Goal: Information Seeking & Learning: Learn about a topic

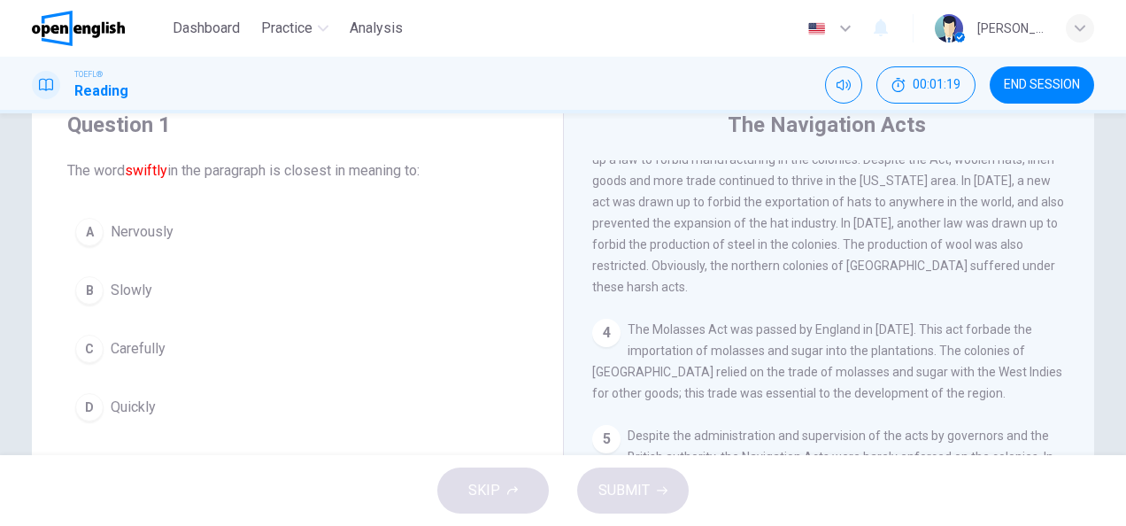
scroll to position [600, 0]
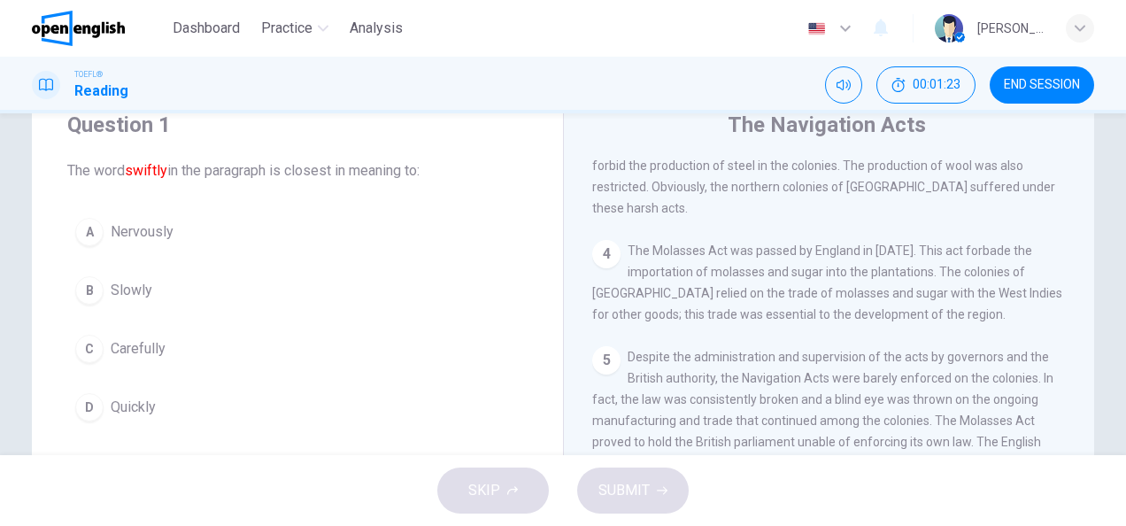
click at [136, 405] on span "Quickly" at bounding box center [133, 407] width 45 height 21
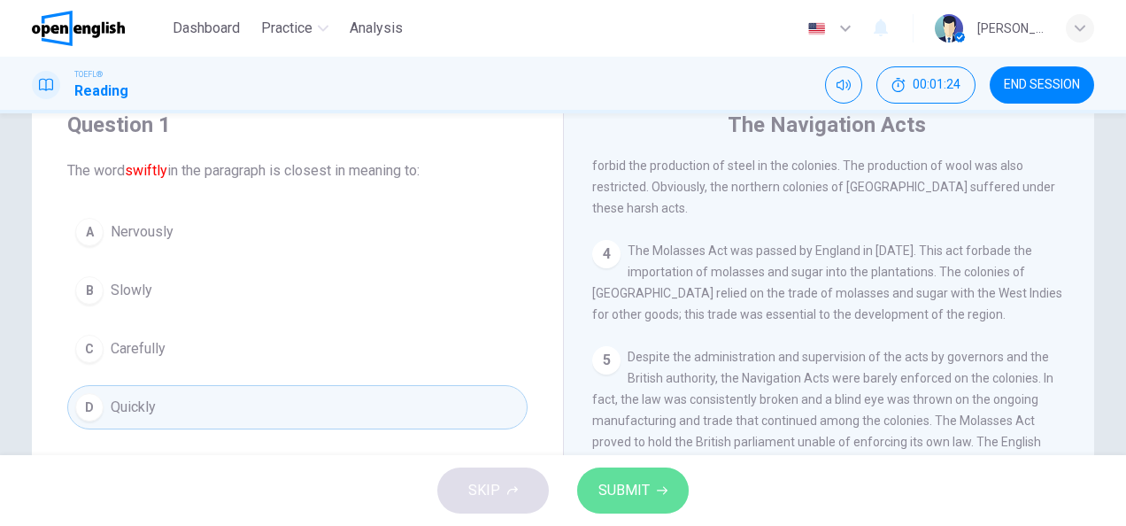
click at [657, 487] on icon "button" at bounding box center [662, 490] width 11 height 11
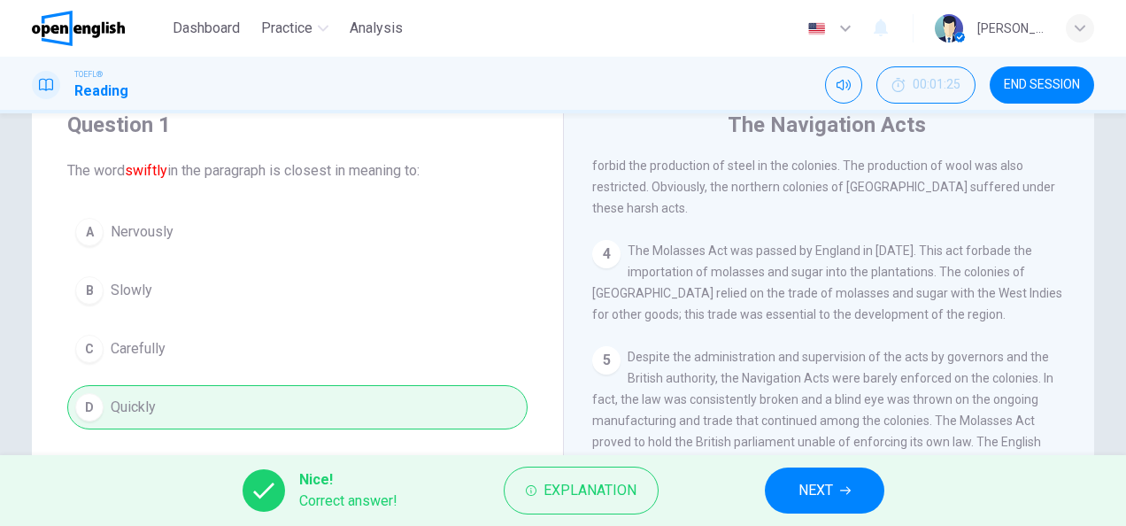
click at [796, 501] on button "NEXT" at bounding box center [825, 490] width 120 height 46
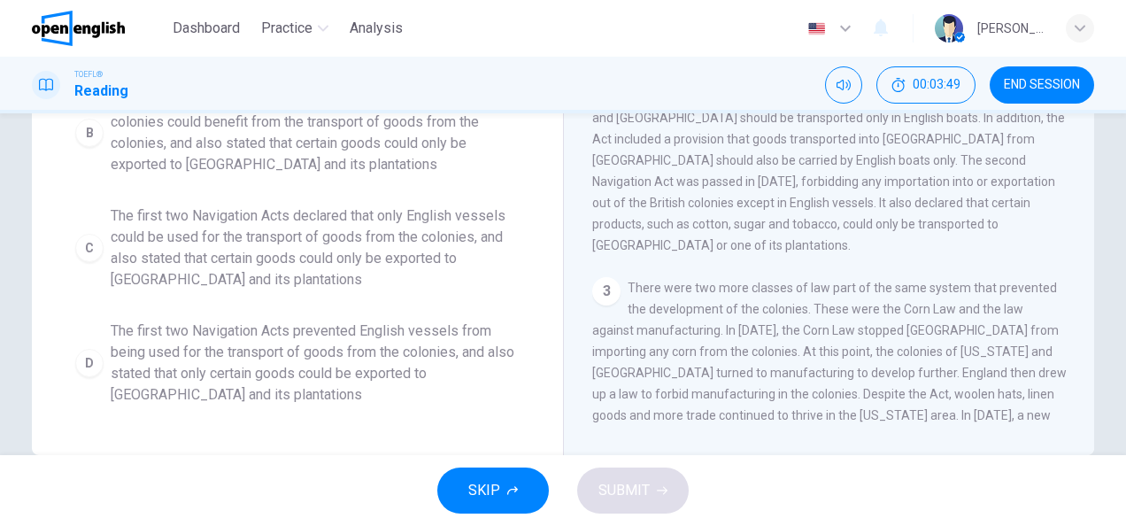
scroll to position [300, 0]
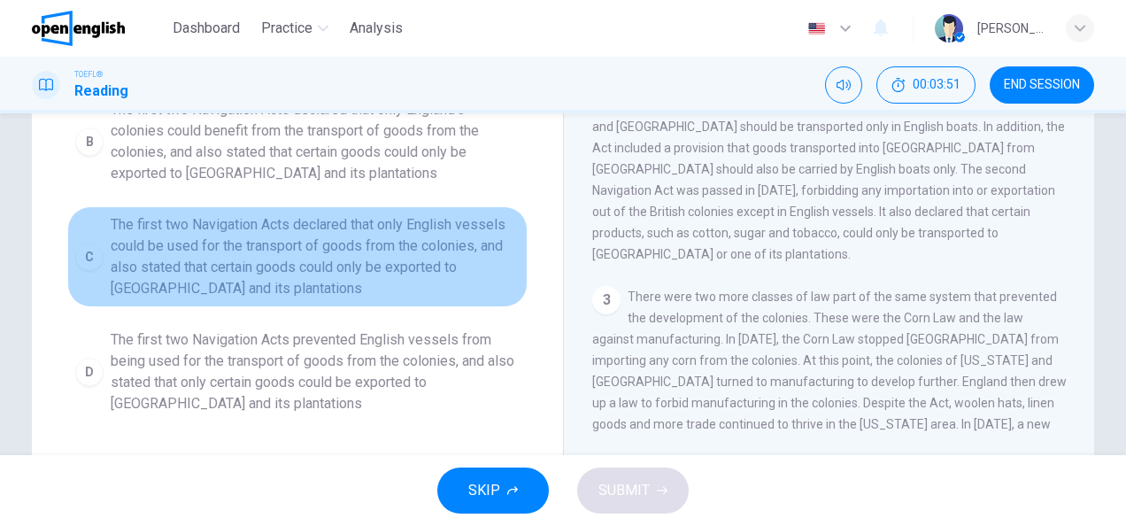
click at [76, 253] on div "C" at bounding box center [89, 257] width 28 height 28
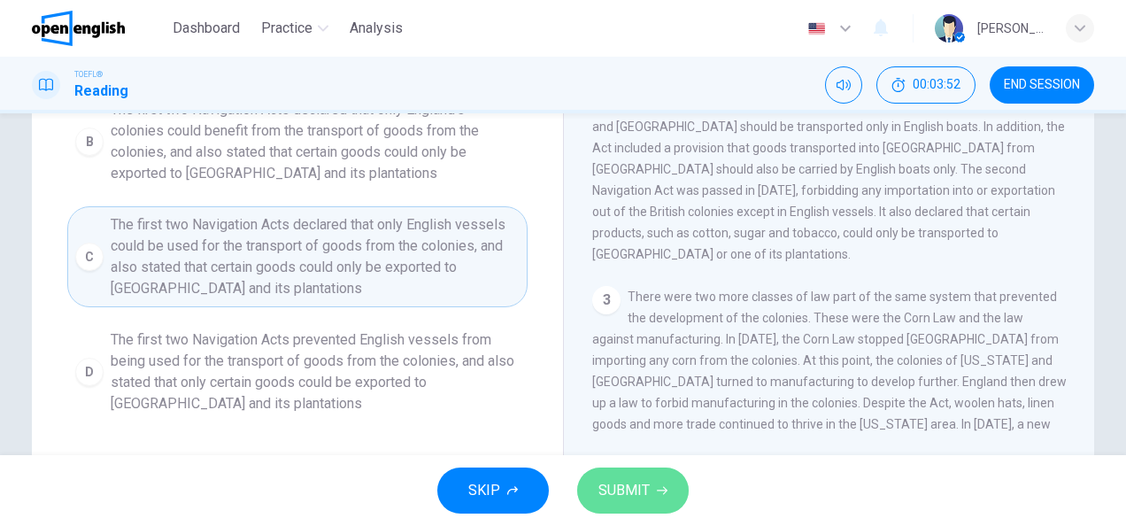
click at [606, 508] on button "SUBMIT" at bounding box center [633, 490] width 112 height 46
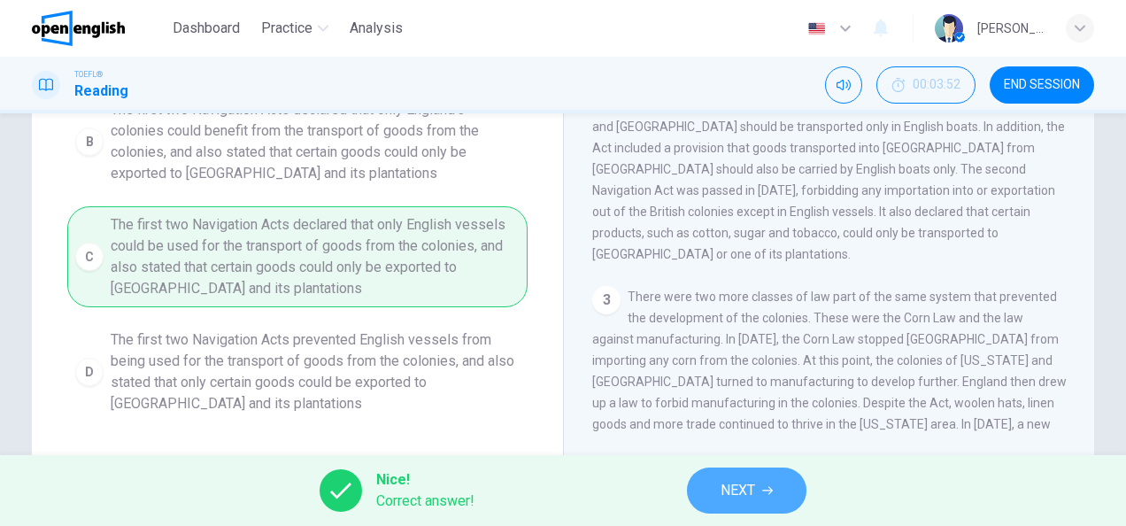
click at [745, 489] on span "NEXT" at bounding box center [738, 490] width 35 height 25
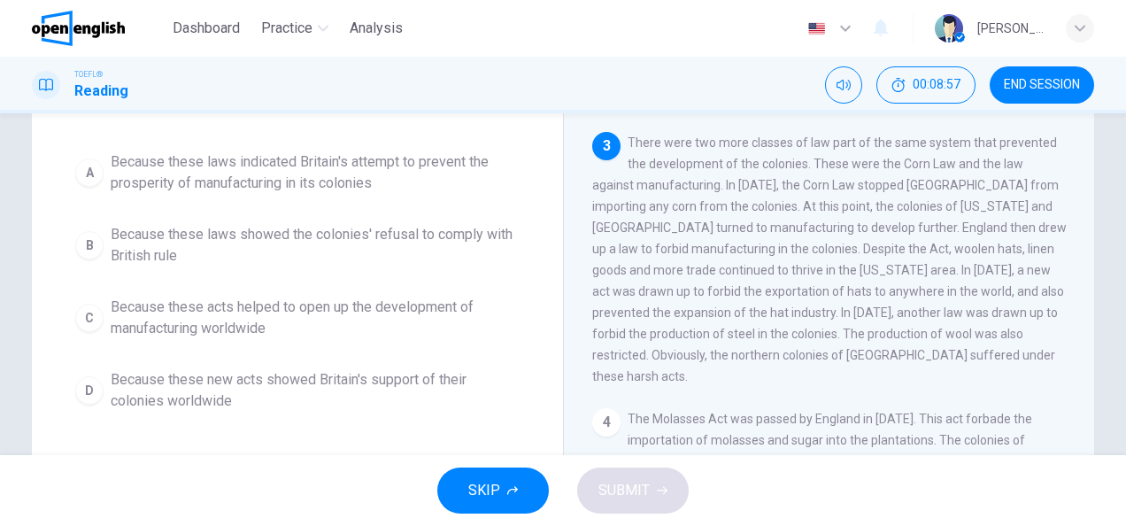
scroll to position [155, 0]
click at [83, 166] on div "A" at bounding box center [89, 172] width 28 height 28
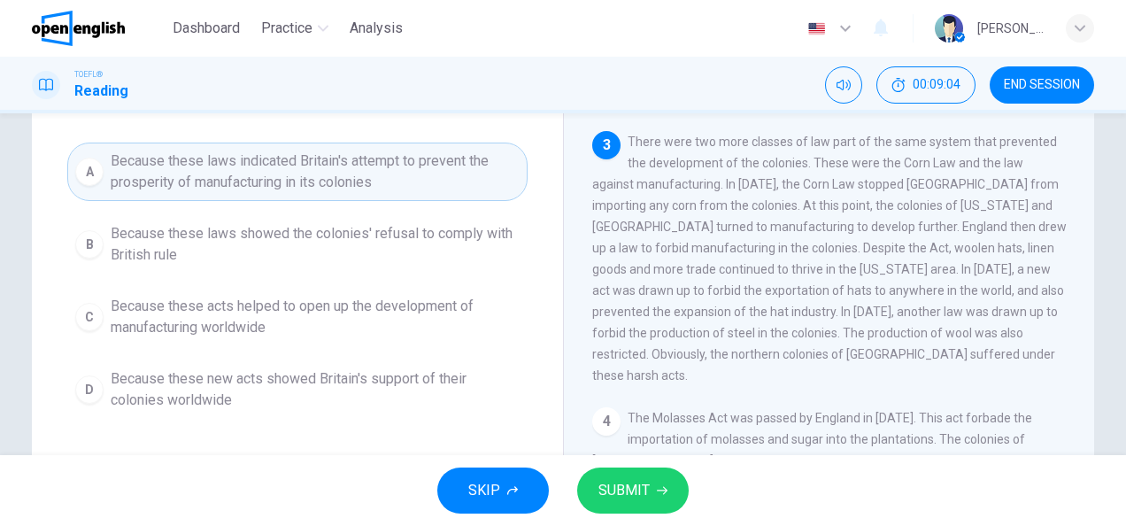
click at [652, 471] on button "SUBMIT" at bounding box center [633, 490] width 112 height 46
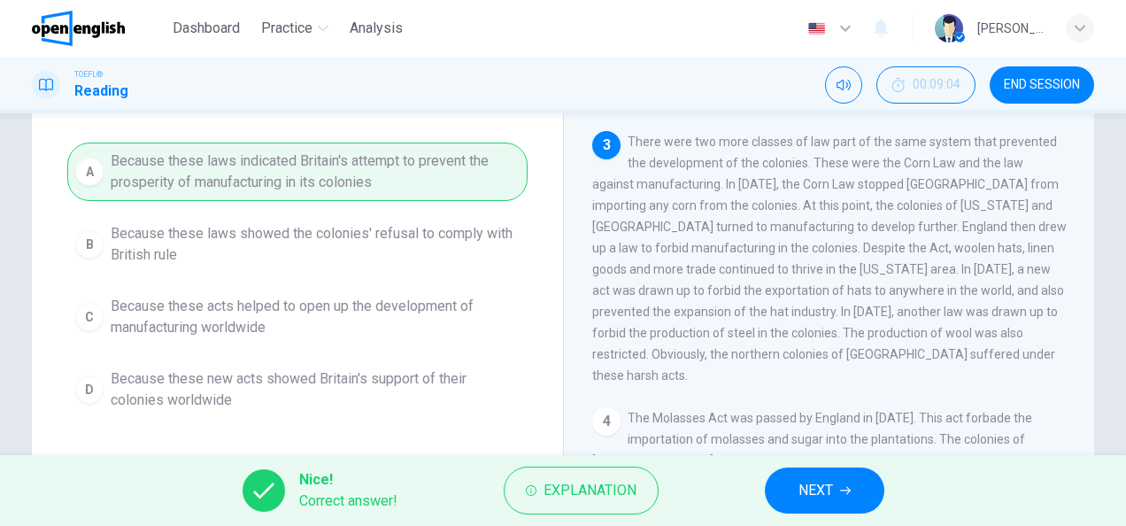
click at [799, 496] on span "NEXT" at bounding box center [816, 490] width 35 height 25
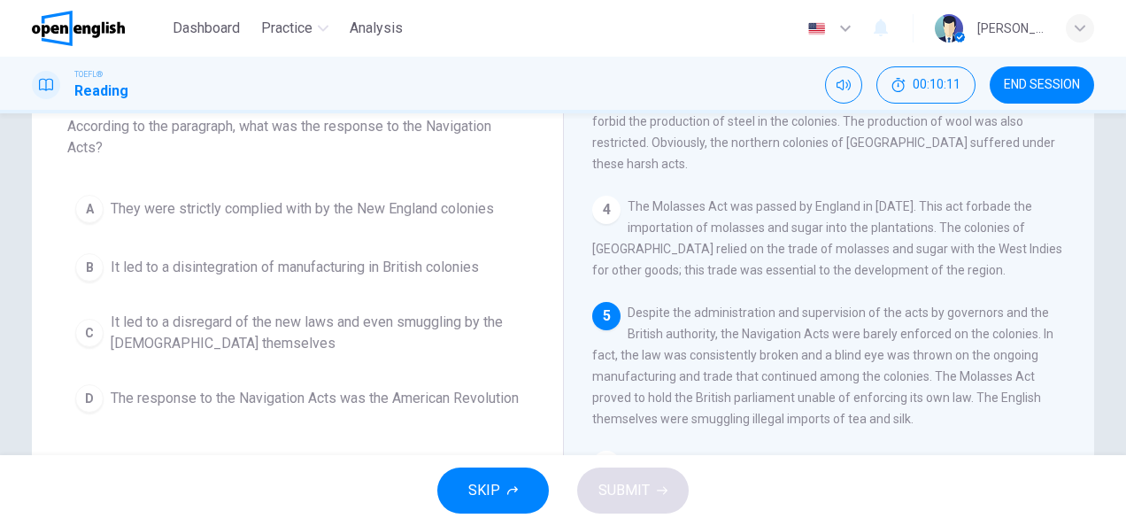
scroll to position [133, 0]
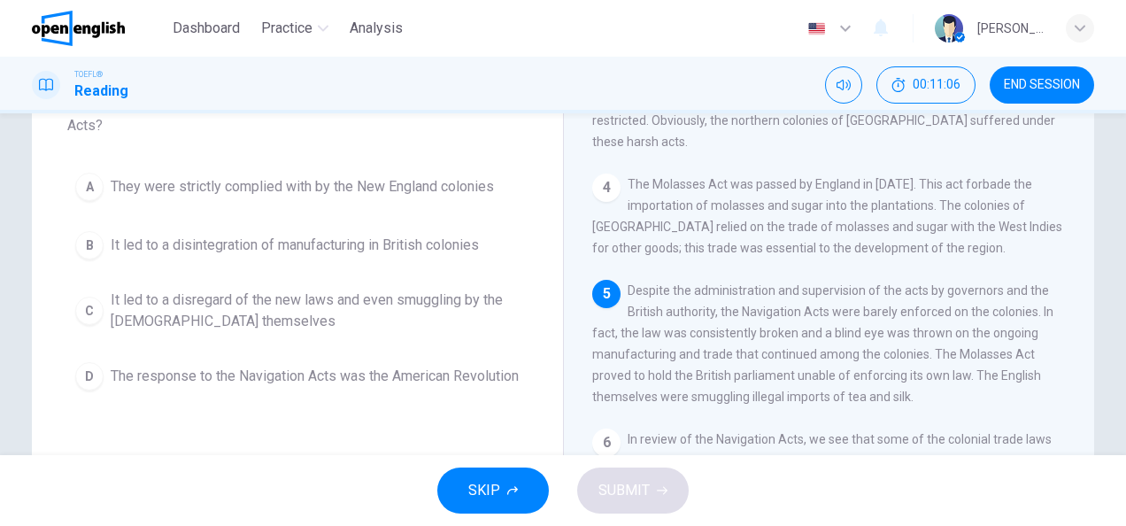
click at [90, 372] on div "D" at bounding box center [89, 376] width 28 height 28
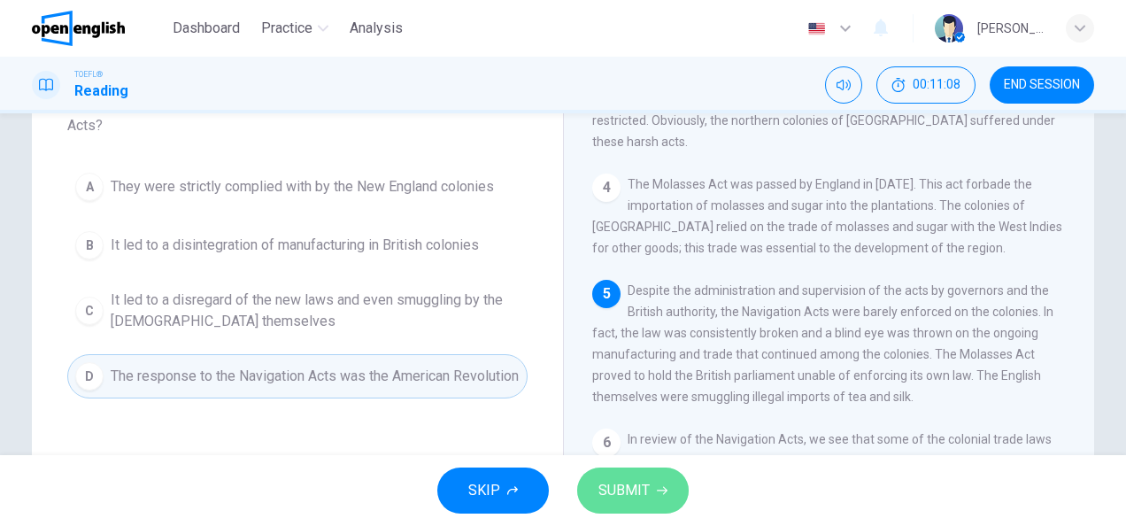
click at [660, 503] on button "SUBMIT" at bounding box center [633, 490] width 112 height 46
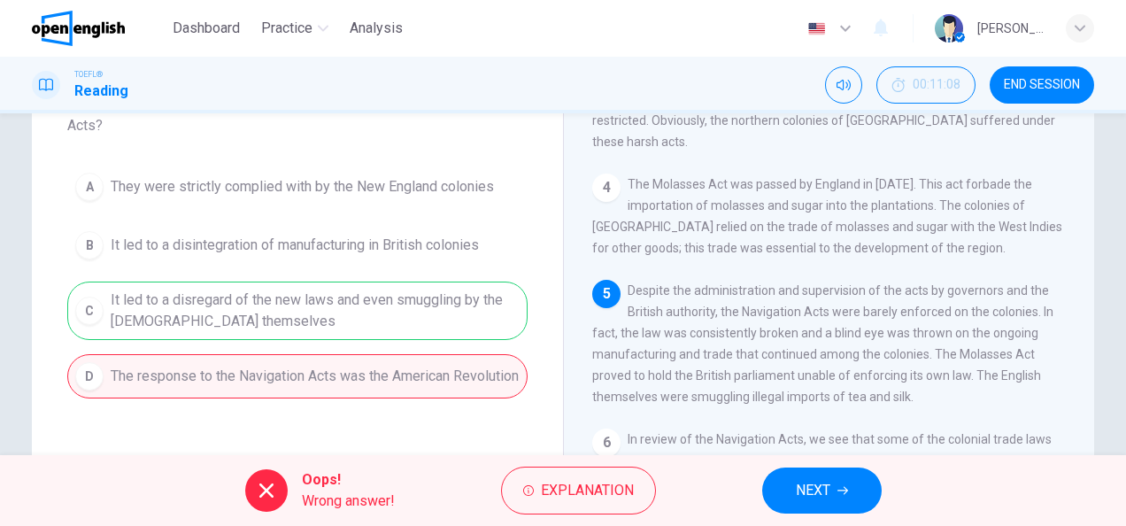
click at [143, 296] on div "A They were strictly complied with by the New England colonies B It led to a di…" at bounding box center [297, 282] width 460 height 234
click at [853, 498] on button "NEXT" at bounding box center [822, 490] width 120 height 46
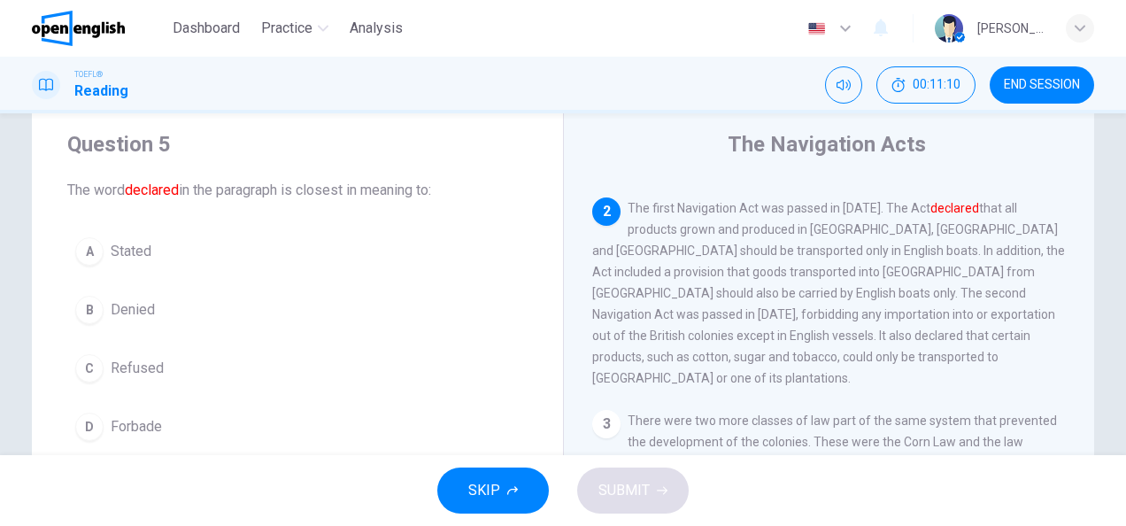
scroll to position [44, 0]
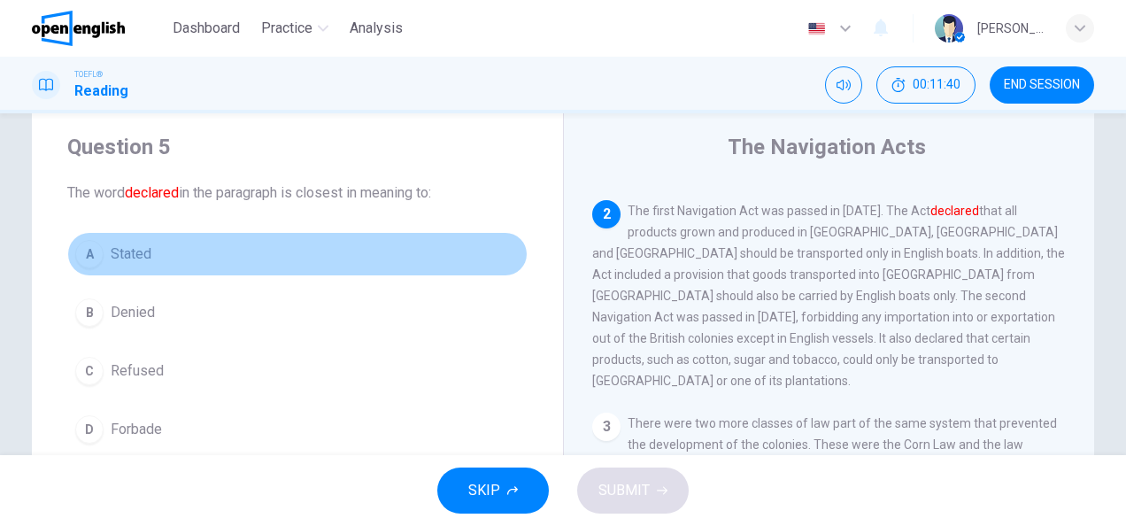
click at [92, 253] on div "A" at bounding box center [89, 254] width 28 height 28
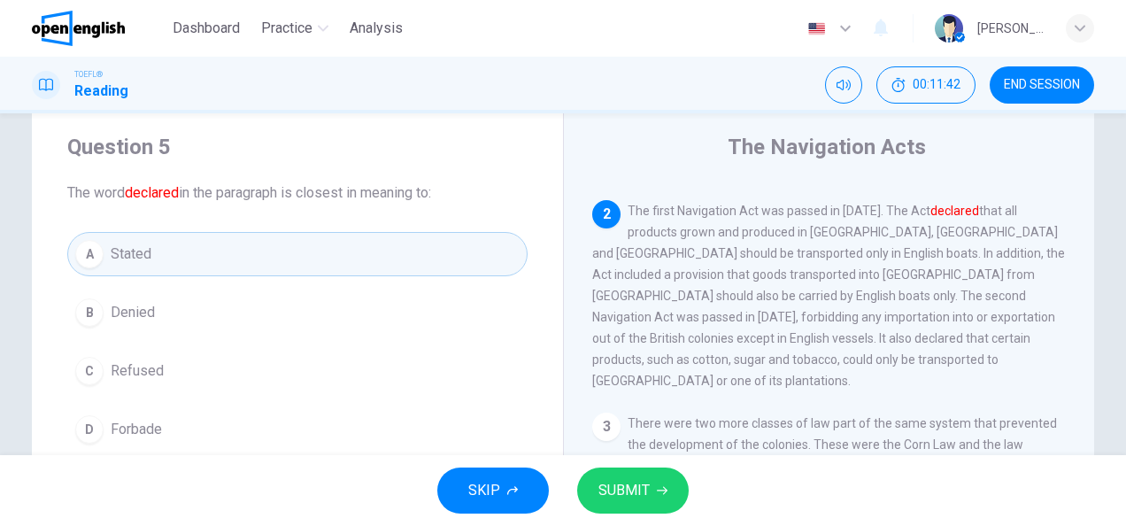
click at [624, 482] on span "SUBMIT" at bounding box center [624, 490] width 51 height 25
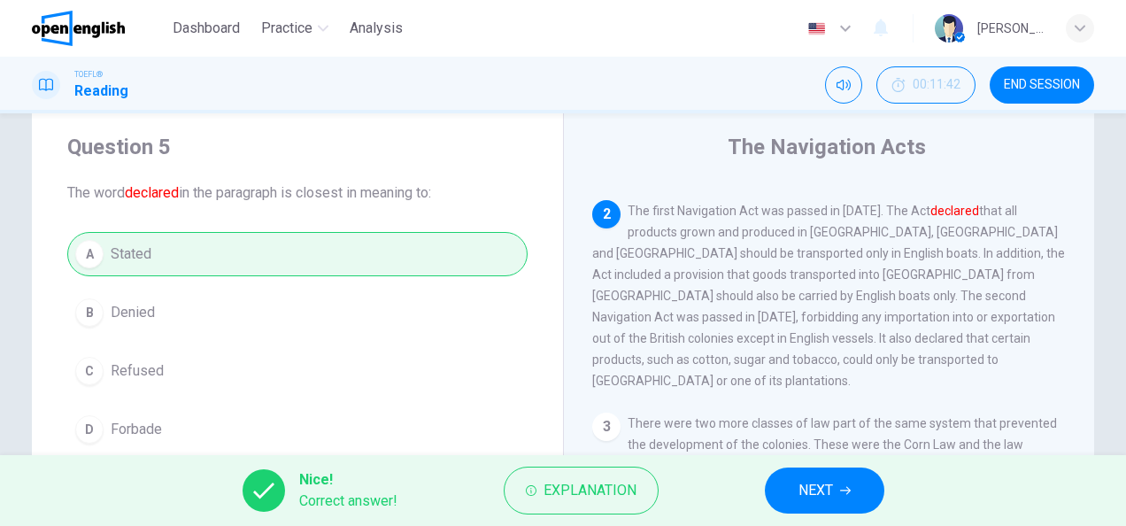
click at [823, 490] on span "NEXT" at bounding box center [816, 490] width 35 height 25
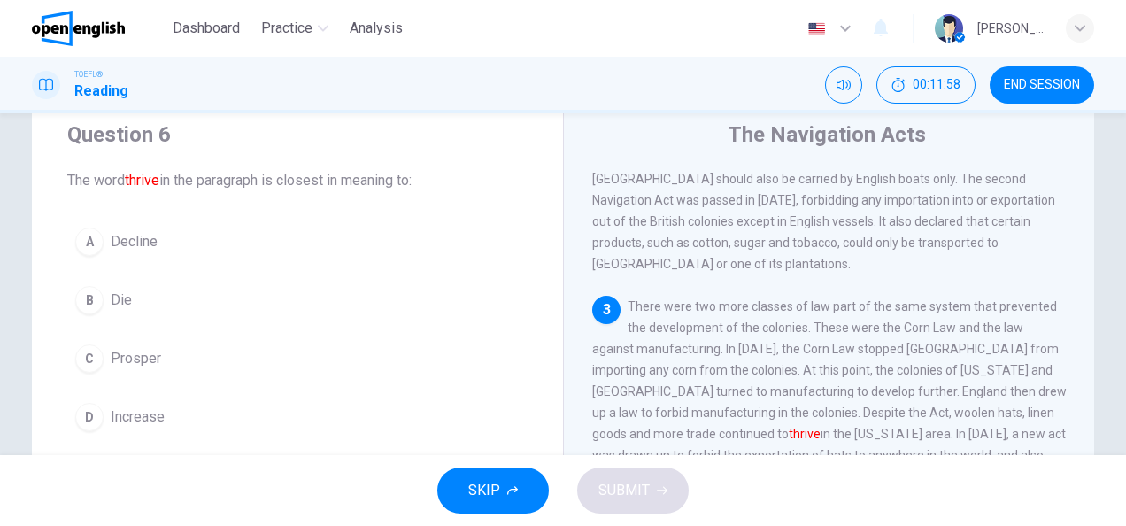
scroll to position [66, 0]
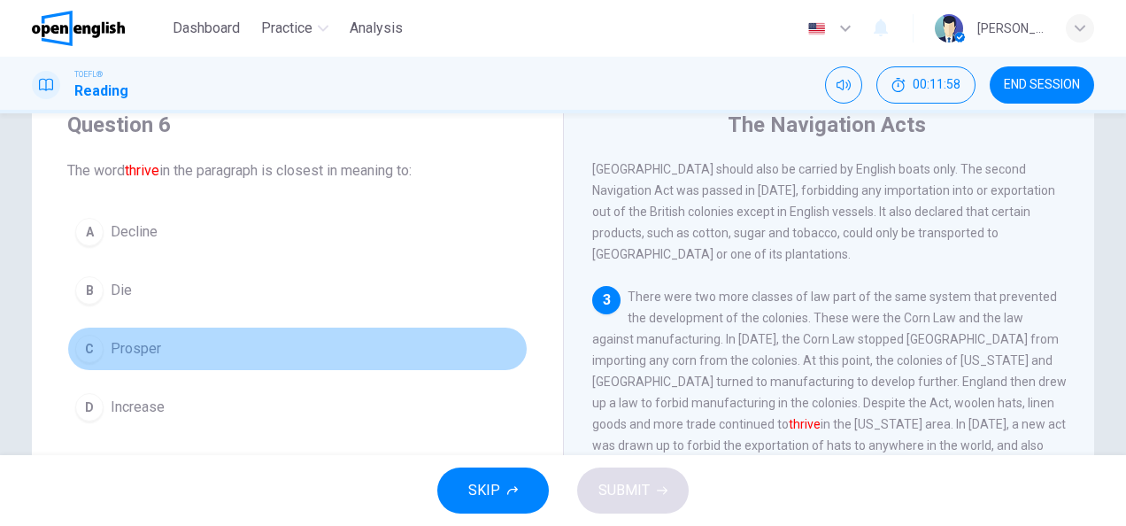
click at [111, 340] on span "Prosper" at bounding box center [136, 348] width 50 height 21
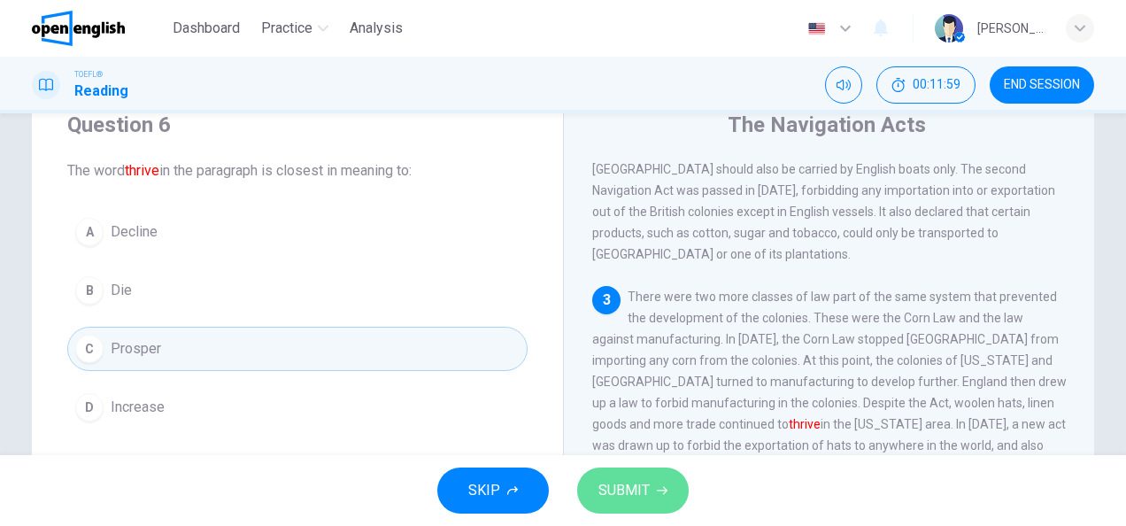
click at [633, 493] on span "SUBMIT" at bounding box center [624, 490] width 51 height 25
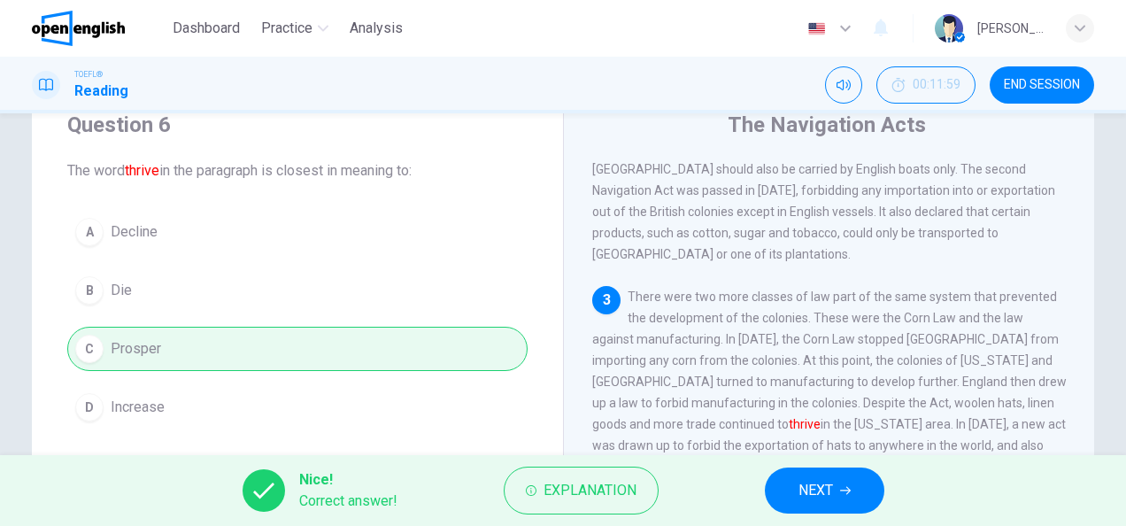
click at [838, 497] on button "NEXT" at bounding box center [825, 490] width 120 height 46
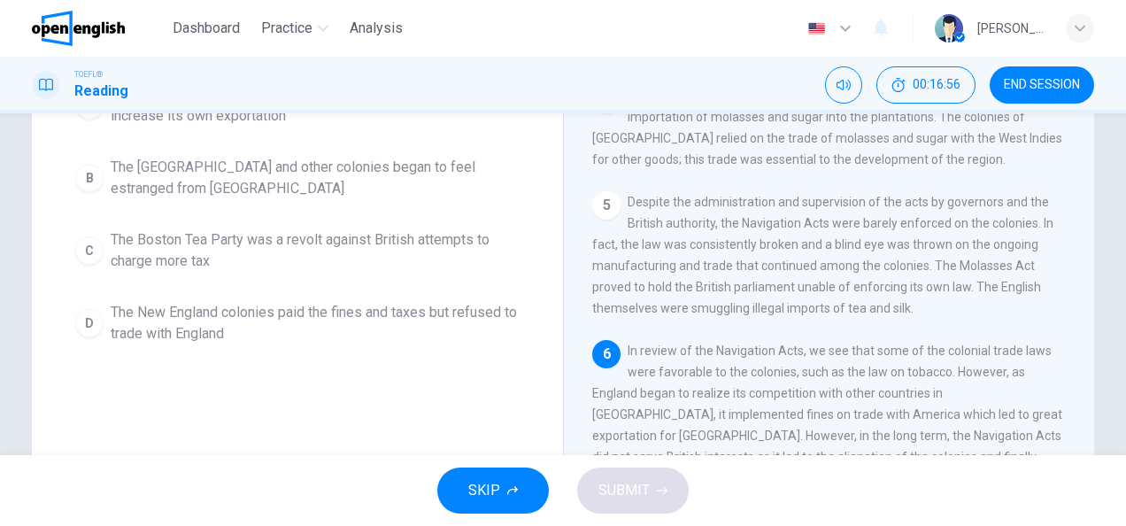
scroll to position [199, 0]
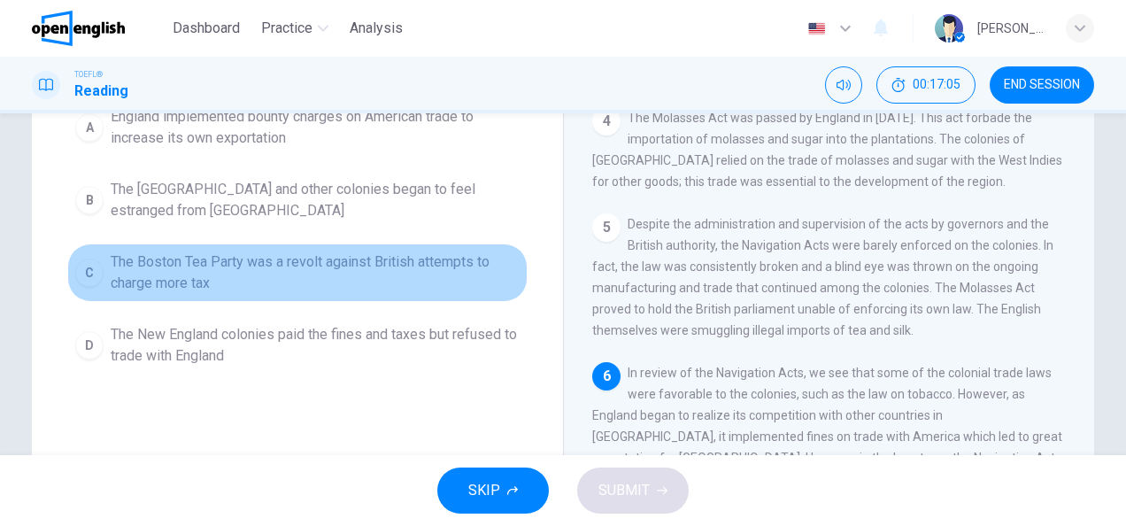
click at [89, 287] on div "C" at bounding box center [89, 273] width 28 height 28
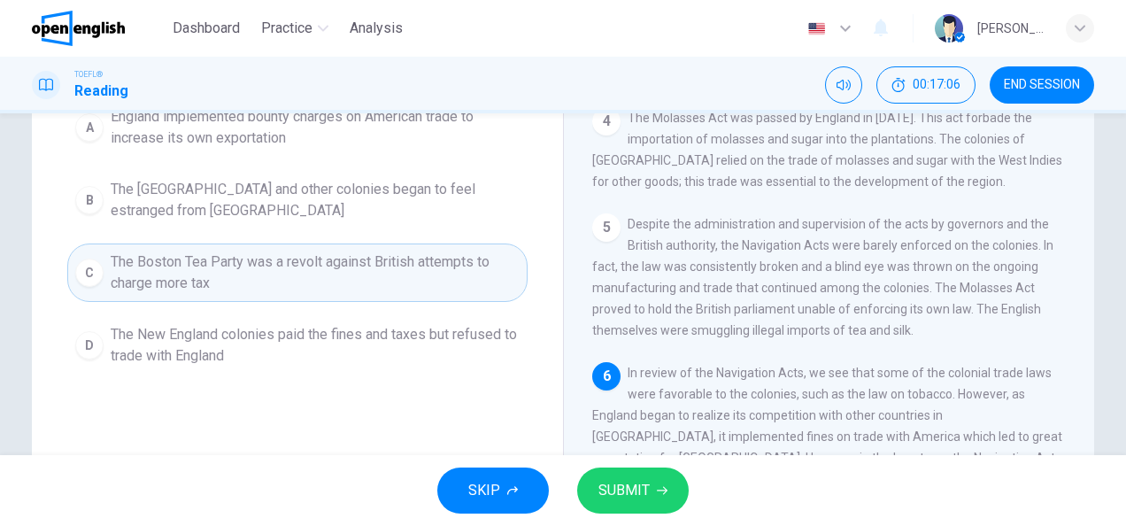
click at [629, 483] on span "SUBMIT" at bounding box center [624, 490] width 51 height 25
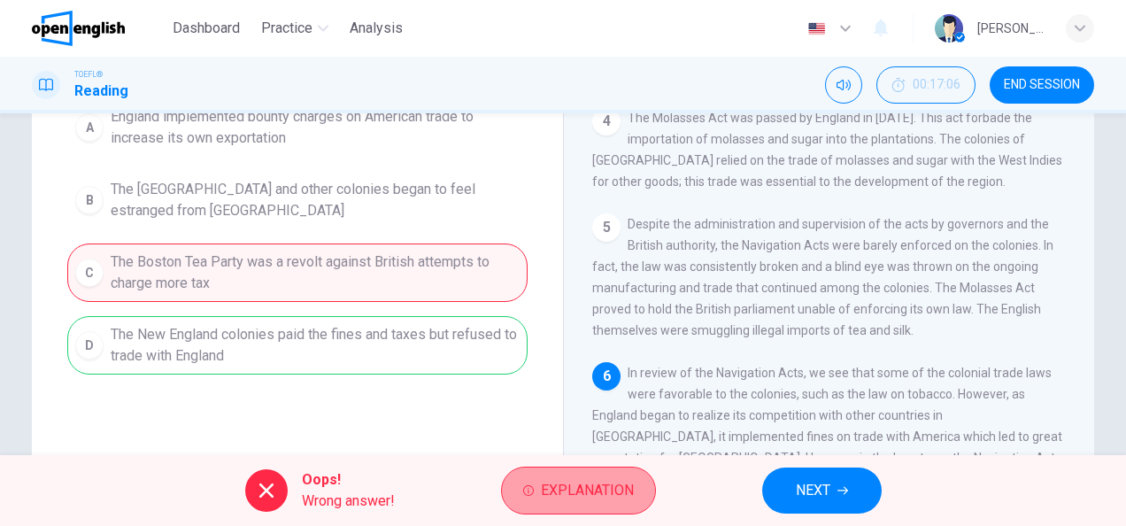
click at [550, 501] on span "Explanation" at bounding box center [587, 490] width 93 height 25
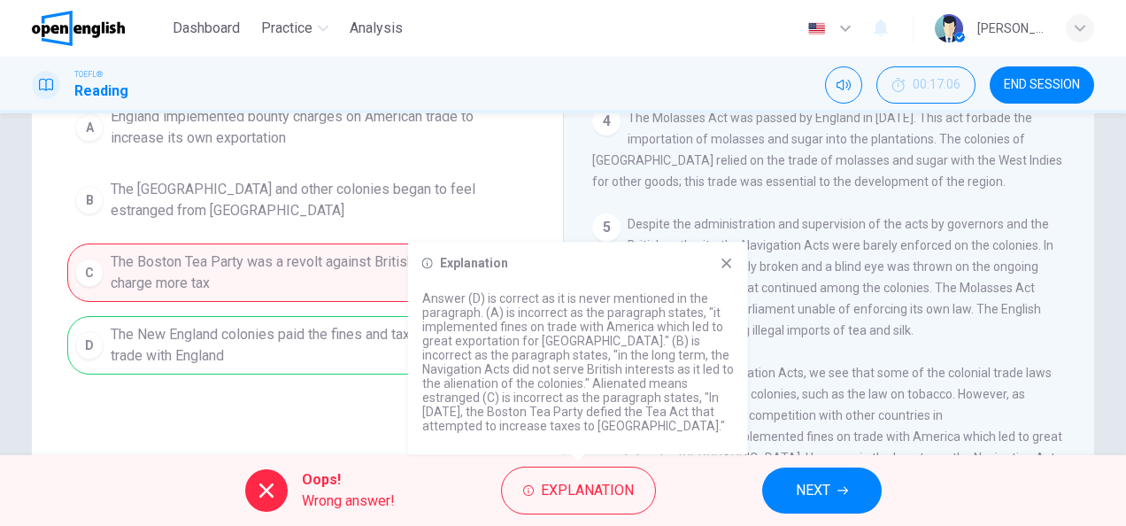
click at [726, 265] on icon at bounding box center [727, 263] width 14 height 14
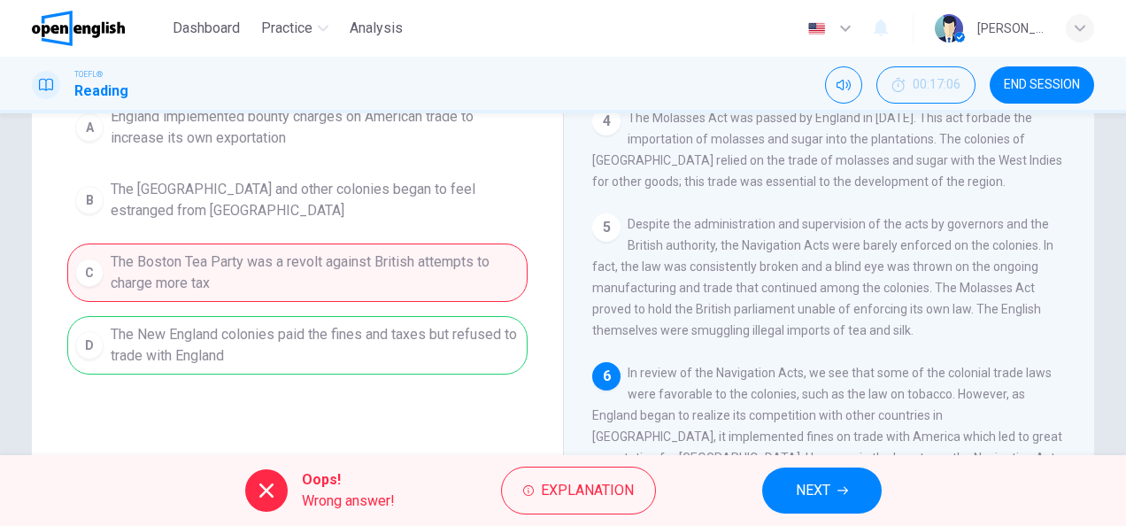
click at [823, 493] on span "NEXT" at bounding box center [813, 490] width 35 height 25
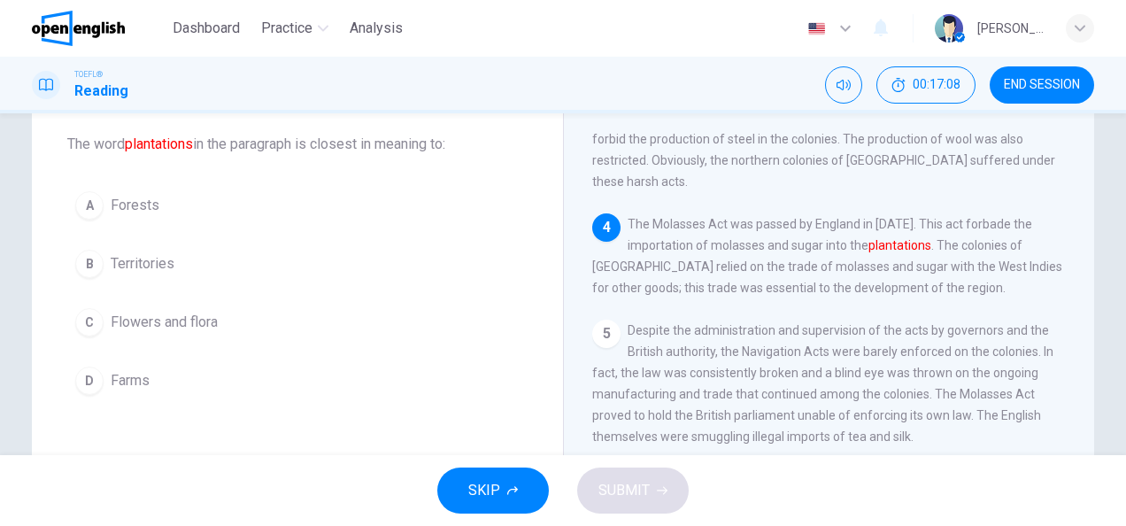
scroll to position [111, 0]
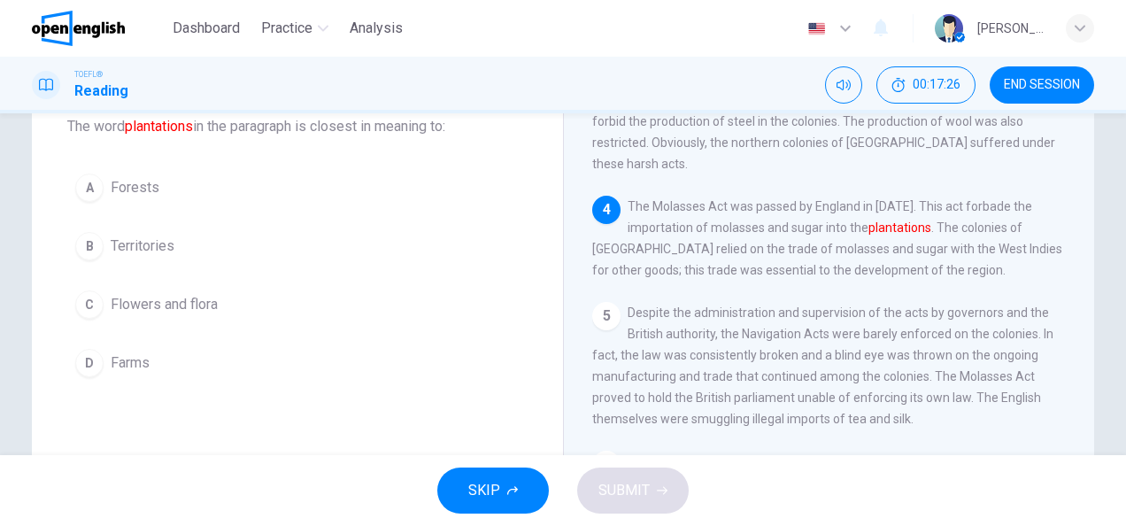
click at [111, 364] on span "Farms" at bounding box center [130, 362] width 39 height 21
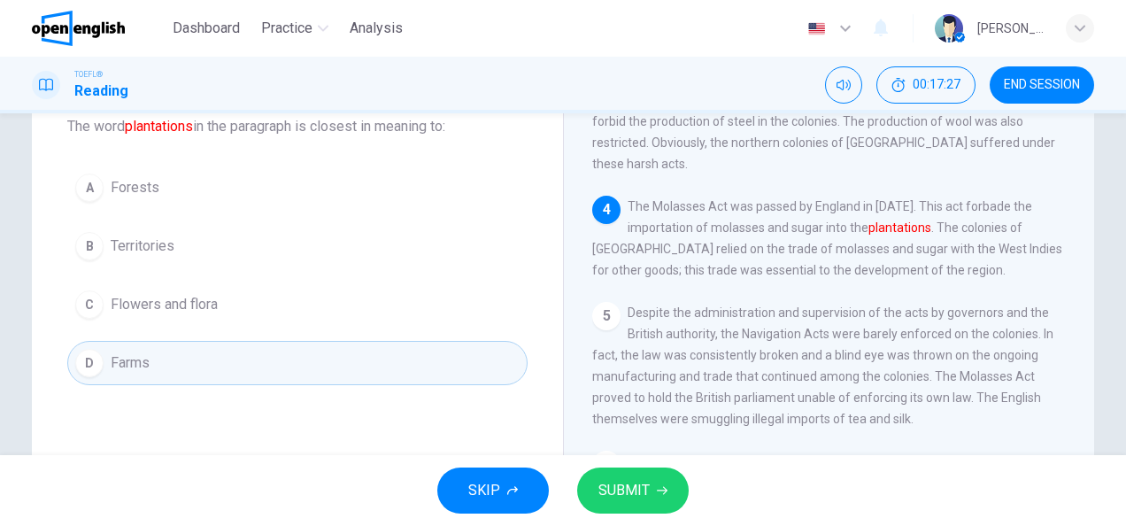
click at [653, 494] on button "SUBMIT" at bounding box center [633, 490] width 112 height 46
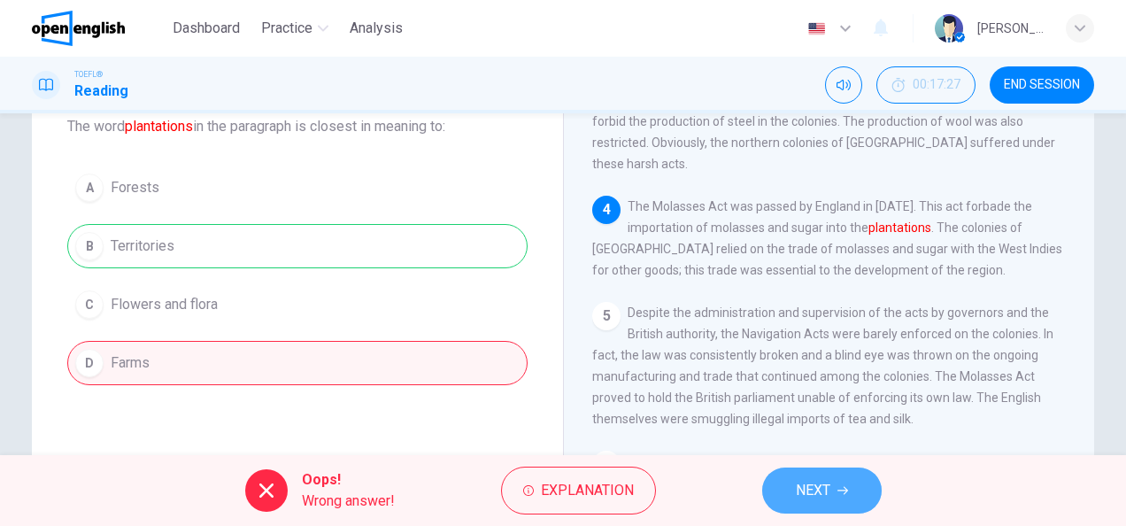
click at [808, 490] on span "NEXT" at bounding box center [813, 490] width 35 height 25
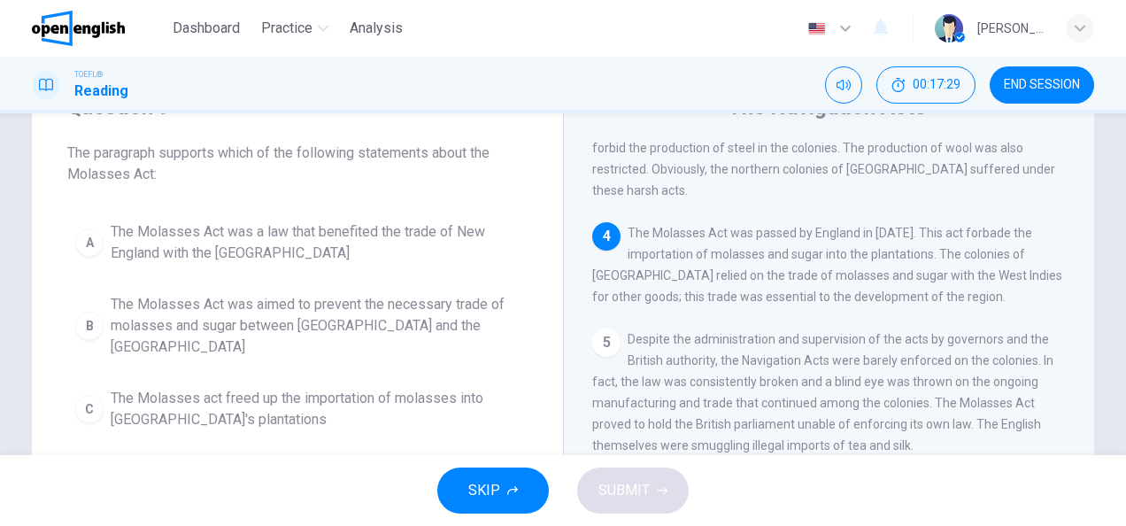
scroll to position [0, 0]
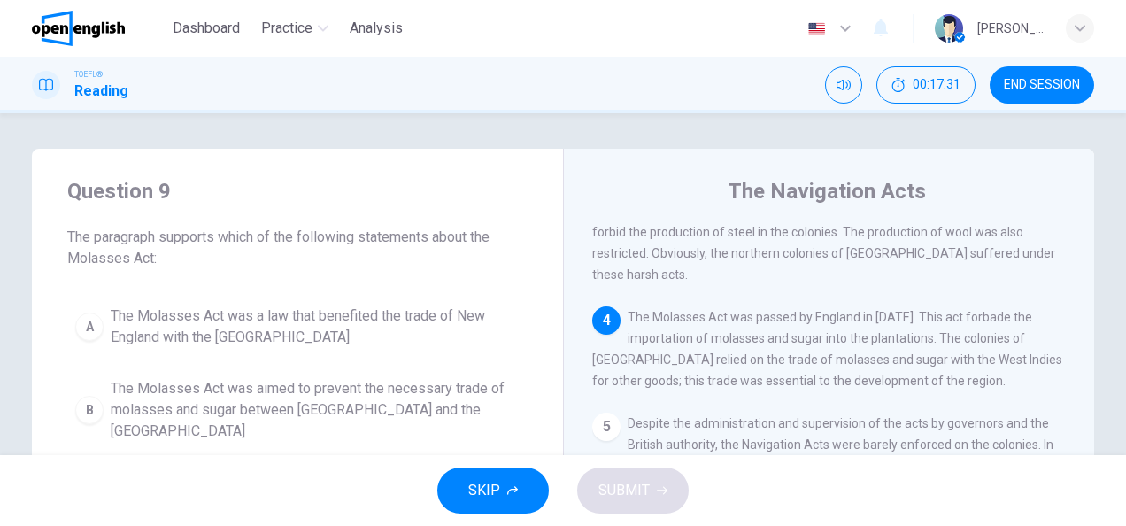
click at [1078, 79] on span "END SESSION" at bounding box center [1042, 85] width 76 height 14
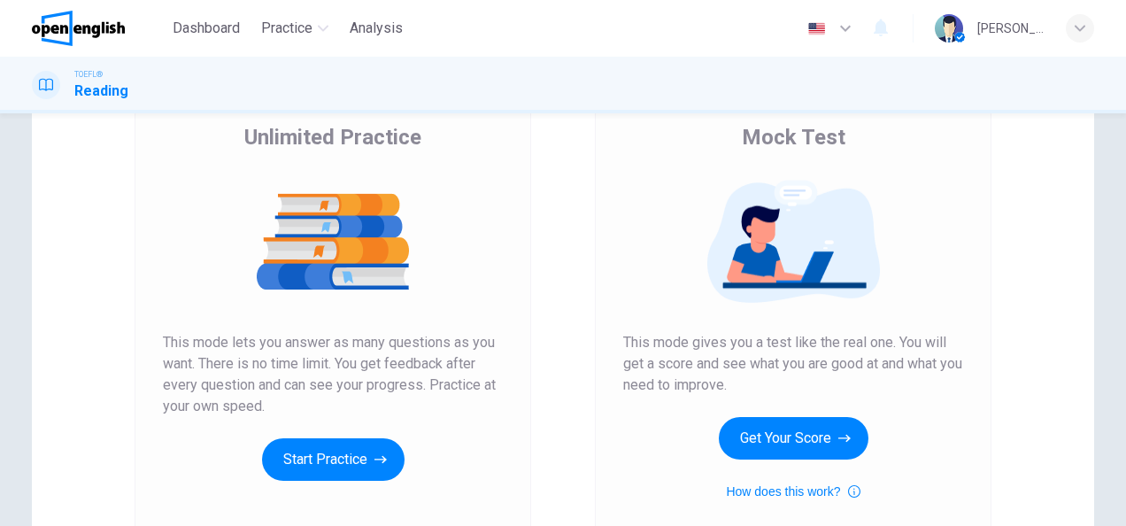
scroll to position [177, 0]
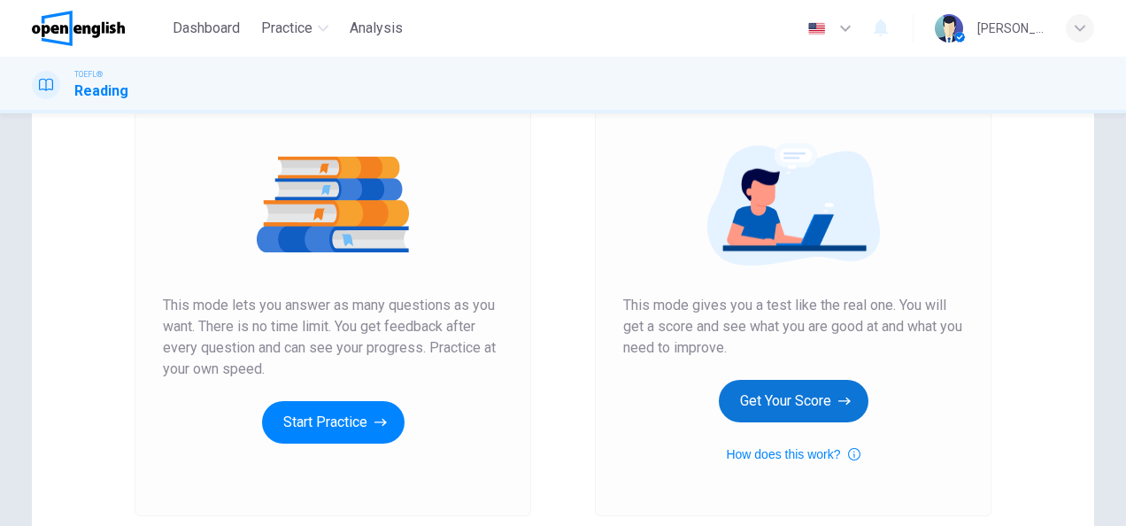
click at [758, 395] on button "Get Your Score" at bounding box center [794, 401] width 150 height 42
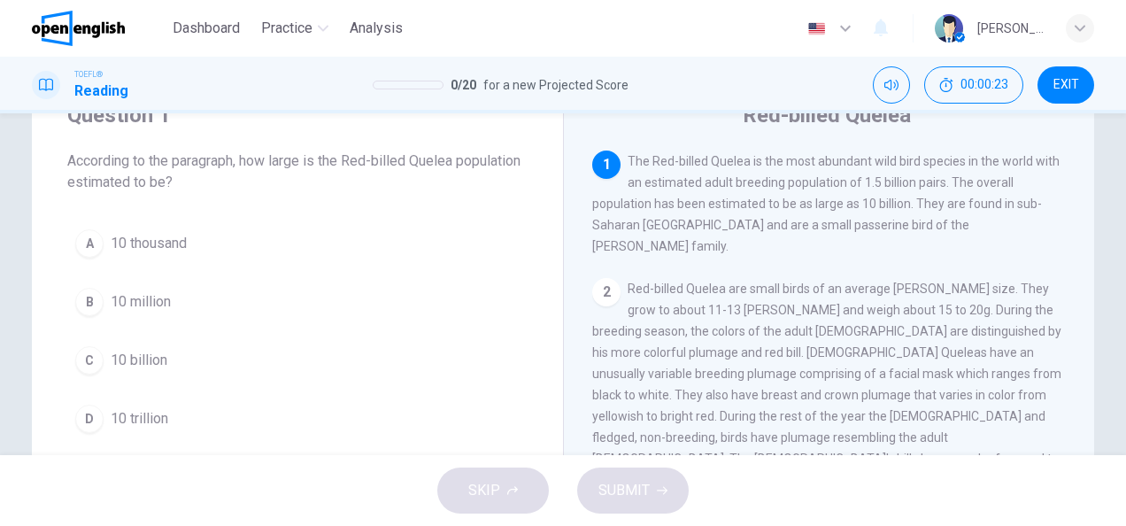
scroll to position [89, 0]
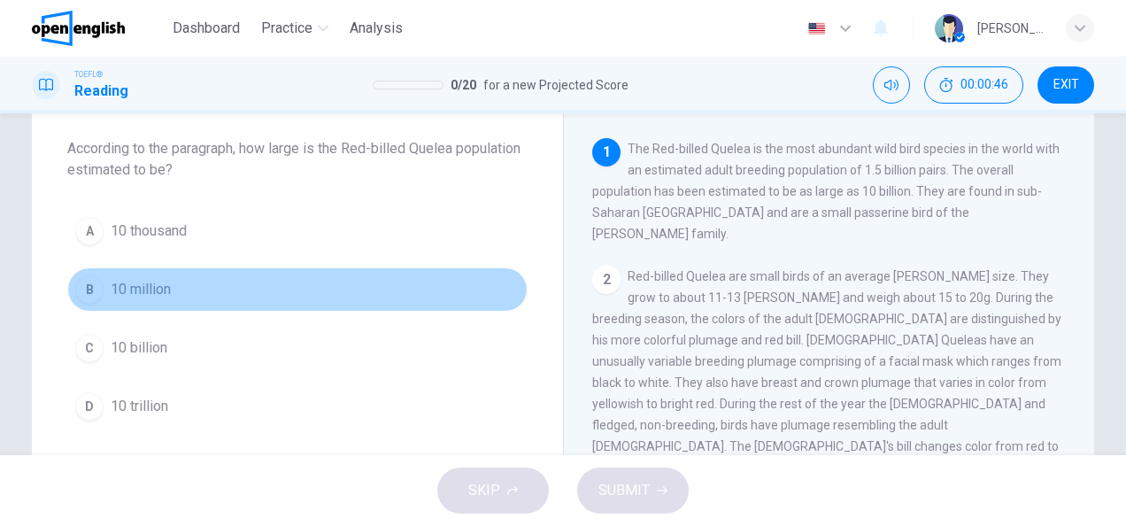
click at [90, 287] on div "B" at bounding box center [89, 289] width 28 height 28
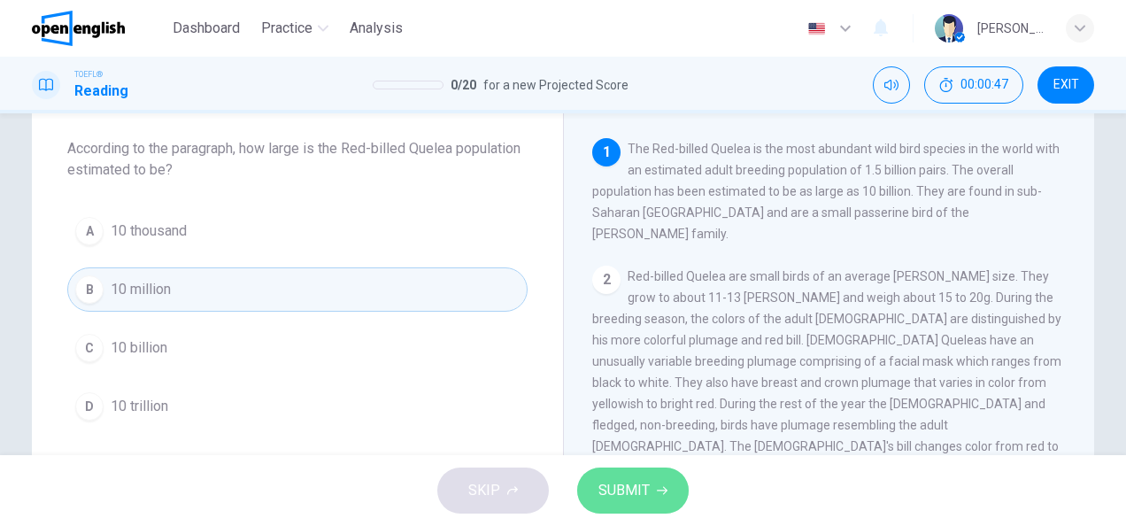
click at [653, 494] on button "SUBMIT" at bounding box center [633, 490] width 112 height 46
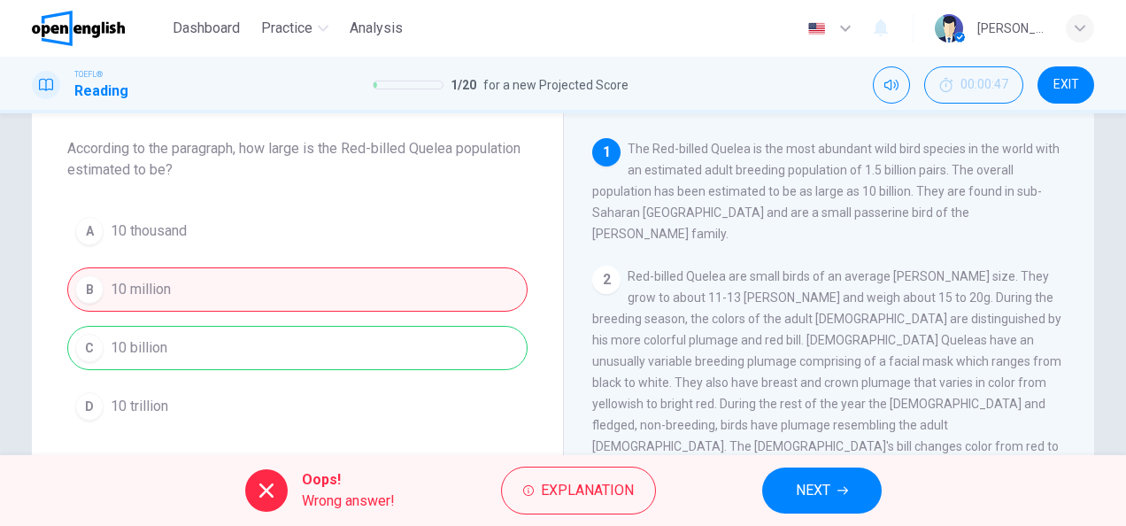
click at [219, 354] on div "A 10 thousand B 10 million C 10 billion D 10 trillion" at bounding box center [297, 319] width 460 height 220
click at [846, 498] on button "NEXT" at bounding box center [822, 490] width 120 height 46
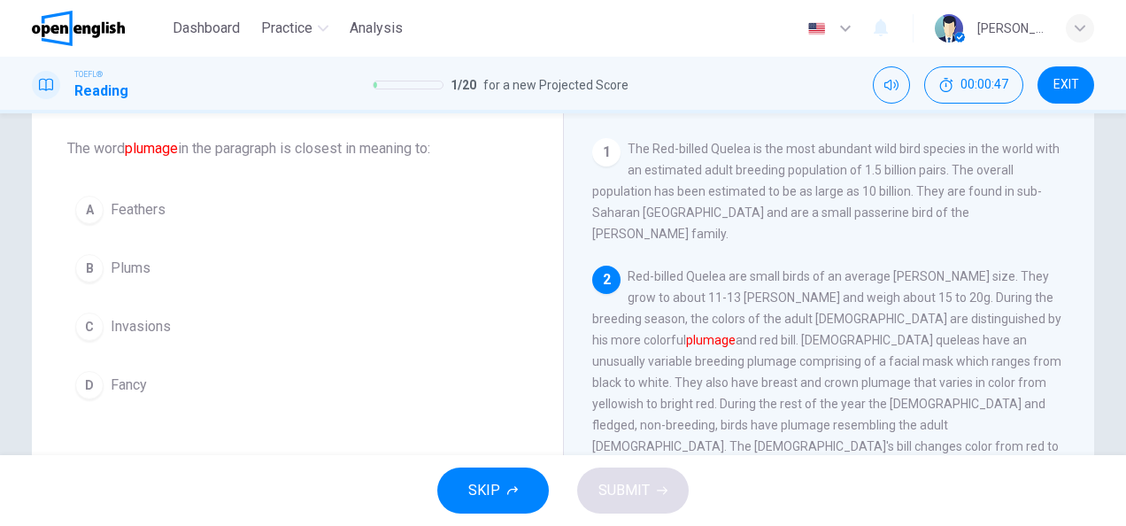
scroll to position [108, 0]
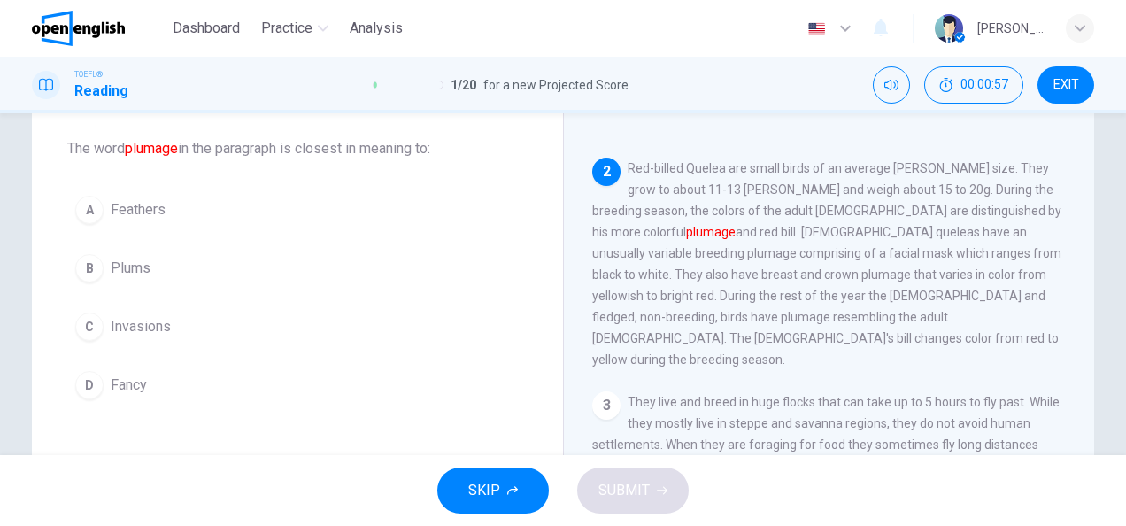
click at [88, 255] on div "B" at bounding box center [89, 268] width 28 height 28
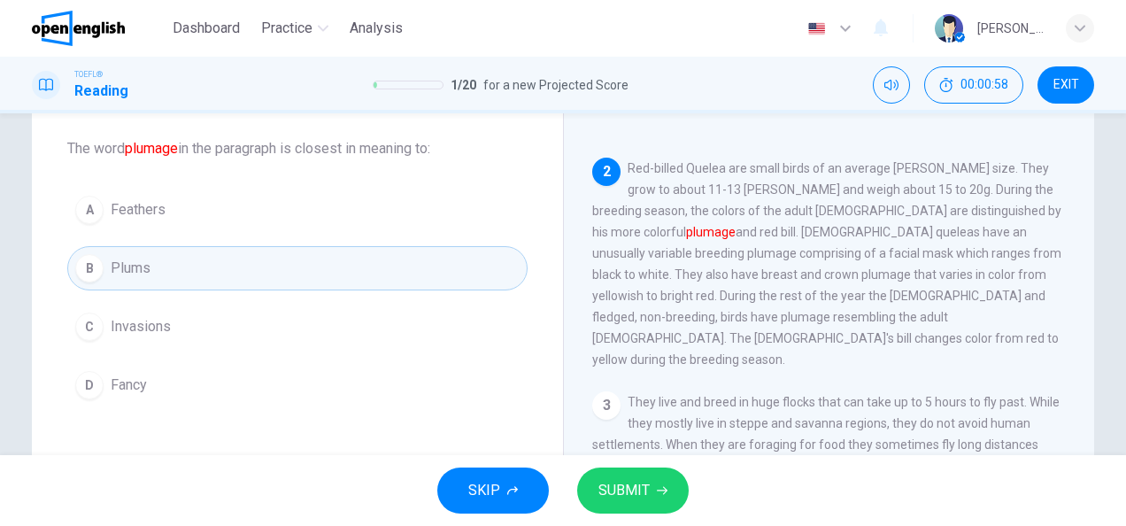
click at [671, 491] on button "SUBMIT" at bounding box center [633, 490] width 112 height 46
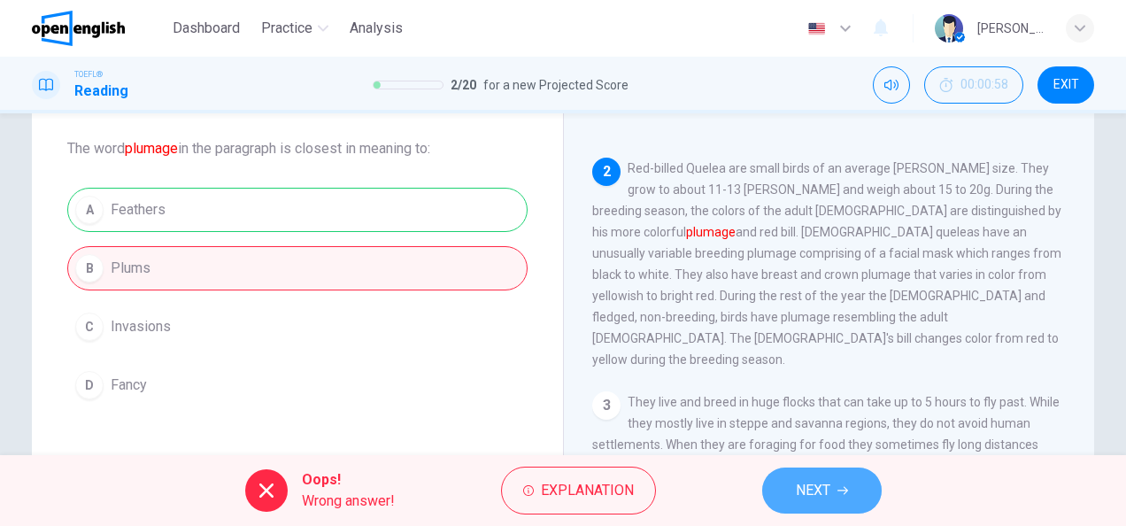
click at [829, 494] on span "NEXT" at bounding box center [813, 490] width 35 height 25
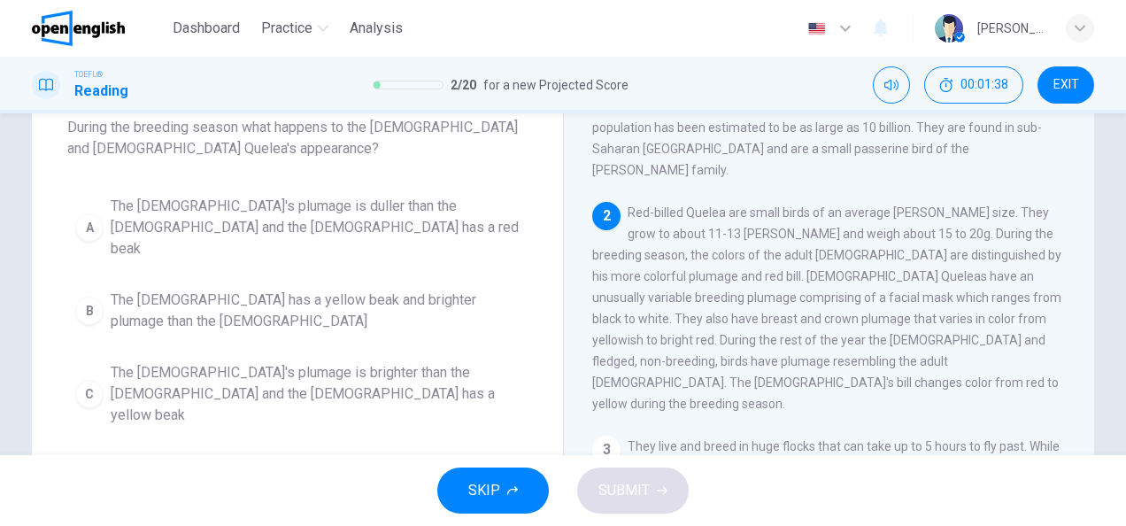
scroll to position [111, 0]
click at [75, 296] on div "B" at bounding box center [89, 310] width 28 height 28
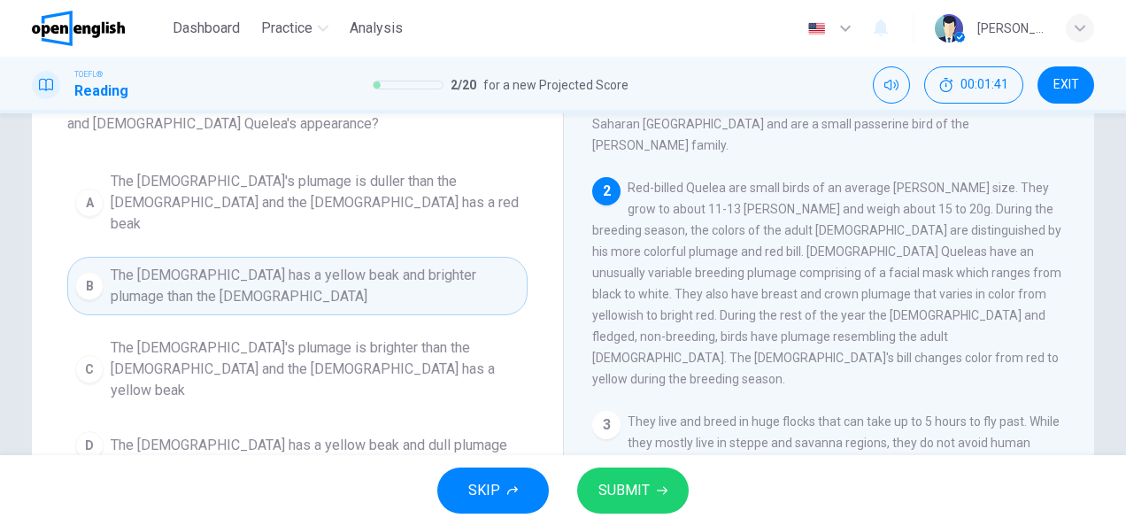
scroll to position [199, 0]
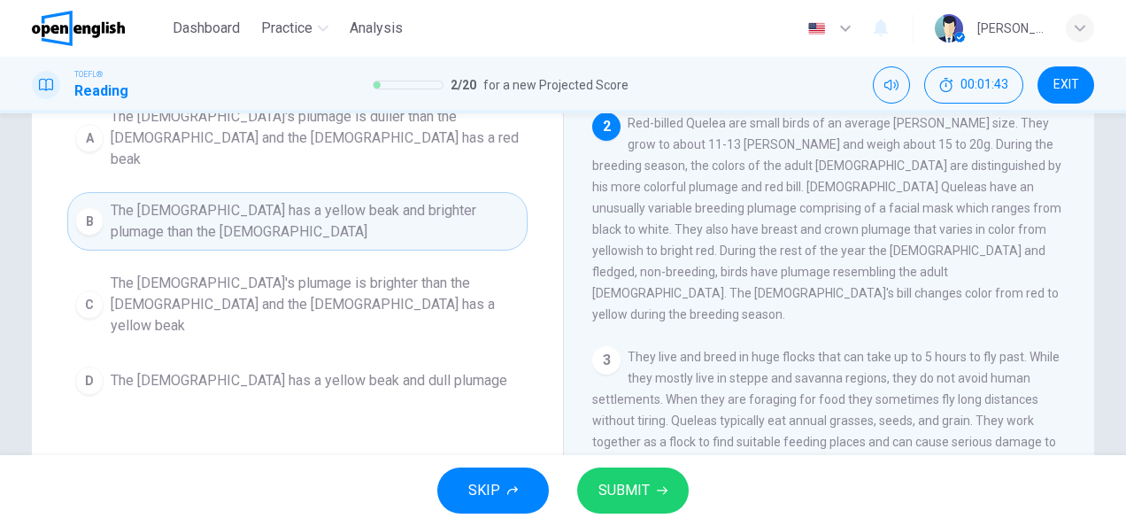
click at [643, 480] on span "SUBMIT" at bounding box center [624, 490] width 51 height 25
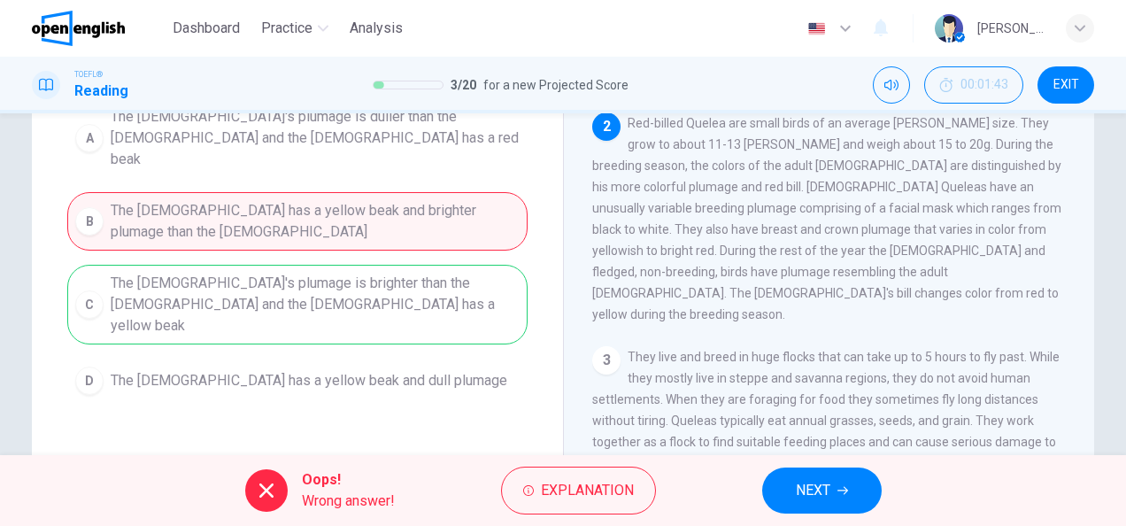
click at [843, 492] on icon "button" at bounding box center [843, 490] width 11 height 11
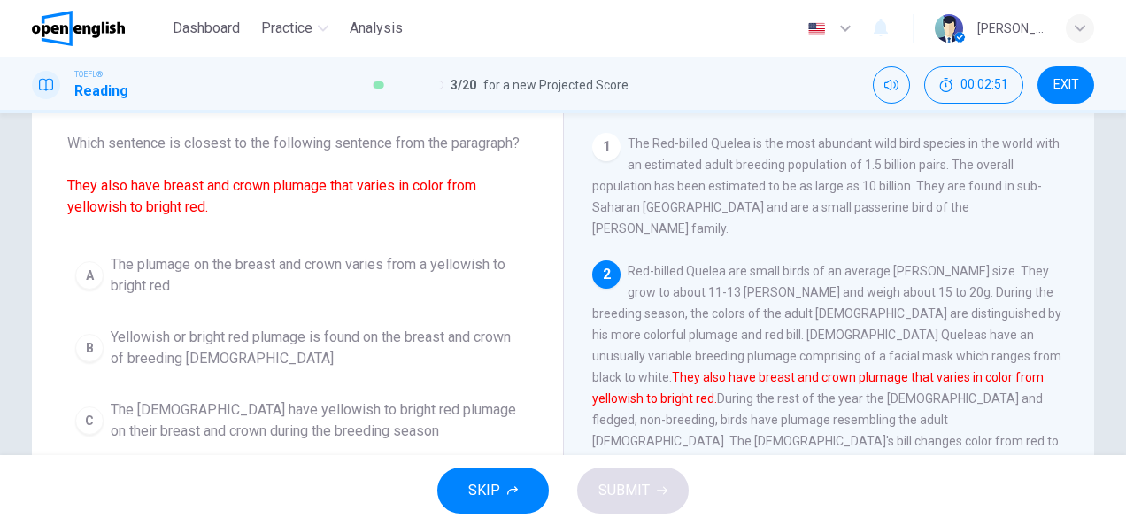
scroll to position [87, 0]
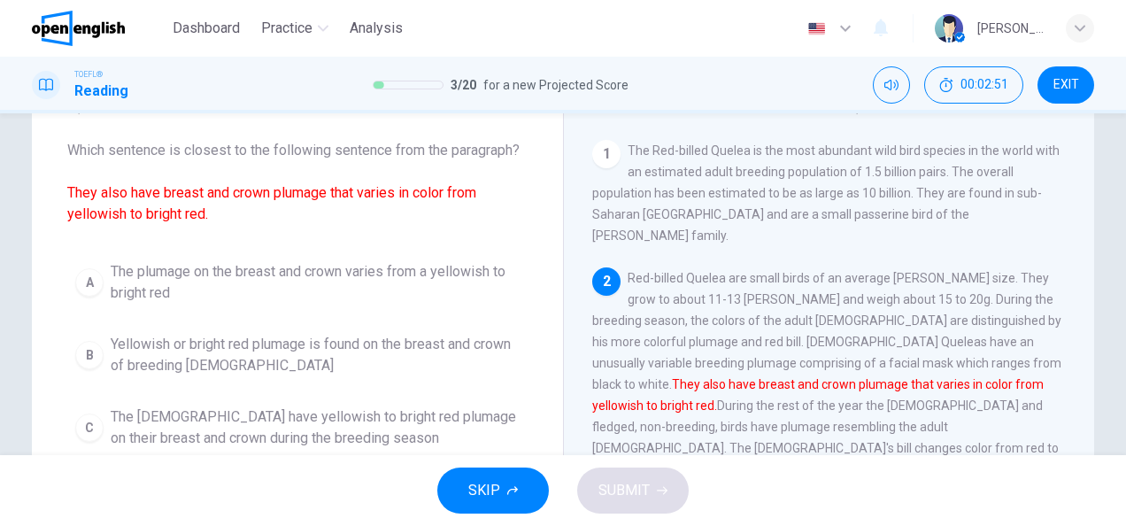
click at [76, 274] on div "A" at bounding box center [89, 282] width 28 height 28
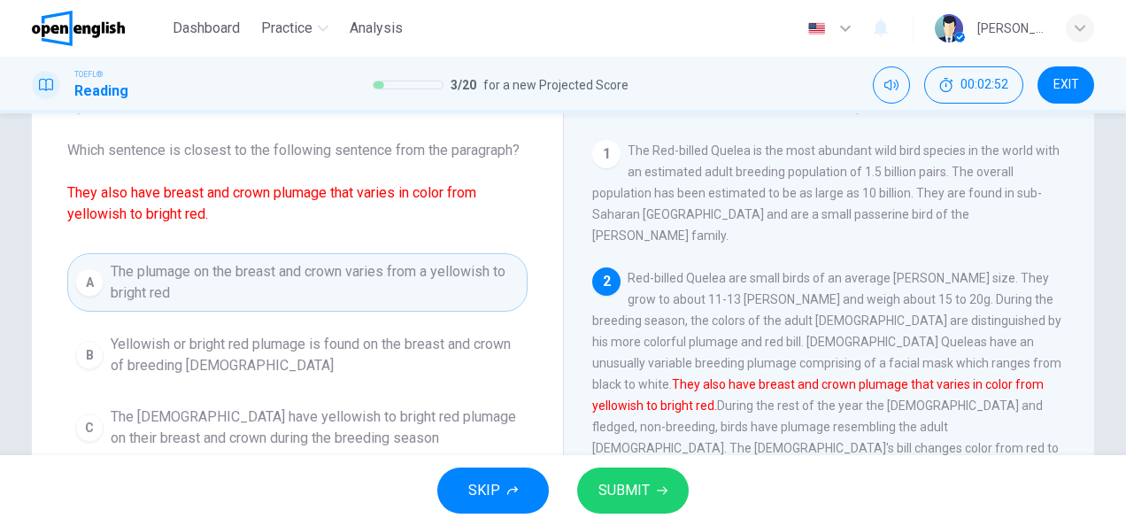
click at [602, 481] on span "SUBMIT" at bounding box center [624, 490] width 51 height 25
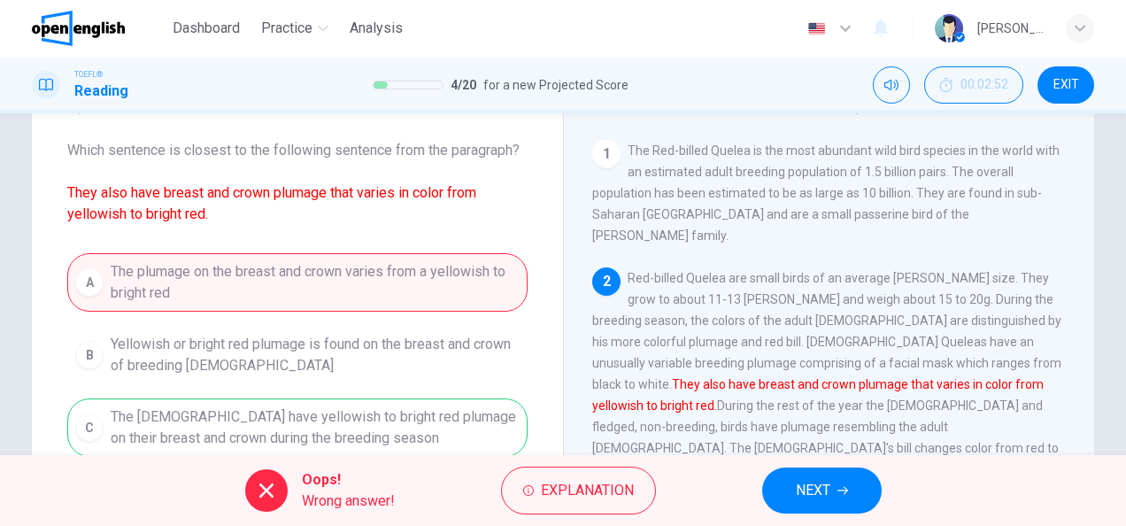
click at [788, 493] on button "NEXT" at bounding box center [822, 490] width 120 height 46
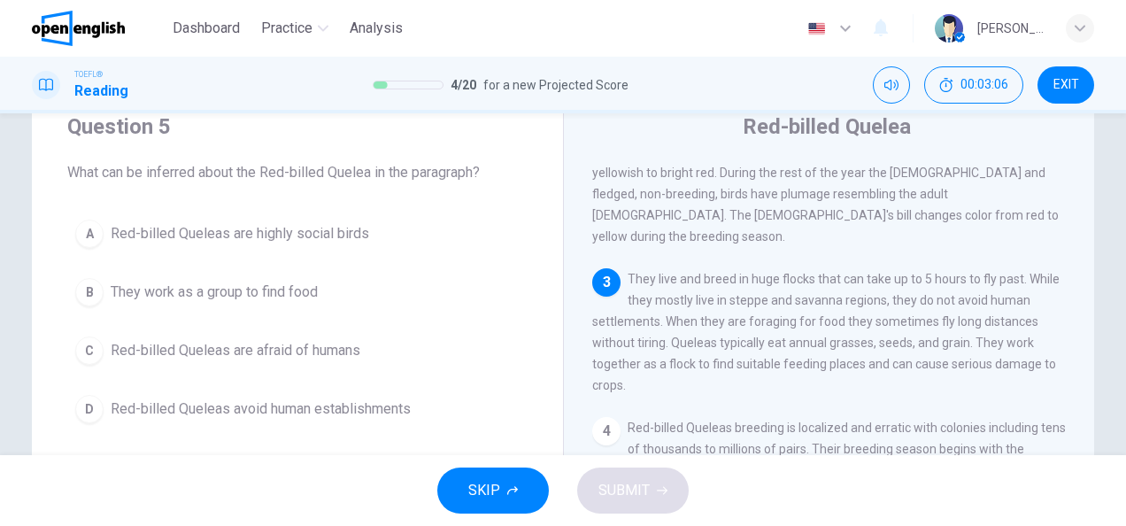
scroll to position [266, 0]
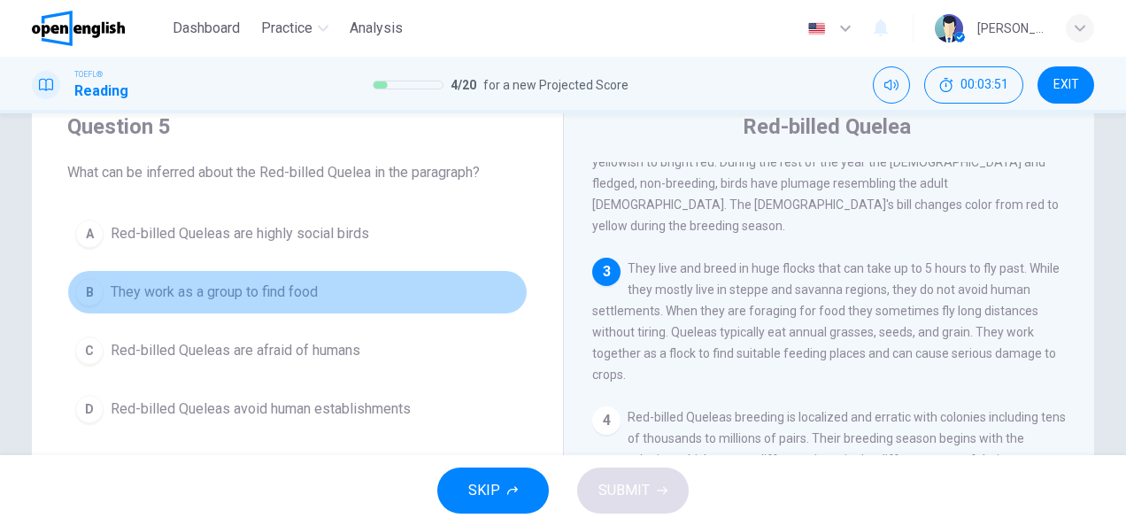
click at [94, 290] on div "B" at bounding box center [89, 292] width 28 height 28
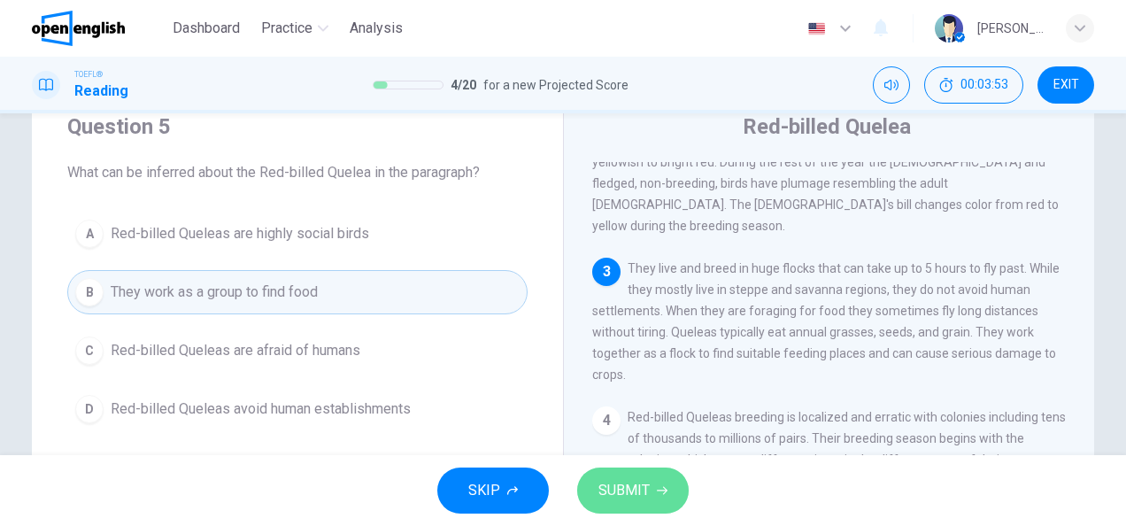
click at [644, 483] on span "SUBMIT" at bounding box center [624, 490] width 51 height 25
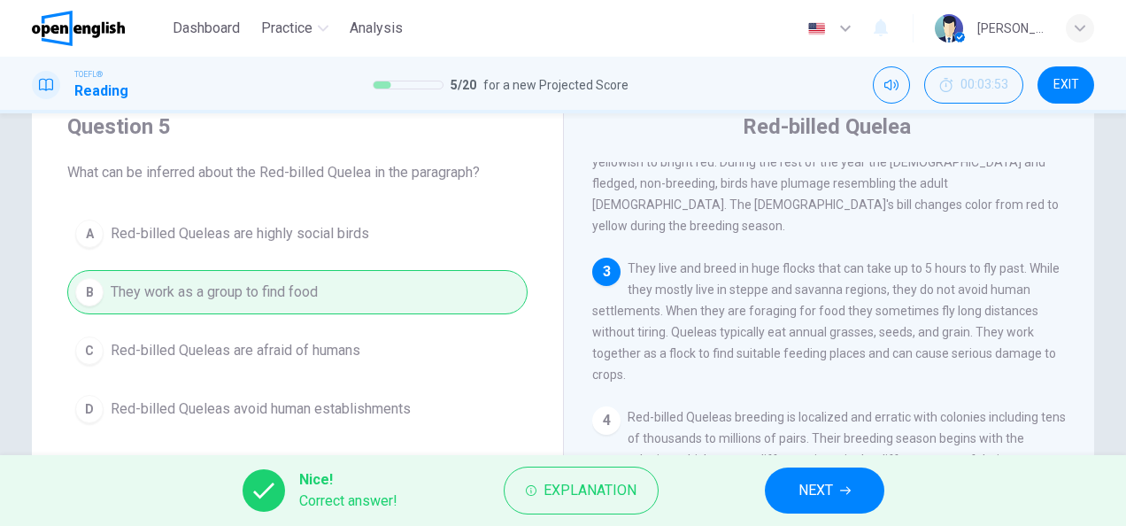
click at [812, 490] on span "NEXT" at bounding box center [816, 490] width 35 height 25
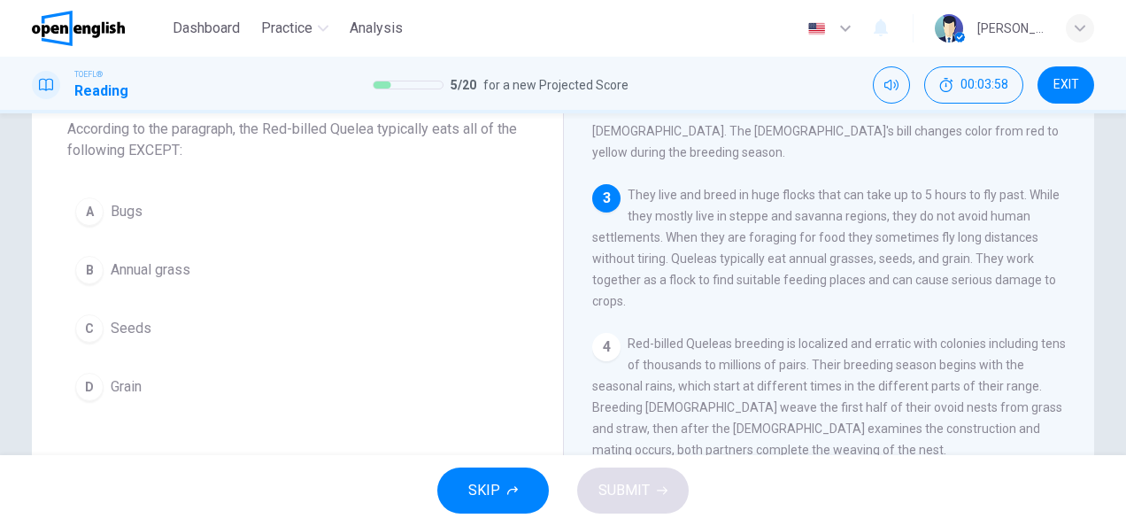
scroll to position [109, 0]
click at [87, 200] on div "A" at bounding box center [89, 211] width 28 height 28
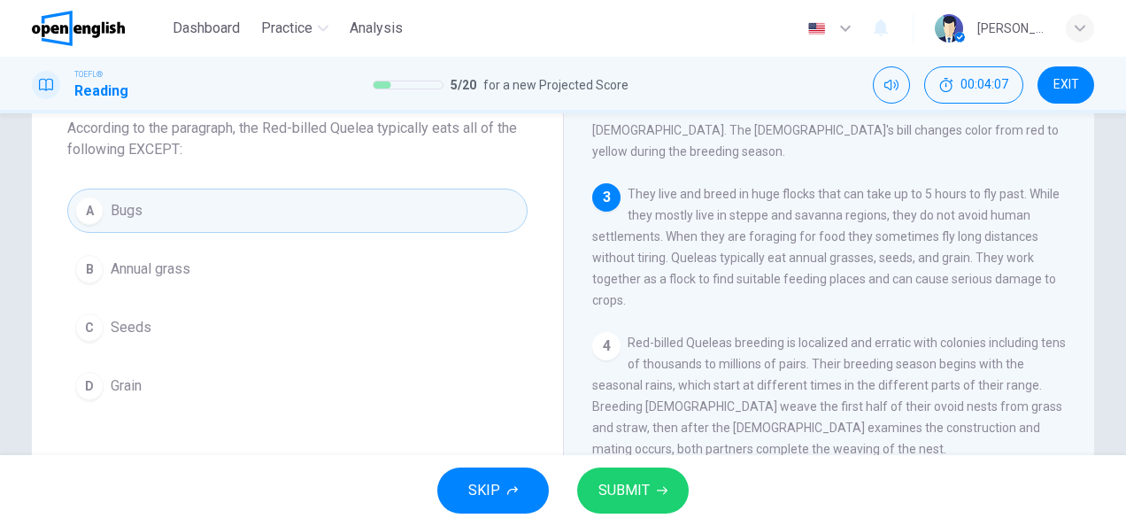
click at [631, 485] on span "SUBMIT" at bounding box center [624, 490] width 51 height 25
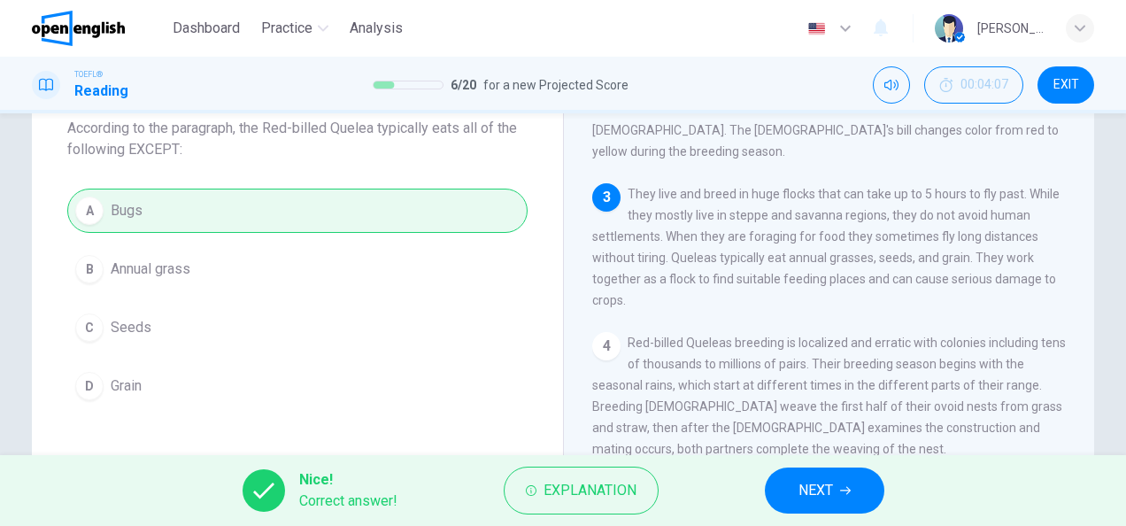
click at [834, 472] on button "NEXT" at bounding box center [825, 490] width 120 height 46
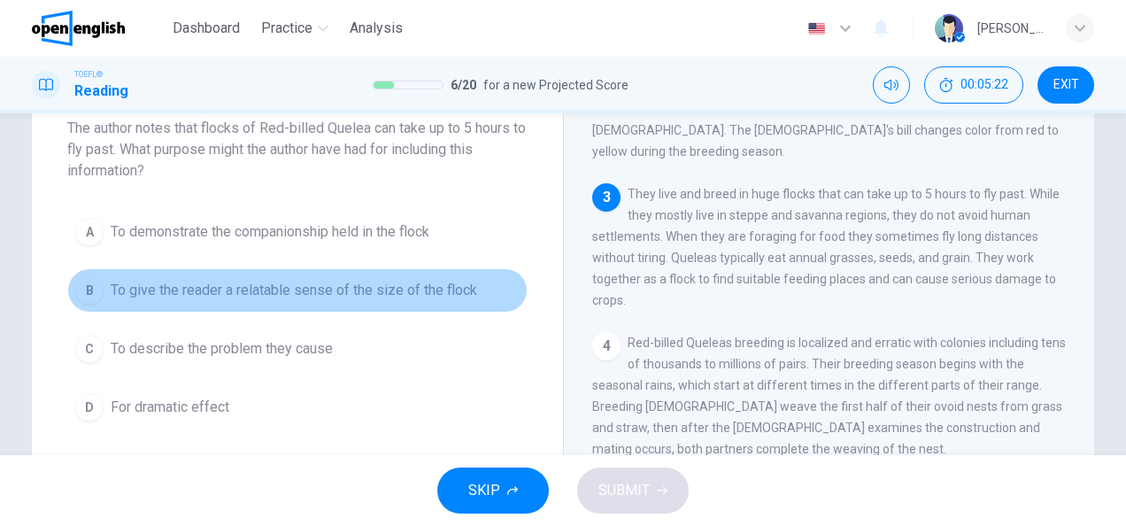
click at [75, 292] on div "B" at bounding box center [89, 290] width 28 height 28
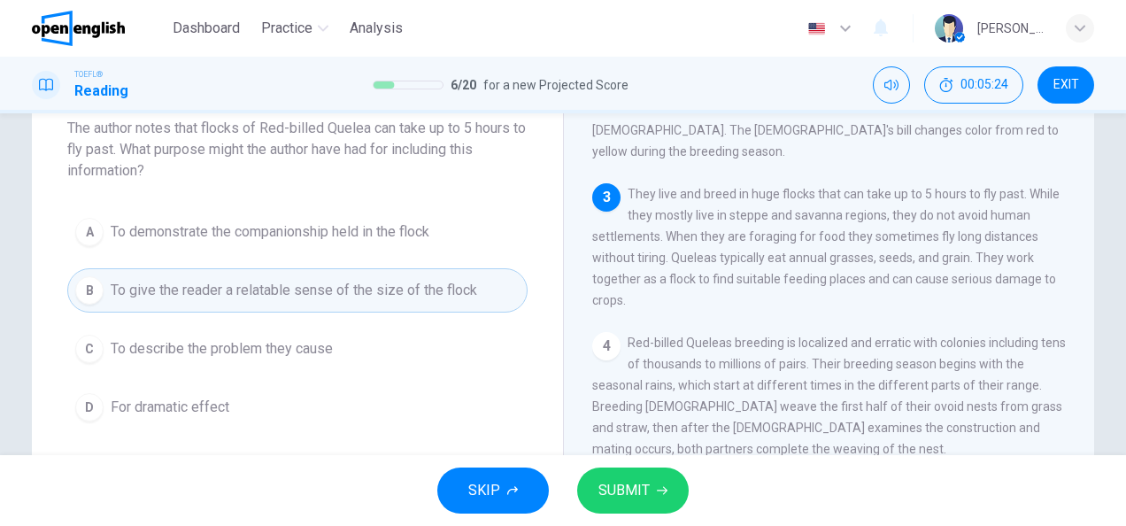
click at [636, 491] on span "SUBMIT" at bounding box center [624, 490] width 51 height 25
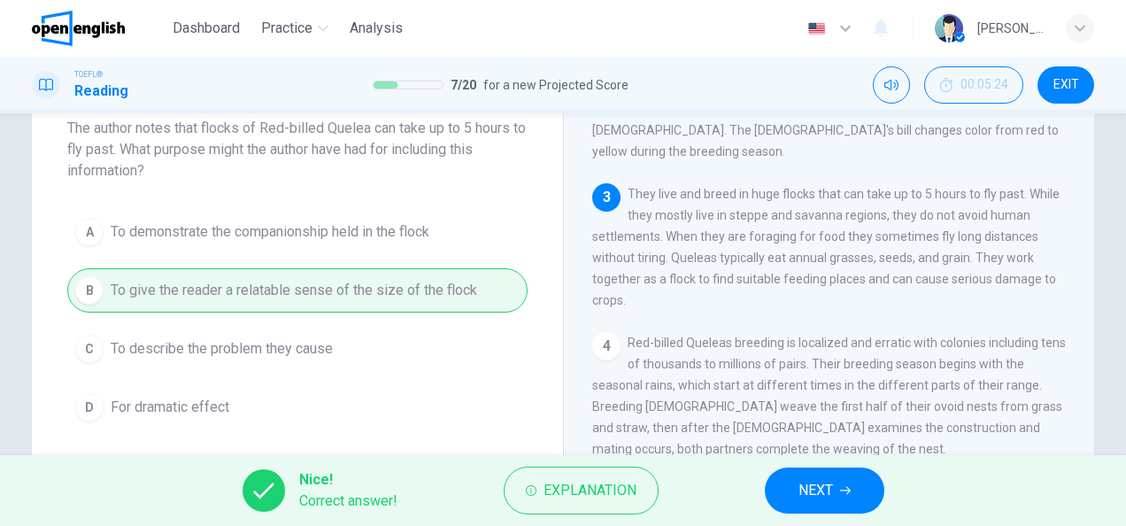
click at [797, 491] on button "NEXT" at bounding box center [825, 490] width 120 height 46
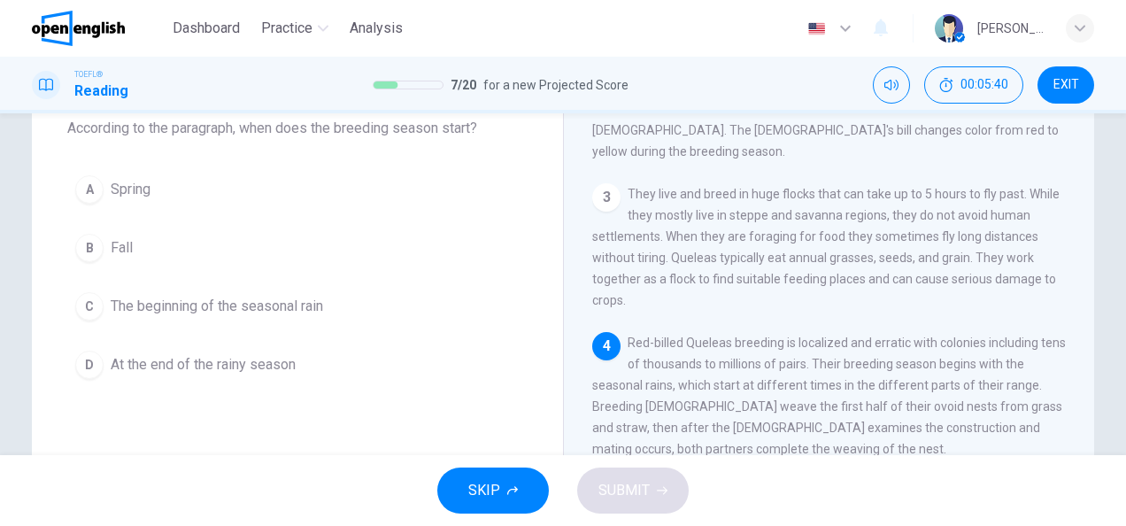
click at [89, 189] on div "A" at bounding box center [89, 189] width 28 height 28
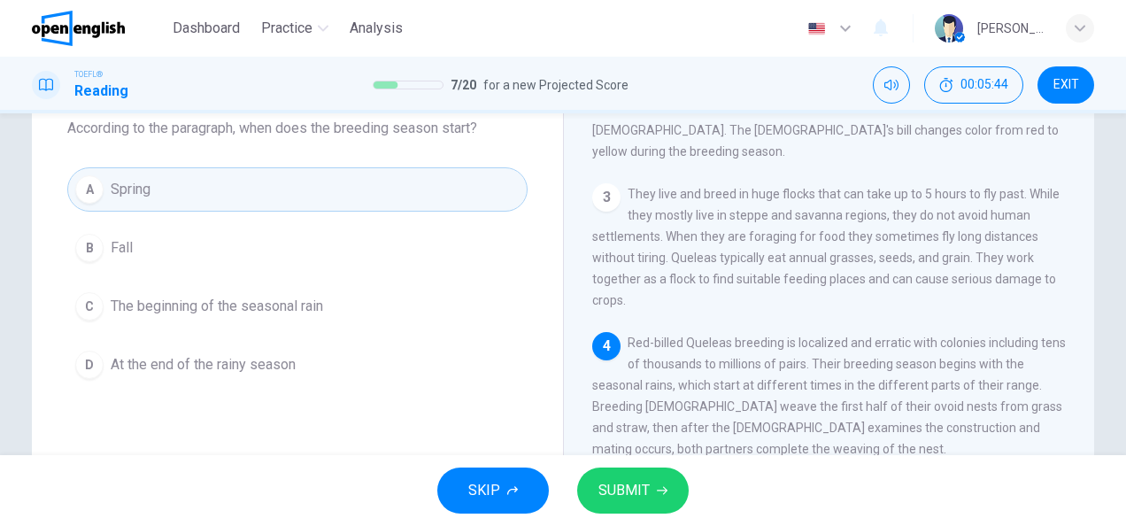
click at [89, 297] on div "C" at bounding box center [89, 306] width 28 height 28
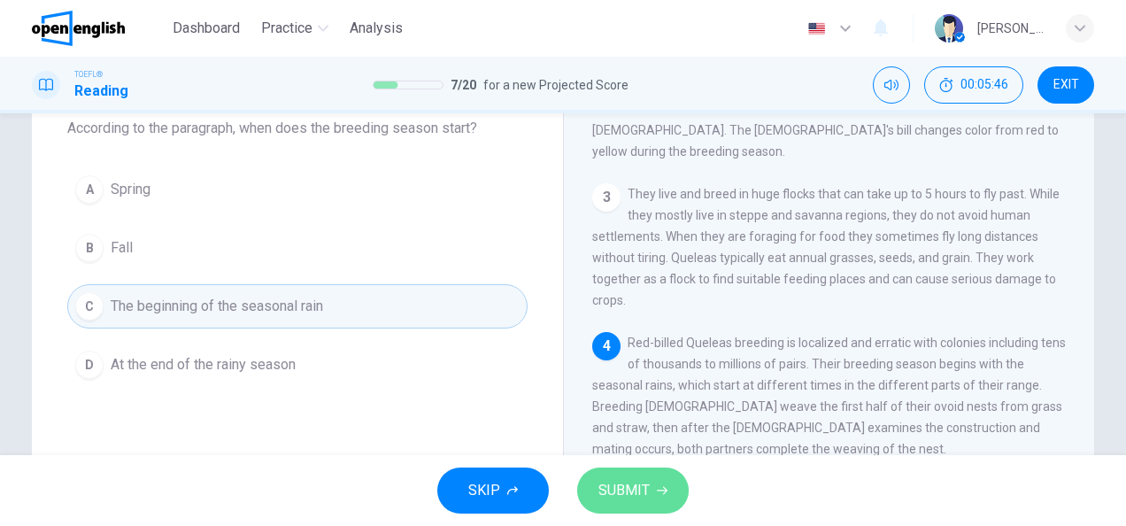
click at [660, 487] on icon "button" at bounding box center [662, 490] width 11 height 11
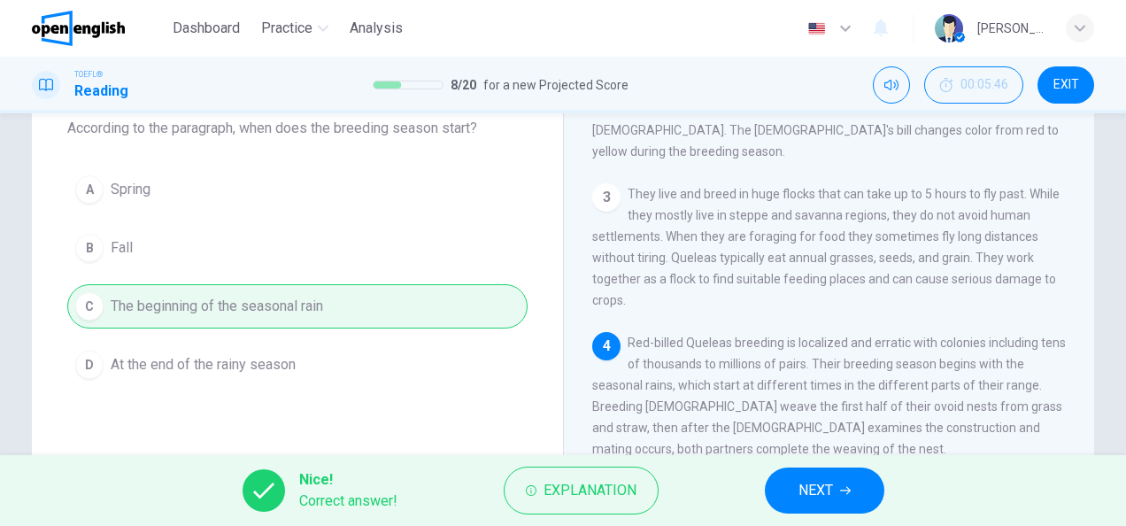
click at [824, 491] on span "NEXT" at bounding box center [816, 490] width 35 height 25
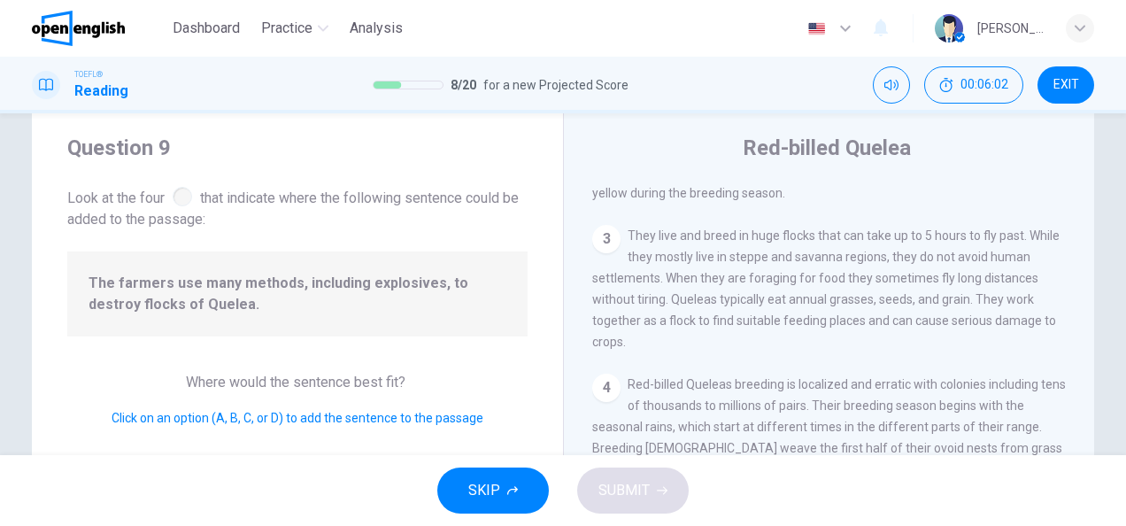
scroll to position [44, 0]
click at [188, 200] on div at bounding box center [182, 195] width 19 height 19
click at [181, 201] on div at bounding box center [182, 195] width 19 height 19
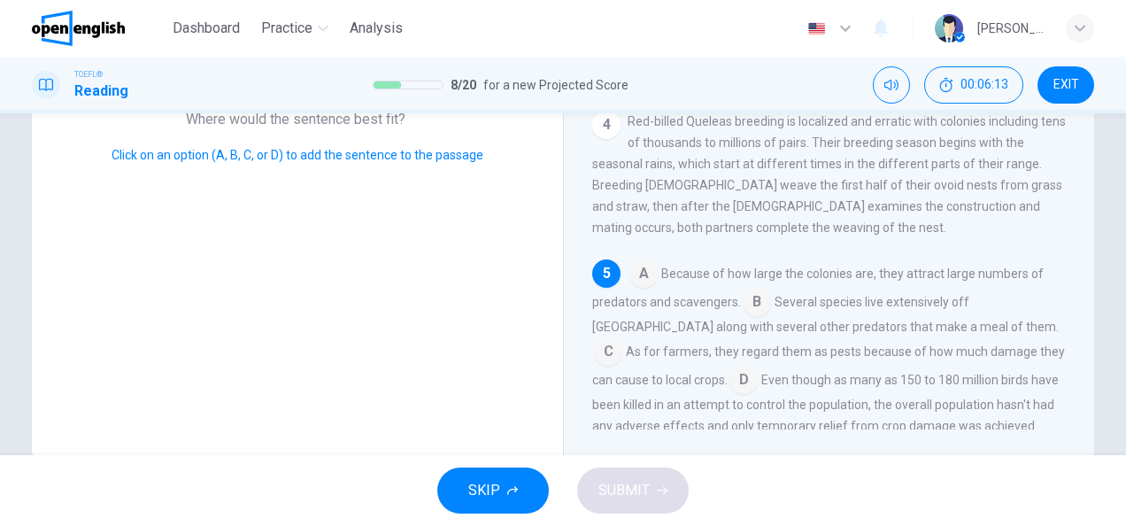
scroll to position [310, 0]
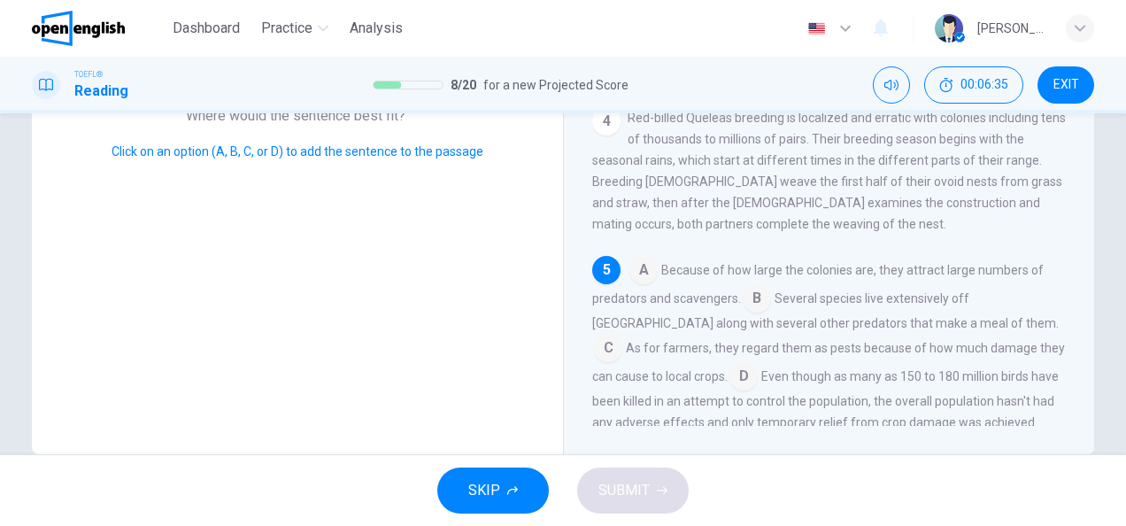
click at [730, 364] on input at bounding box center [744, 378] width 28 height 28
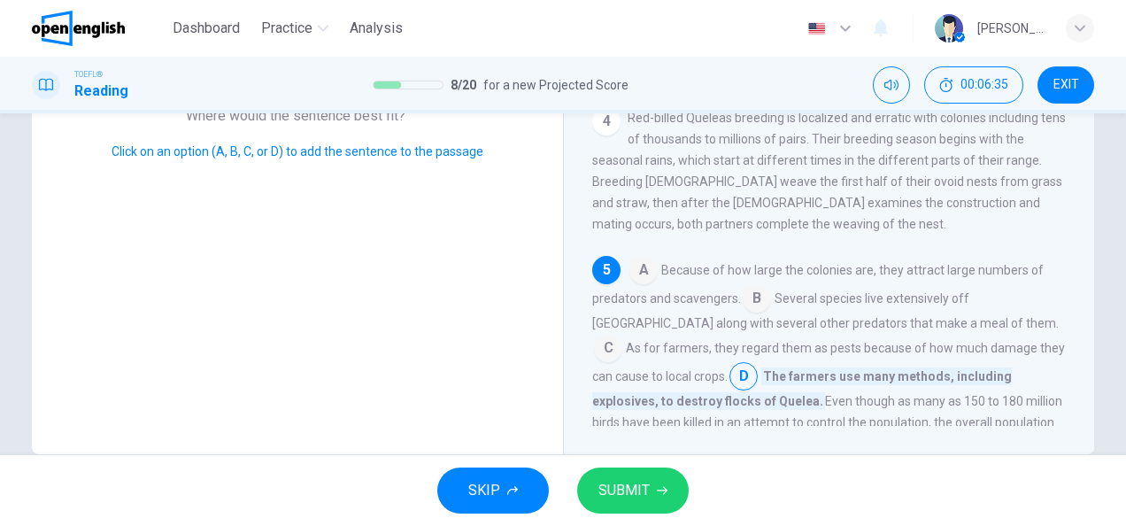
click at [626, 485] on span "SUBMIT" at bounding box center [624, 490] width 51 height 25
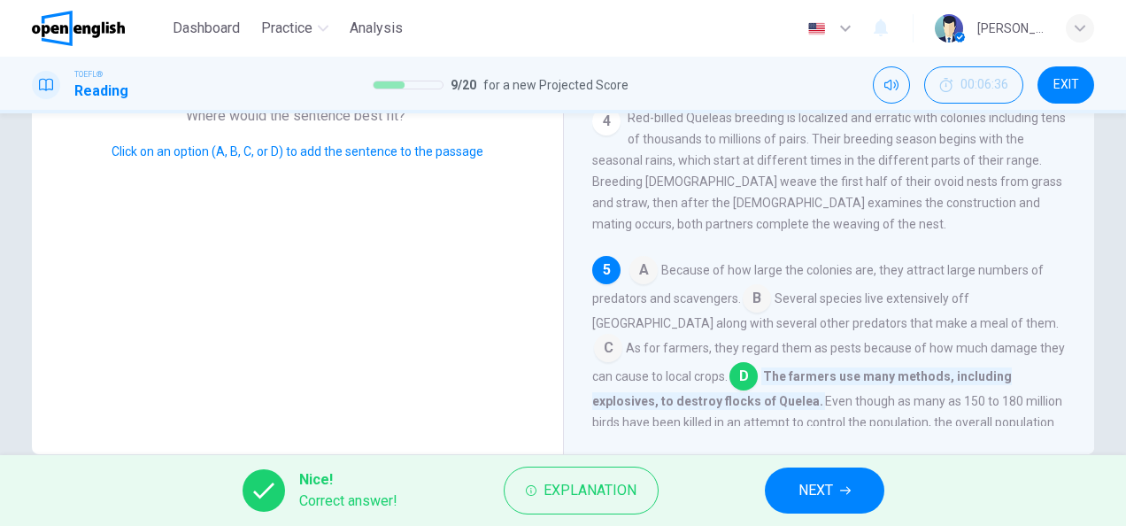
click at [850, 482] on button "NEXT" at bounding box center [825, 490] width 120 height 46
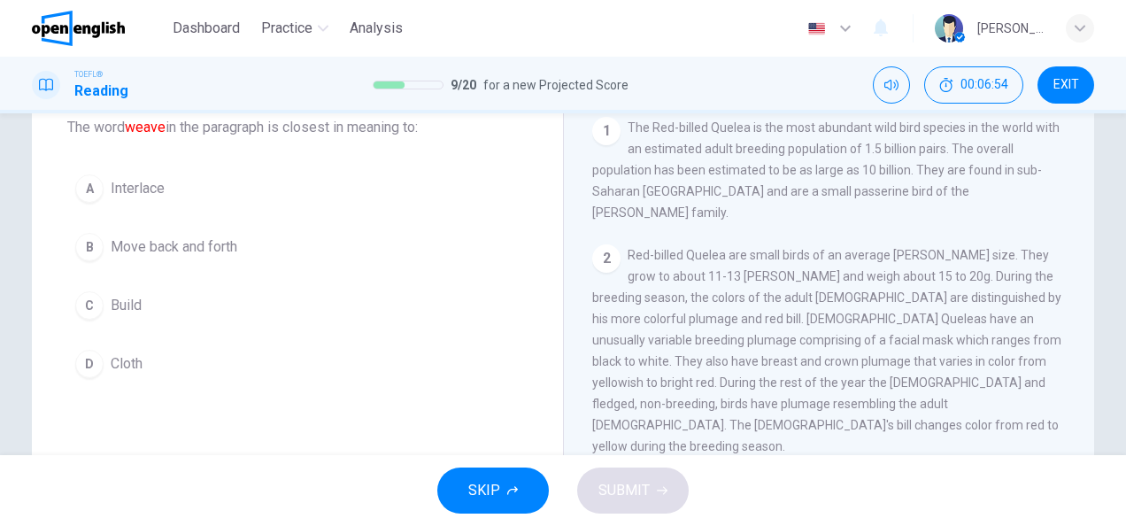
scroll to position [111, 0]
click at [96, 189] on div "A" at bounding box center [89, 188] width 28 height 28
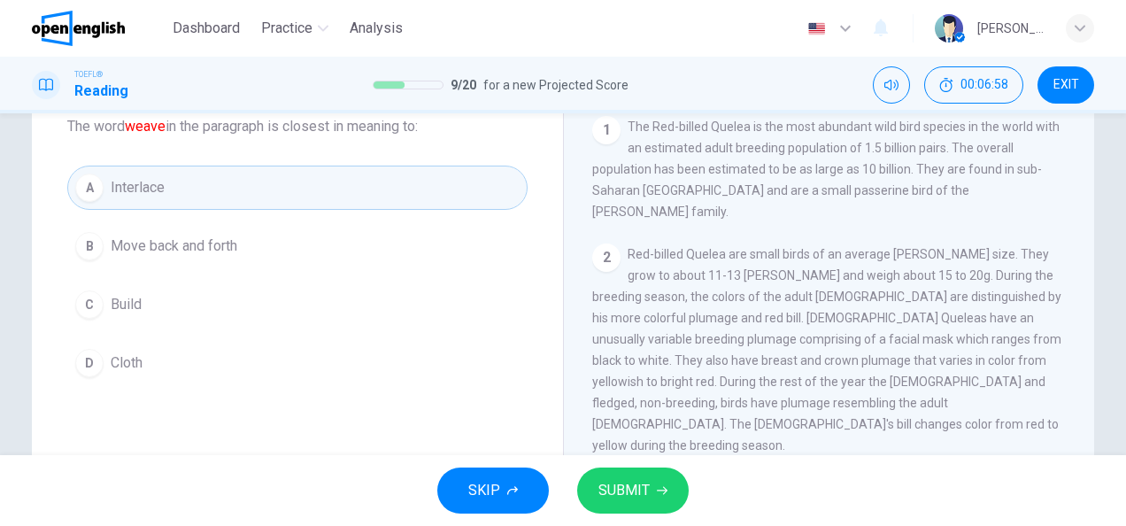
click at [650, 487] on button "SUBMIT" at bounding box center [633, 490] width 112 height 46
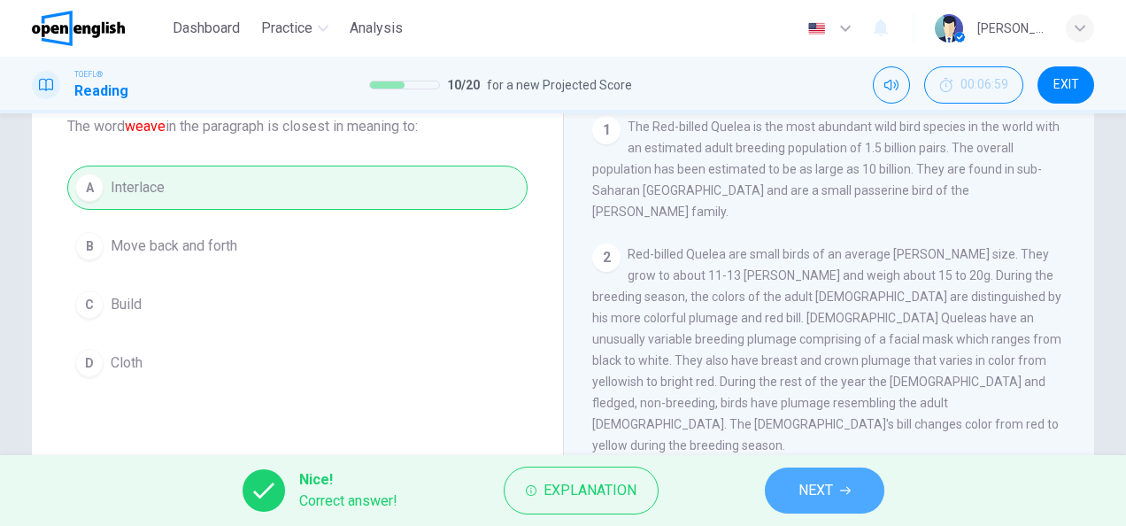
click at [832, 485] on span "NEXT" at bounding box center [816, 490] width 35 height 25
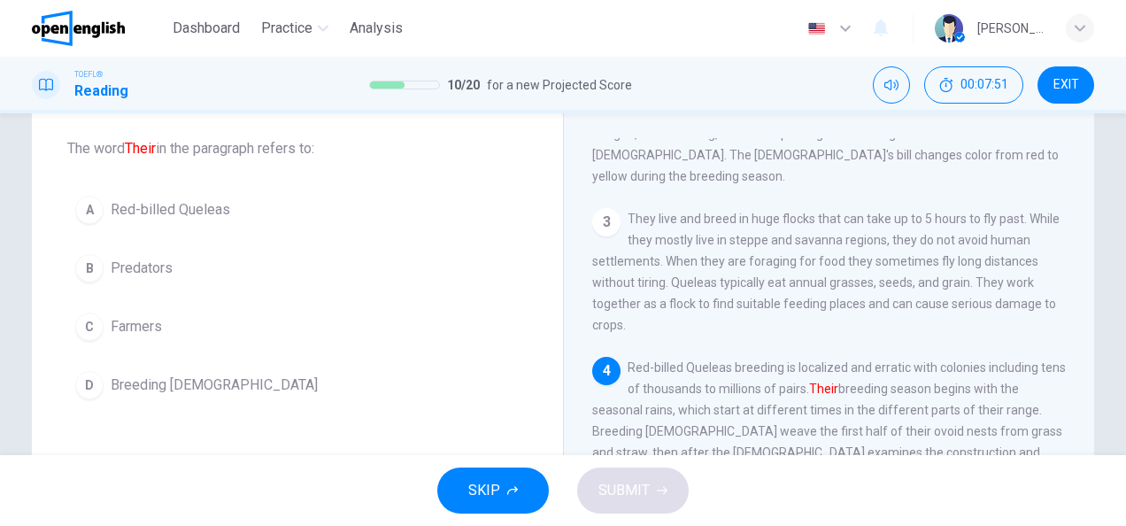
scroll to position [296, 0]
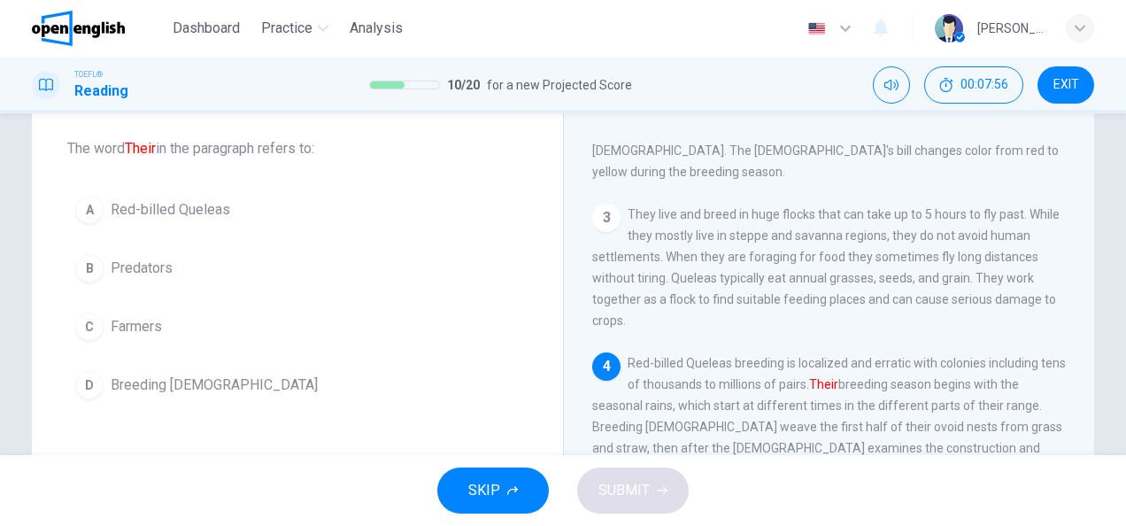
click at [94, 375] on div "D" at bounding box center [89, 385] width 28 height 28
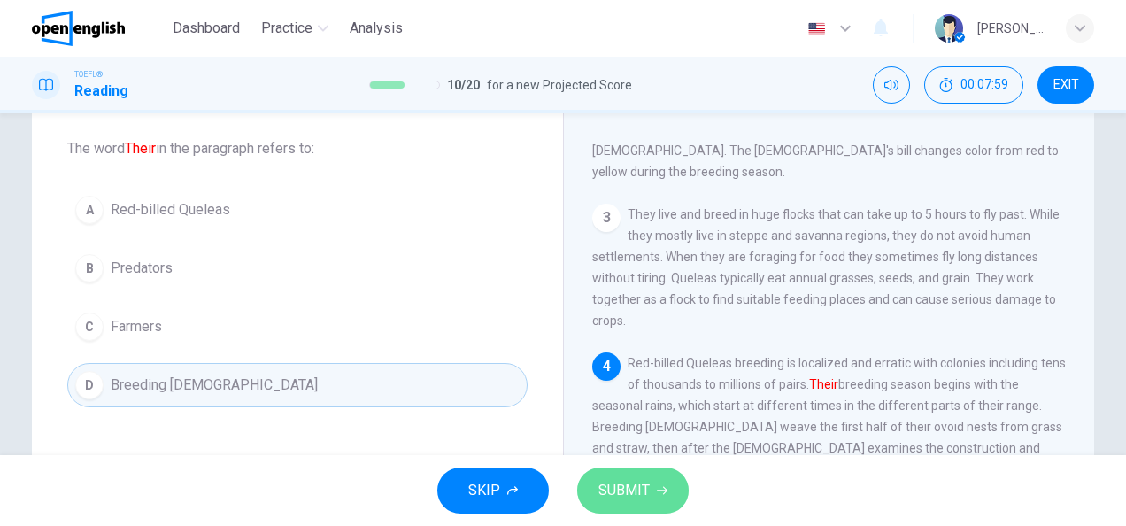
click at [662, 477] on button "SUBMIT" at bounding box center [633, 490] width 112 height 46
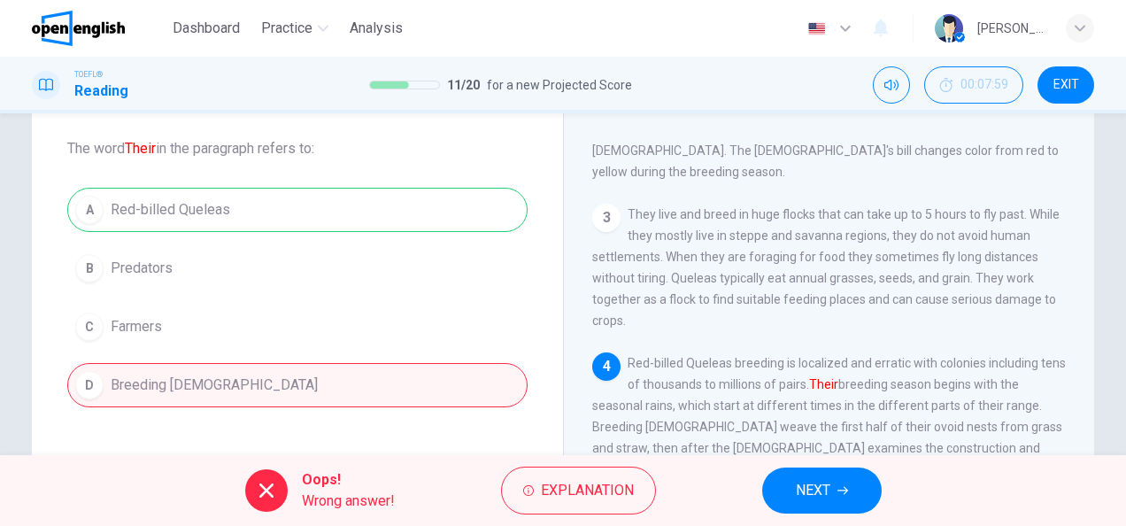
click at [244, 221] on div "A Red-billed Queleas B Predators C Farmers D Breeding males" at bounding box center [297, 298] width 460 height 220
click at [804, 504] on button "NEXT" at bounding box center [822, 490] width 120 height 46
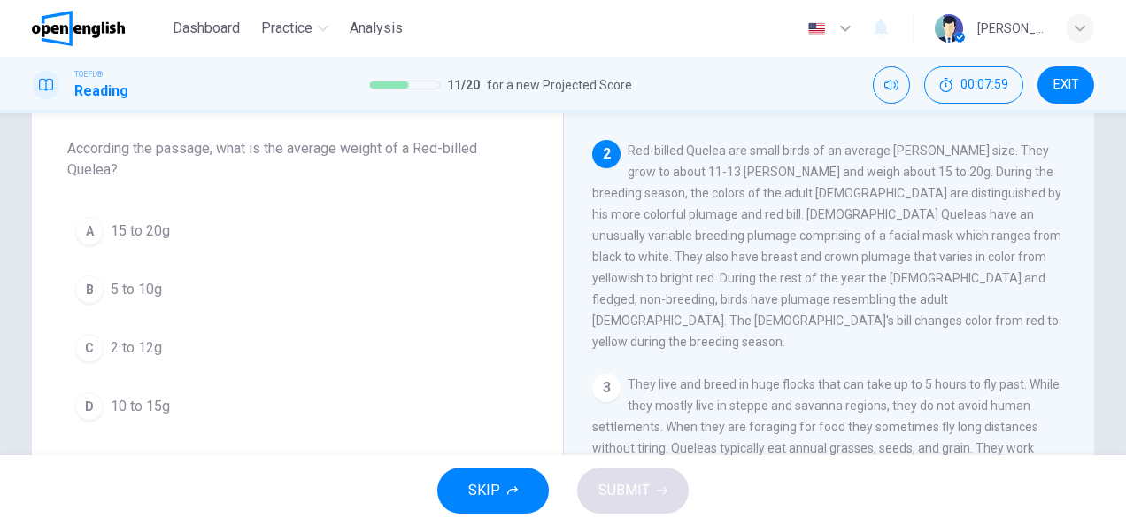
scroll to position [108, 0]
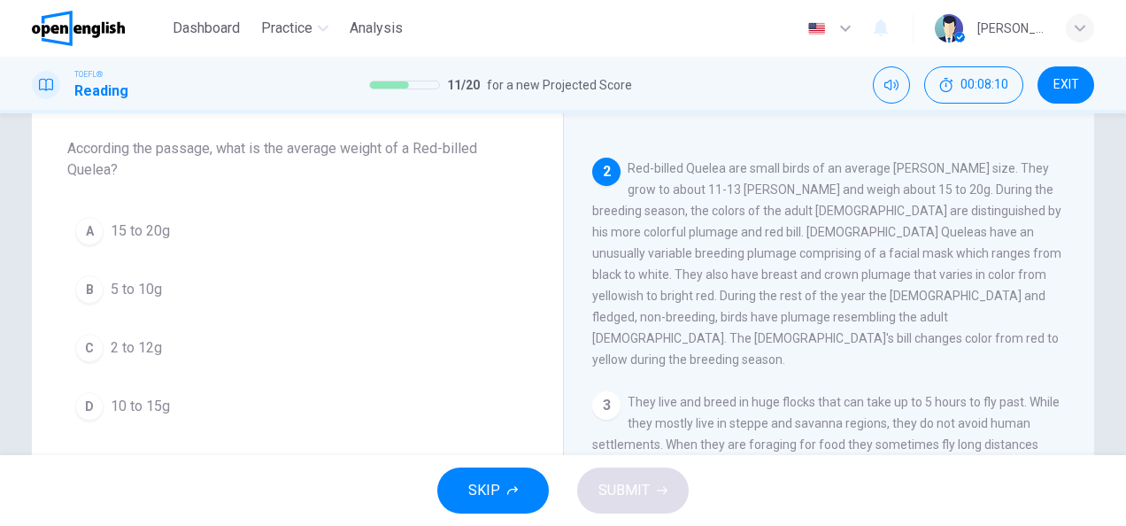
click at [81, 234] on div "A" at bounding box center [89, 231] width 28 height 28
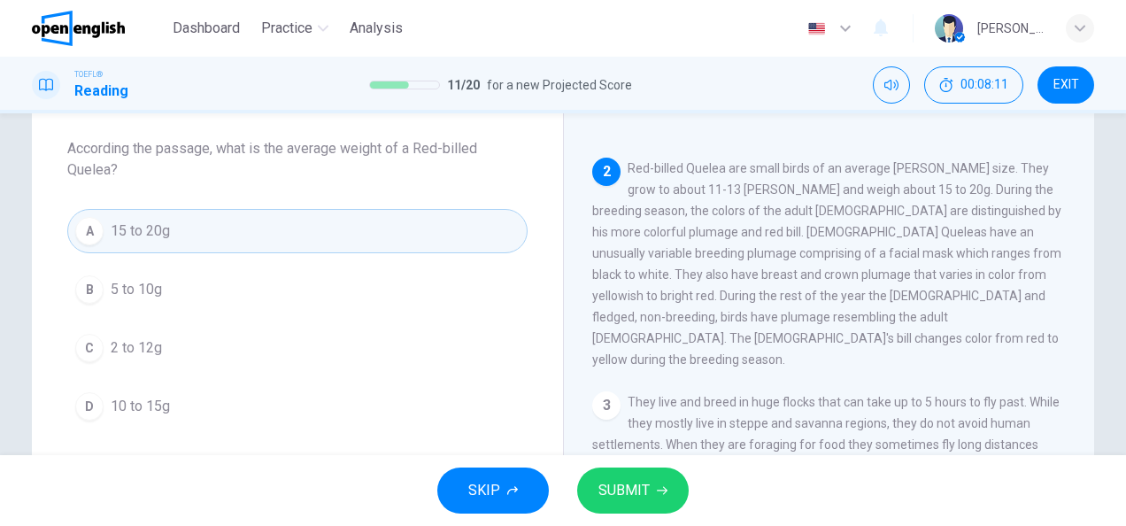
click at [619, 496] on span "SUBMIT" at bounding box center [624, 490] width 51 height 25
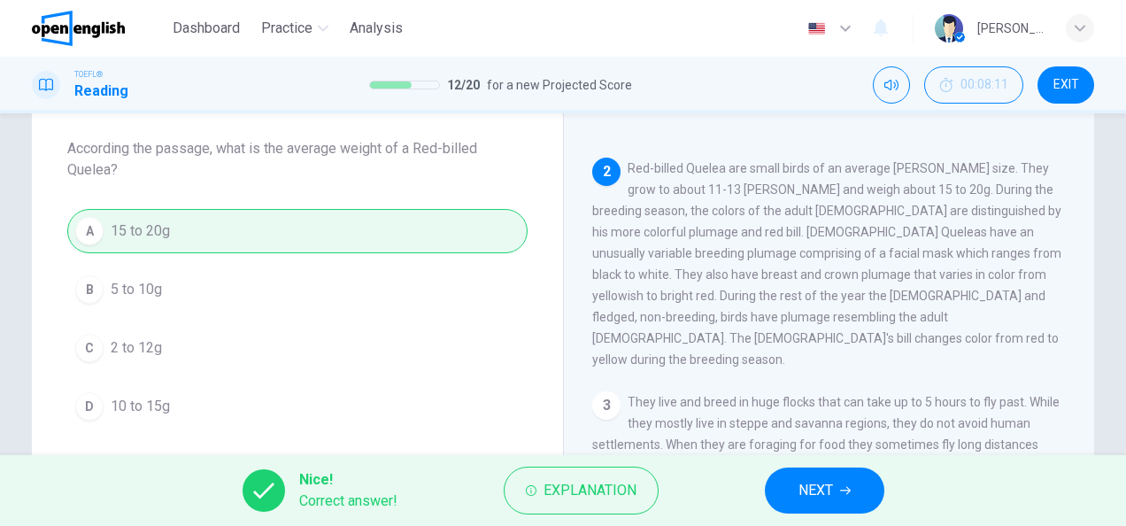
click at [829, 506] on button "NEXT" at bounding box center [825, 490] width 120 height 46
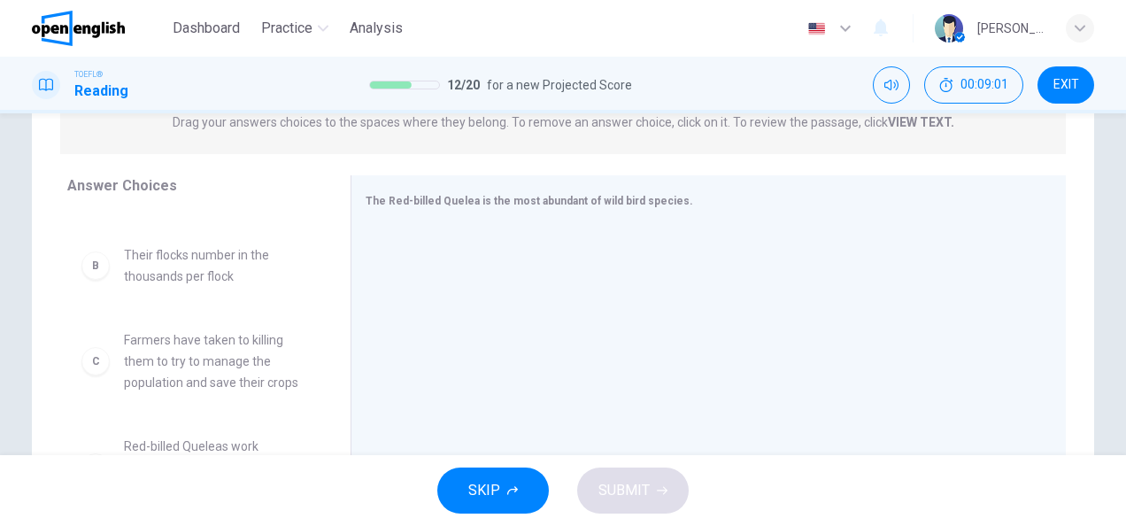
scroll to position [89, 0]
click at [89, 365] on div "C" at bounding box center [95, 359] width 28 height 28
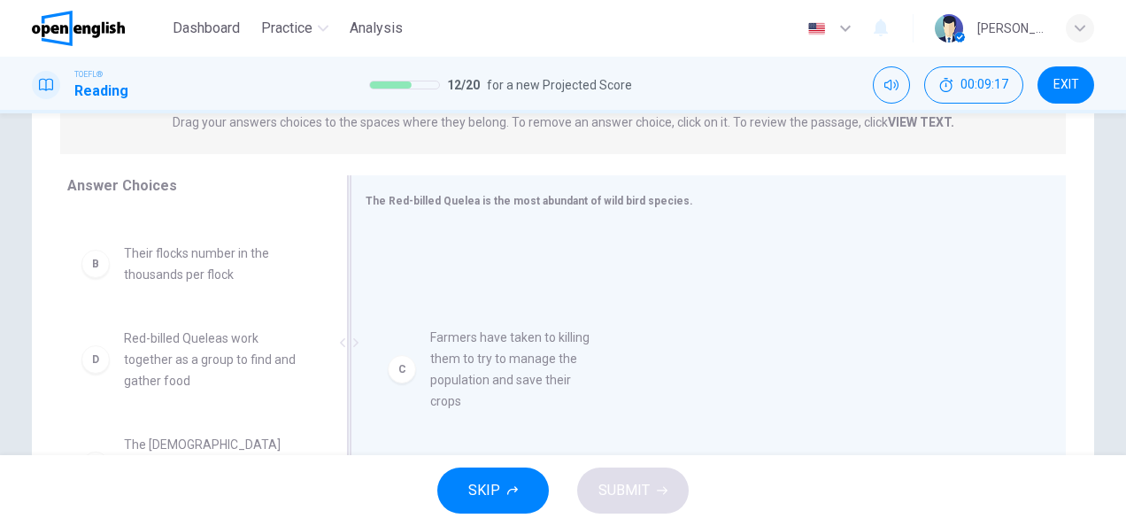
drag, startPoint x: 191, startPoint y: 344, endPoint x: 514, endPoint y: 340, distance: 322.3
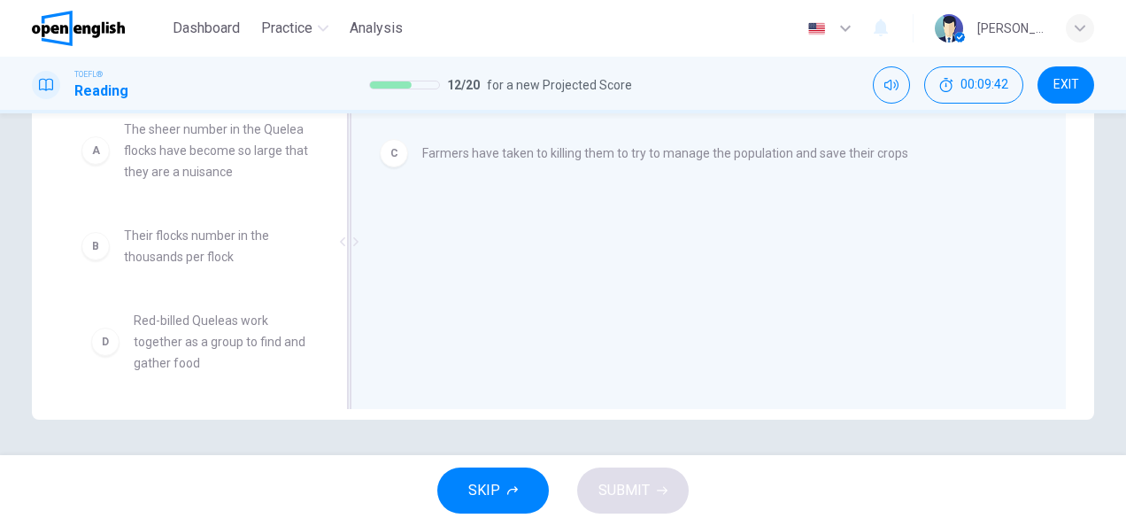
scroll to position [5, 0]
drag, startPoint x: 214, startPoint y: 343, endPoint x: 542, endPoint y: 188, distance: 362.4
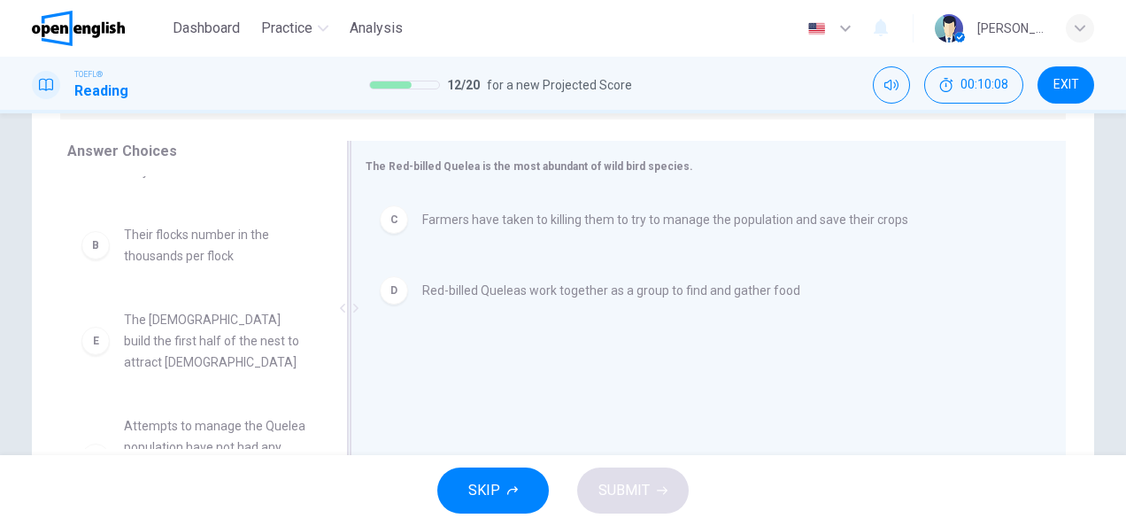
scroll to position [54, 0]
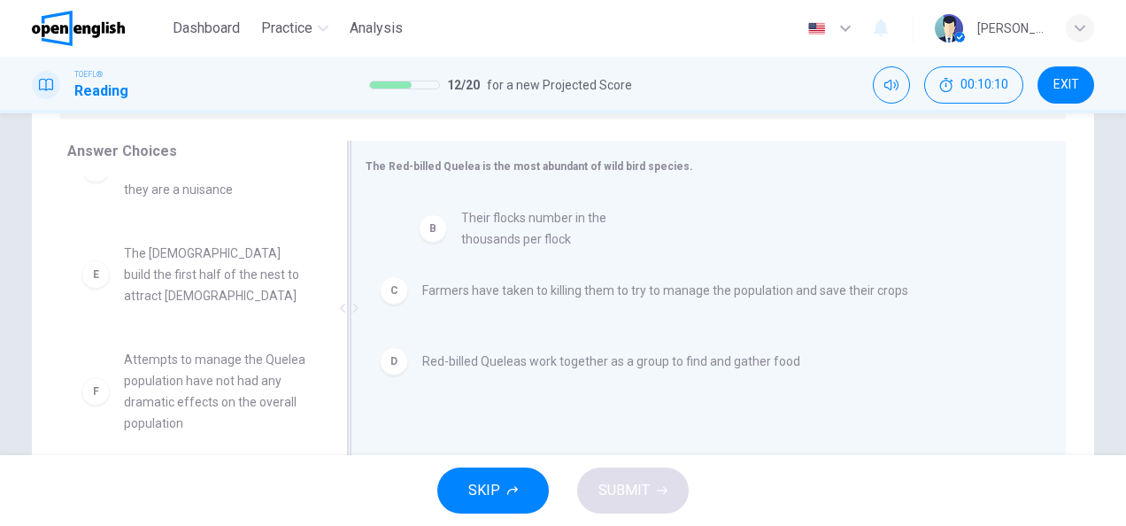
drag, startPoint x: 169, startPoint y: 251, endPoint x: 517, endPoint y: 232, distance: 348.5
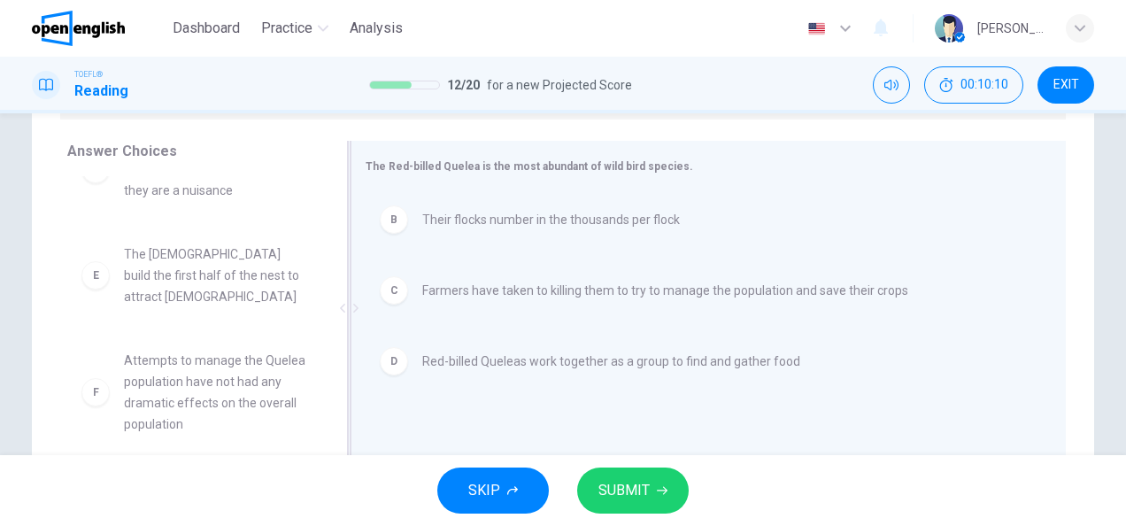
scroll to position [32, 0]
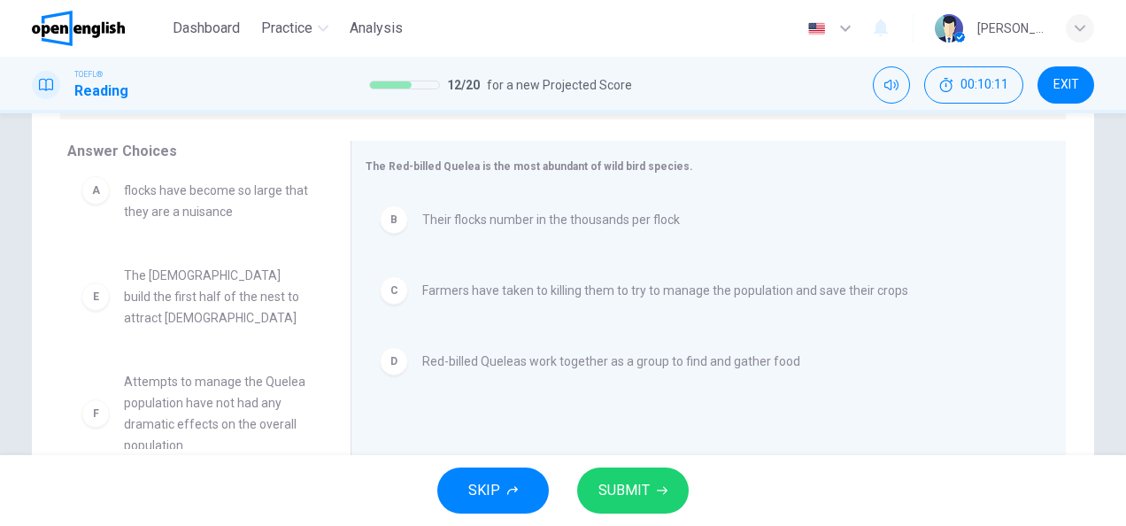
click at [641, 486] on span "SUBMIT" at bounding box center [624, 490] width 51 height 25
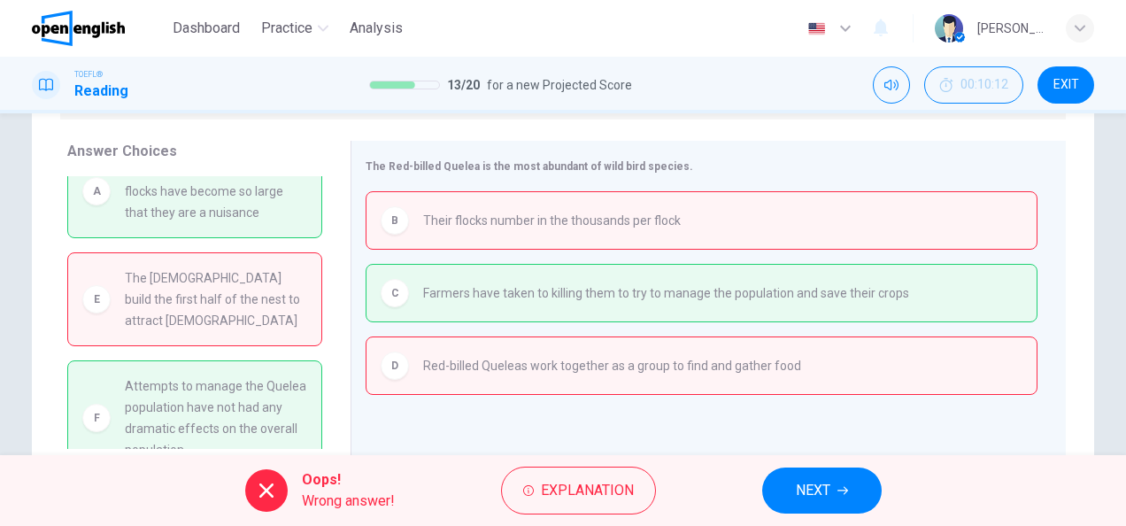
click at [803, 499] on span "NEXT" at bounding box center [813, 490] width 35 height 25
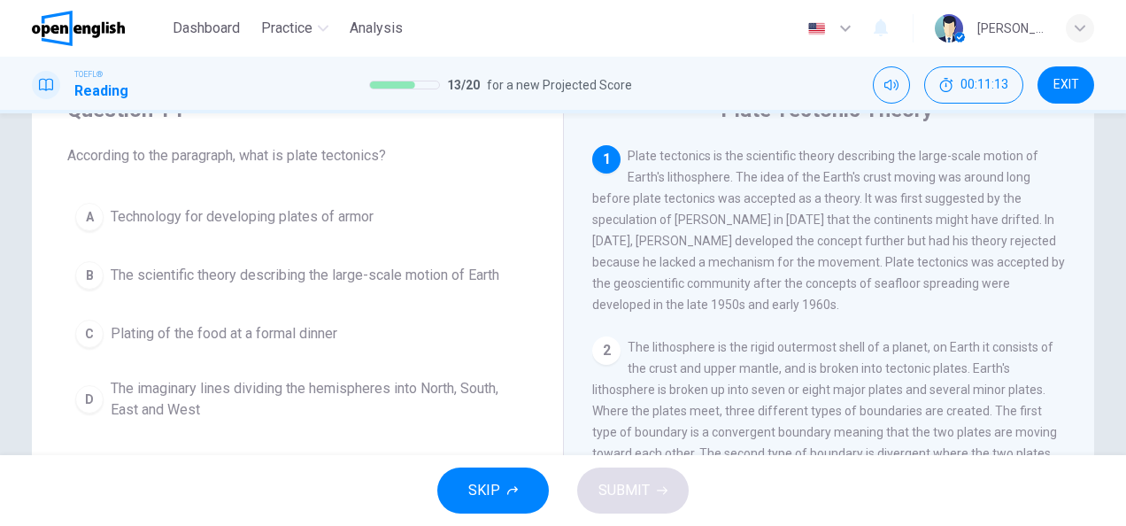
scroll to position [89, 0]
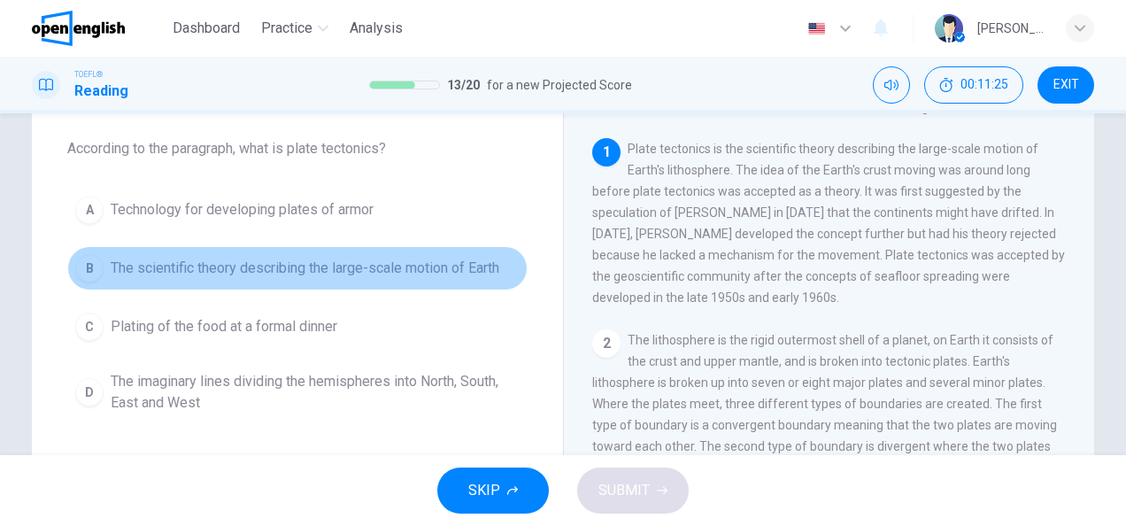
click at [81, 264] on div "B" at bounding box center [89, 268] width 28 height 28
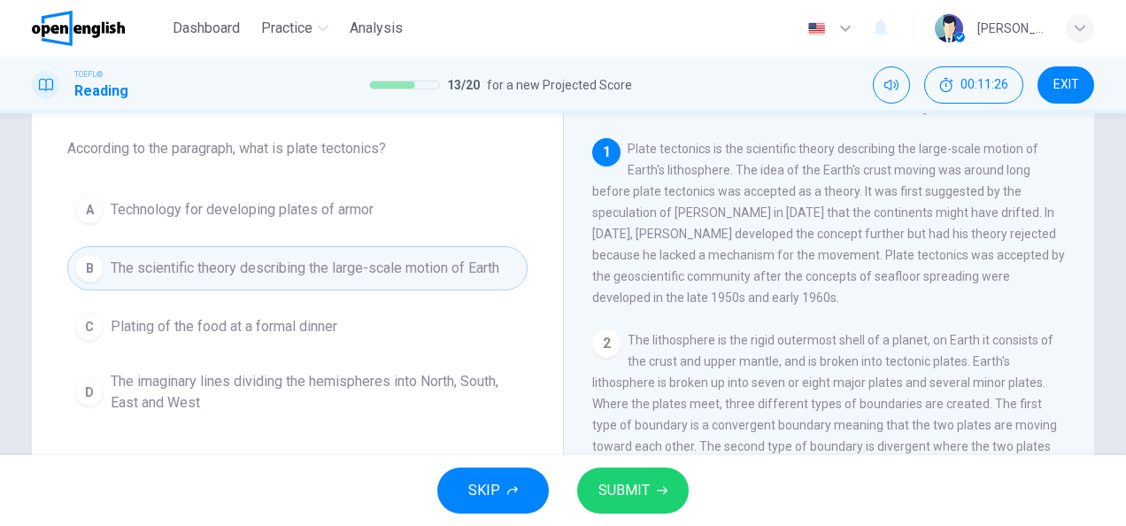
click at [640, 489] on span "SUBMIT" at bounding box center [624, 490] width 51 height 25
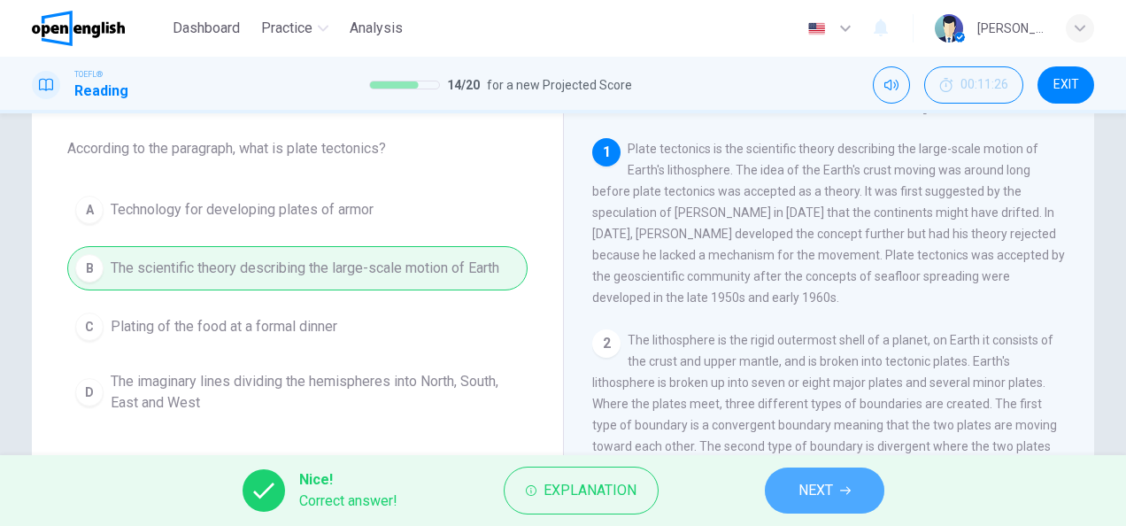
click at [855, 489] on button "NEXT" at bounding box center [825, 490] width 120 height 46
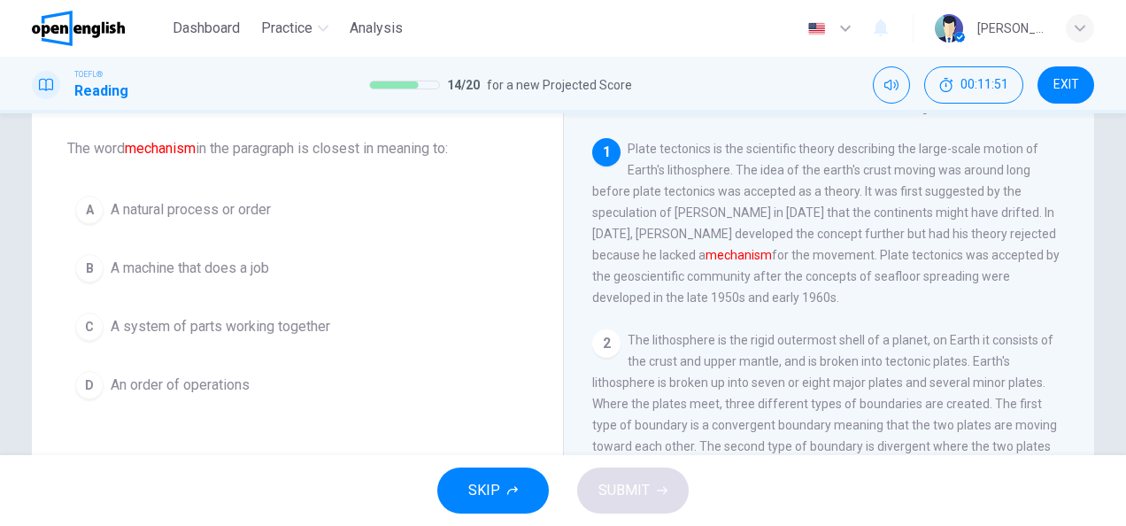
click at [80, 269] on div "B" at bounding box center [89, 268] width 28 height 28
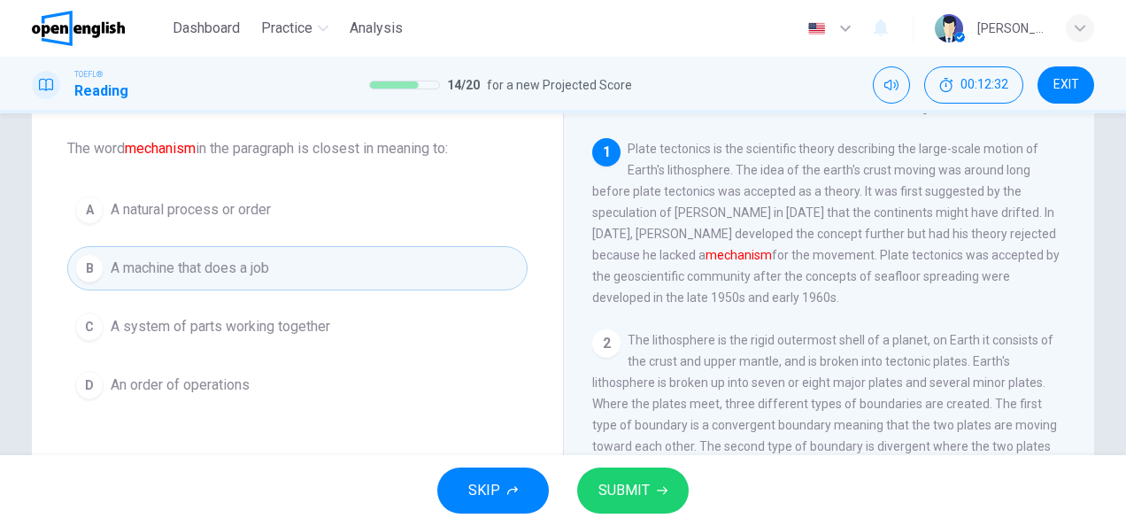
click at [650, 480] on button "SUBMIT" at bounding box center [633, 490] width 112 height 46
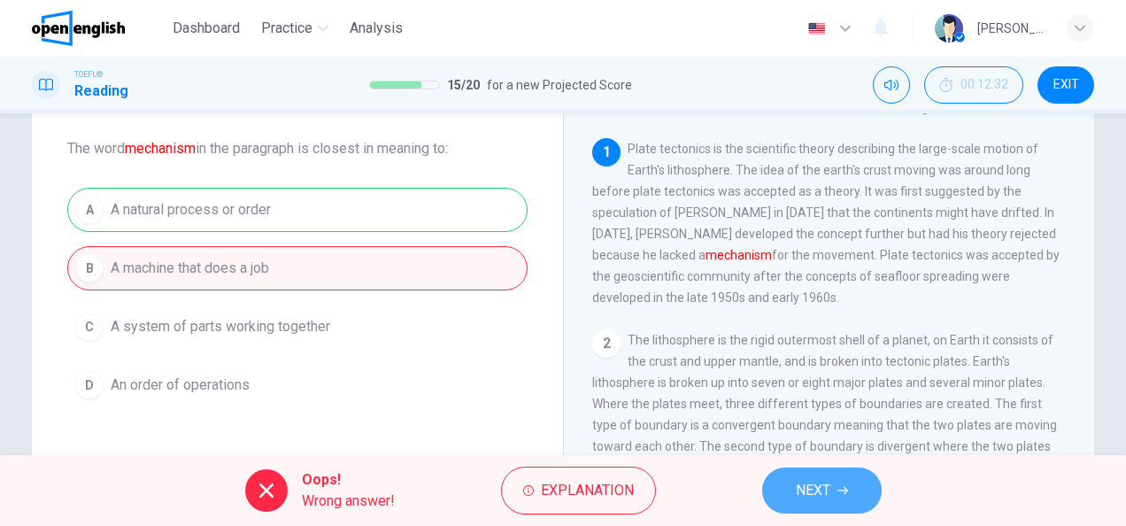
click at [838, 490] on icon "button" at bounding box center [843, 490] width 11 height 11
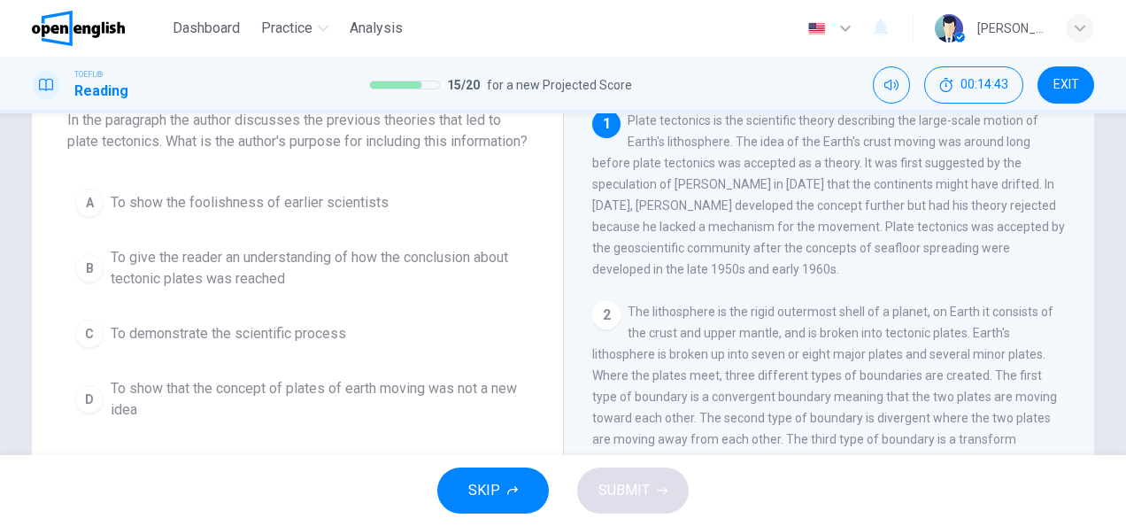
scroll to position [111, 0]
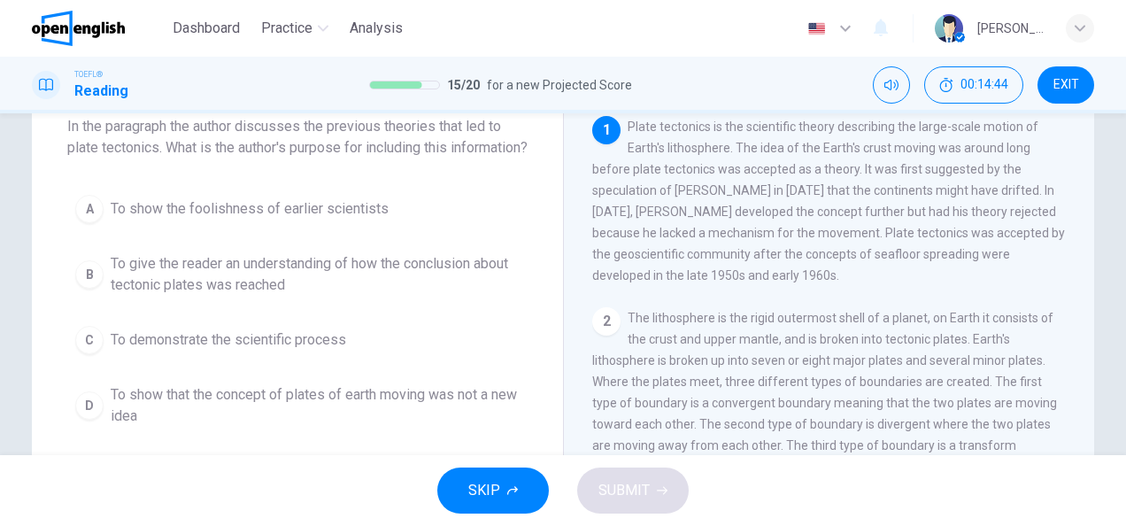
click at [84, 354] on div "C" at bounding box center [89, 340] width 28 height 28
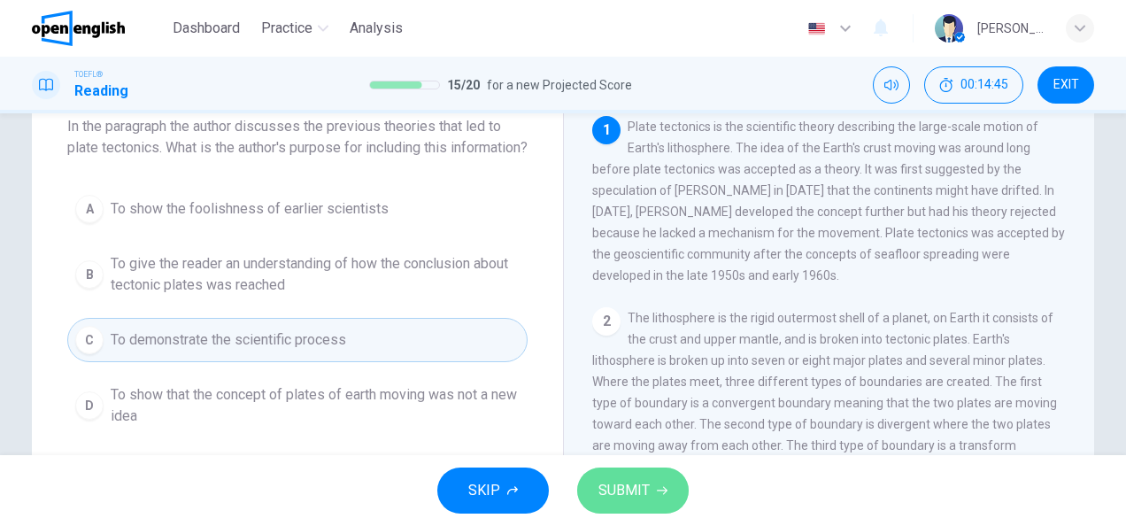
click at [666, 500] on button "SUBMIT" at bounding box center [633, 490] width 112 height 46
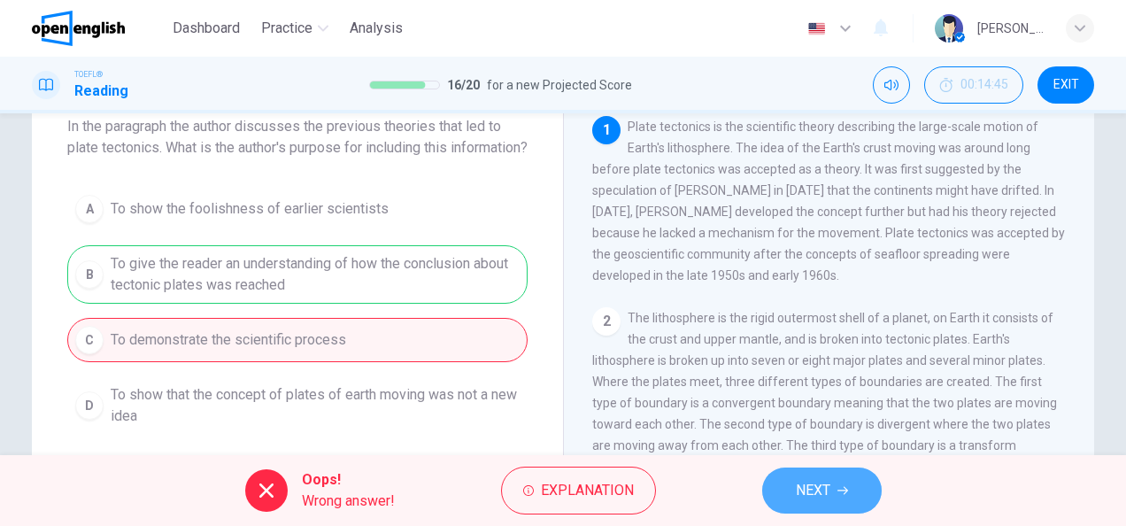
click at [787, 513] on button "NEXT" at bounding box center [822, 490] width 120 height 46
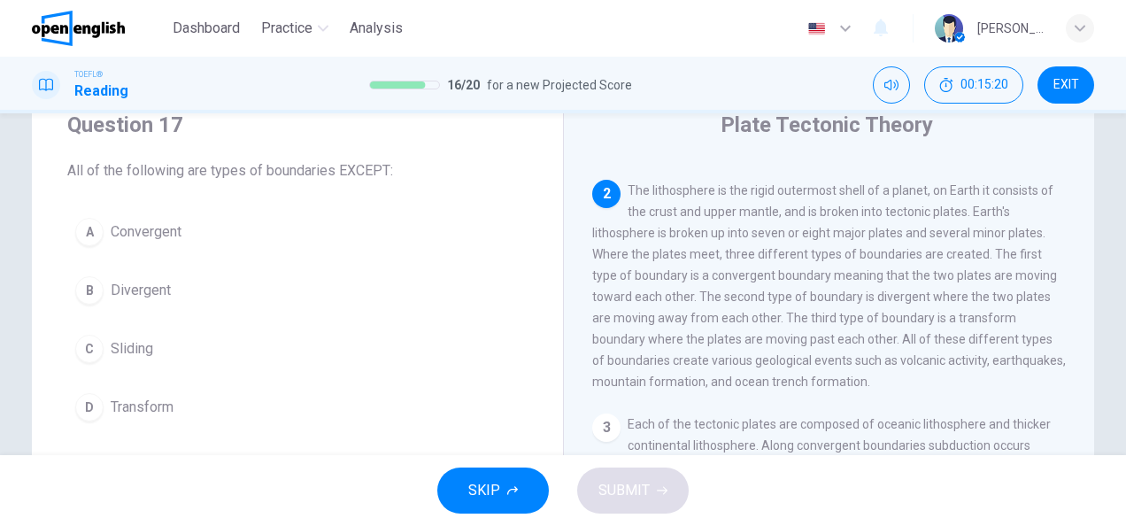
scroll to position [177, 0]
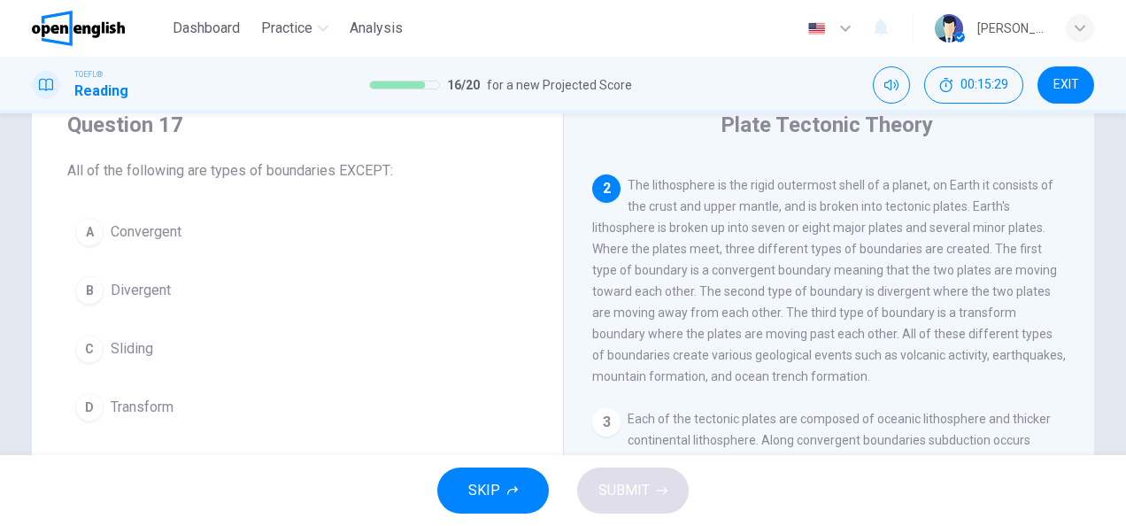
click at [84, 400] on div "D" at bounding box center [89, 407] width 28 height 28
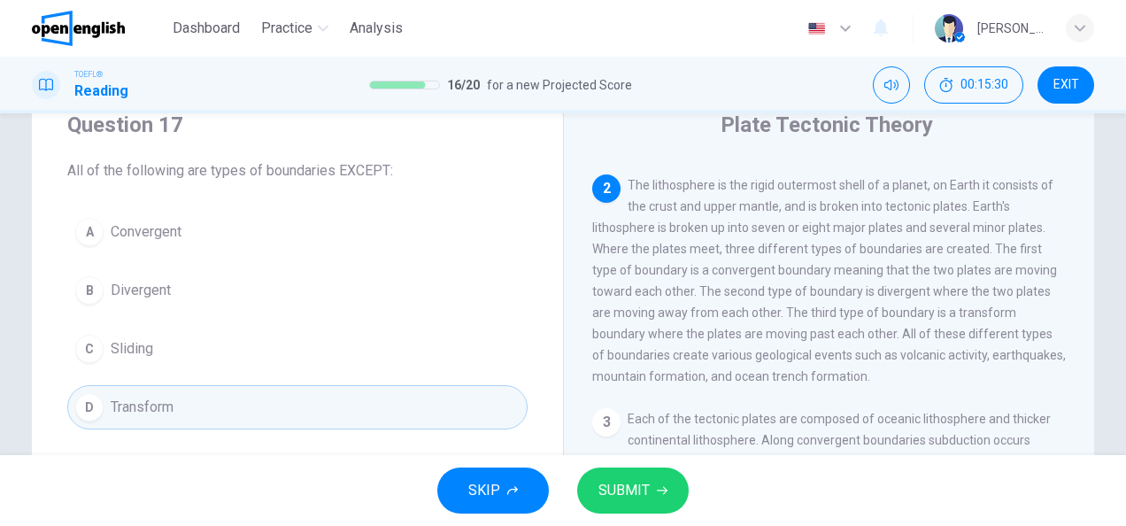
click at [632, 483] on span "SUBMIT" at bounding box center [624, 490] width 51 height 25
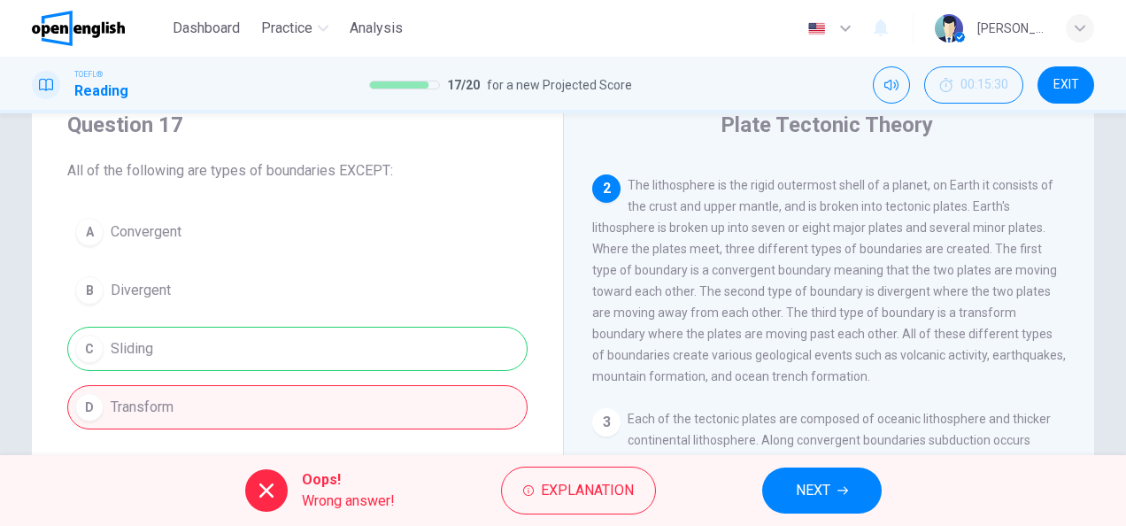
click at [134, 356] on div "A Convergent B Divergent C Sliding D Transform" at bounding box center [297, 320] width 460 height 220
click at [805, 496] on span "NEXT" at bounding box center [813, 490] width 35 height 25
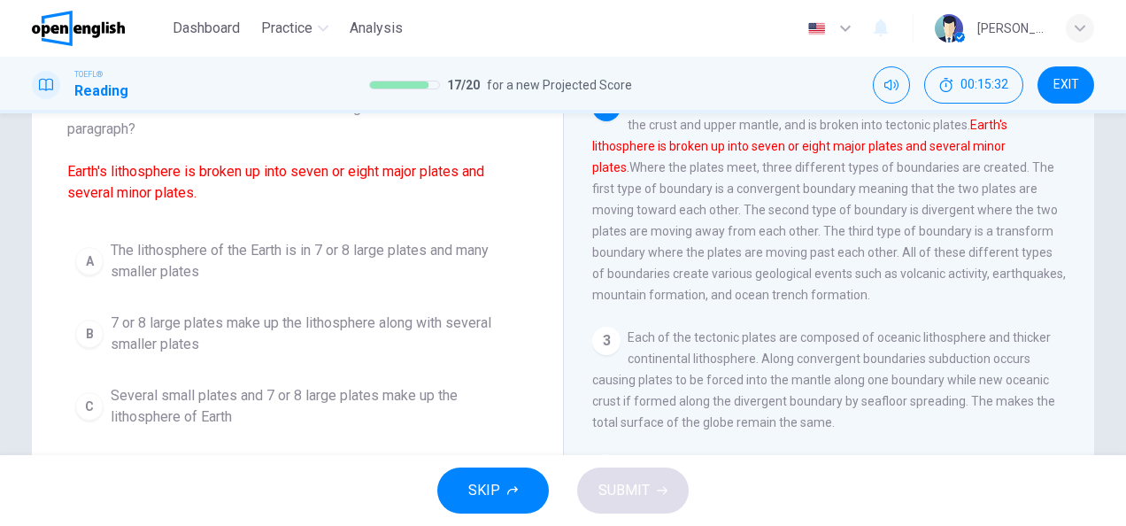
scroll to position [133, 0]
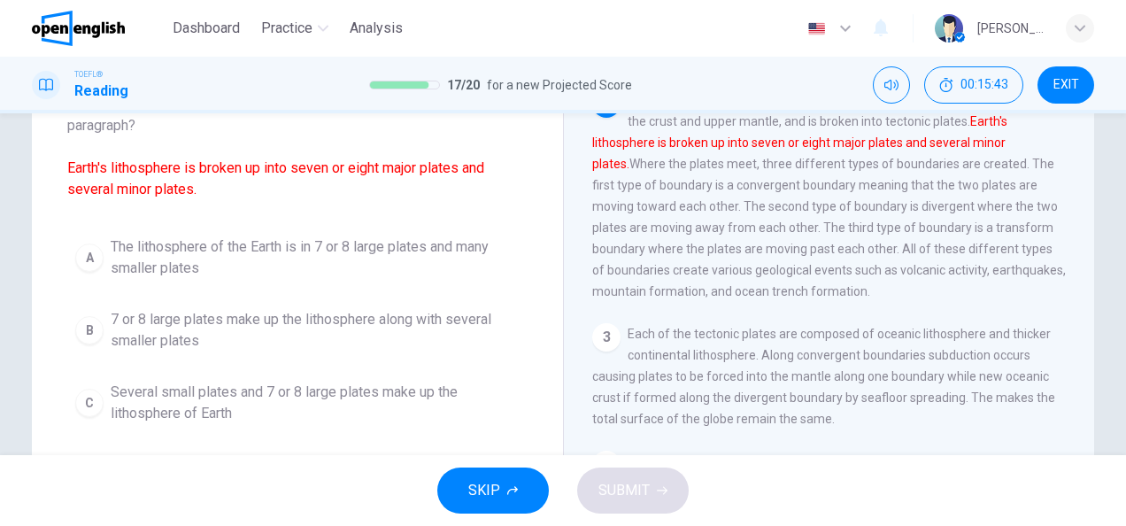
click at [85, 259] on div "A" at bounding box center [89, 257] width 28 height 28
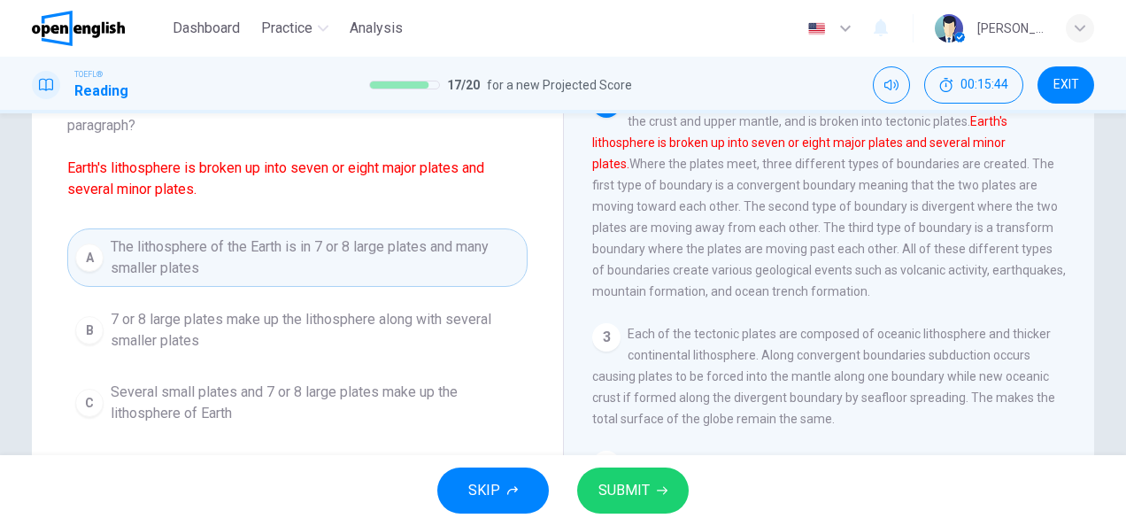
click at [591, 480] on button "SUBMIT" at bounding box center [633, 490] width 112 height 46
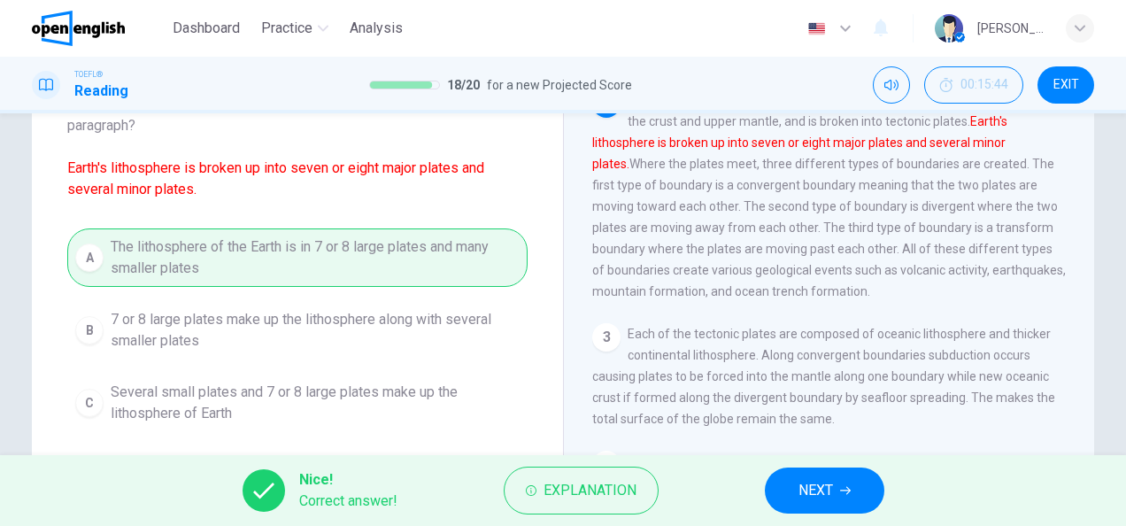
click at [809, 487] on span "NEXT" at bounding box center [816, 490] width 35 height 25
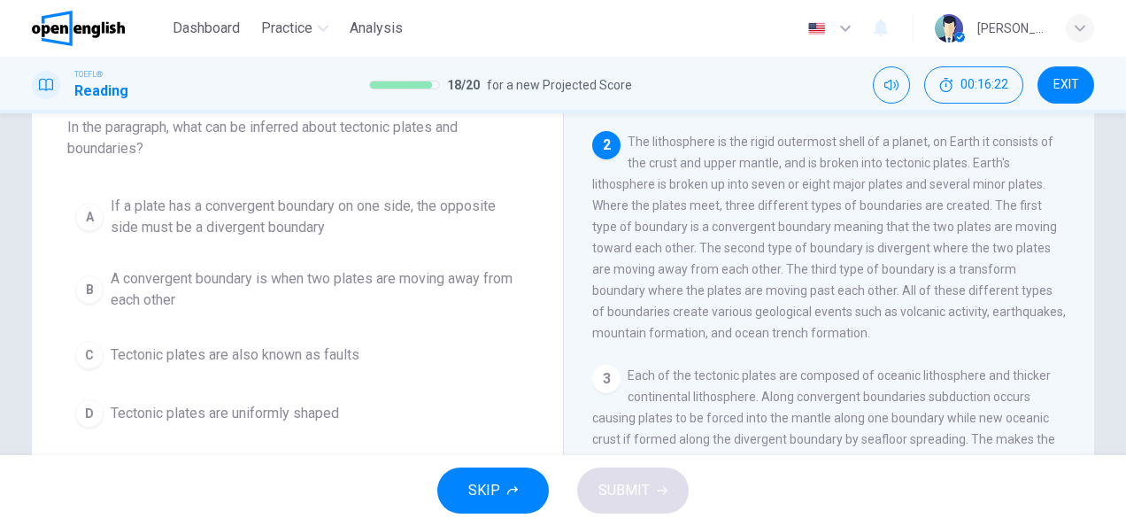
scroll to position [111, 0]
click at [75, 290] on div "B" at bounding box center [89, 288] width 28 height 28
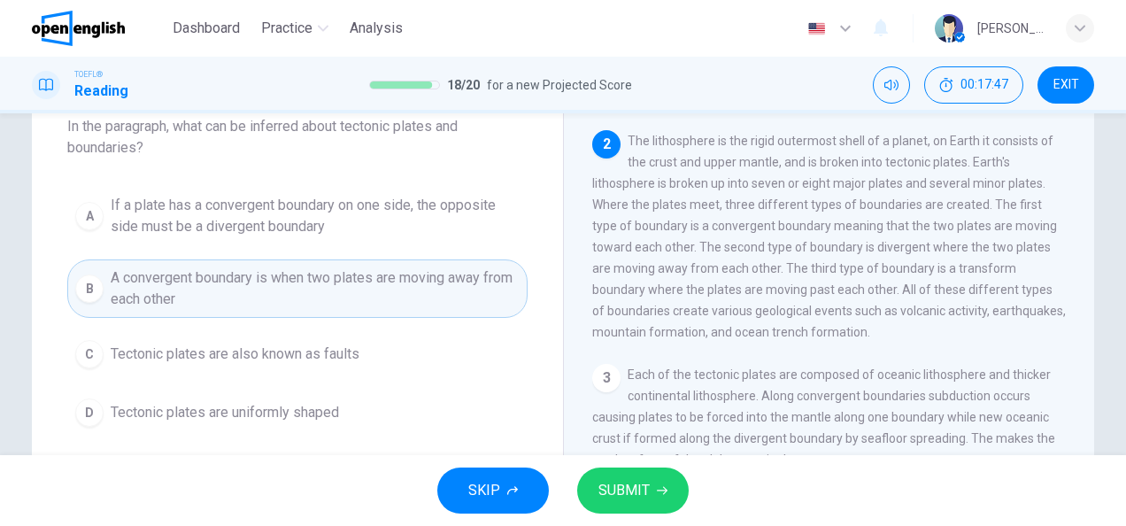
click at [650, 493] on button "SUBMIT" at bounding box center [633, 490] width 112 height 46
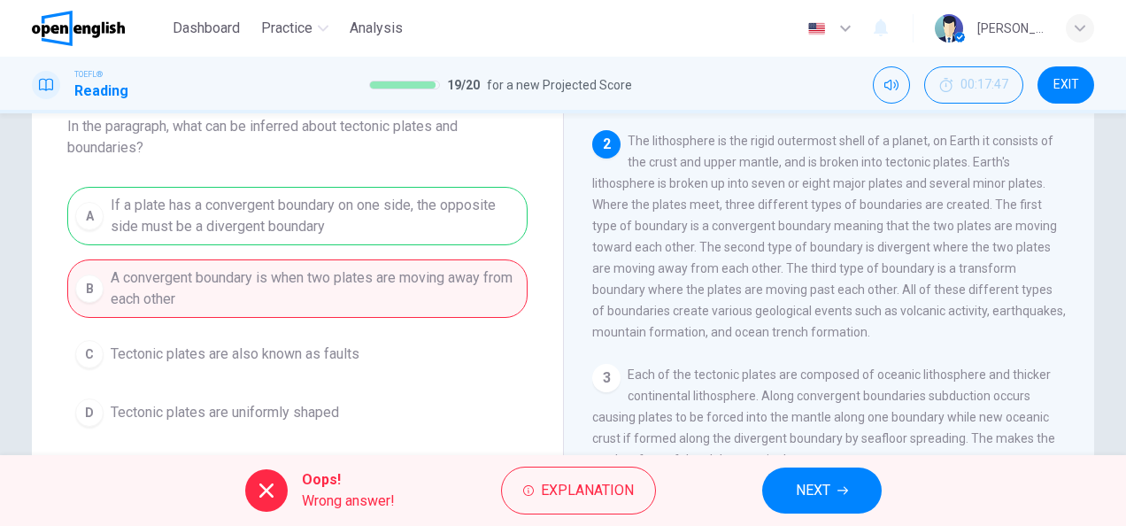
click at [802, 488] on span "NEXT" at bounding box center [813, 490] width 35 height 25
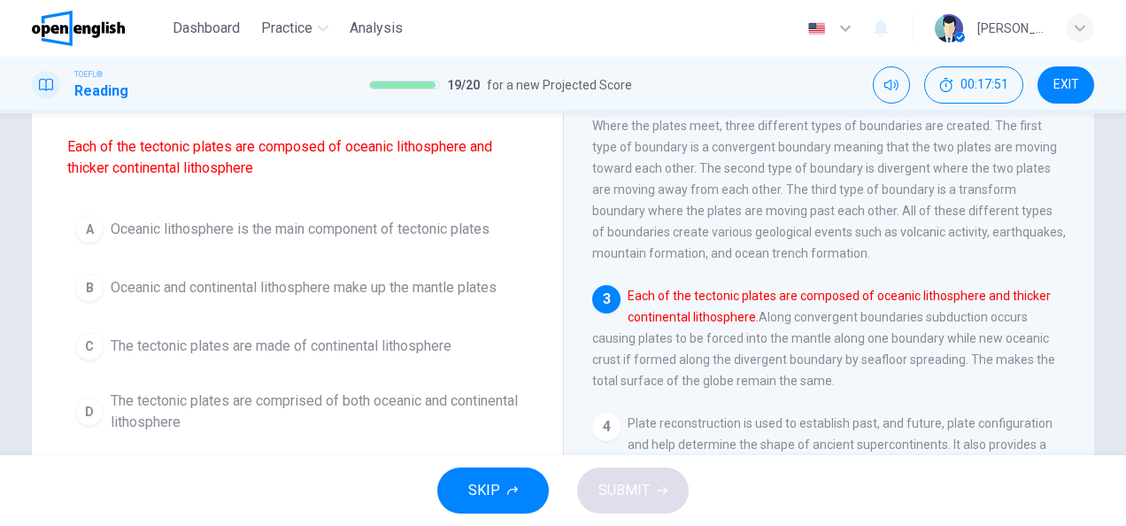
scroll to position [155, 0]
click at [94, 283] on div "B" at bounding box center [89, 287] width 28 height 28
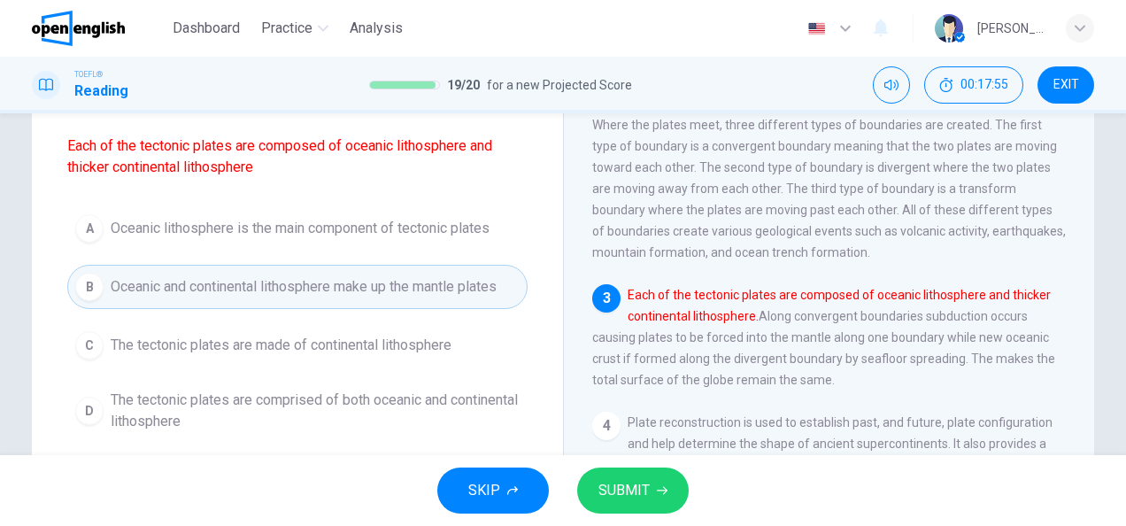
click at [627, 490] on span "SUBMIT" at bounding box center [624, 490] width 51 height 25
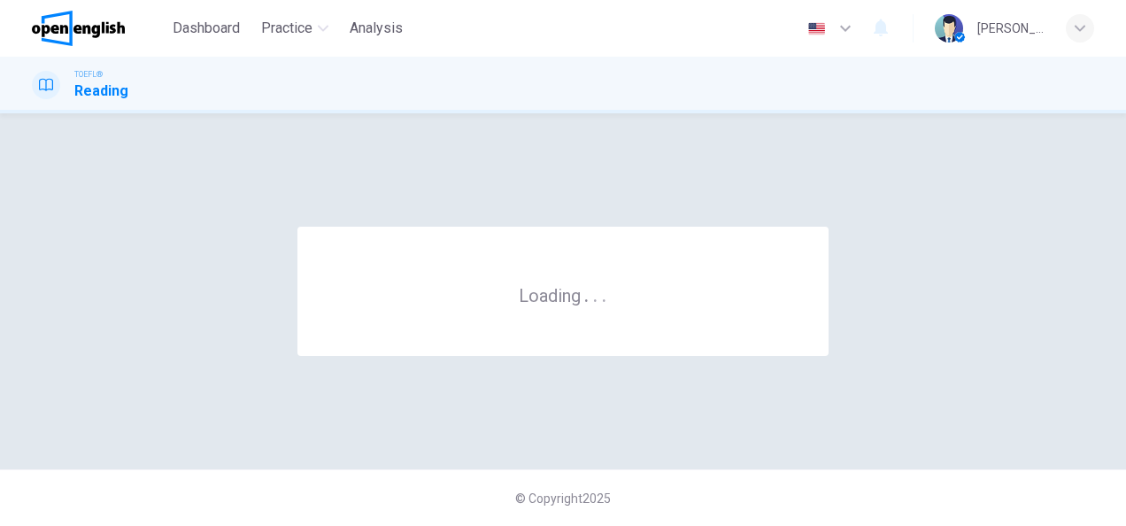
scroll to position [0, 0]
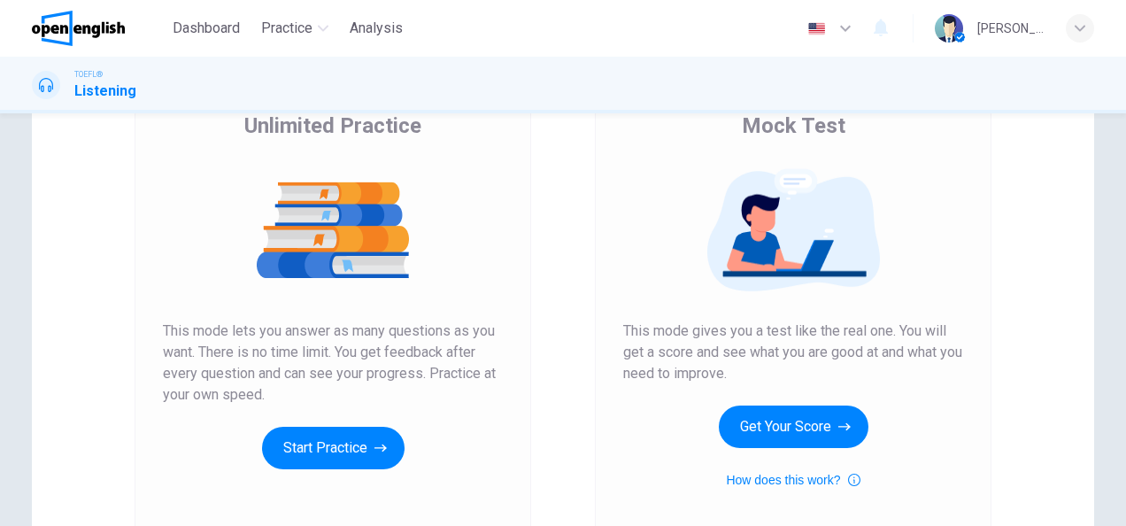
scroll to position [155, 0]
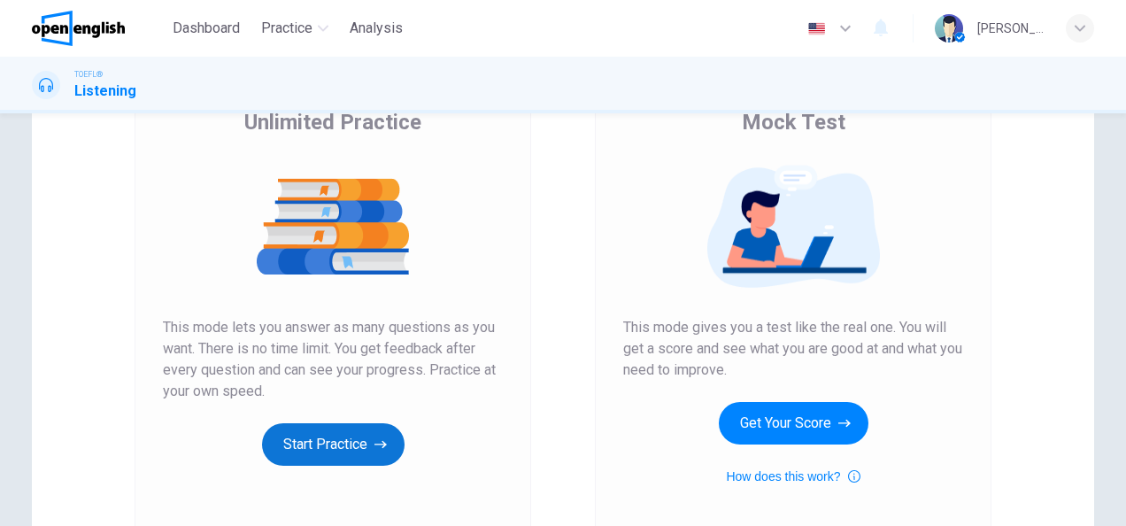
click at [365, 439] on button "Start Practice" at bounding box center [333, 444] width 143 height 42
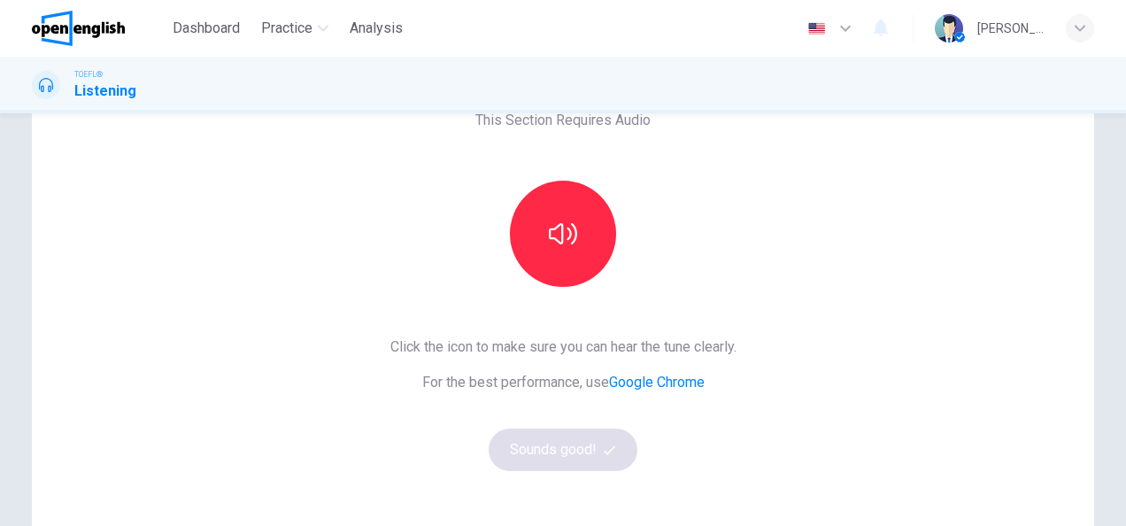
scroll to position [111, 0]
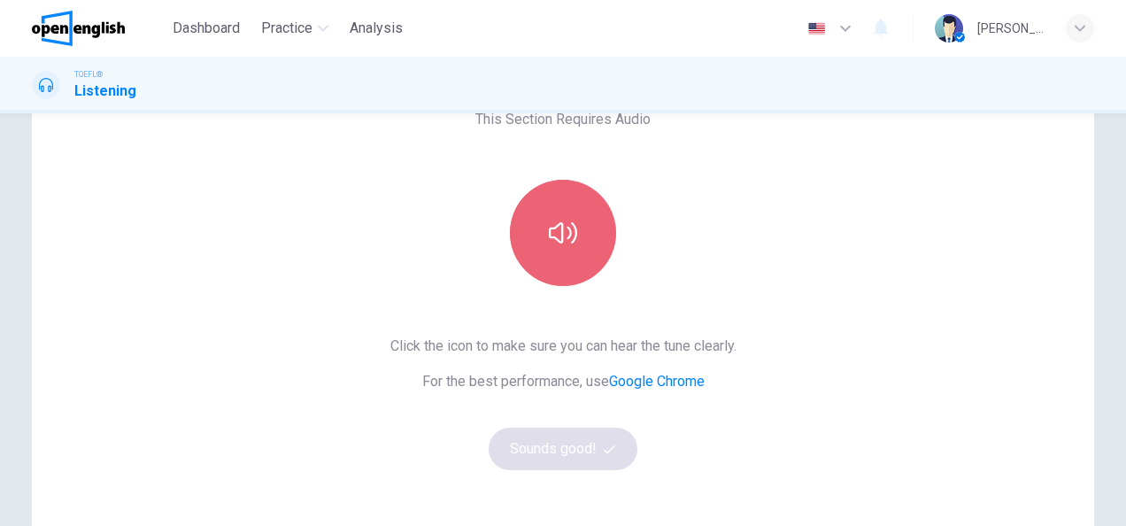
click at [582, 246] on button "button" at bounding box center [563, 233] width 106 height 106
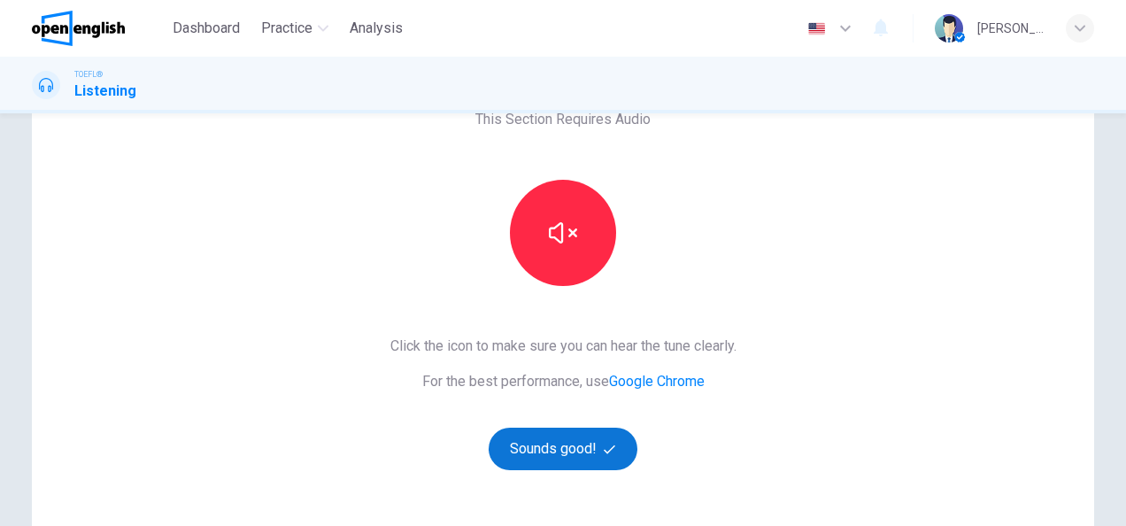
click at [562, 453] on button "Sounds good!" at bounding box center [563, 449] width 149 height 42
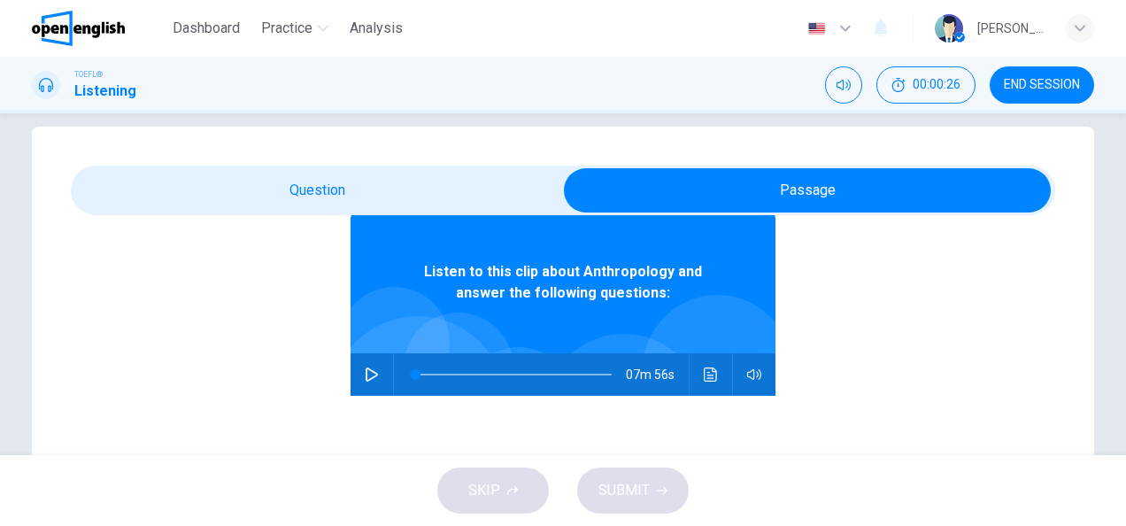
scroll to position [89, 0]
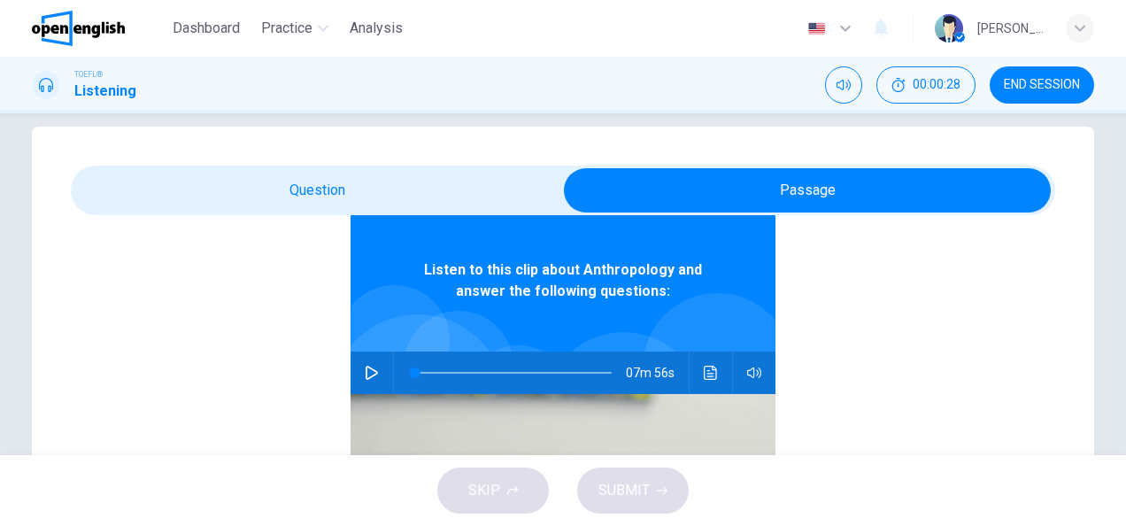
click at [365, 372] on icon "button" at bounding box center [372, 373] width 14 height 14
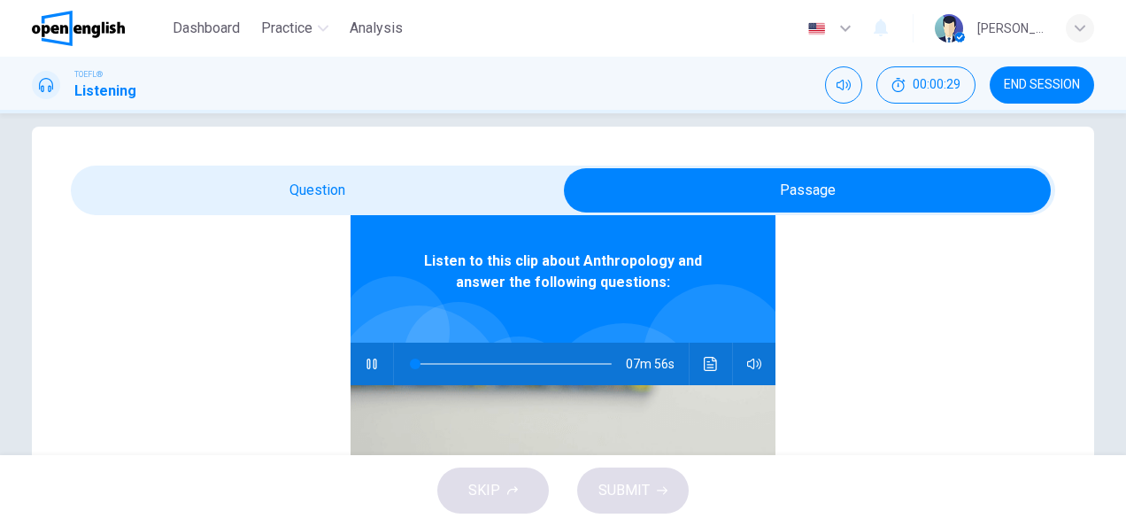
scroll to position [99, 0]
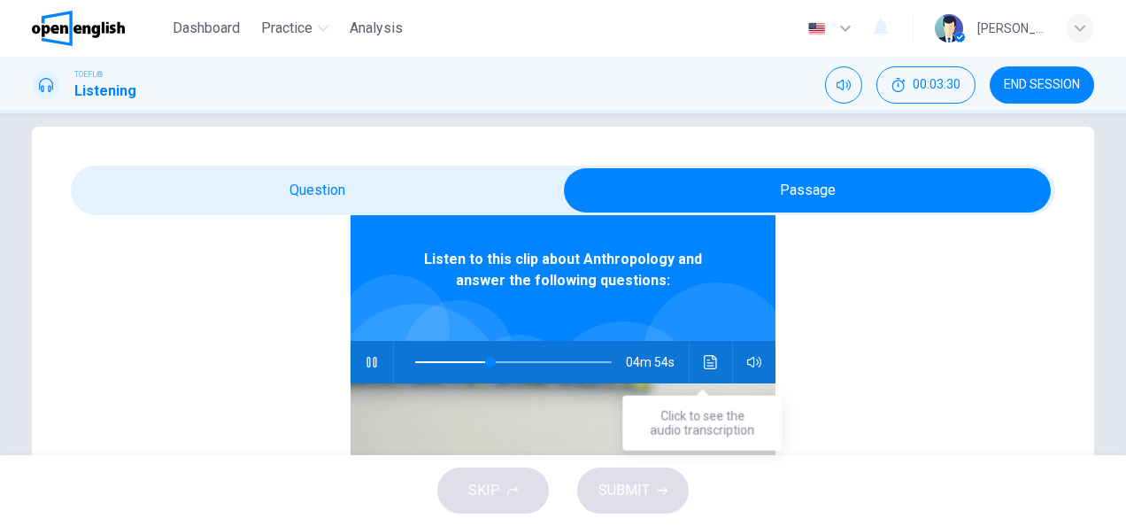
click at [708, 363] on icon "Click to see the audio transcription" at bounding box center [710, 362] width 13 height 14
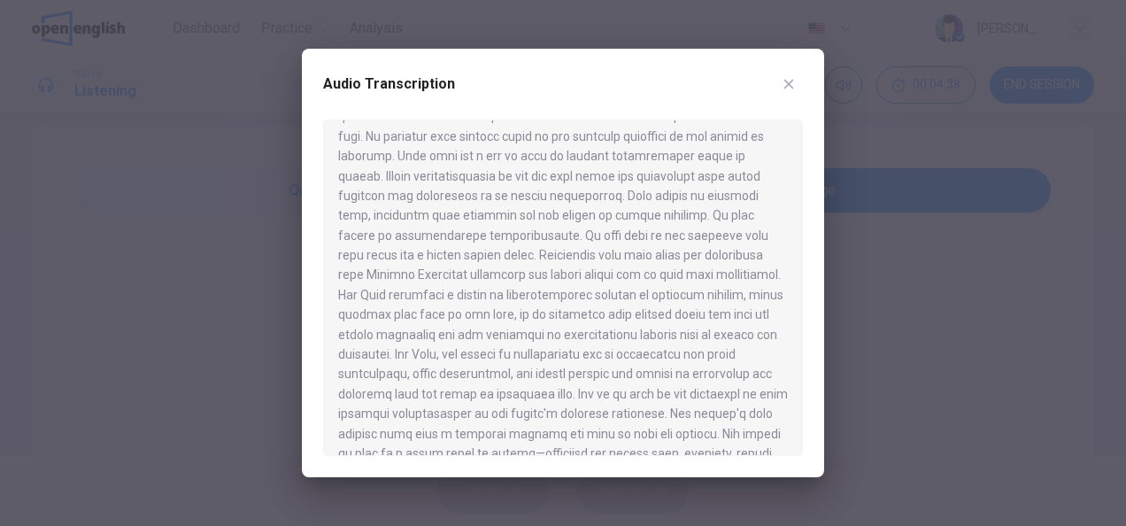
scroll to position [949, 0]
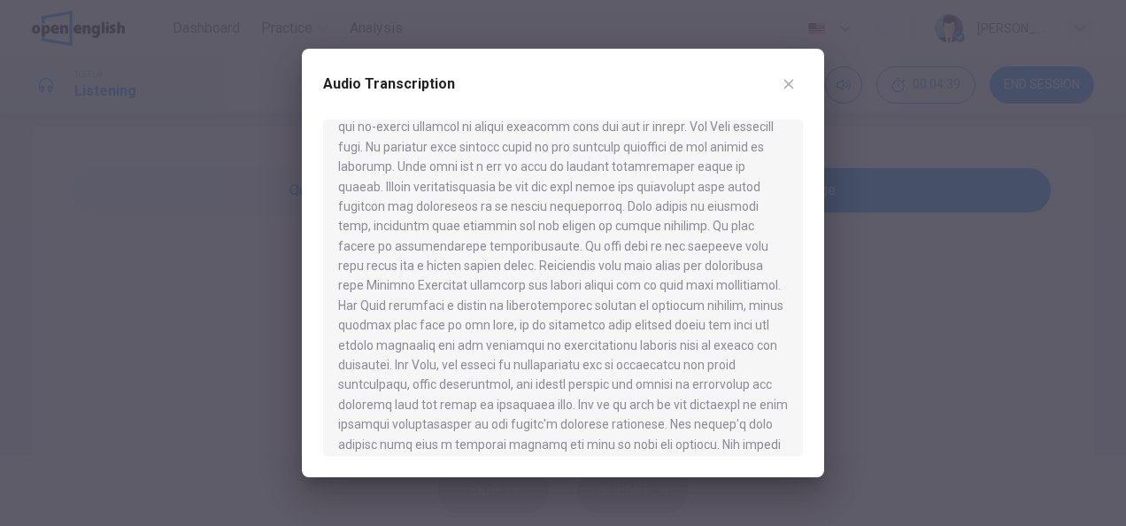
click at [782, 77] on icon "button" at bounding box center [789, 84] width 14 height 14
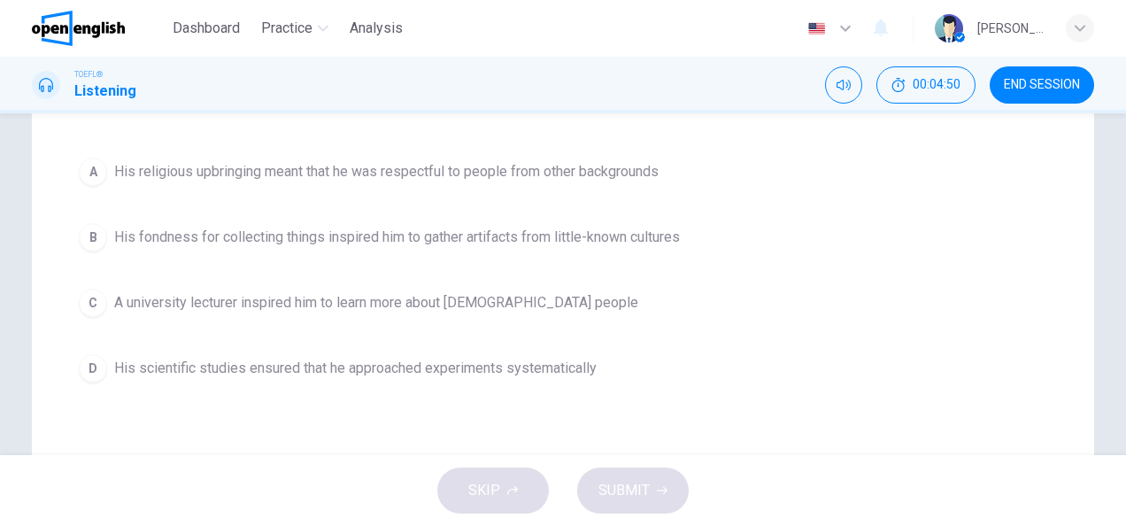
scroll to position [243, 0]
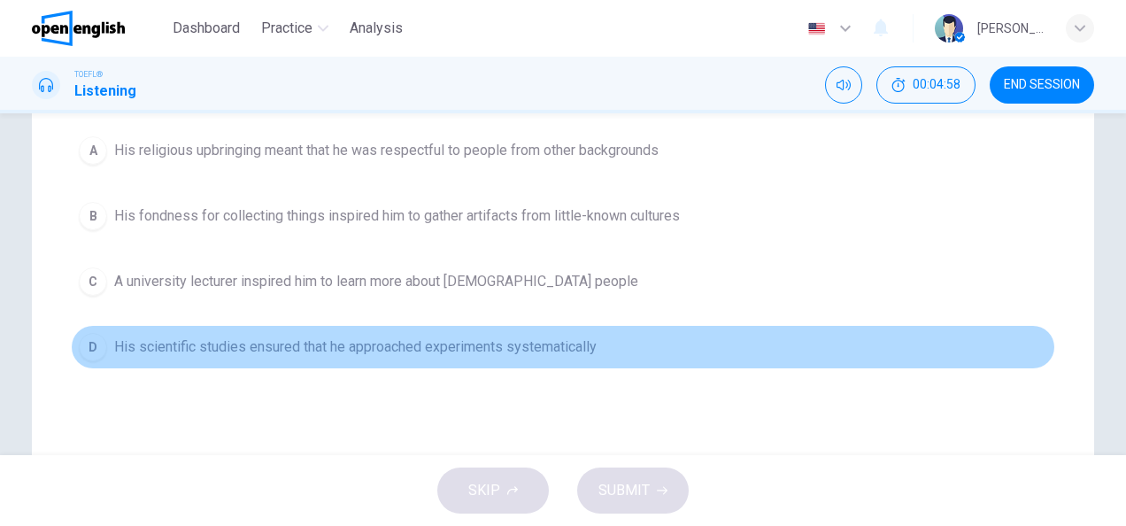
click at [393, 350] on span "His scientific studies ensured that he approached experiments systematically" at bounding box center [355, 346] width 483 height 21
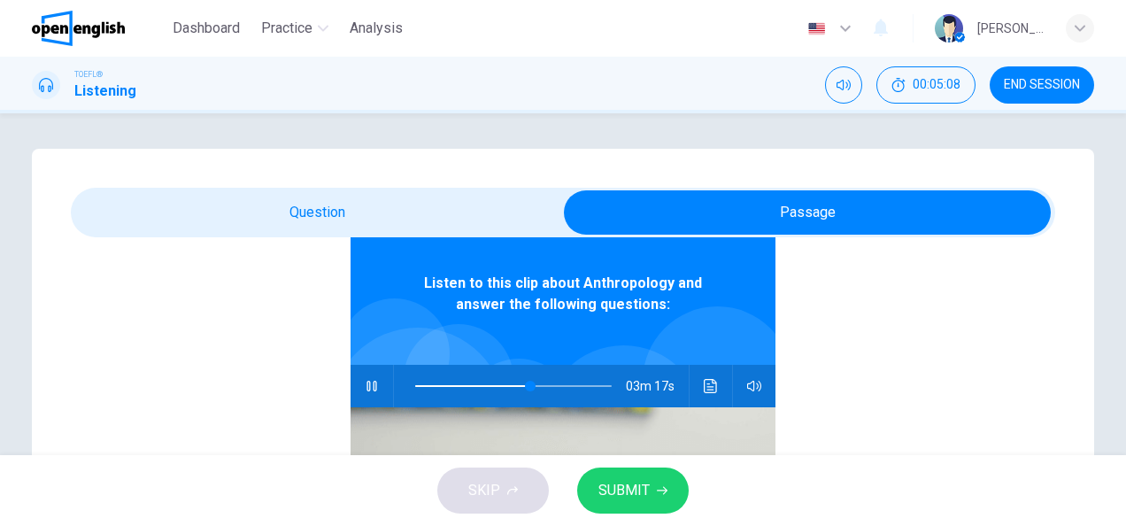
scroll to position [99, 0]
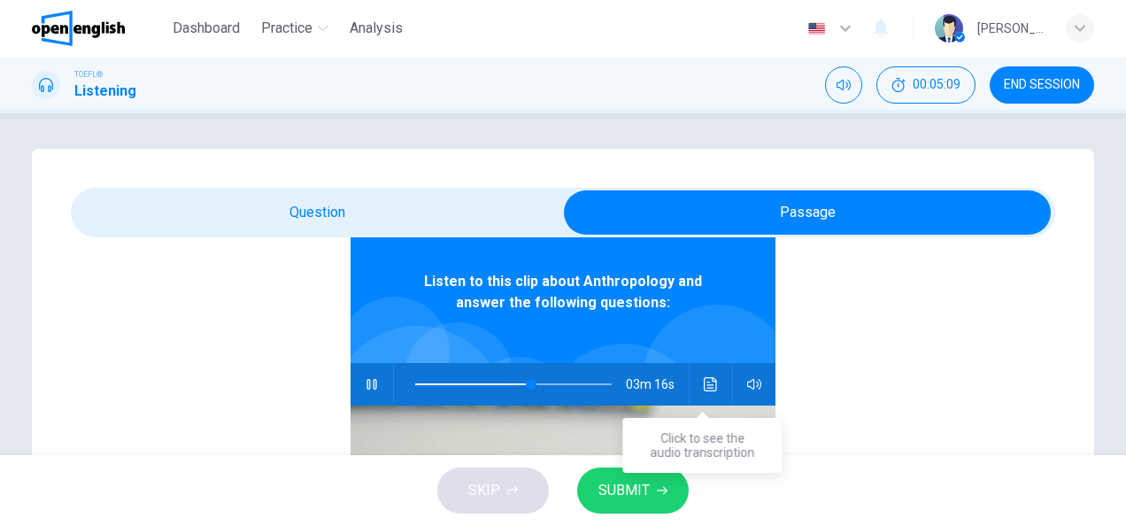
click at [702, 391] on button "Click to see the audio transcription" at bounding box center [711, 384] width 28 height 42
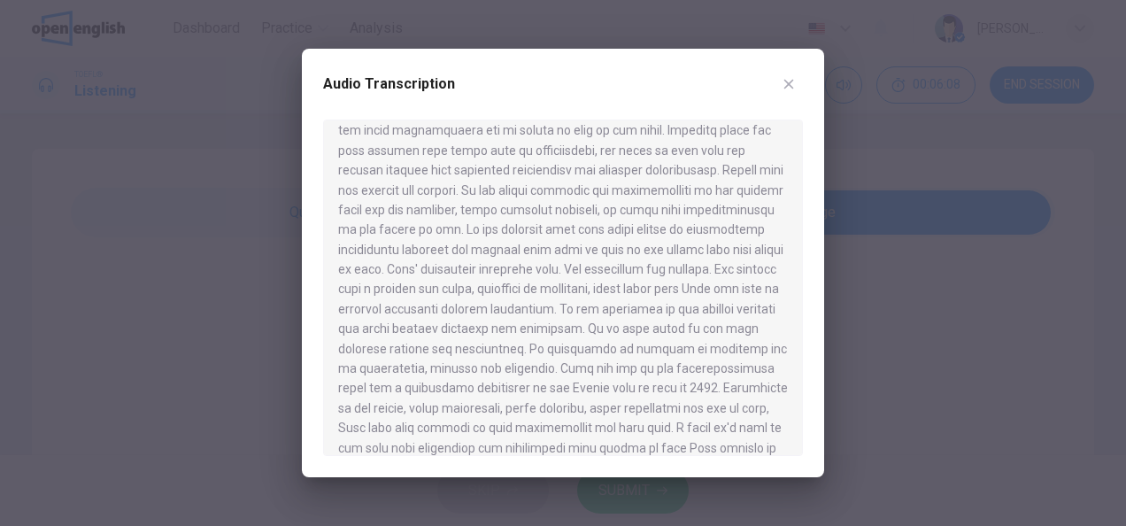
scroll to position [155, 0]
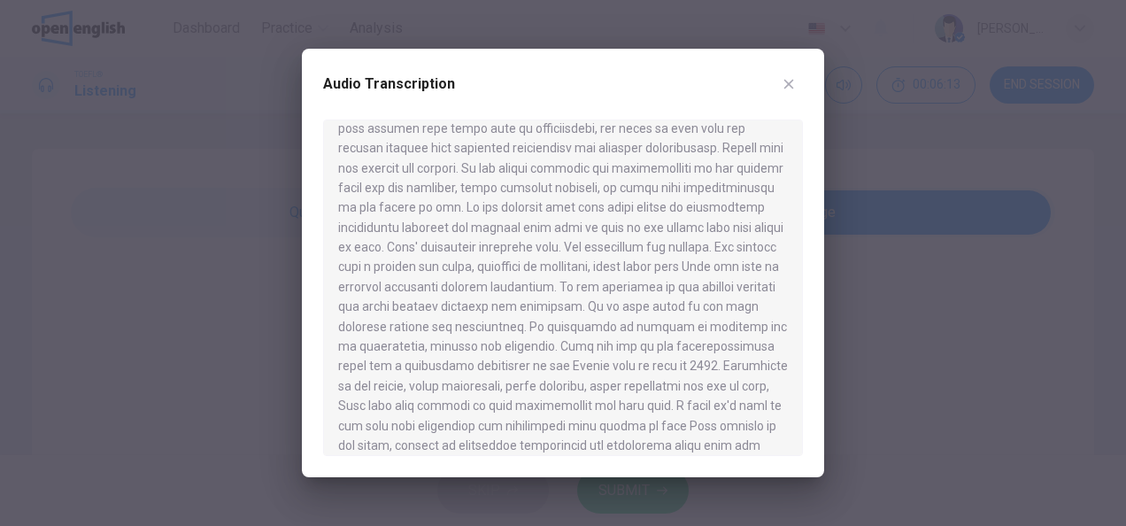
click at [800, 81] on button "button" at bounding box center [789, 84] width 28 height 28
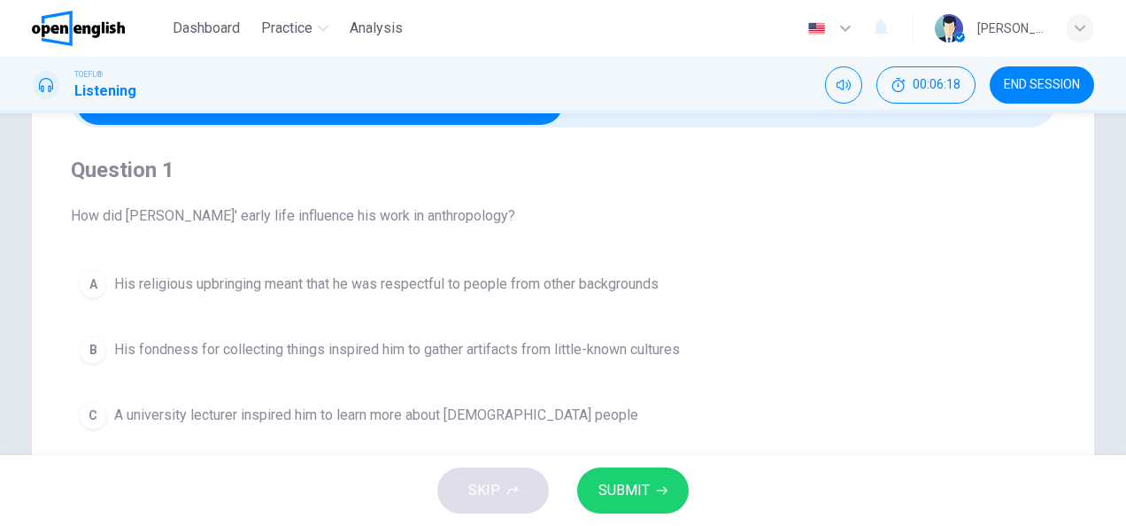
scroll to position [111, 0]
click at [93, 348] on div "B" at bounding box center [93, 349] width 28 height 28
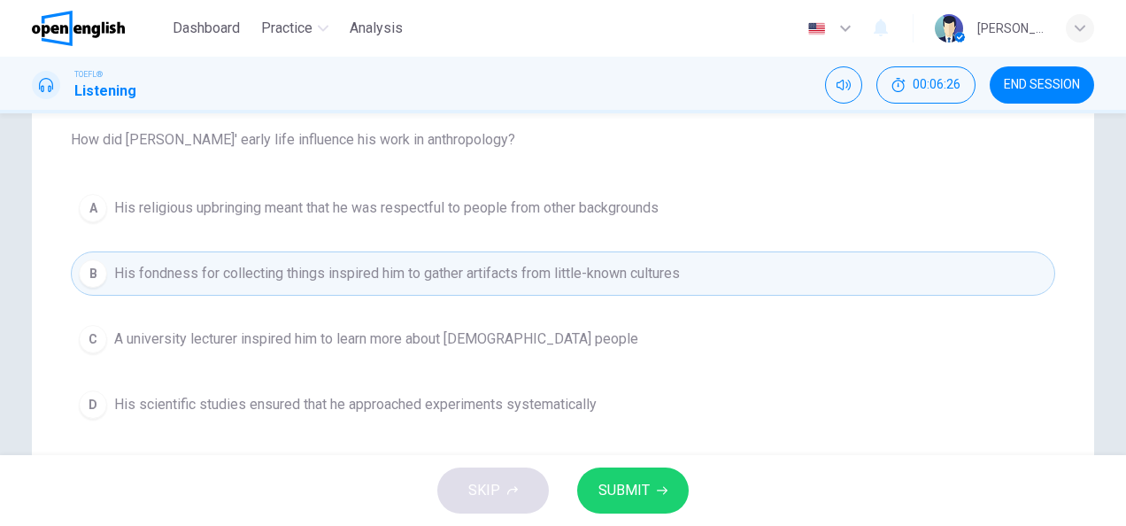
scroll to position [155, 0]
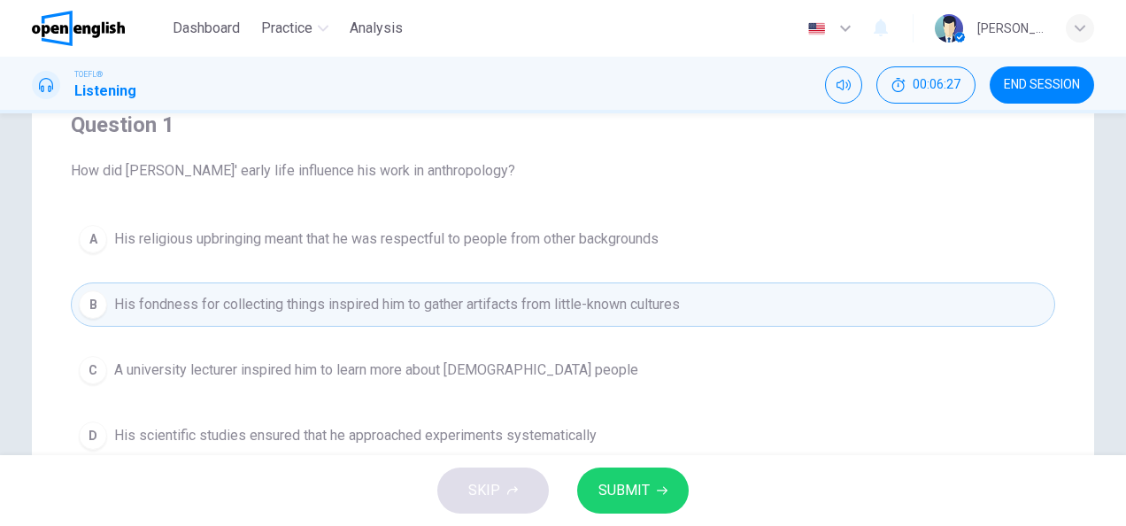
click at [661, 480] on button "SUBMIT" at bounding box center [633, 490] width 112 height 46
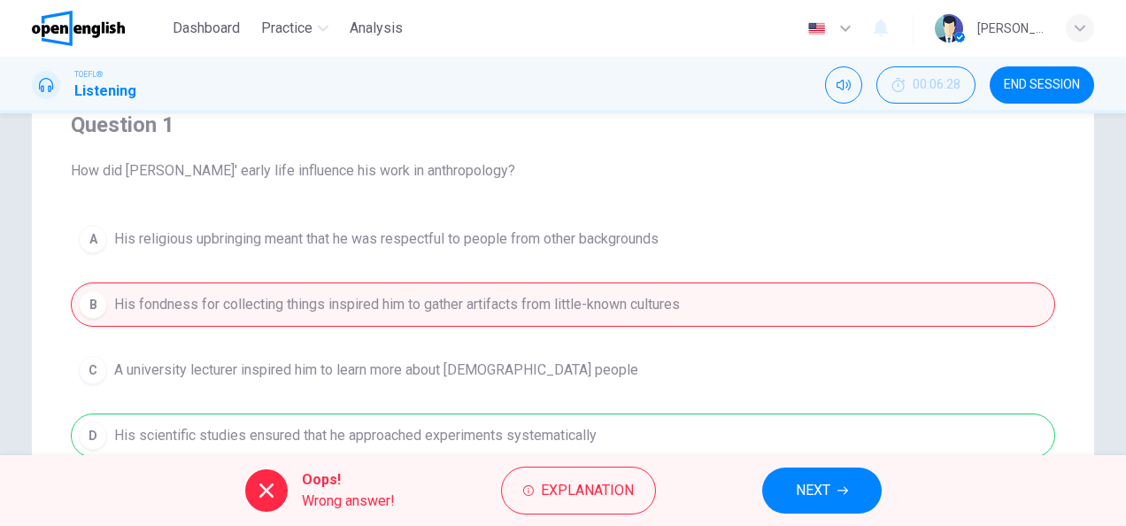
scroll to position [177, 0]
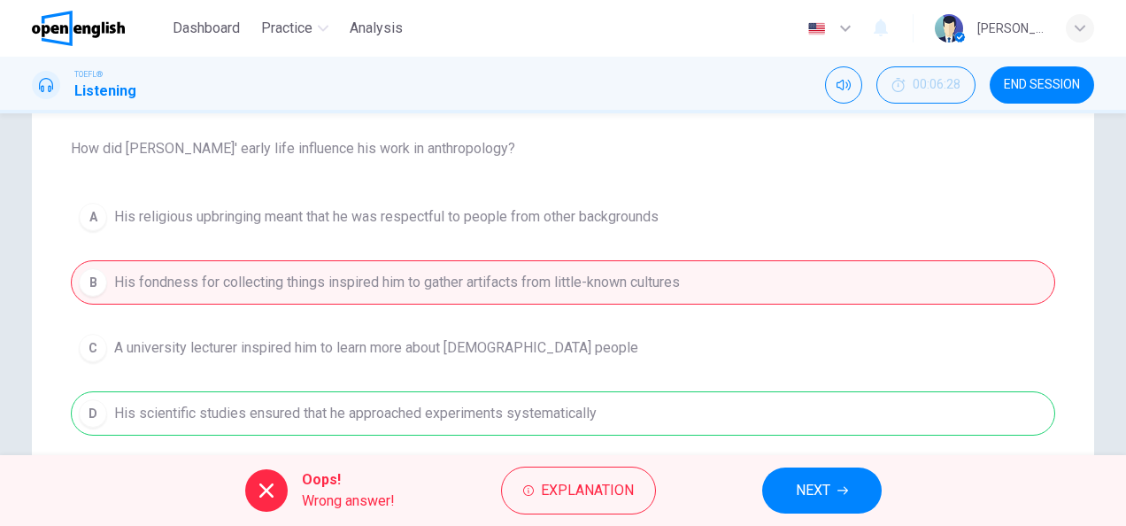
click at [595, 413] on div "A His religious upbringing meant that he was respectful to people from other ba…" at bounding box center [563, 315] width 985 height 241
click at [847, 496] on button "NEXT" at bounding box center [822, 490] width 120 height 46
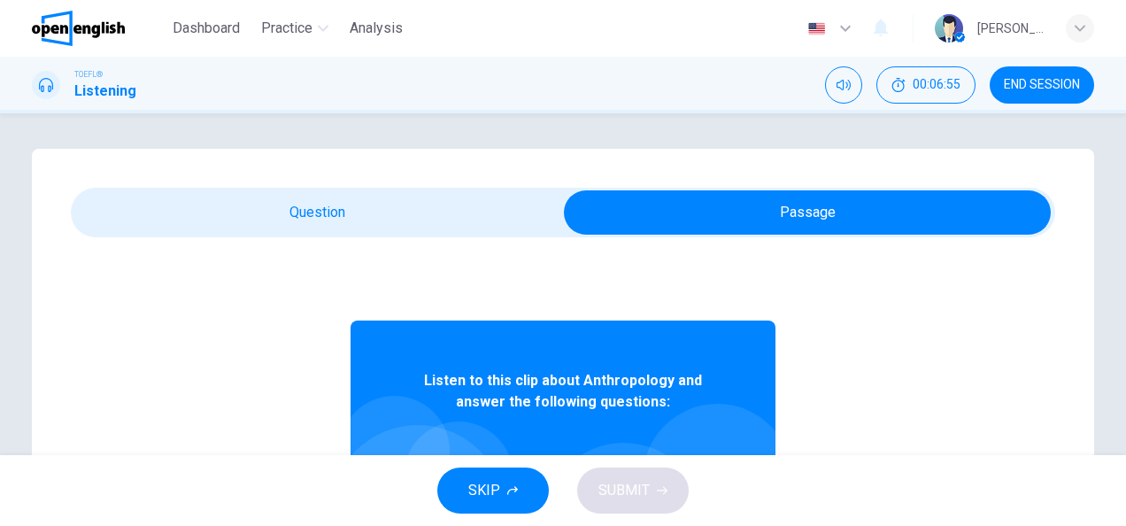
scroll to position [99, 0]
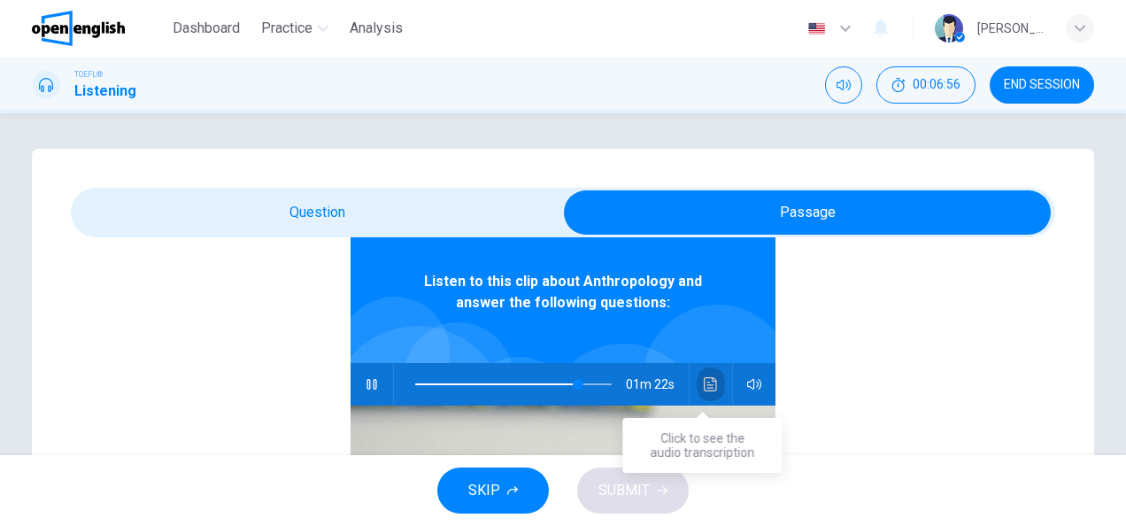
click at [705, 381] on icon "Click to see the audio transcription" at bounding box center [710, 384] width 13 height 14
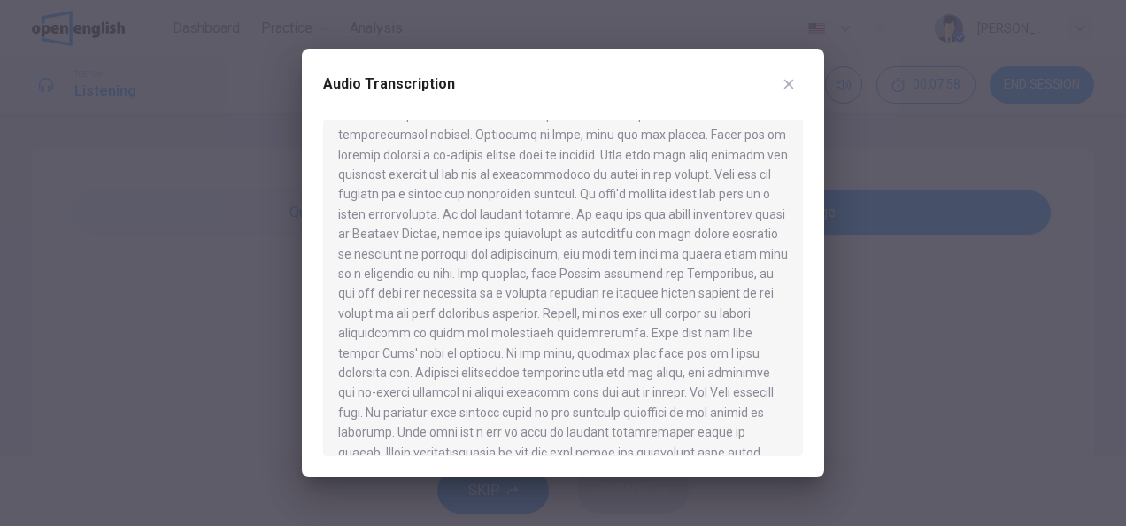
scroll to position [686, 0]
click at [792, 86] on icon "button" at bounding box center [789, 85] width 10 height 10
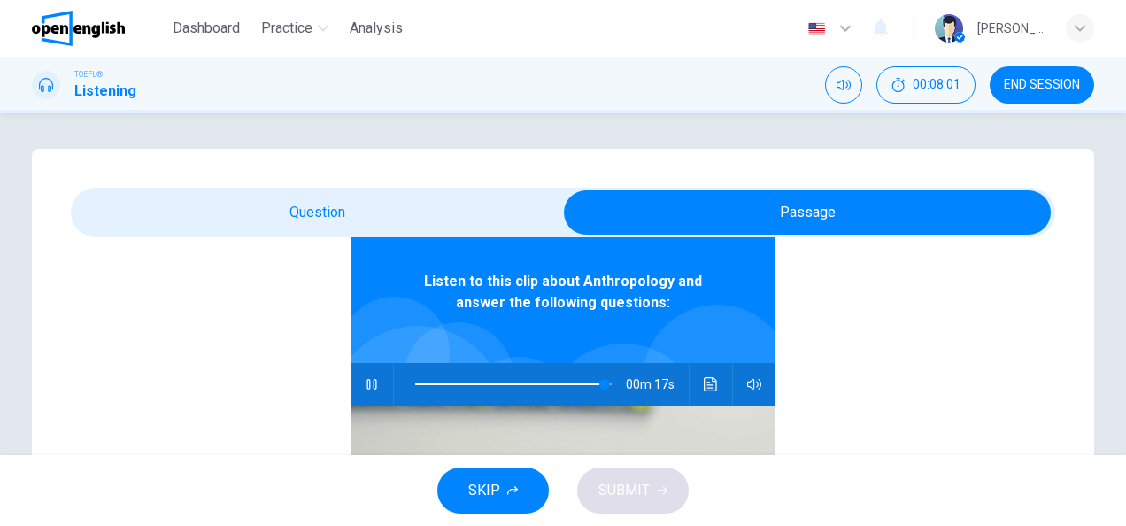
type input "**"
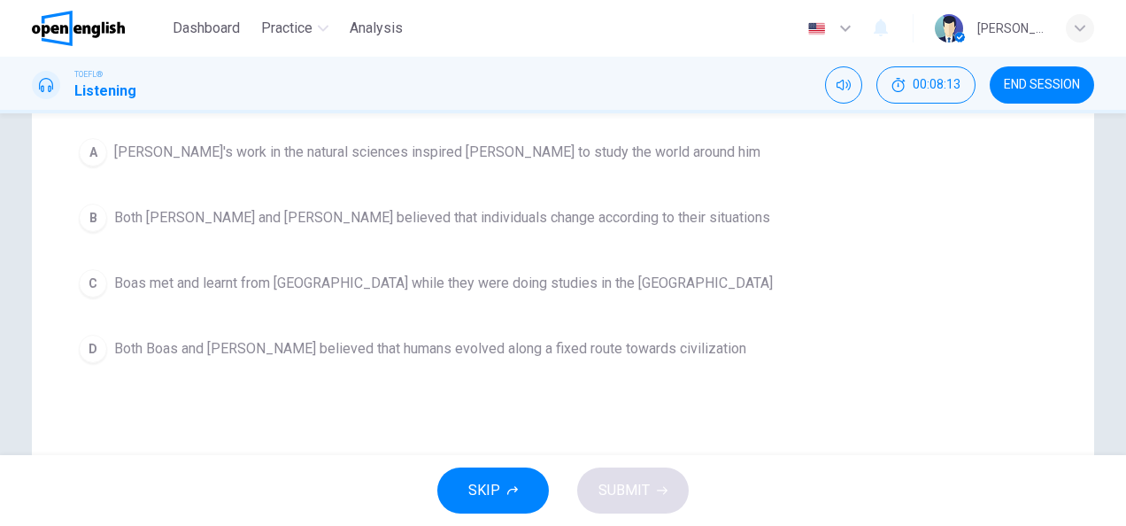
scroll to position [243, 0]
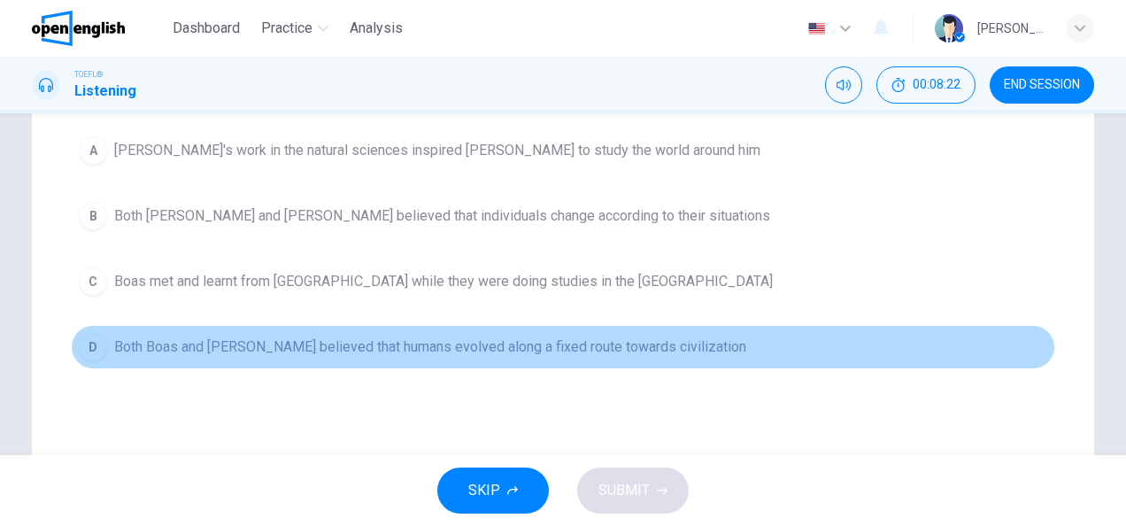
click at [549, 349] on span "Both Boas and [PERSON_NAME] believed that humans evolved along a fixed route to…" at bounding box center [430, 346] width 632 height 21
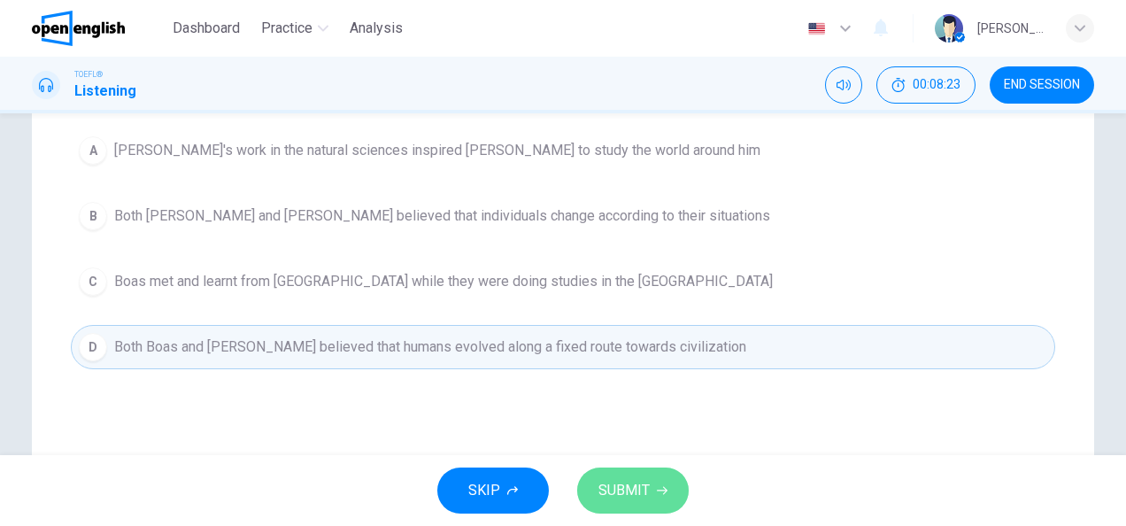
click at [640, 487] on span "SUBMIT" at bounding box center [624, 490] width 51 height 25
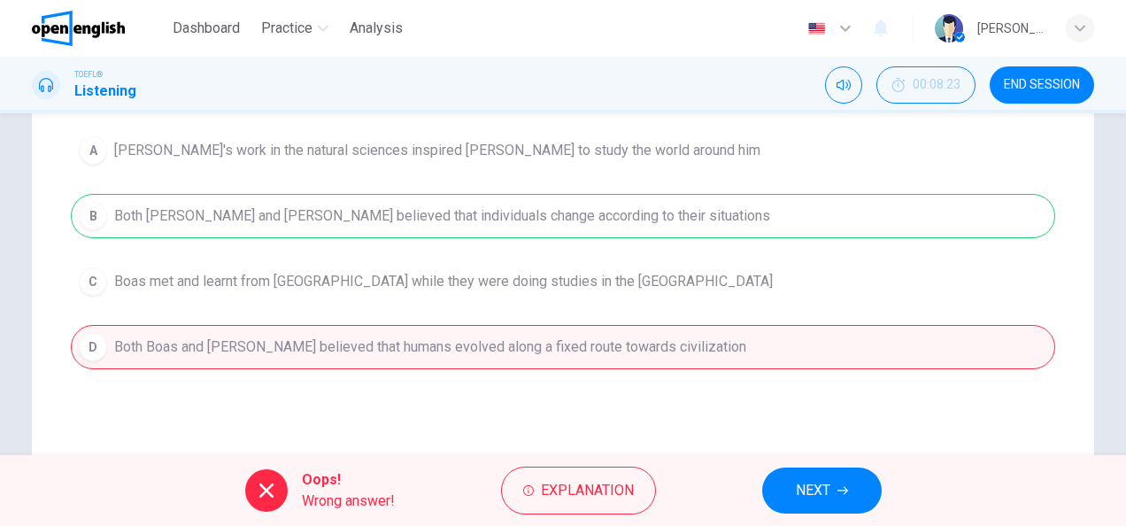
click at [544, 212] on div "A [PERSON_NAME]'s work in the natural sciences inspired [PERSON_NAME] to study …" at bounding box center [563, 248] width 985 height 241
click at [801, 497] on span "NEXT" at bounding box center [813, 490] width 35 height 25
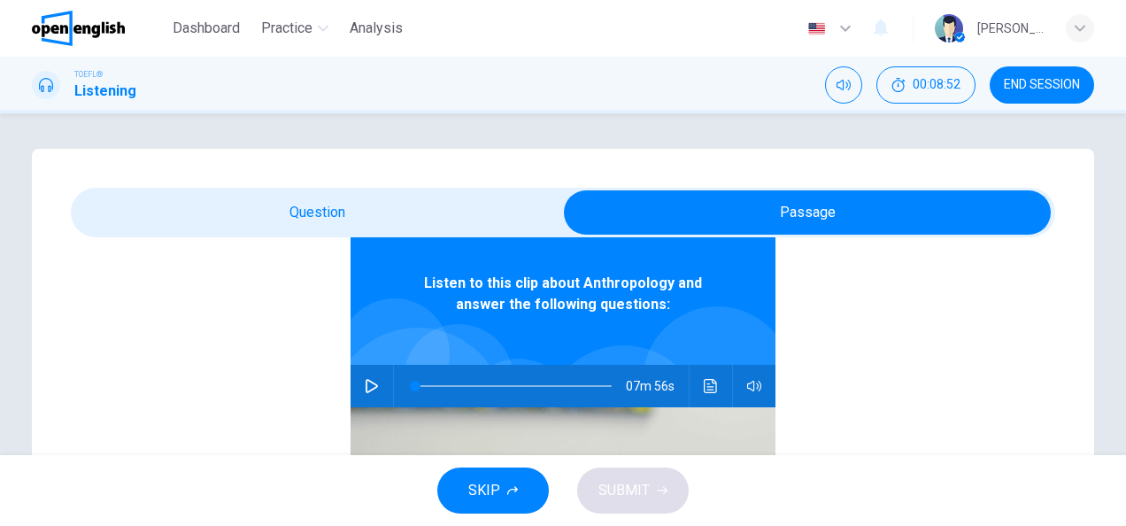
scroll to position [99, 0]
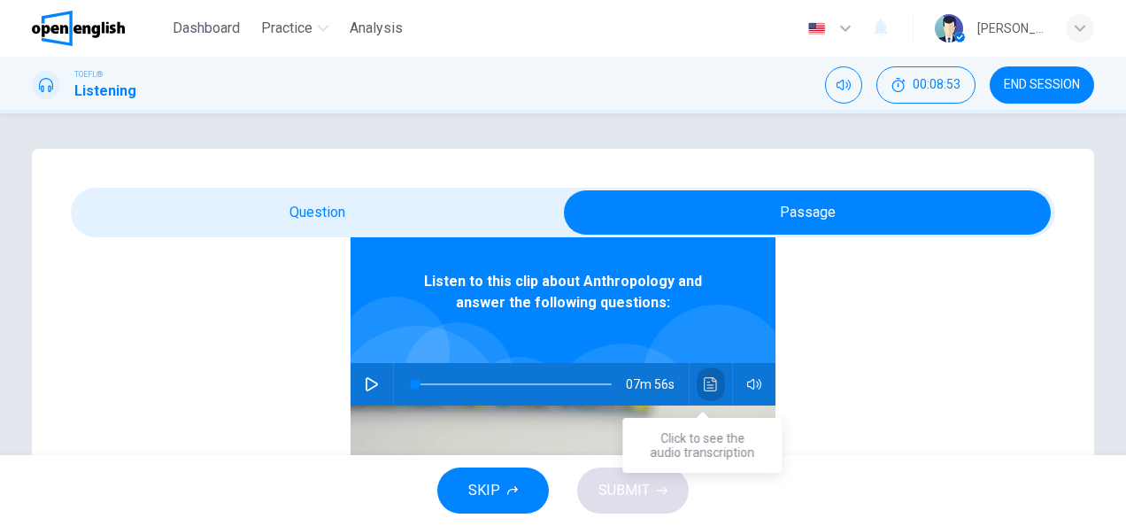
click at [704, 388] on icon "Click to see the audio transcription" at bounding box center [710, 384] width 13 height 14
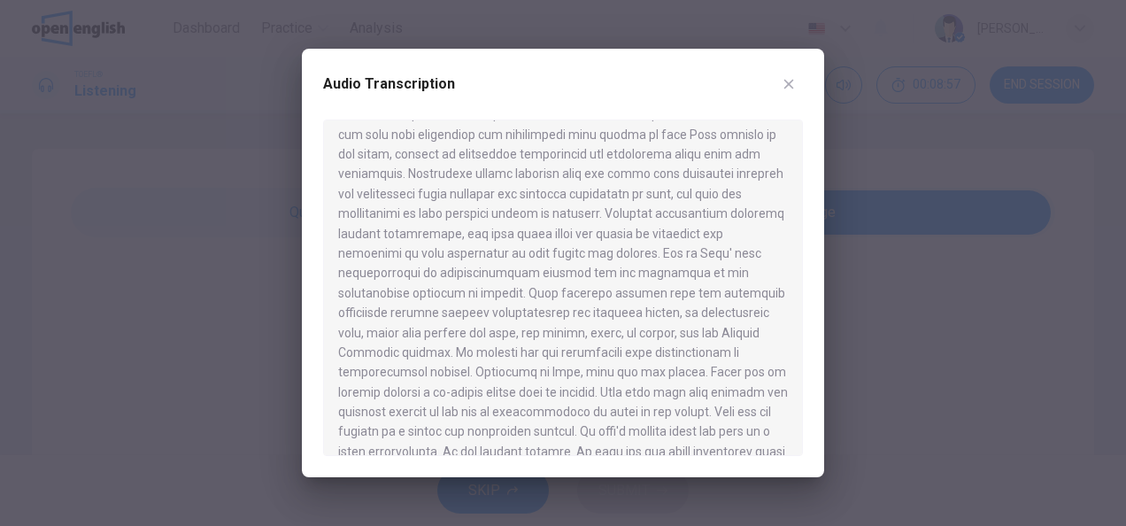
scroll to position [465, 0]
click at [795, 78] on icon "button" at bounding box center [789, 84] width 14 height 14
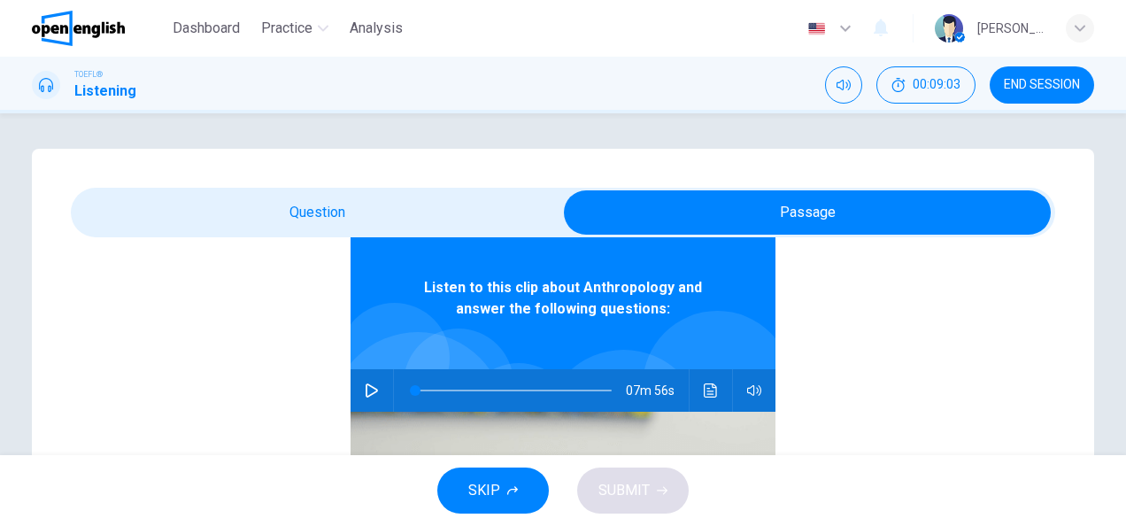
scroll to position [99, 0]
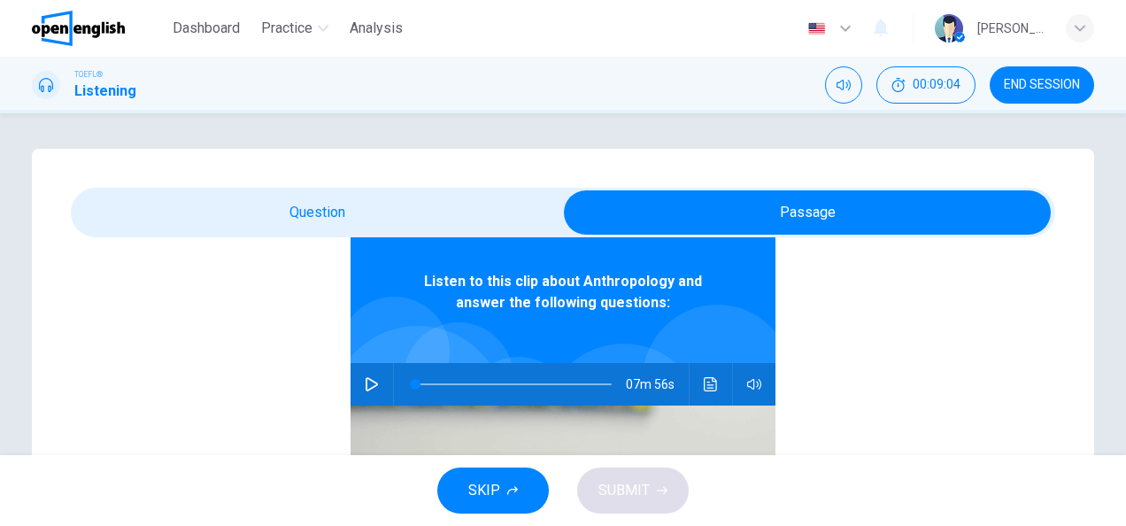
click at [704, 381] on icon "Click to see the audio transcription" at bounding box center [711, 384] width 14 height 14
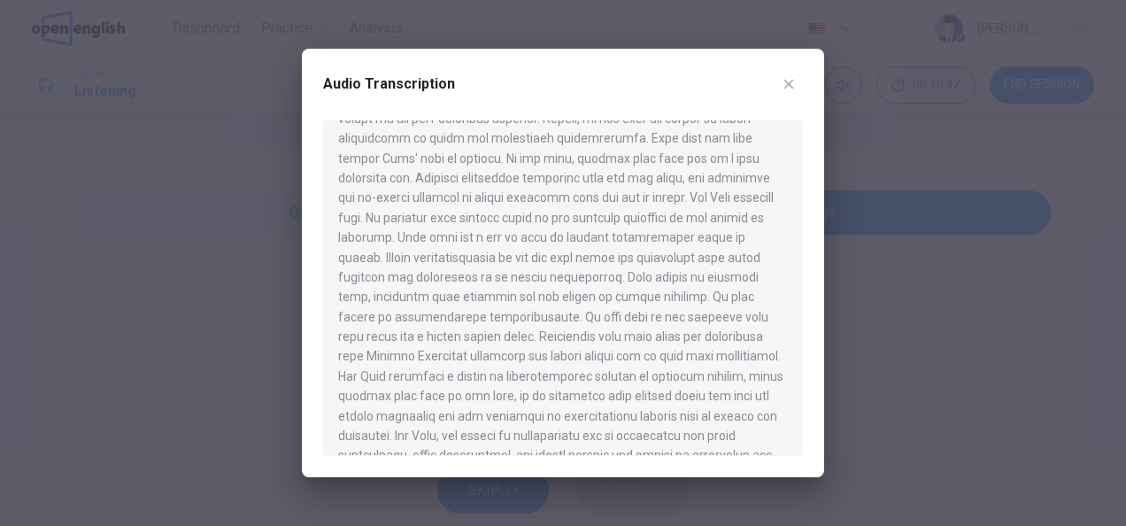
scroll to position [838, 0]
click at [782, 85] on icon "button" at bounding box center [789, 84] width 14 height 14
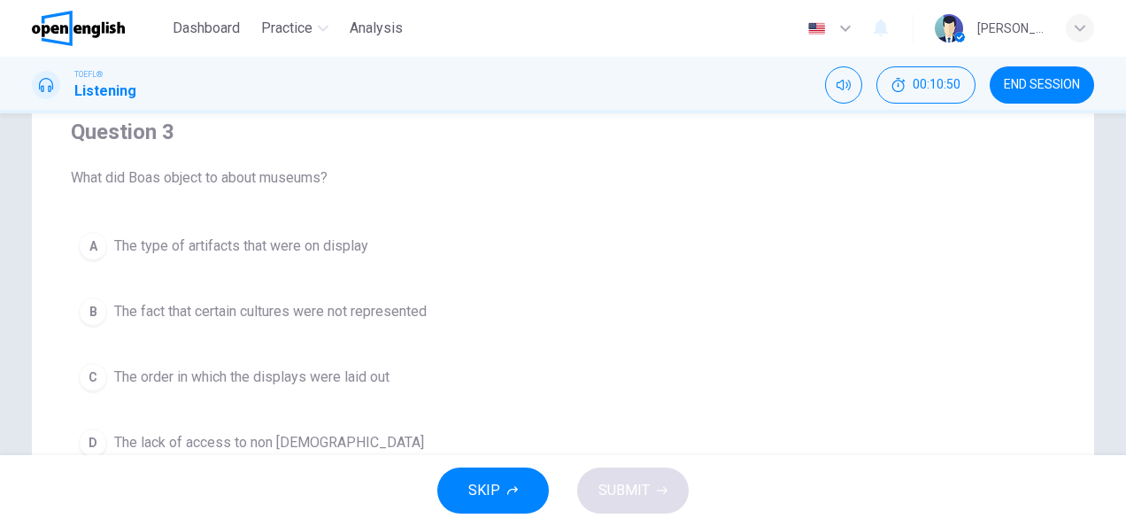
scroll to position [177, 0]
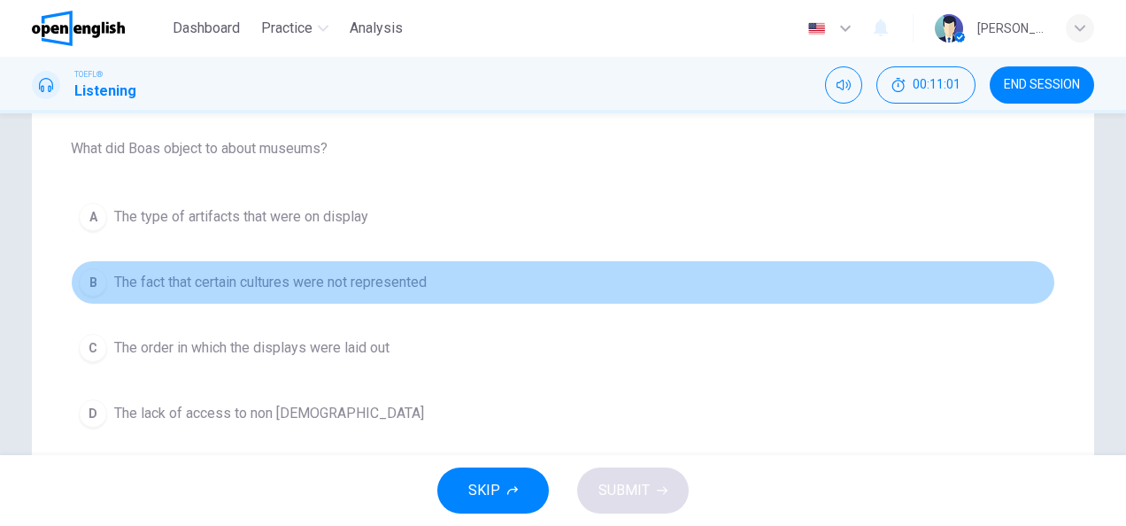
click at [214, 282] on span "The fact that certain cultures were not represented" at bounding box center [270, 282] width 313 height 21
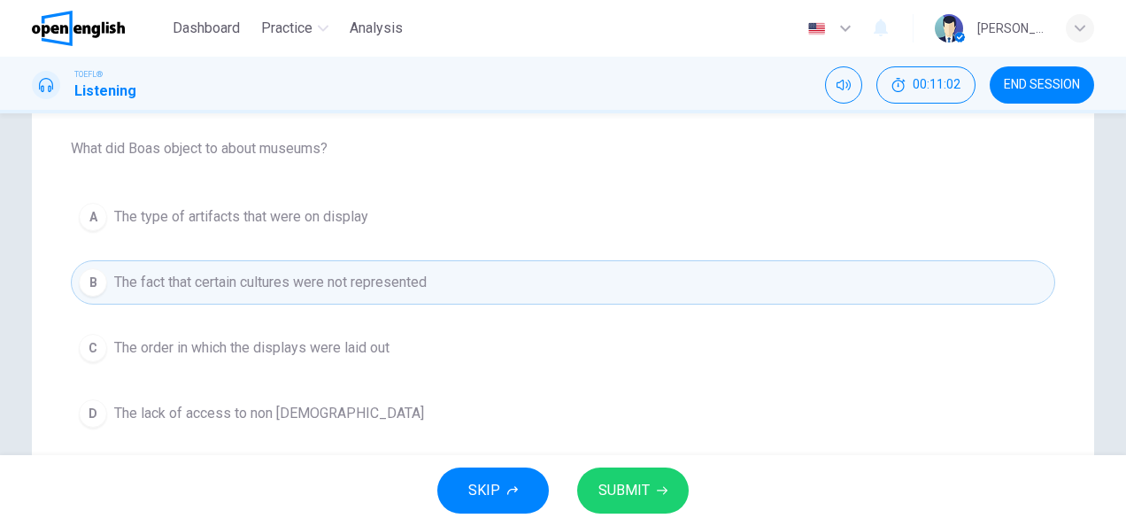
click at [655, 490] on button "SUBMIT" at bounding box center [633, 490] width 112 height 46
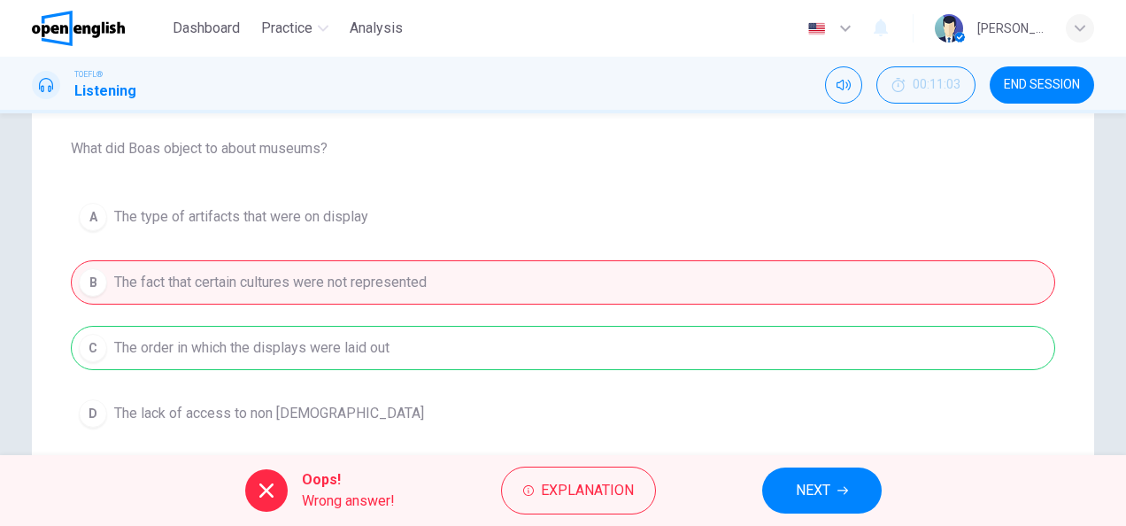
click at [859, 499] on button "NEXT" at bounding box center [822, 490] width 120 height 46
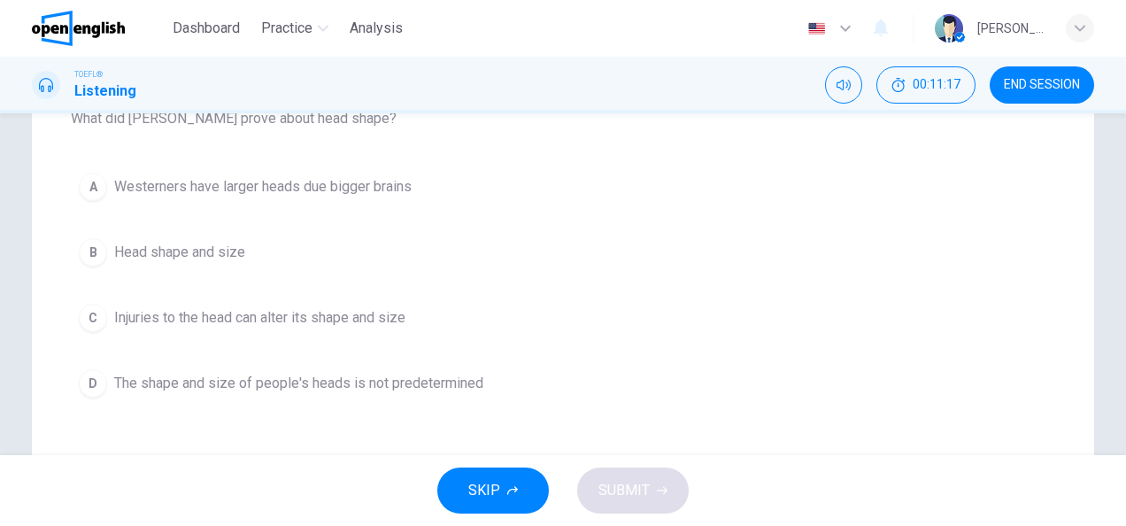
scroll to position [221, 0]
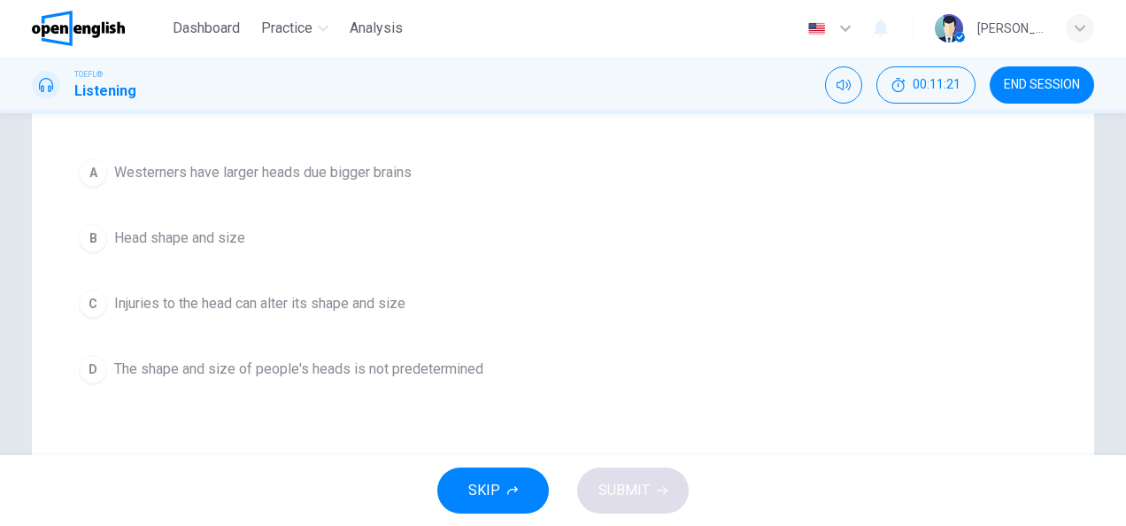
click at [363, 306] on span "Injuries to the head can alter its shape and size" at bounding box center [259, 303] width 291 height 21
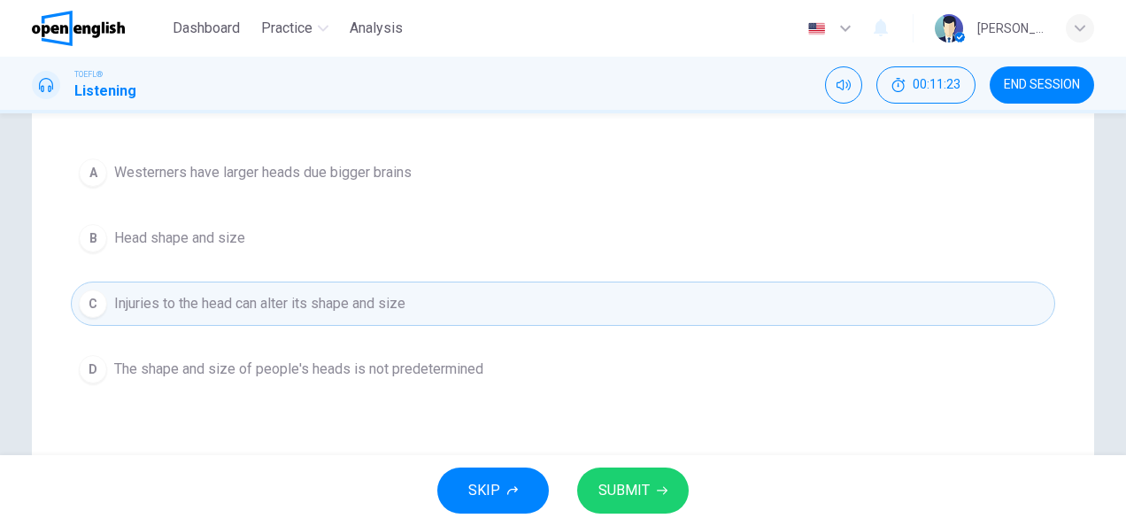
click at [675, 504] on button "SUBMIT" at bounding box center [633, 490] width 112 height 46
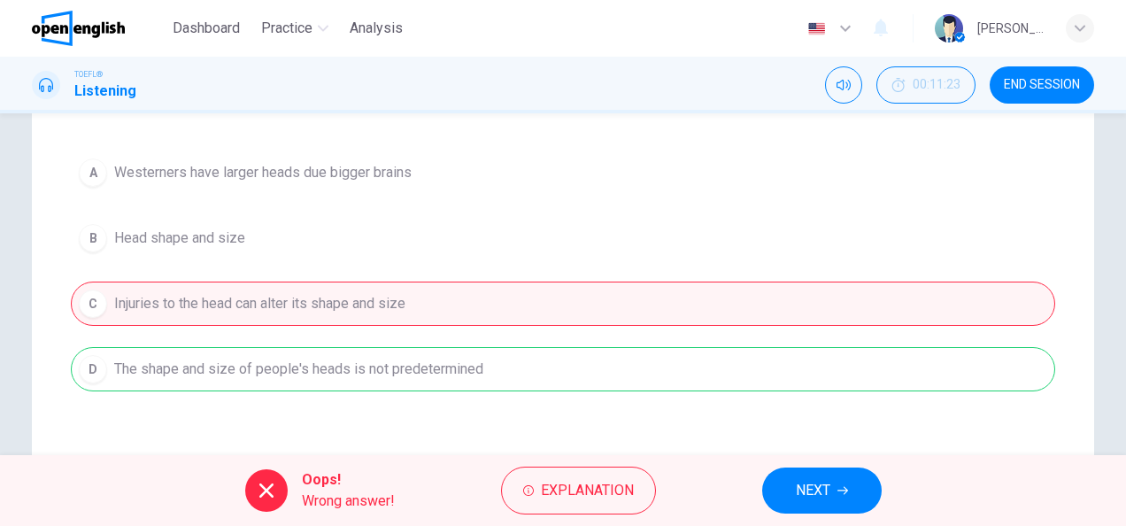
click at [319, 382] on div "A [DEMOGRAPHIC_DATA] have larger heads due bigger brains B Head shape and size …" at bounding box center [563, 271] width 985 height 241
click at [845, 507] on button "NEXT" at bounding box center [822, 490] width 120 height 46
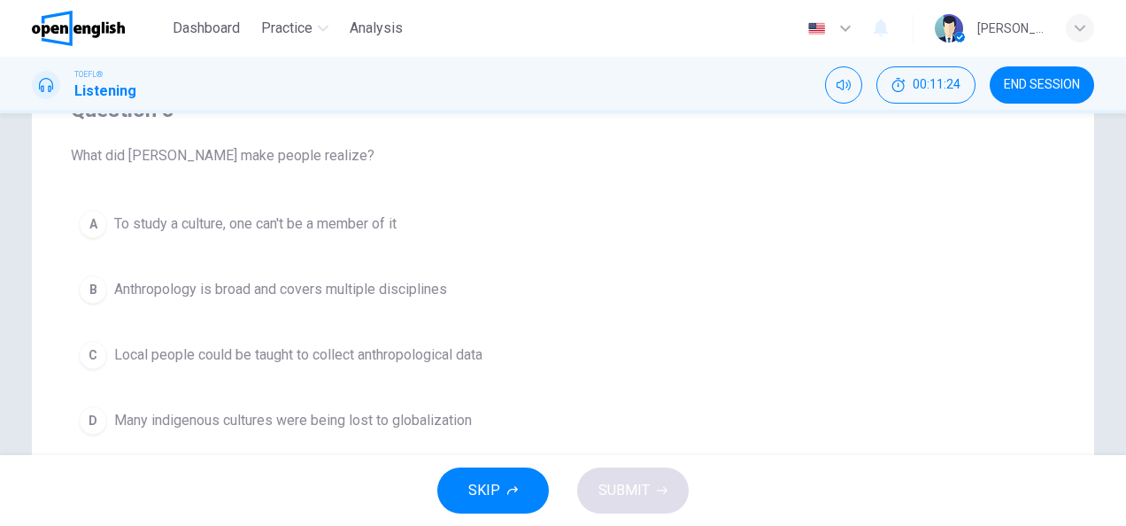
scroll to position [177, 0]
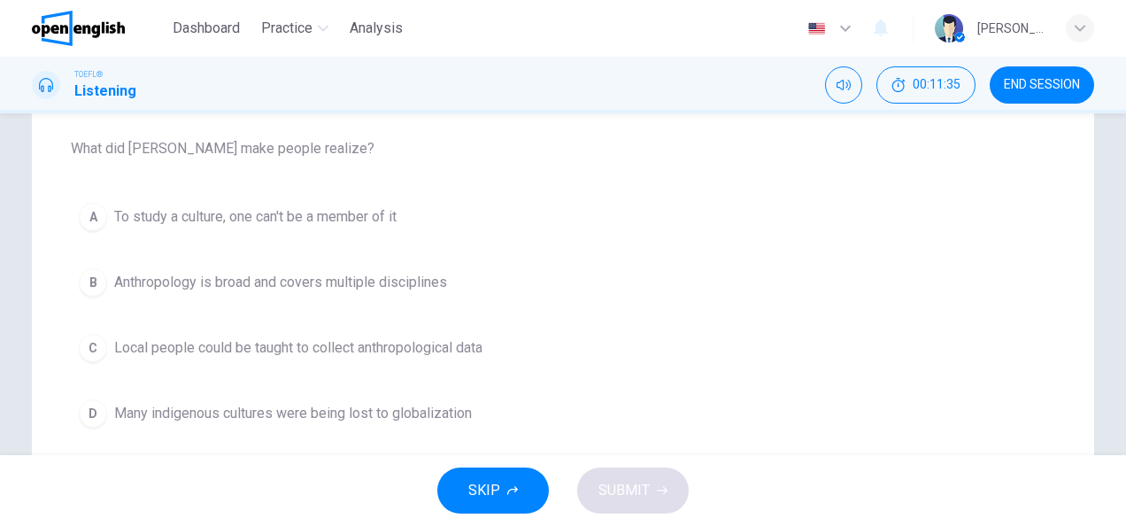
click at [442, 277] on span "Anthropology is broad and covers multiple disciplines" at bounding box center [280, 282] width 333 height 21
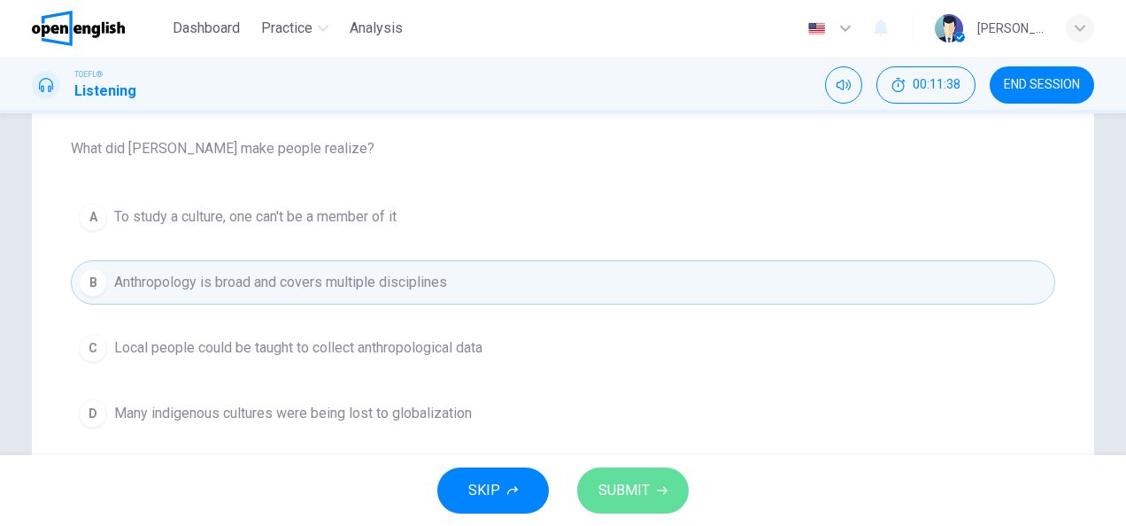
click at [646, 485] on span "SUBMIT" at bounding box center [624, 490] width 51 height 25
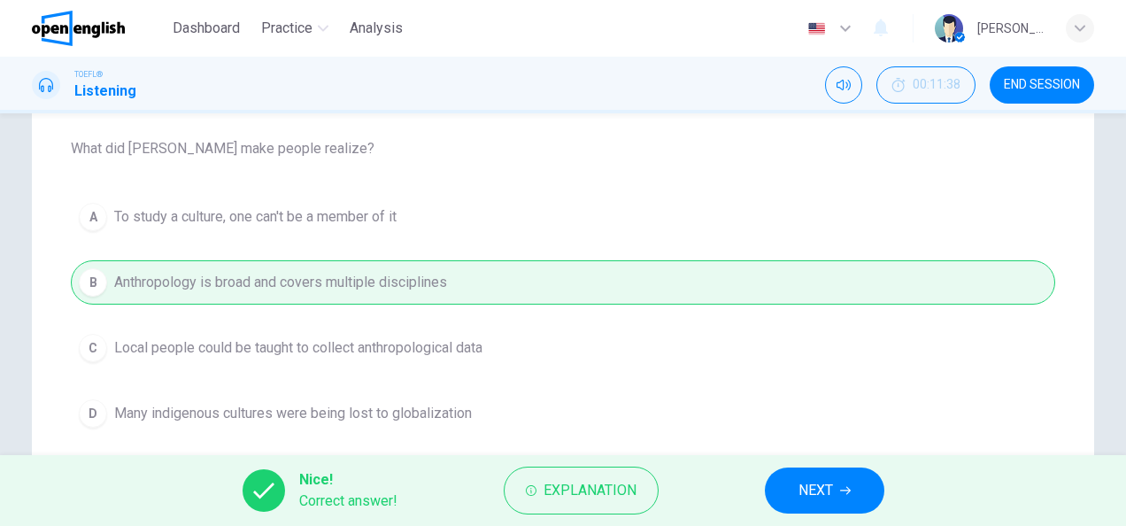
click at [838, 499] on button "NEXT" at bounding box center [825, 490] width 120 height 46
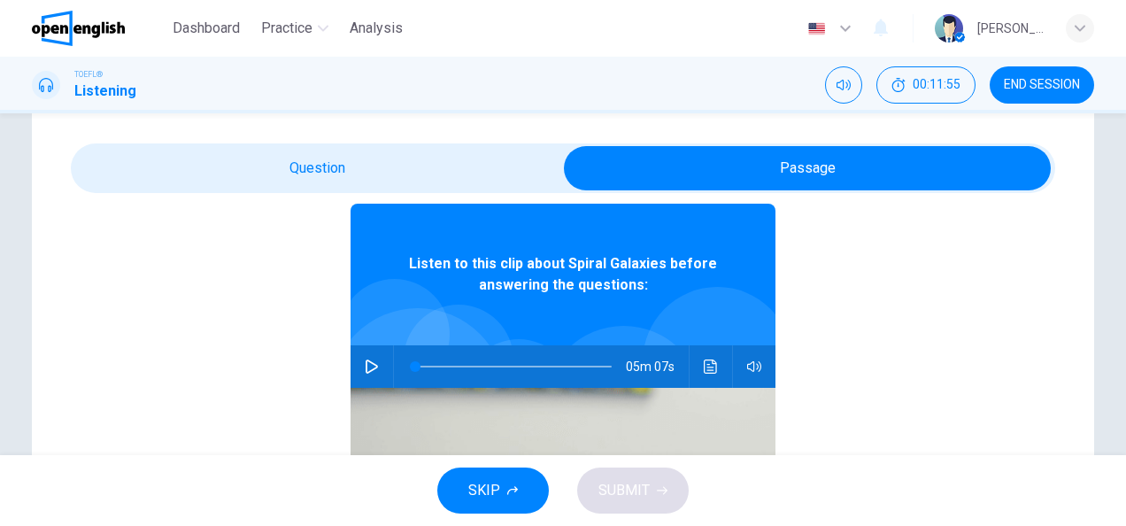
scroll to position [99, 0]
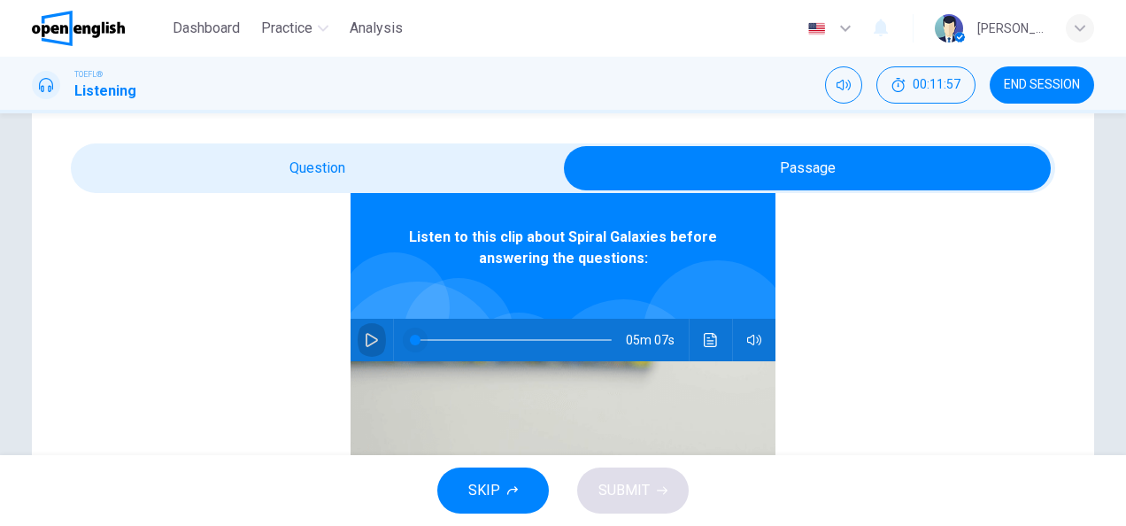
drag, startPoint x: 367, startPoint y: 340, endPoint x: 398, endPoint y: 331, distance: 31.4
click at [367, 339] on icon "button" at bounding box center [372, 340] width 12 height 14
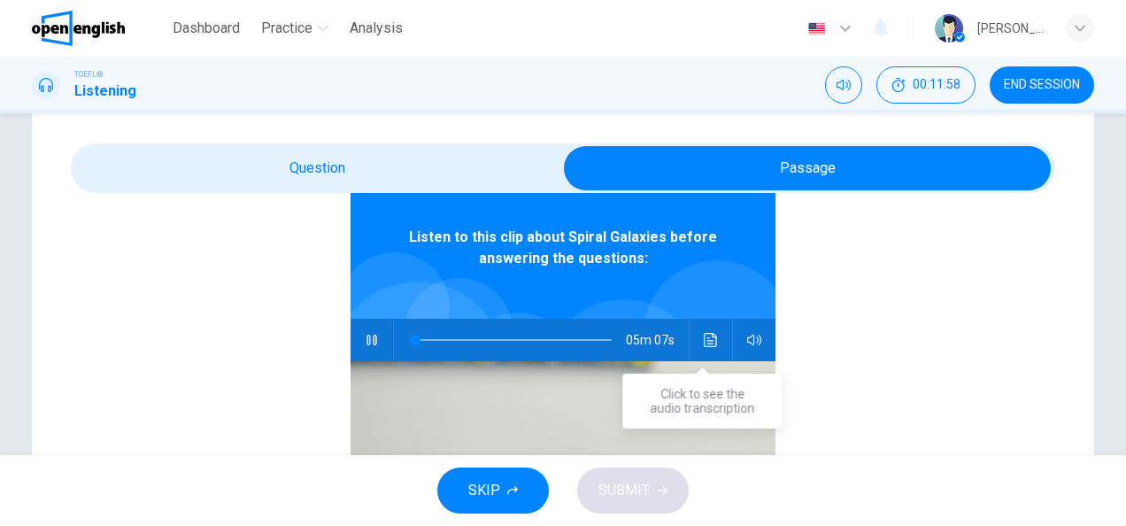
click at [709, 343] on button "Click to see the audio transcription" at bounding box center [711, 340] width 28 height 42
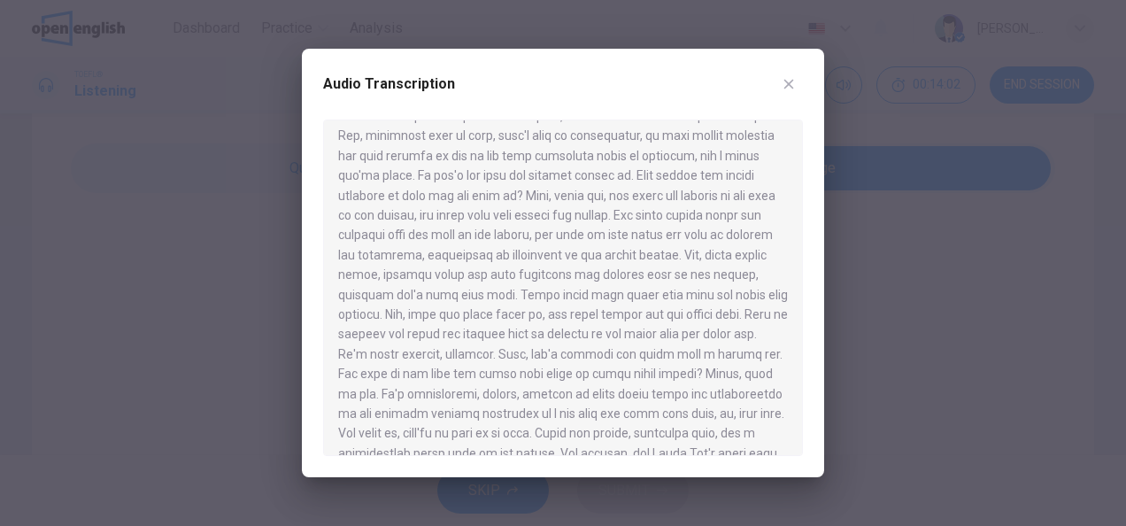
scroll to position [376, 0]
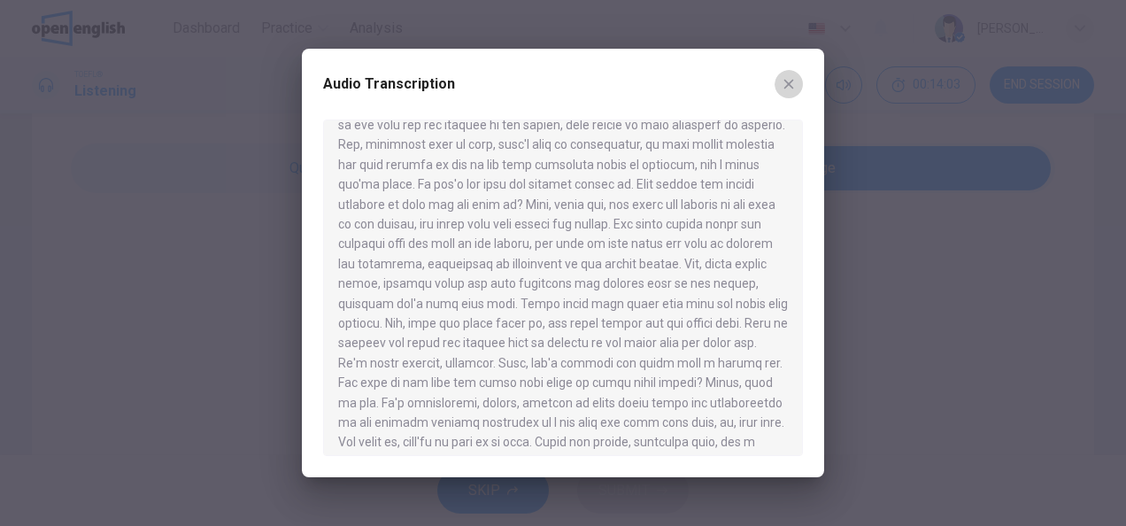
click at [784, 82] on icon "button" at bounding box center [789, 84] width 14 height 14
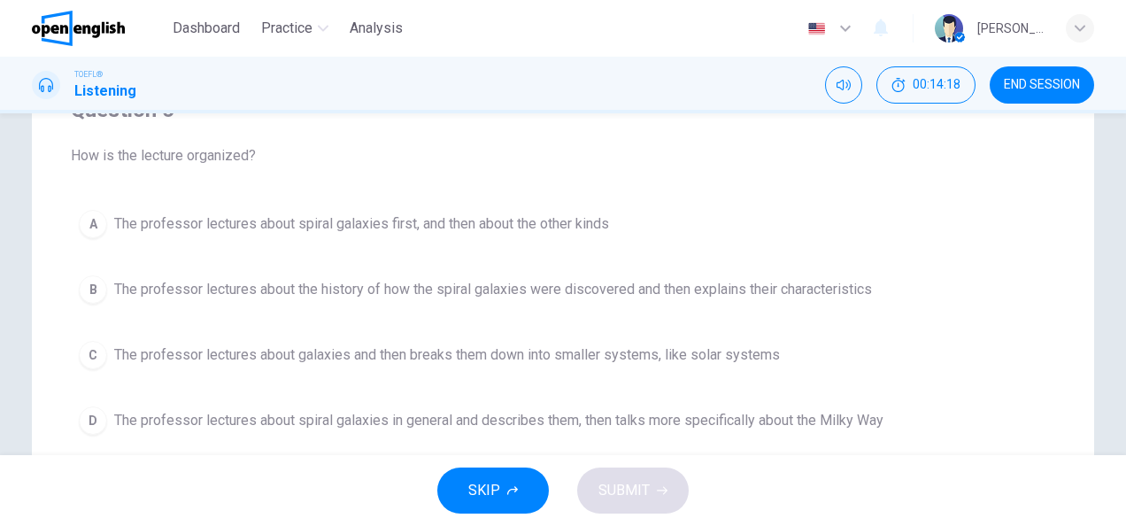
scroll to position [155, 0]
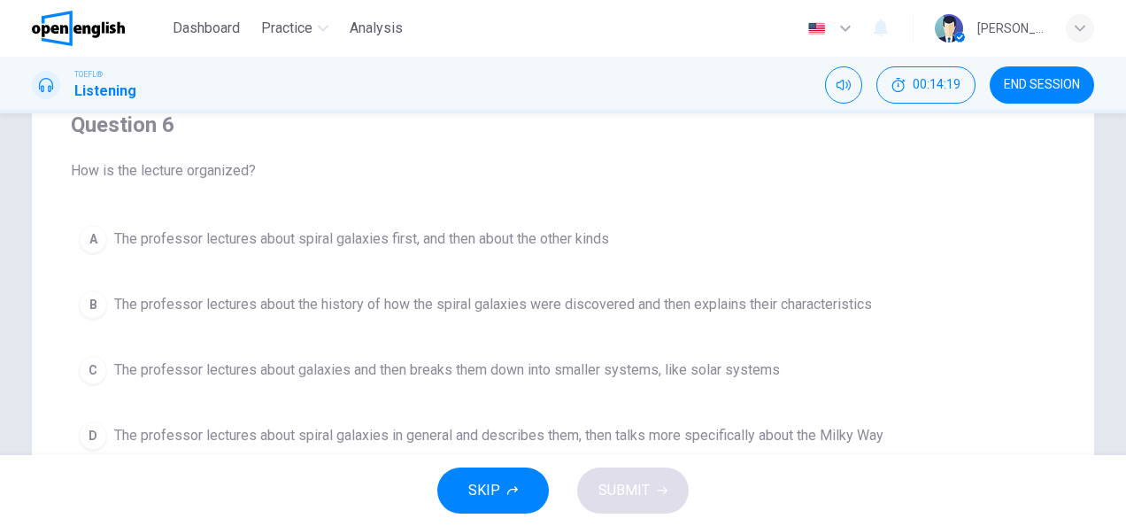
click at [139, 238] on span "The professor lectures about spiral galaxies first, and then about the other ki…" at bounding box center [361, 238] width 495 height 21
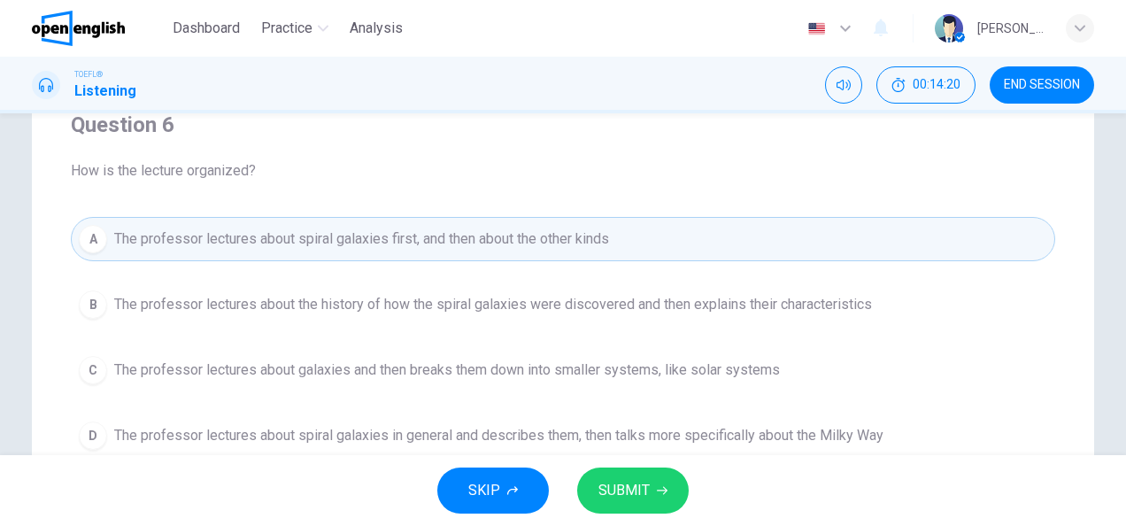
click at [643, 507] on button "SUBMIT" at bounding box center [633, 490] width 112 height 46
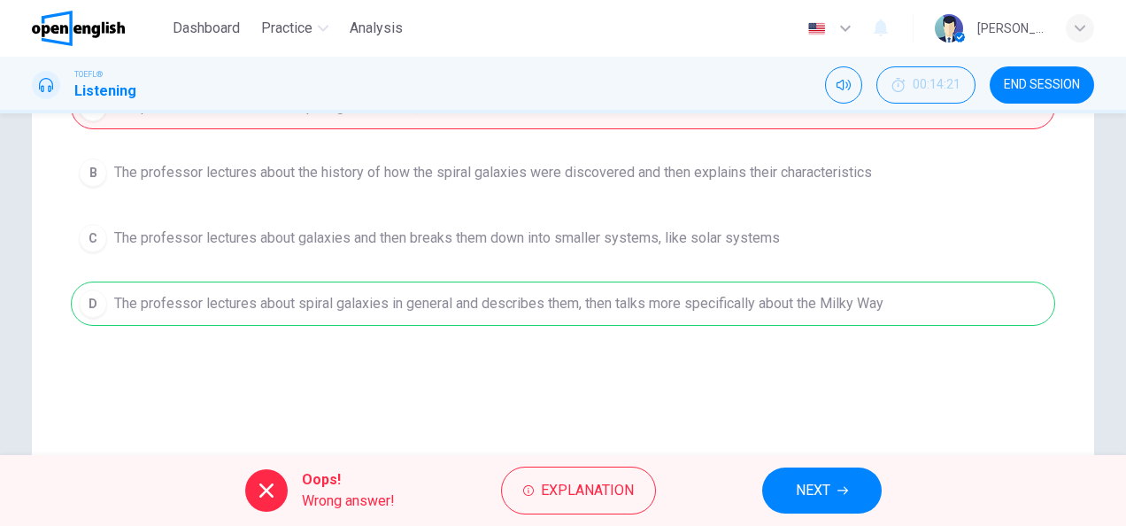
scroll to position [288, 0]
click at [796, 484] on span "NEXT" at bounding box center [813, 490] width 35 height 25
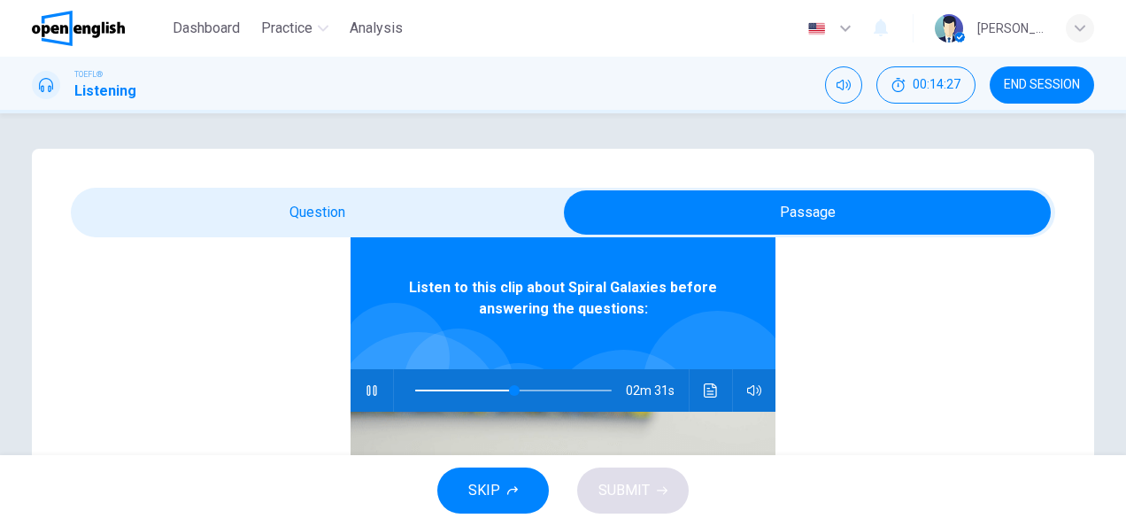
scroll to position [99, 0]
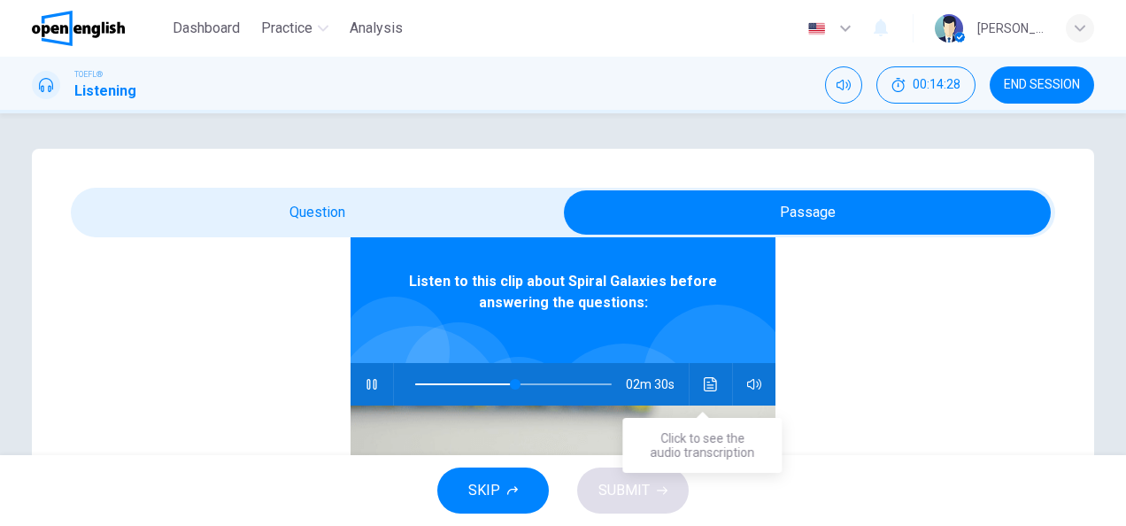
click at [704, 386] on icon "Click to see the audio transcription" at bounding box center [711, 384] width 14 height 14
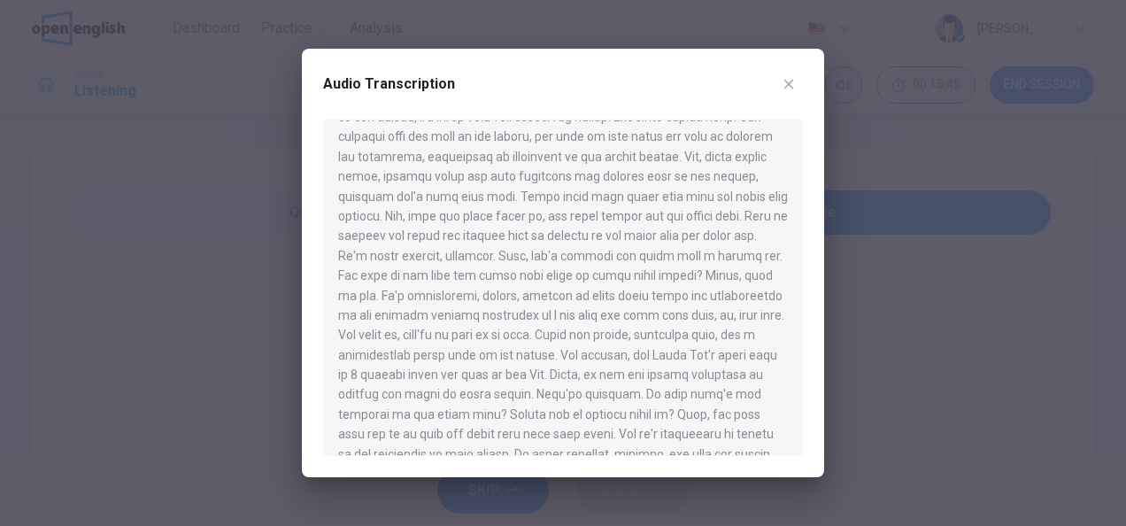
scroll to position [478, 0]
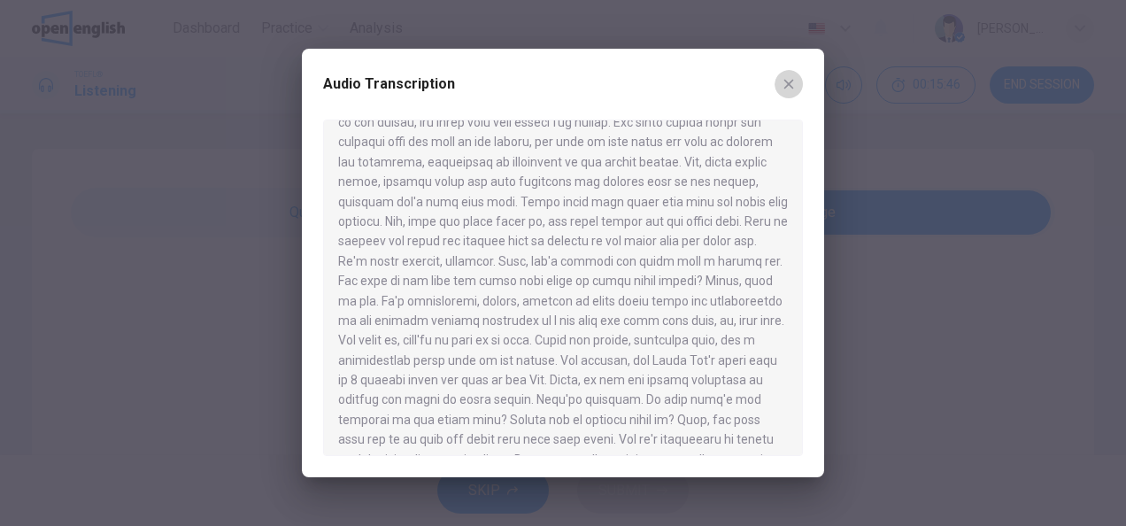
click at [799, 83] on button "button" at bounding box center [789, 84] width 28 height 28
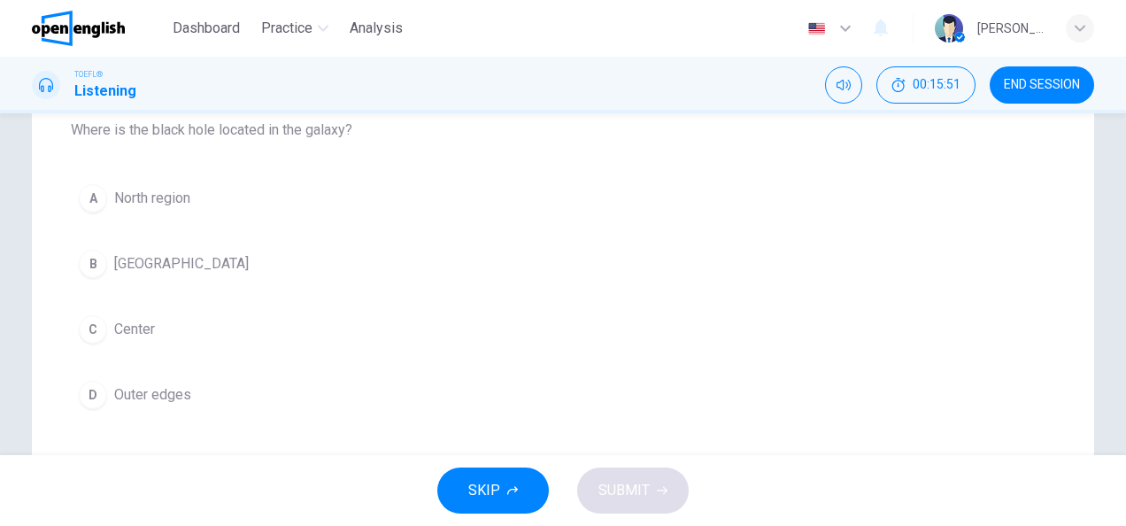
scroll to position [221, 0]
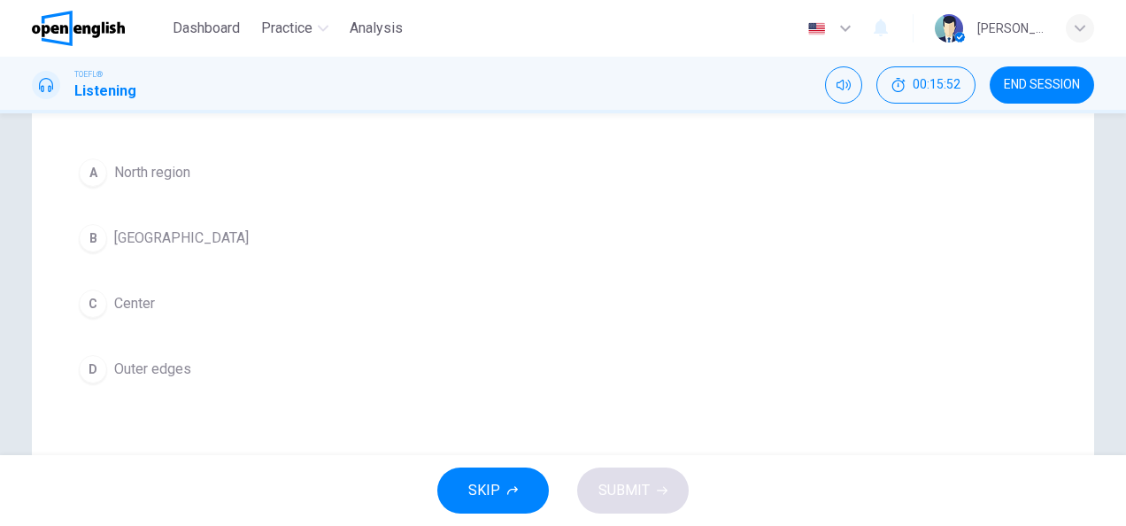
click at [166, 375] on span "Outer edges" at bounding box center [152, 369] width 77 height 21
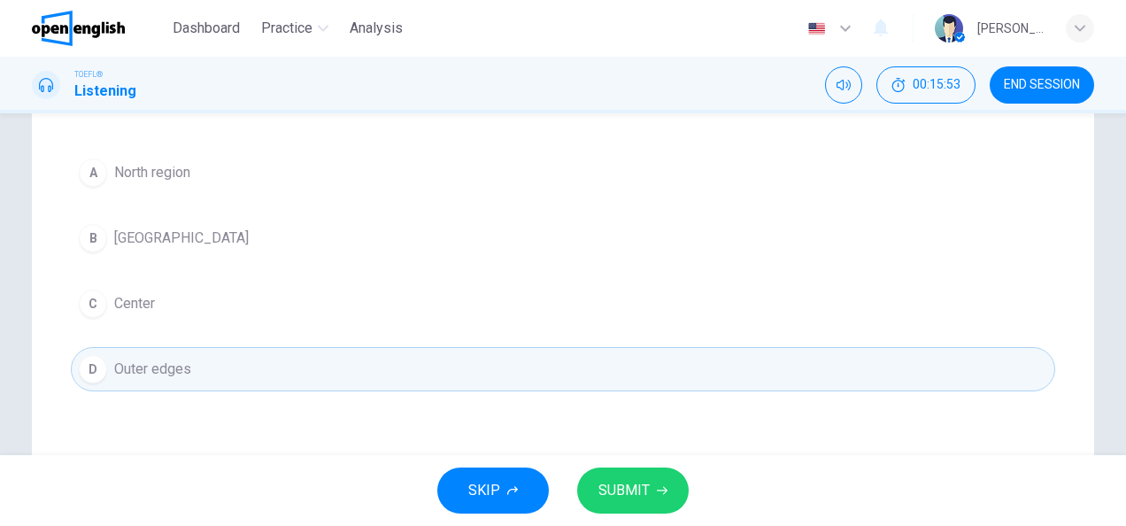
click at [664, 494] on icon "button" at bounding box center [662, 490] width 11 height 11
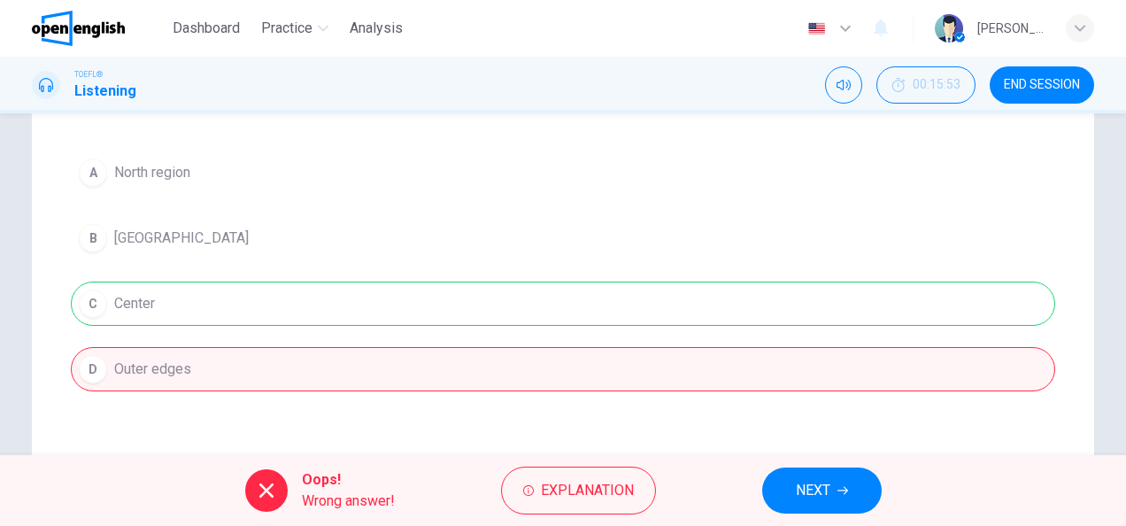
click at [519, 326] on div "A North region B South Region C Center D Outer edges" at bounding box center [563, 271] width 985 height 241
click at [823, 492] on span "NEXT" at bounding box center [813, 490] width 35 height 25
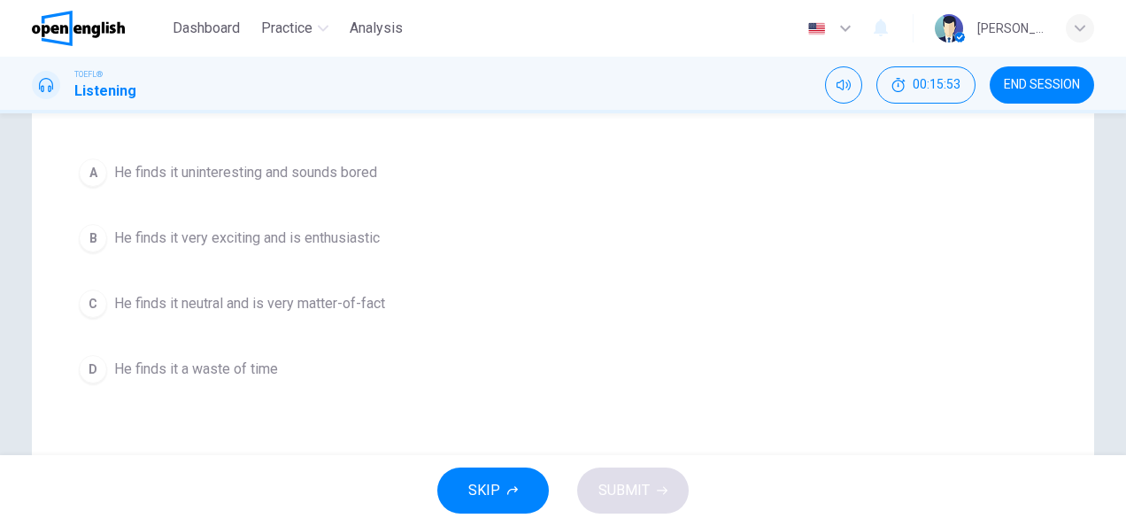
scroll to position [177, 0]
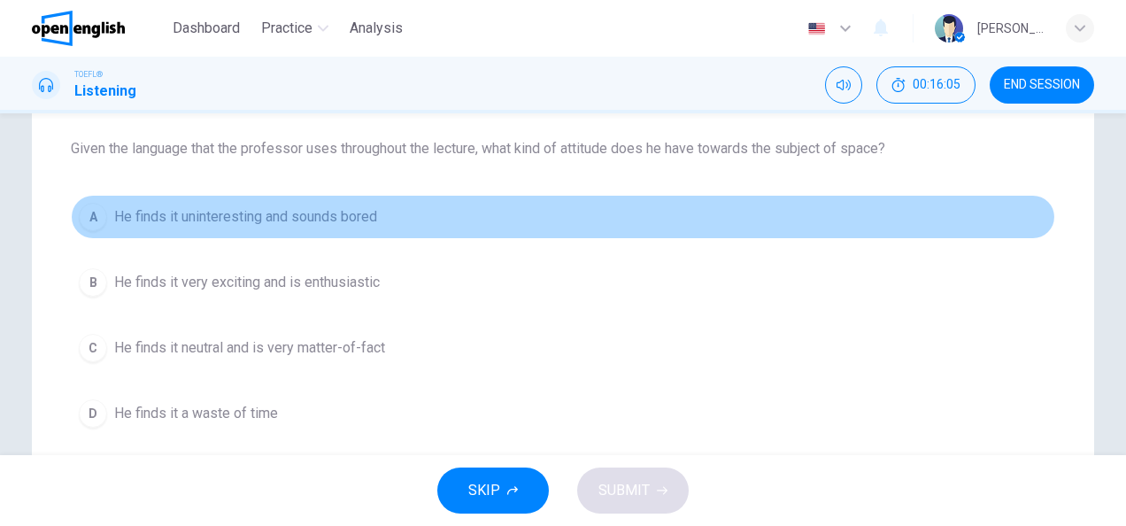
click at [81, 212] on div "A" at bounding box center [93, 217] width 28 height 28
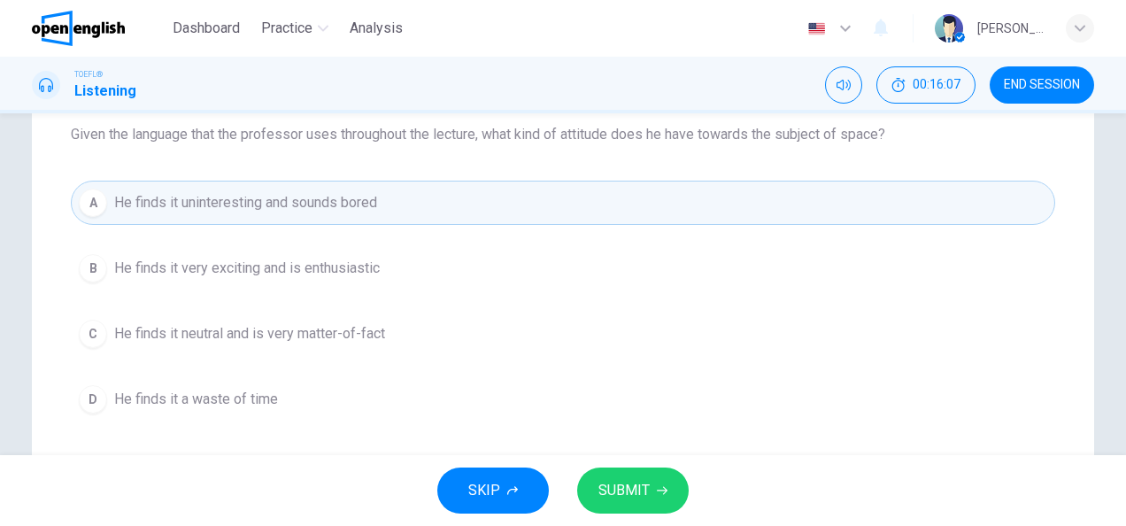
scroll to position [199, 0]
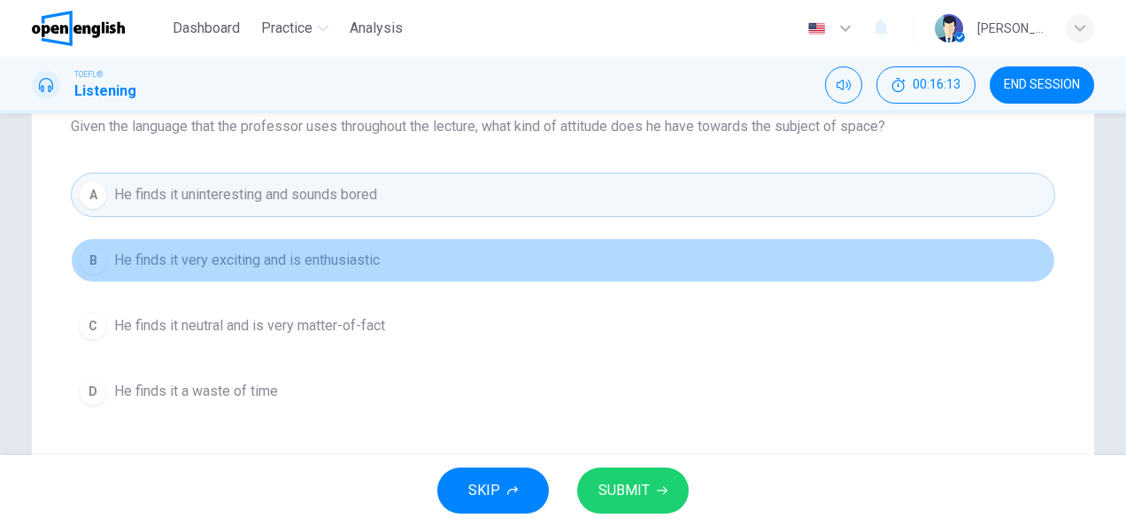
click at [90, 264] on div "B" at bounding box center [93, 260] width 28 height 28
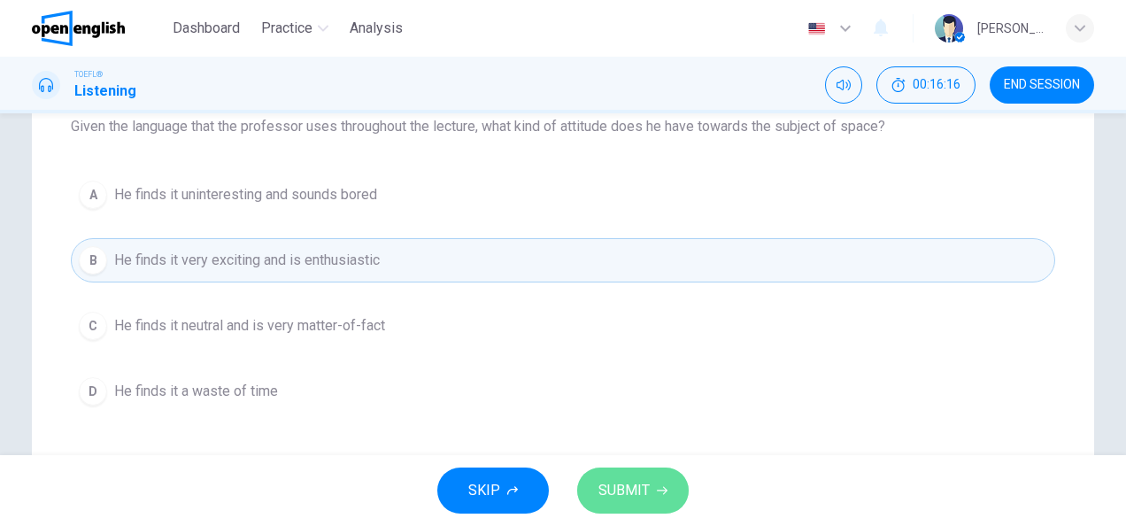
click at [659, 481] on button "SUBMIT" at bounding box center [633, 490] width 112 height 46
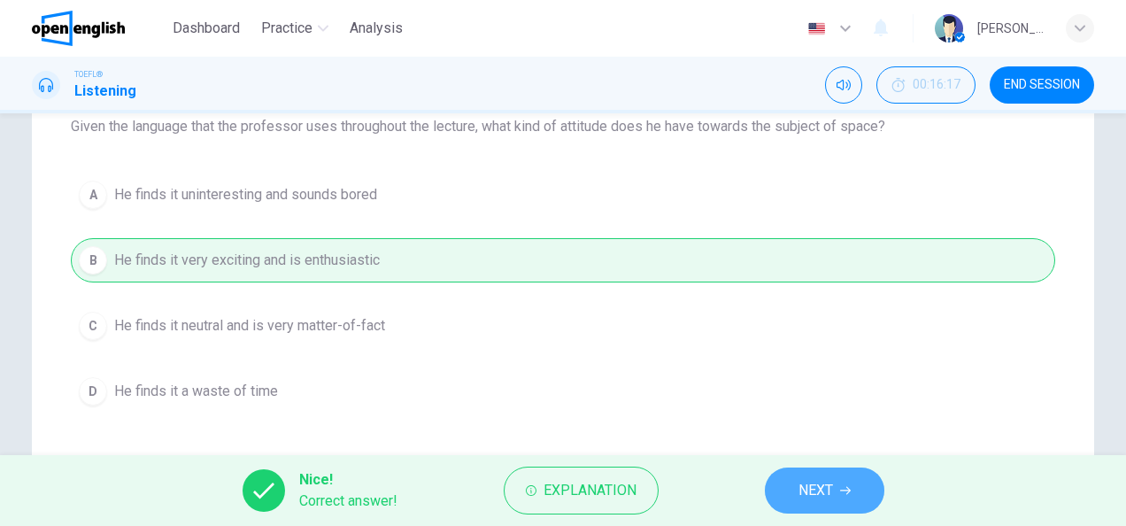
click at [806, 475] on button "NEXT" at bounding box center [825, 490] width 120 height 46
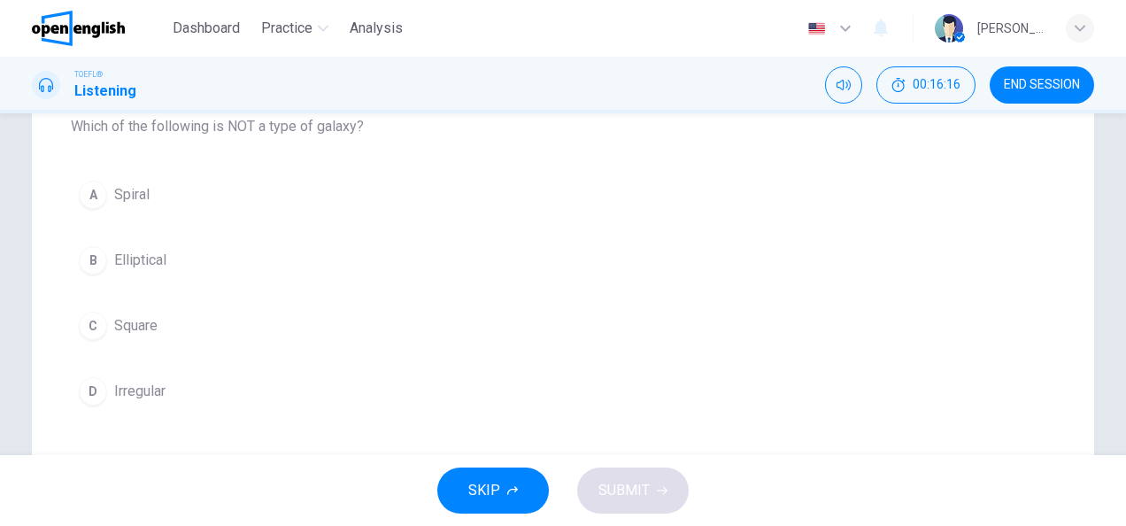
scroll to position [177, 0]
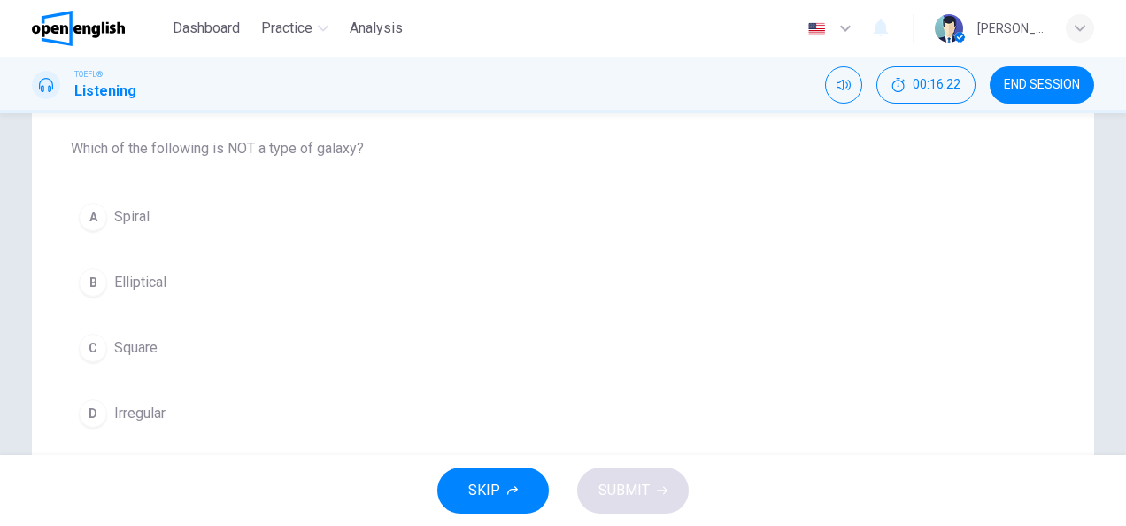
click at [83, 346] on div "C" at bounding box center [93, 348] width 28 height 28
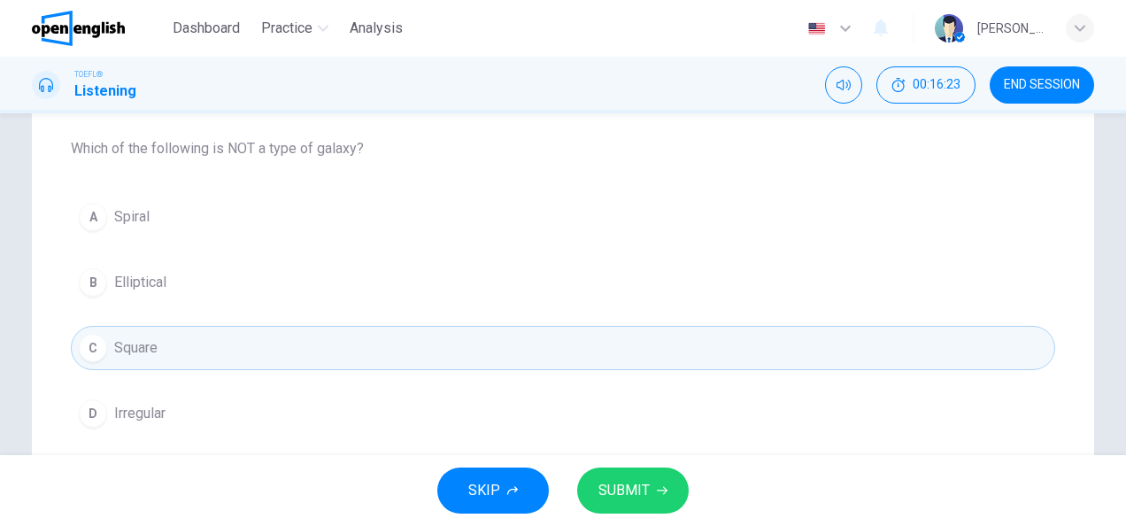
drag, startPoint x: 634, startPoint y: 467, endPoint x: 640, endPoint y: 475, distance: 10.1
click at [633, 467] on div "SKIP SUBMIT" at bounding box center [563, 490] width 1126 height 71
click at [640, 475] on button "SUBMIT" at bounding box center [633, 490] width 112 height 46
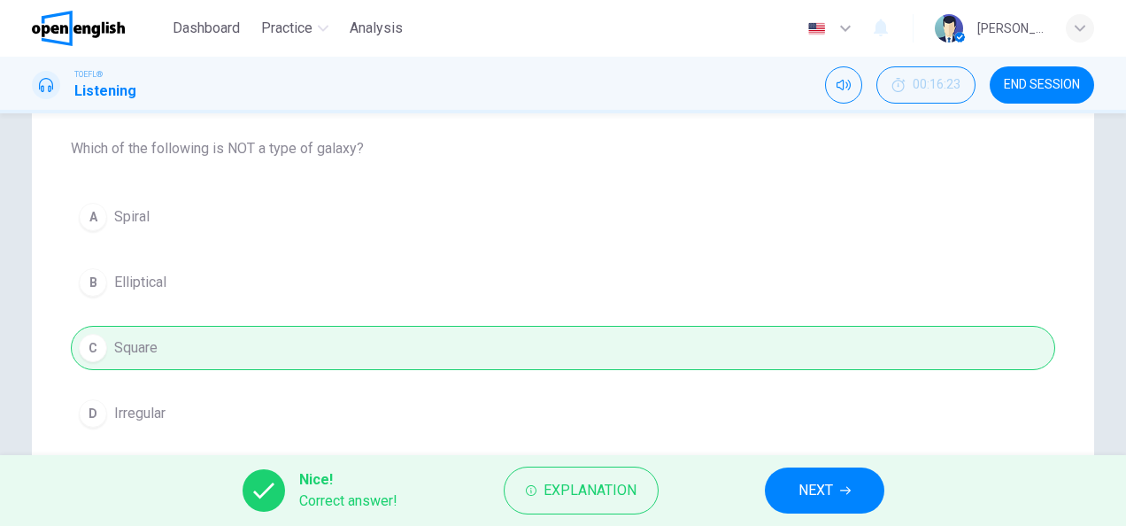
click at [881, 498] on button "NEXT" at bounding box center [825, 490] width 120 height 46
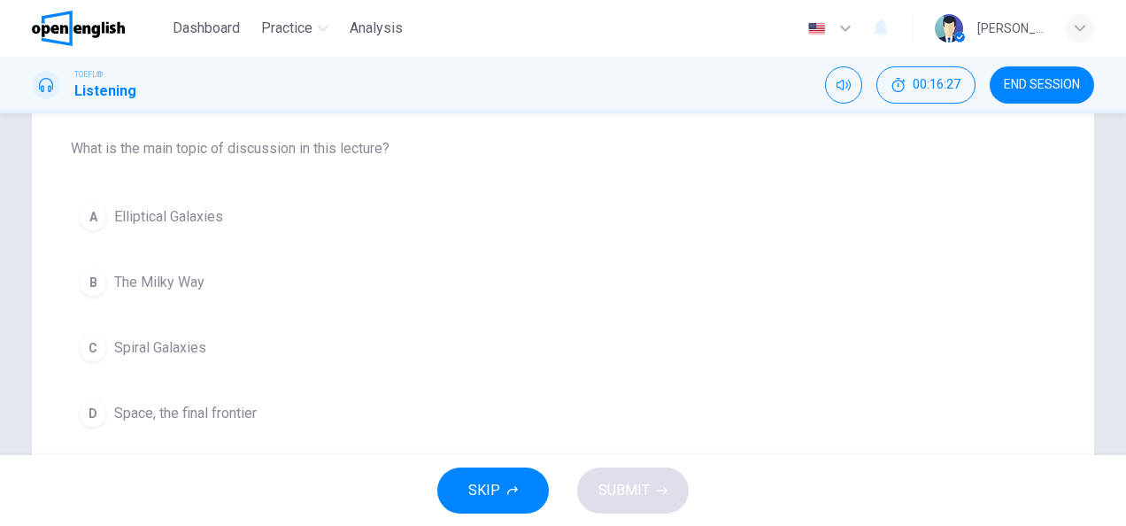
click at [96, 216] on div "A" at bounding box center [93, 217] width 28 height 28
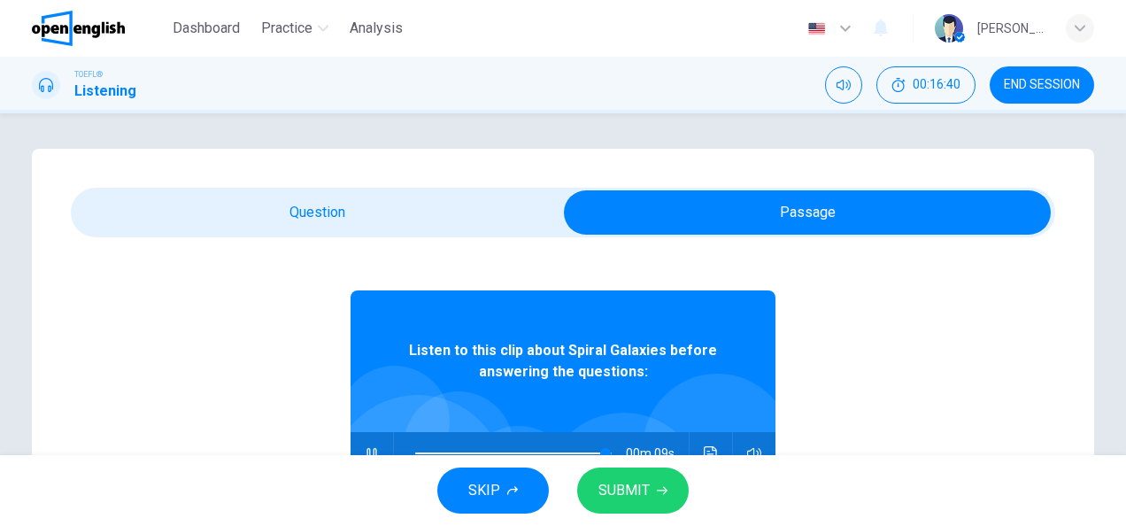
scroll to position [99, 0]
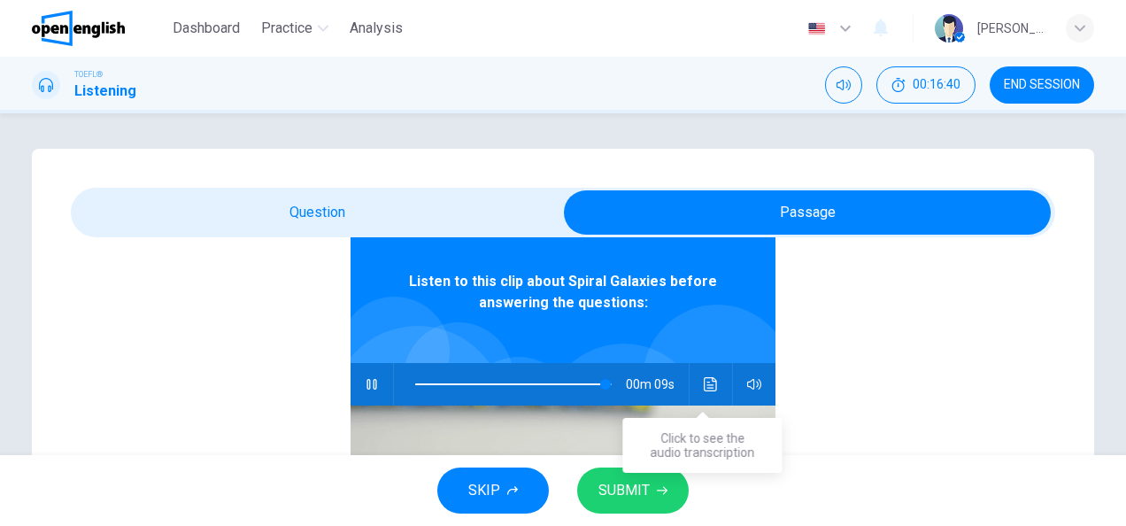
click at [704, 386] on icon "Click to see the audio transcription" at bounding box center [711, 384] width 14 height 14
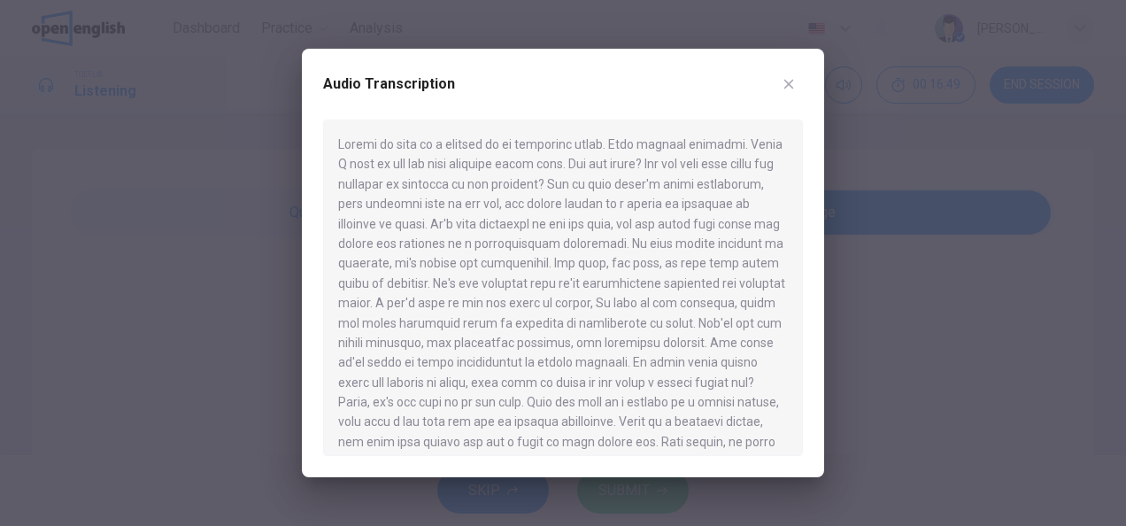
type input "*"
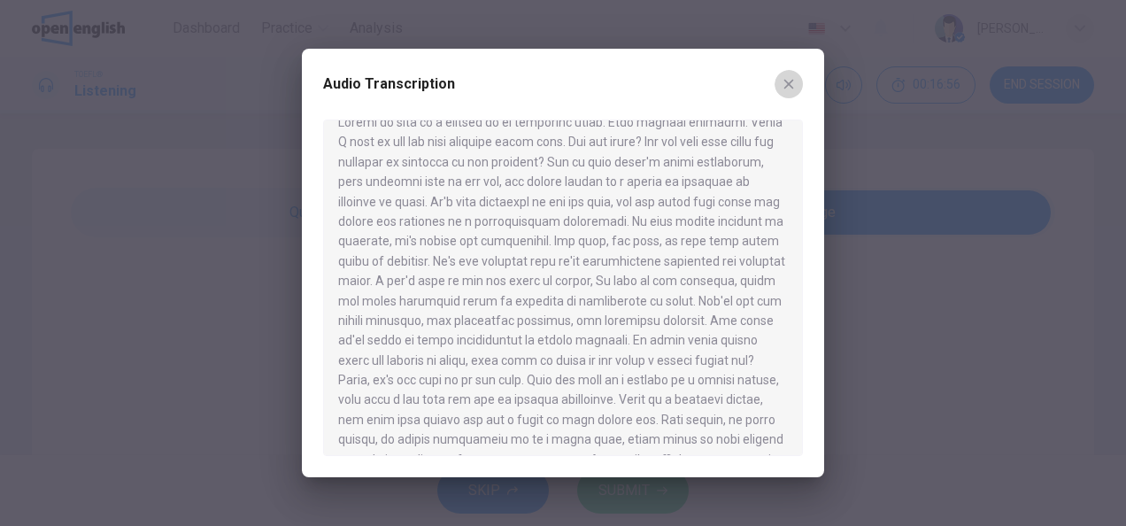
click at [778, 83] on button "button" at bounding box center [789, 84] width 28 height 28
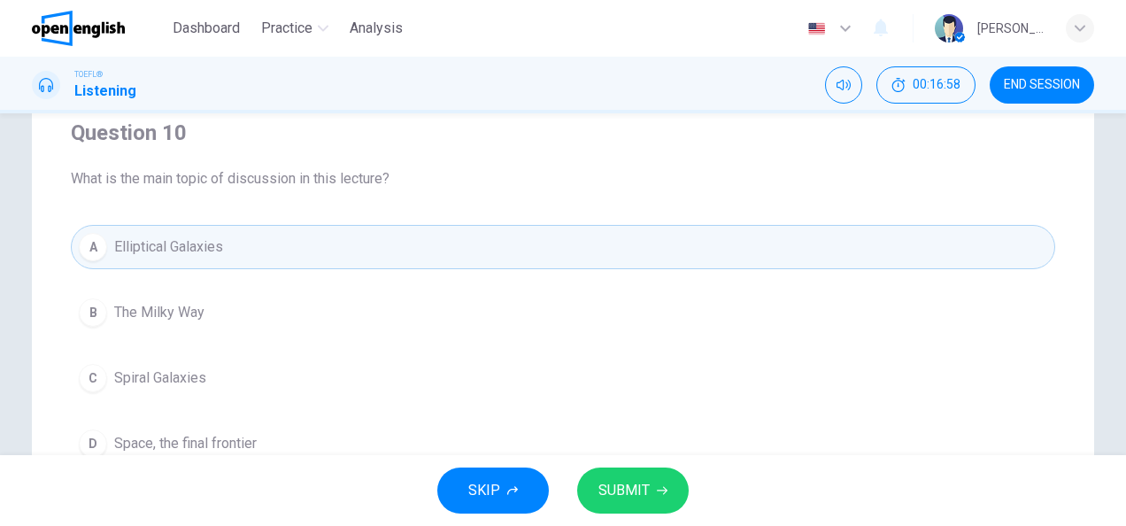
scroll to position [199, 0]
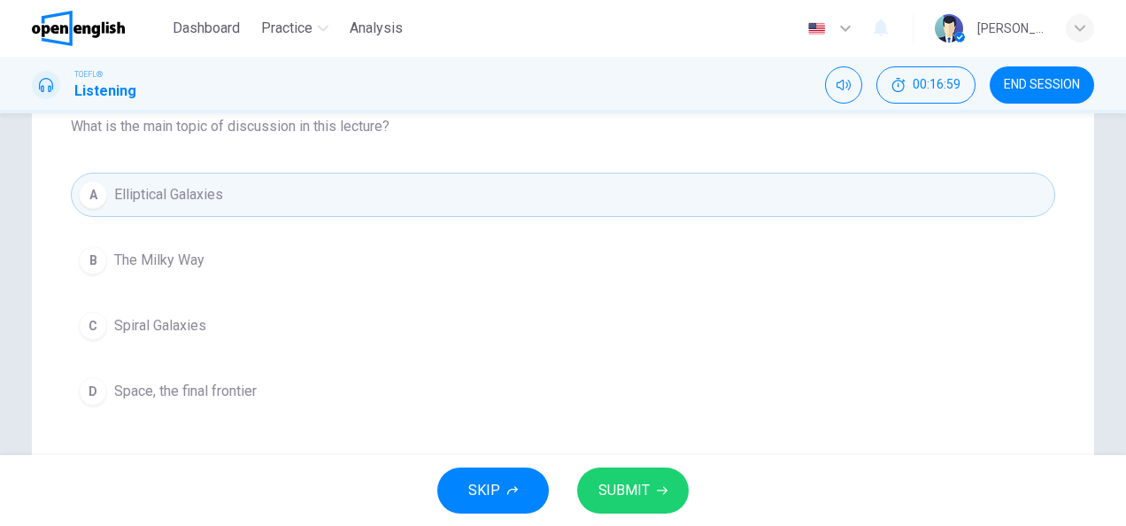
click at [205, 313] on button "C Spiral Galaxies" at bounding box center [563, 326] width 985 height 44
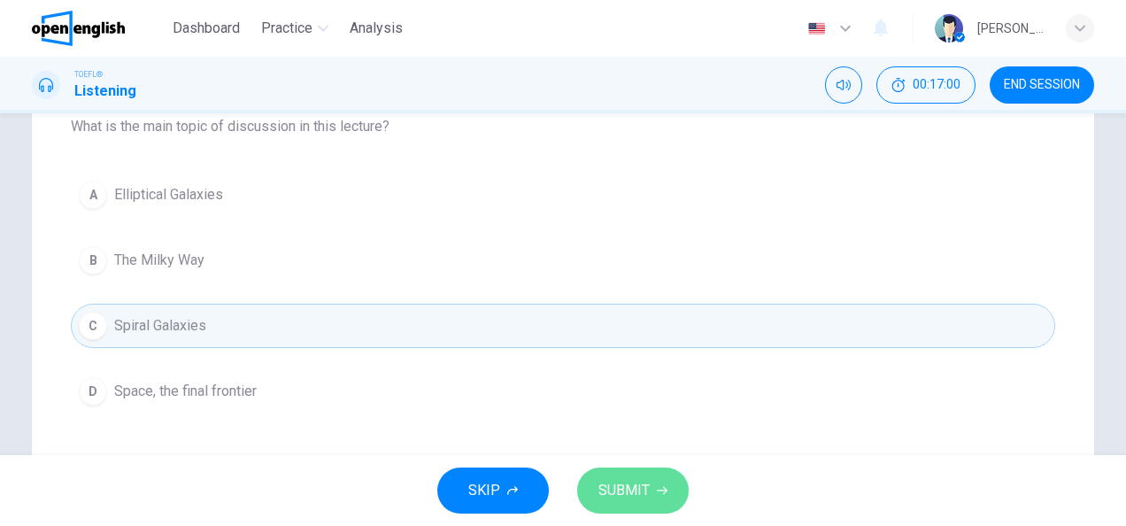
click at [632, 480] on span "SUBMIT" at bounding box center [624, 490] width 51 height 25
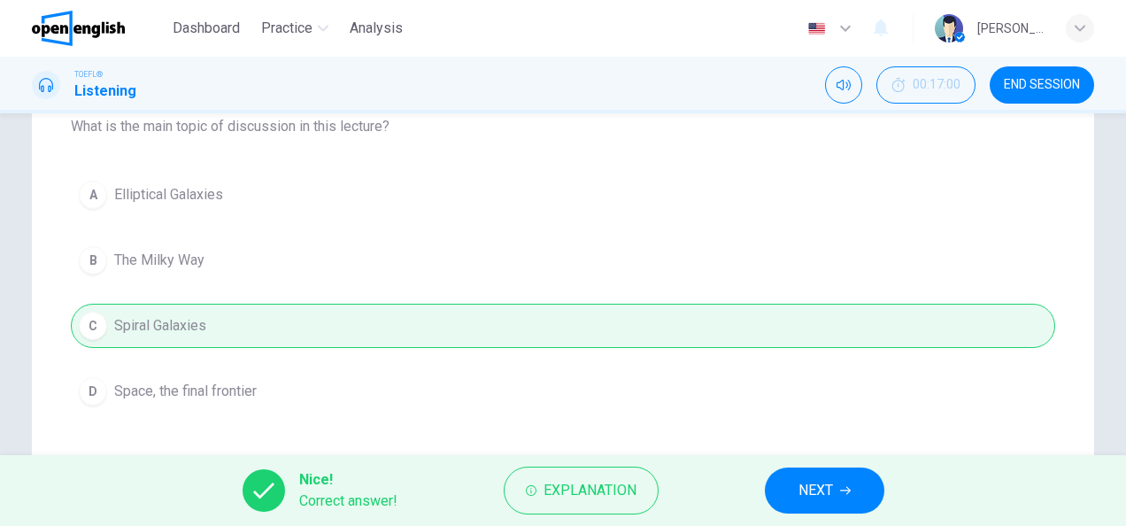
click at [835, 494] on button "NEXT" at bounding box center [825, 490] width 120 height 46
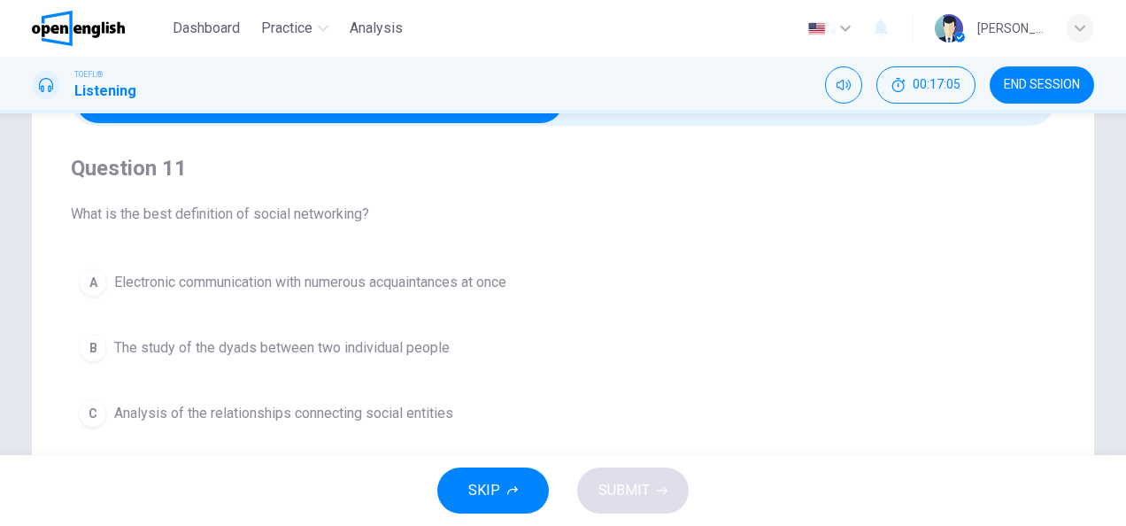
scroll to position [111, 0]
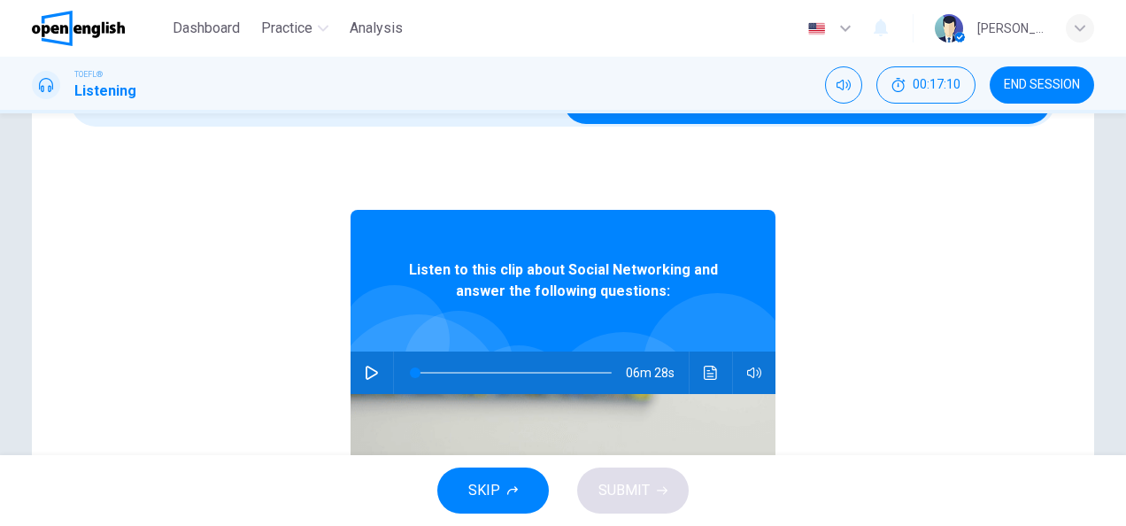
click at [358, 379] on button "button" at bounding box center [372, 372] width 28 height 42
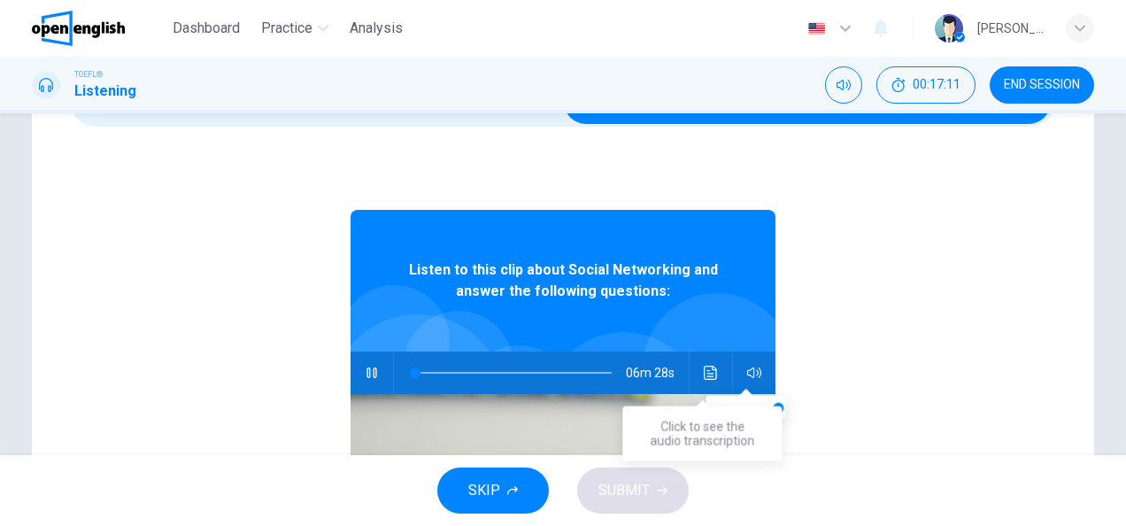
click at [704, 379] on icon "Click to see the audio transcription" at bounding box center [710, 373] width 13 height 14
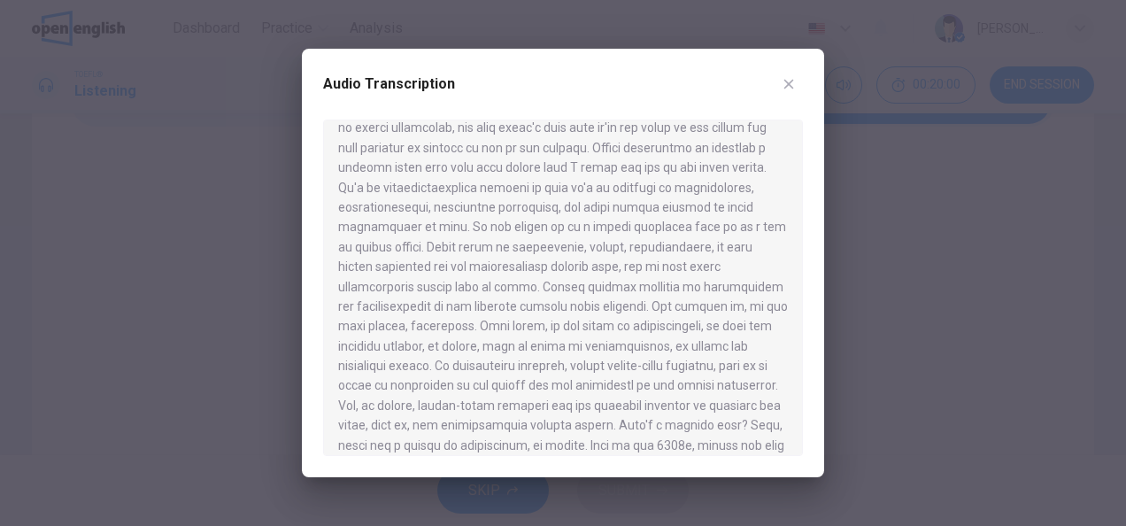
scroll to position [44, 0]
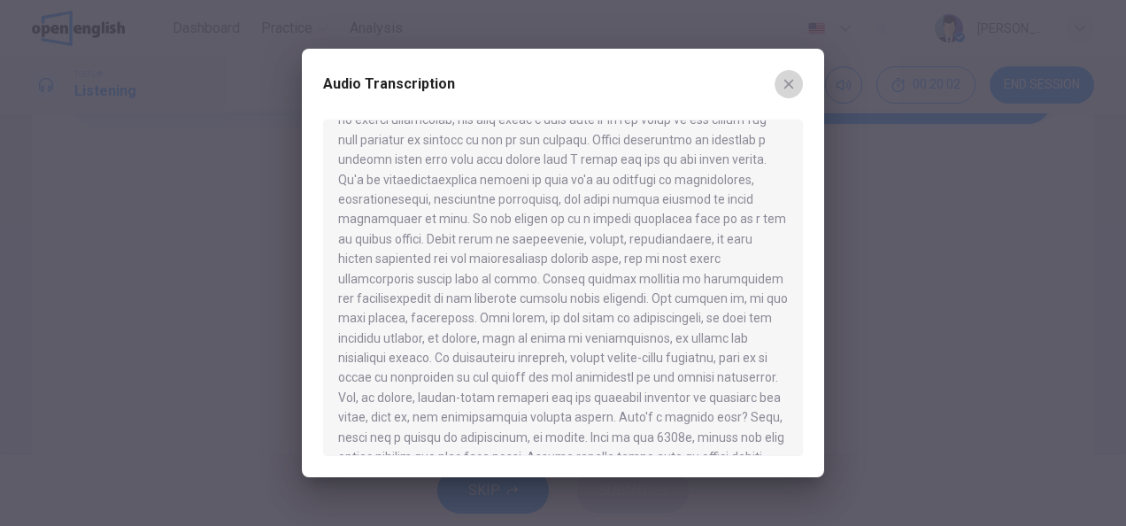
click at [793, 83] on icon "button" at bounding box center [789, 84] width 14 height 14
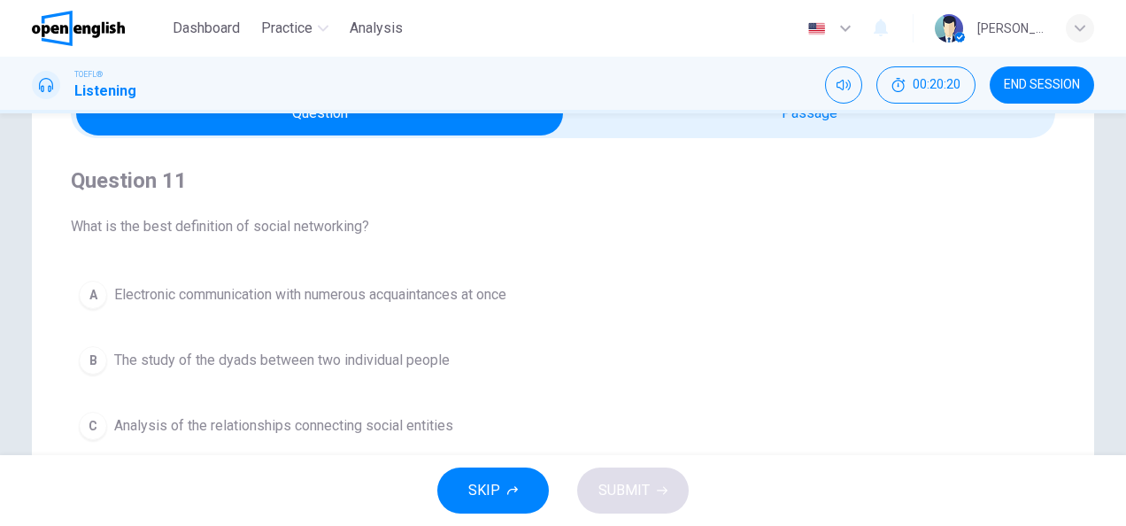
scroll to position [66, 0]
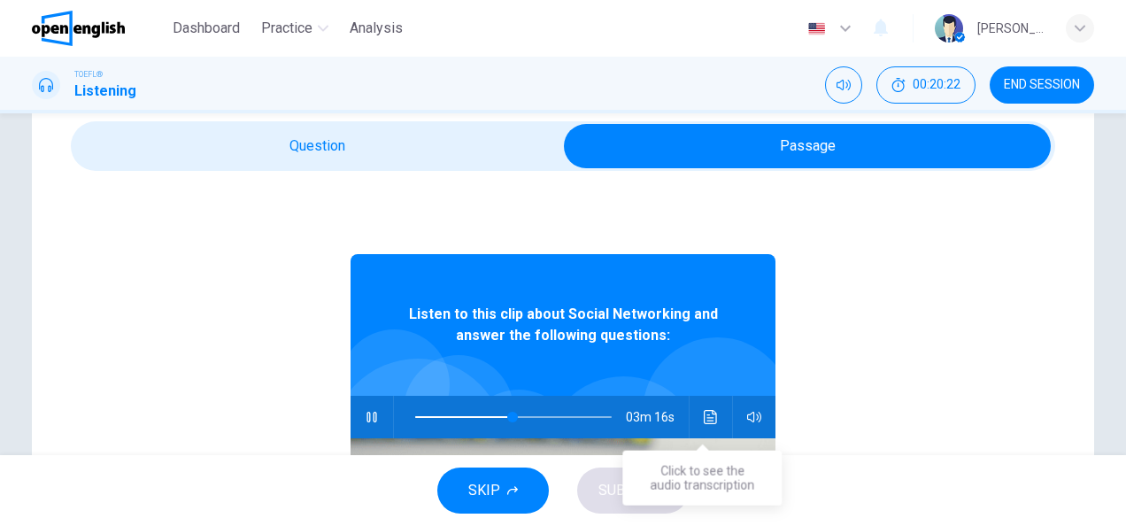
click at [708, 416] on icon "Click to see the audio transcription" at bounding box center [710, 417] width 13 height 14
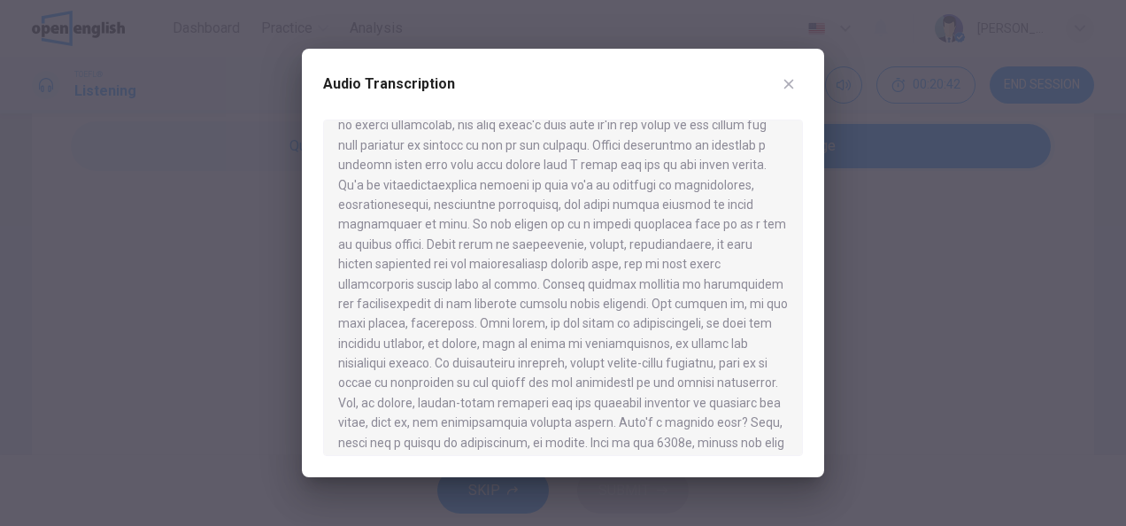
scroll to position [44, 0]
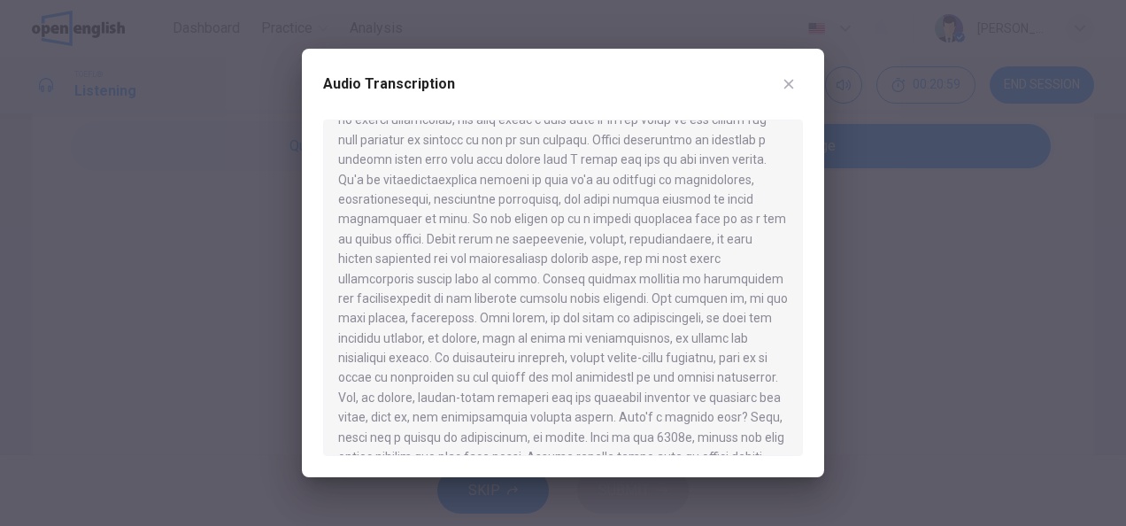
click at [795, 85] on icon "button" at bounding box center [789, 84] width 14 height 14
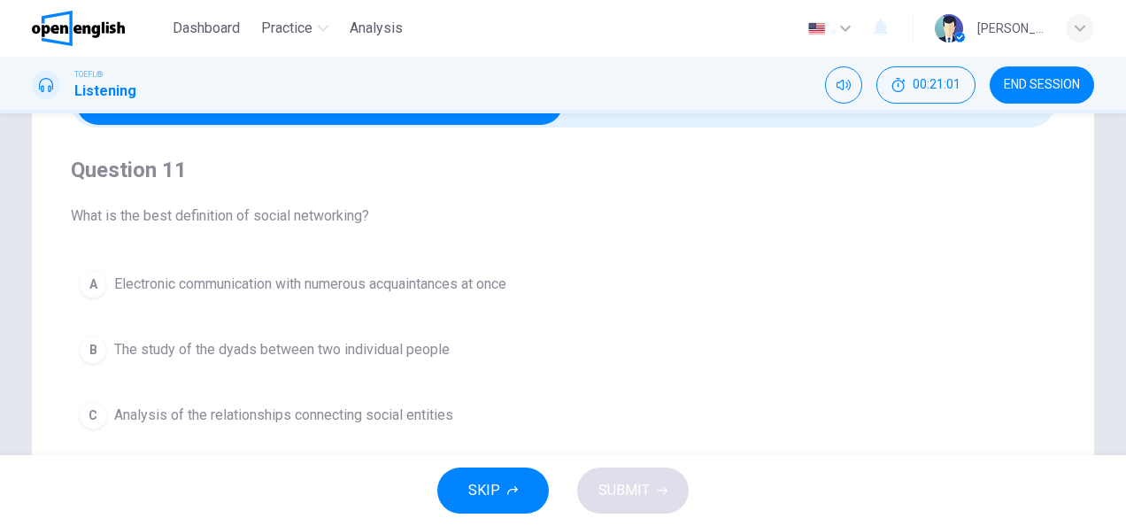
scroll to position [133, 0]
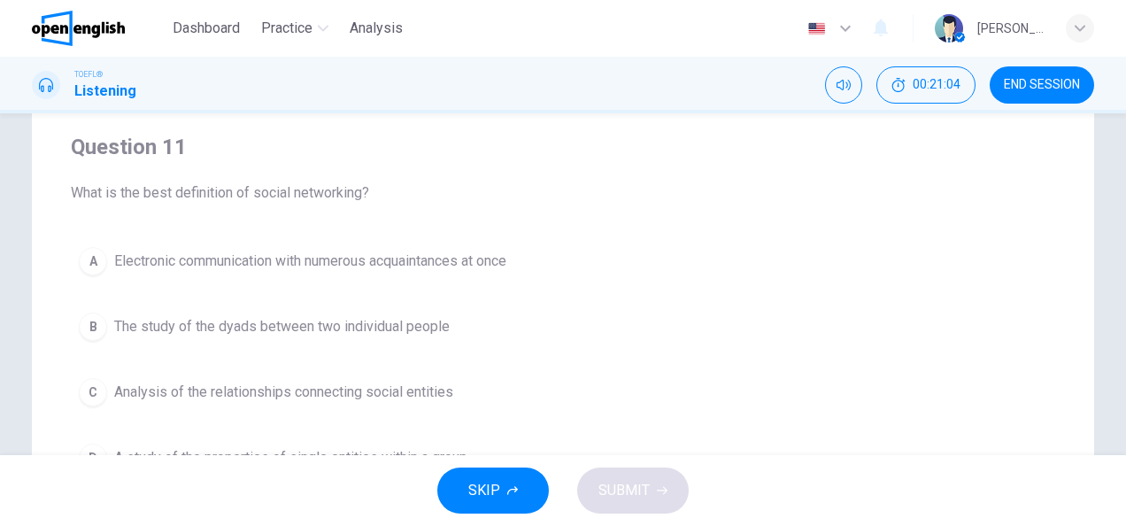
click at [351, 387] on span "Analysis of the relationships connecting social entities" at bounding box center [283, 392] width 339 height 21
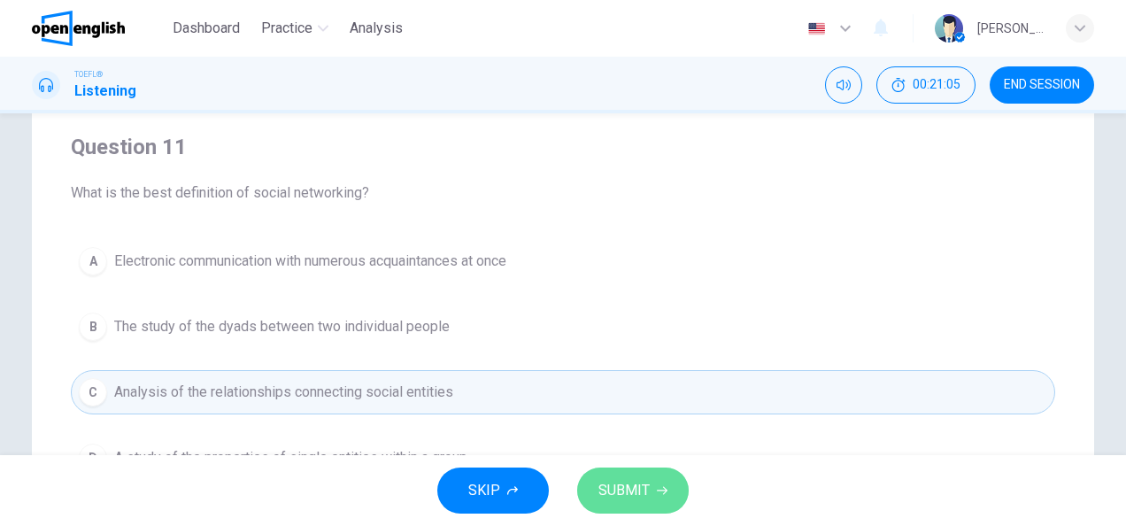
click at [657, 489] on icon "button" at bounding box center [662, 490] width 11 height 11
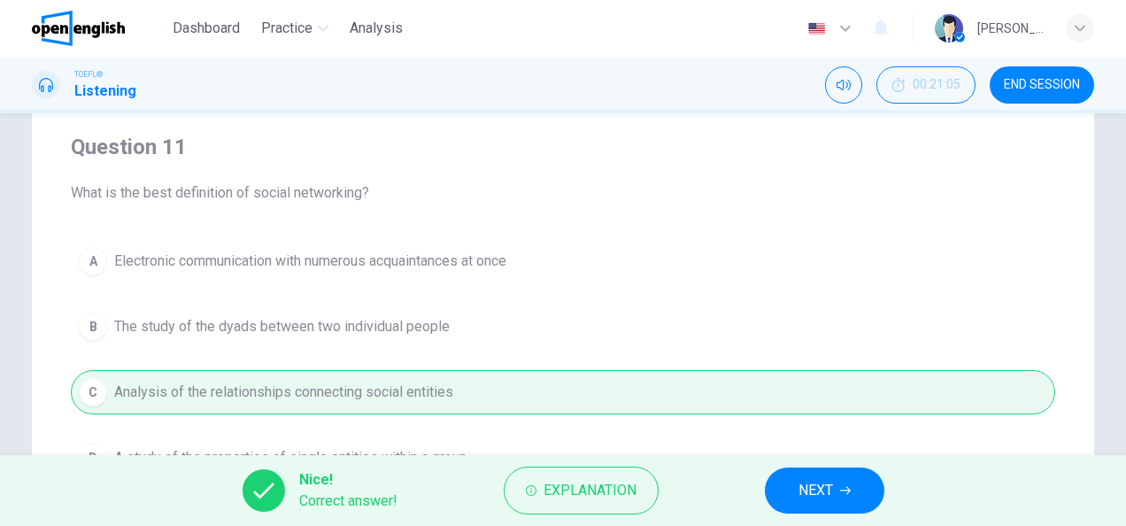
click at [810, 498] on span "NEXT" at bounding box center [816, 490] width 35 height 25
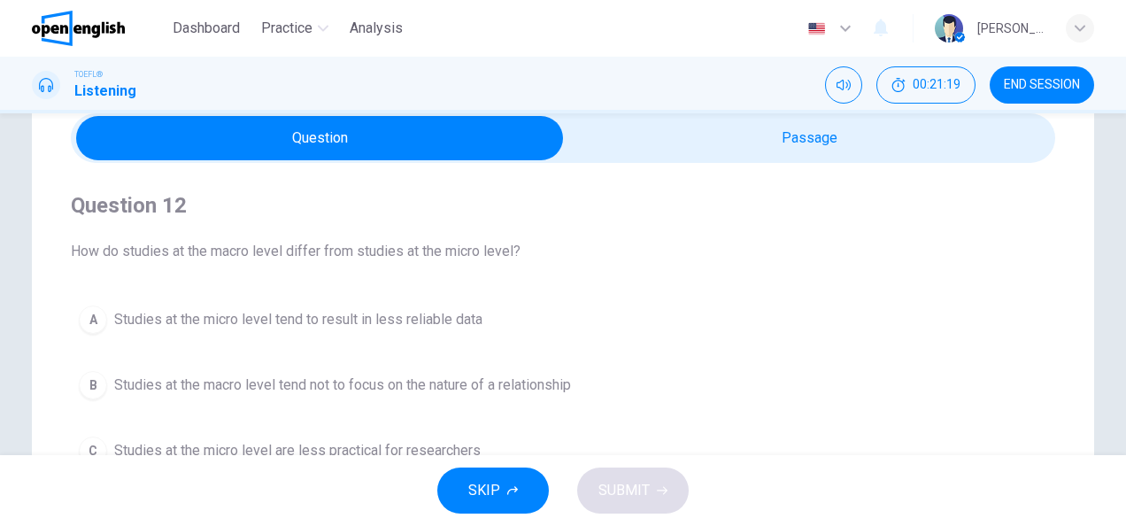
scroll to position [66, 0]
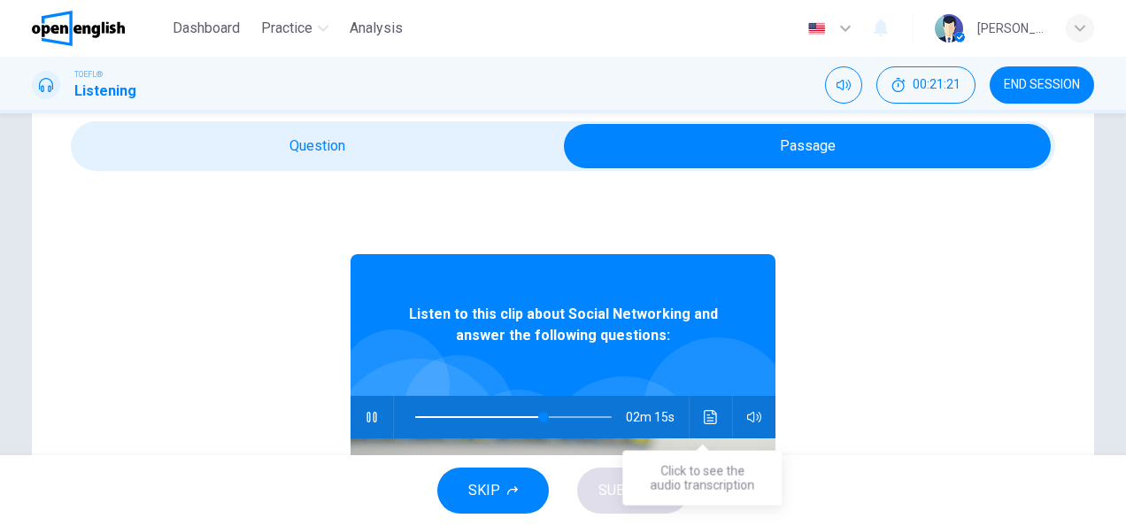
click at [704, 423] on icon "Click to see the audio transcription" at bounding box center [711, 417] width 14 height 14
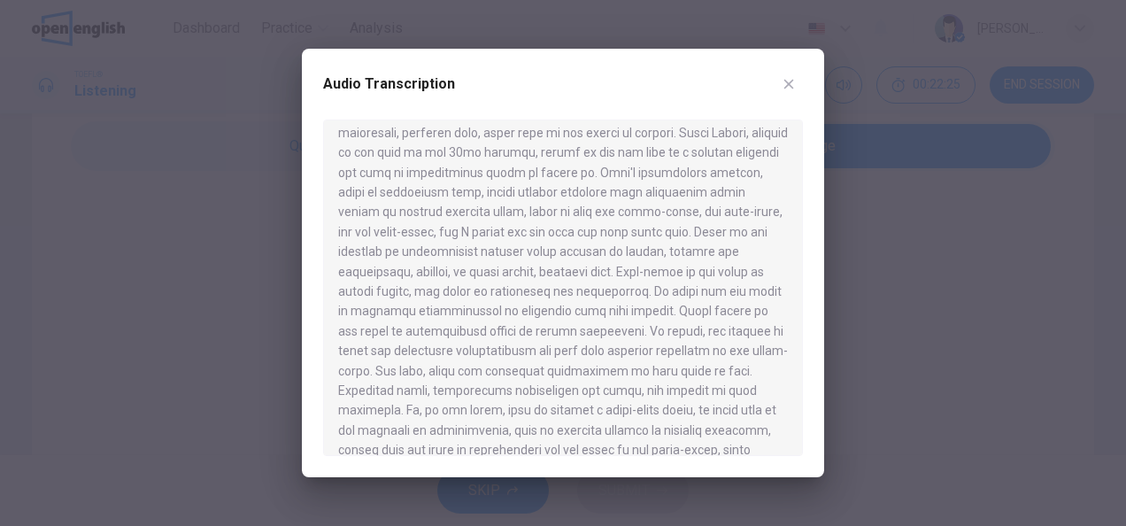
scroll to position [421, 0]
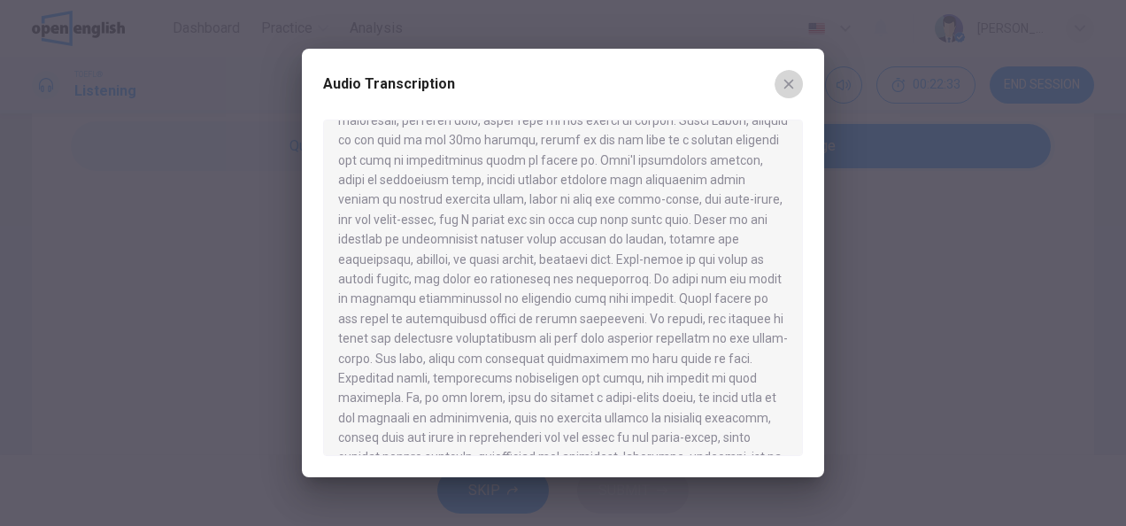
click at [784, 84] on icon "button" at bounding box center [789, 84] width 14 height 14
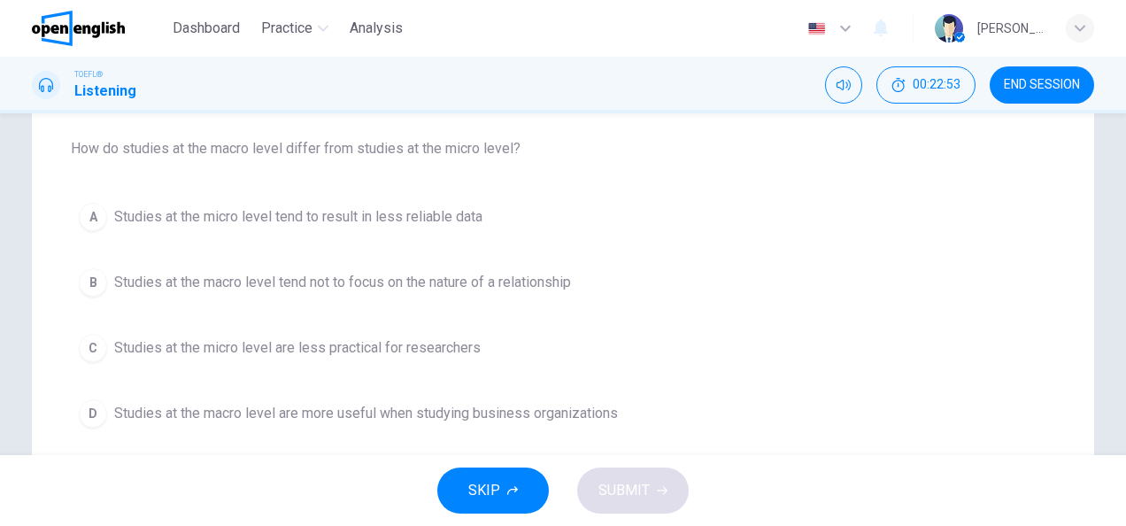
scroll to position [199, 0]
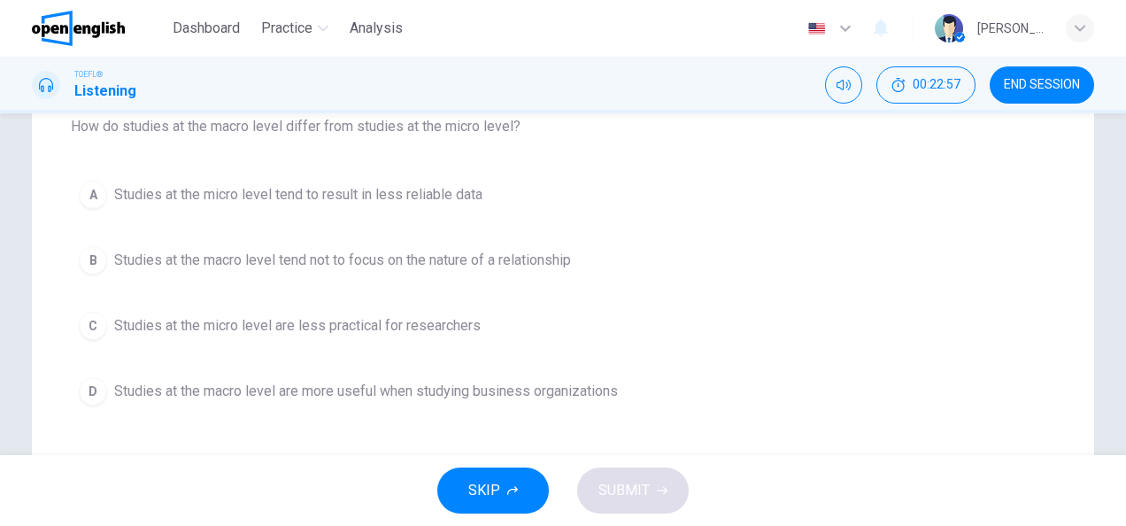
click at [560, 385] on span "Studies at the macro level are more useful when studying business organizations" at bounding box center [366, 391] width 504 height 21
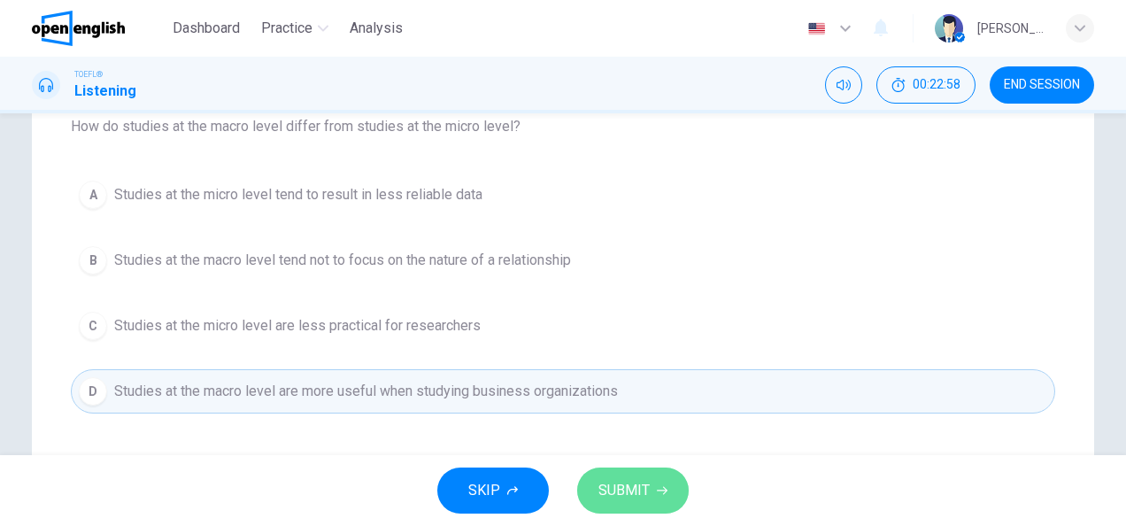
click at [636, 503] on button "SUBMIT" at bounding box center [633, 490] width 112 height 46
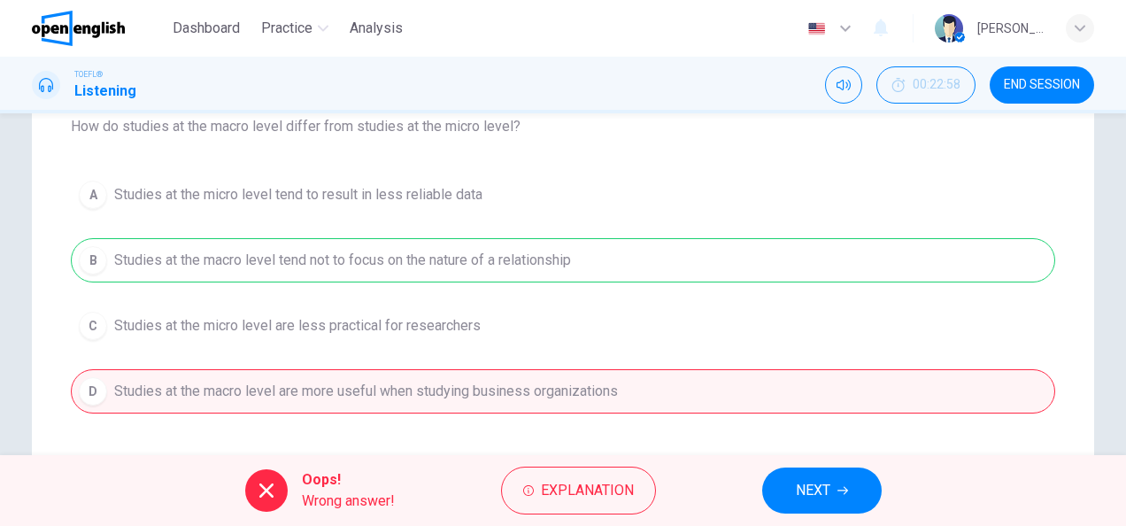
click at [805, 493] on span "NEXT" at bounding box center [813, 490] width 35 height 25
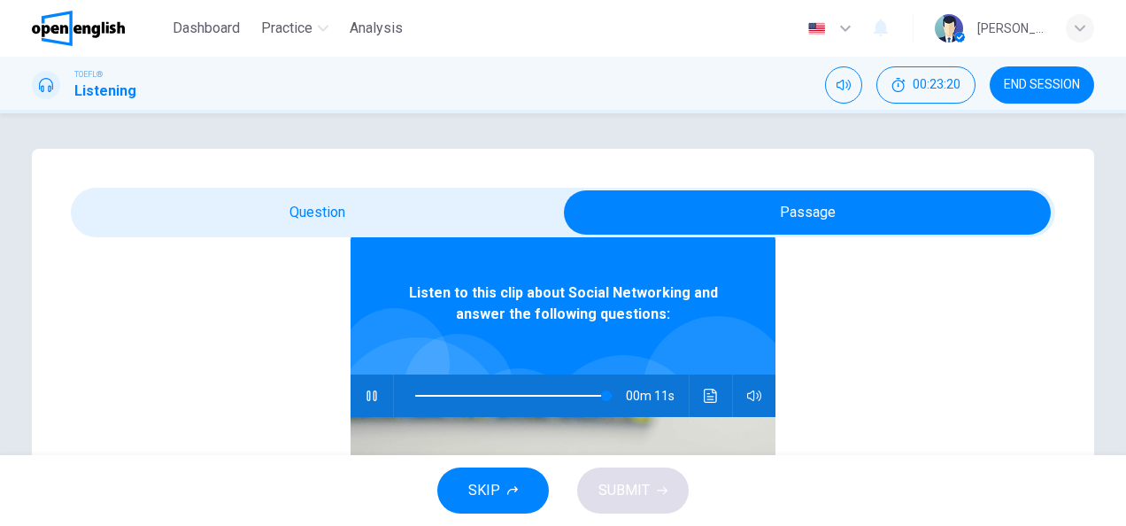
scroll to position [99, 0]
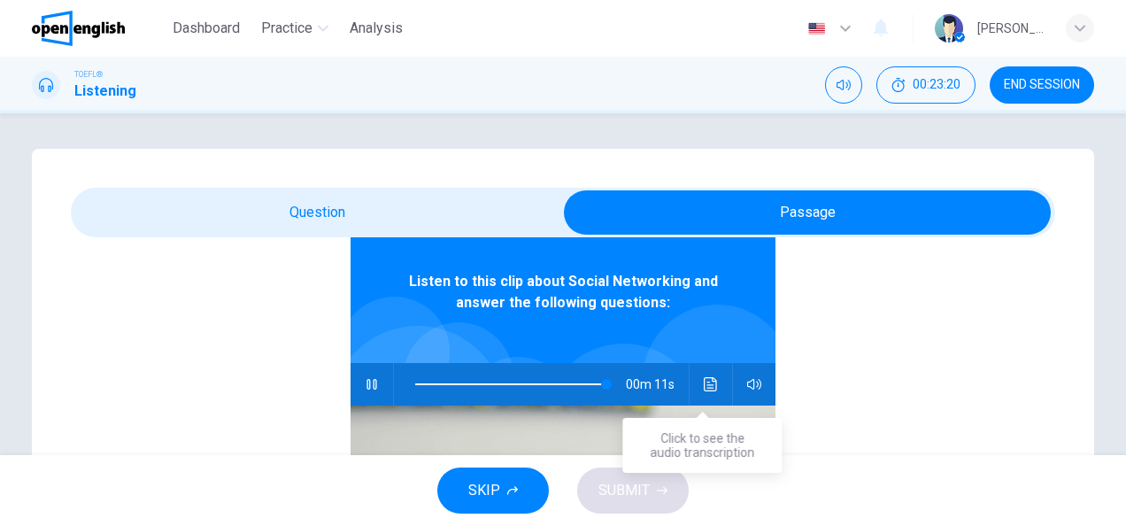
click at [710, 384] on button "Click to see the audio transcription" at bounding box center [711, 384] width 28 height 42
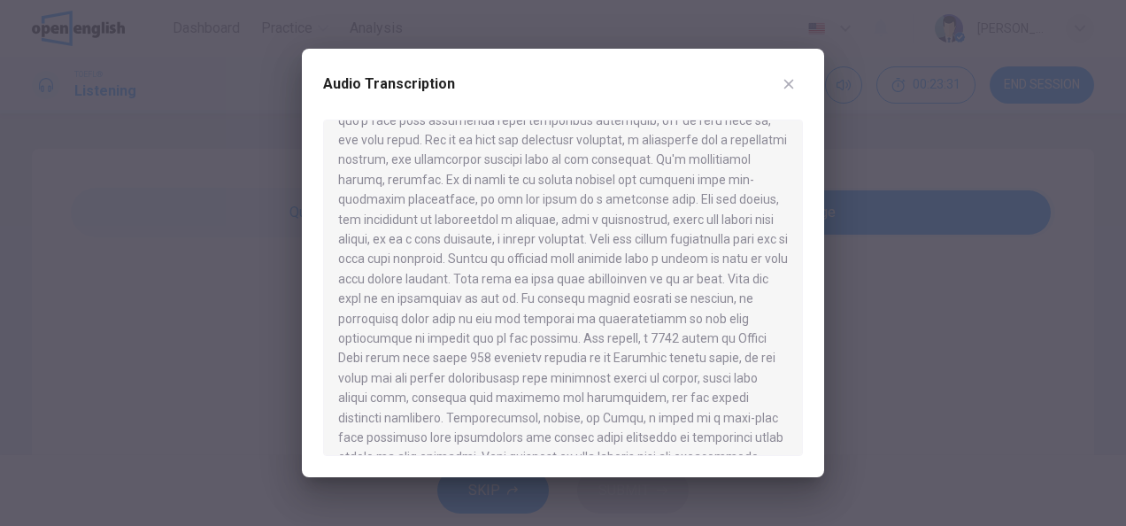
scroll to position [1074, 0]
type input "*"
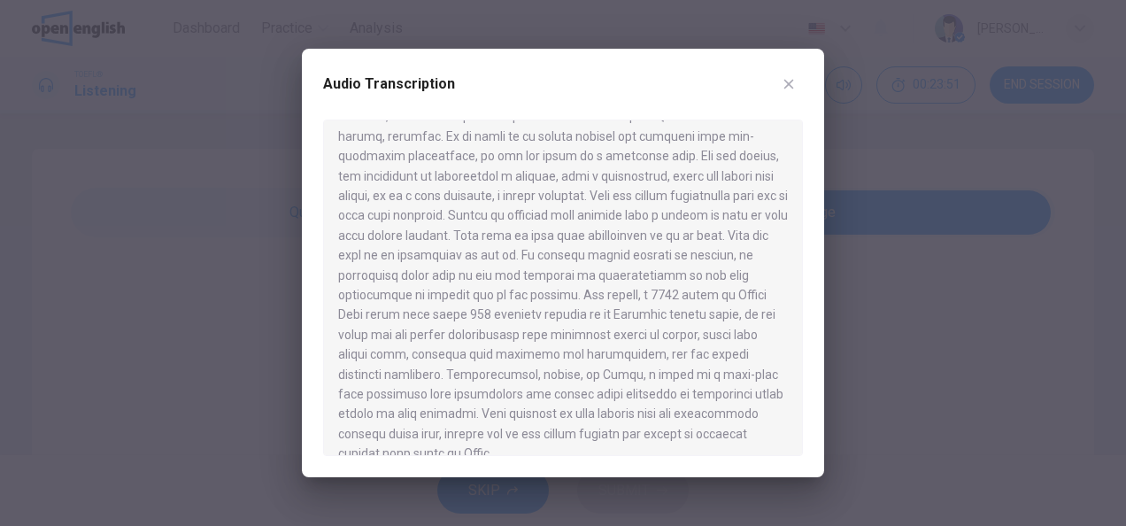
scroll to position [1140, 0]
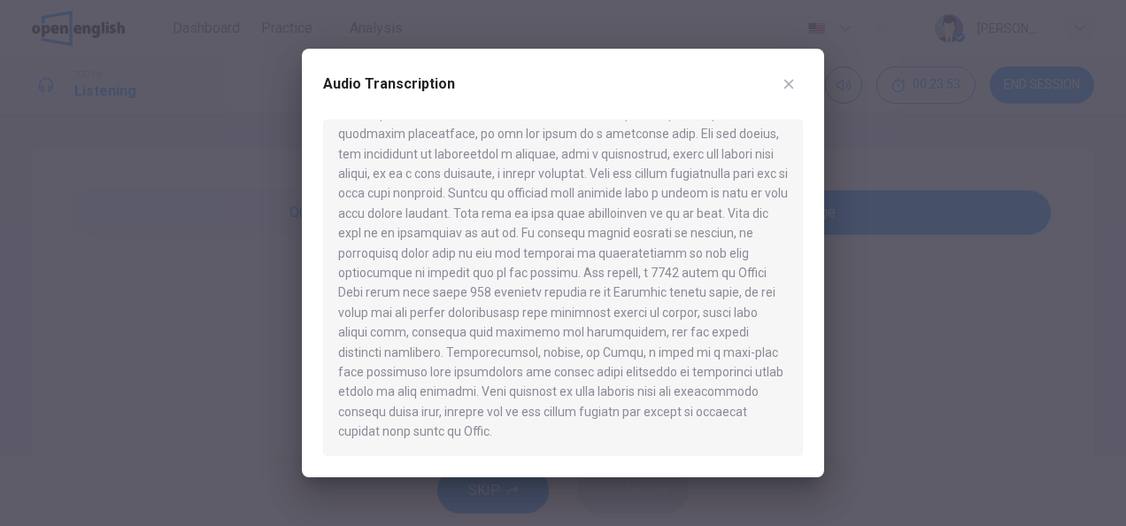
click at [779, 85] on button "button" at bounding box center [789, 84] width 28 height 28
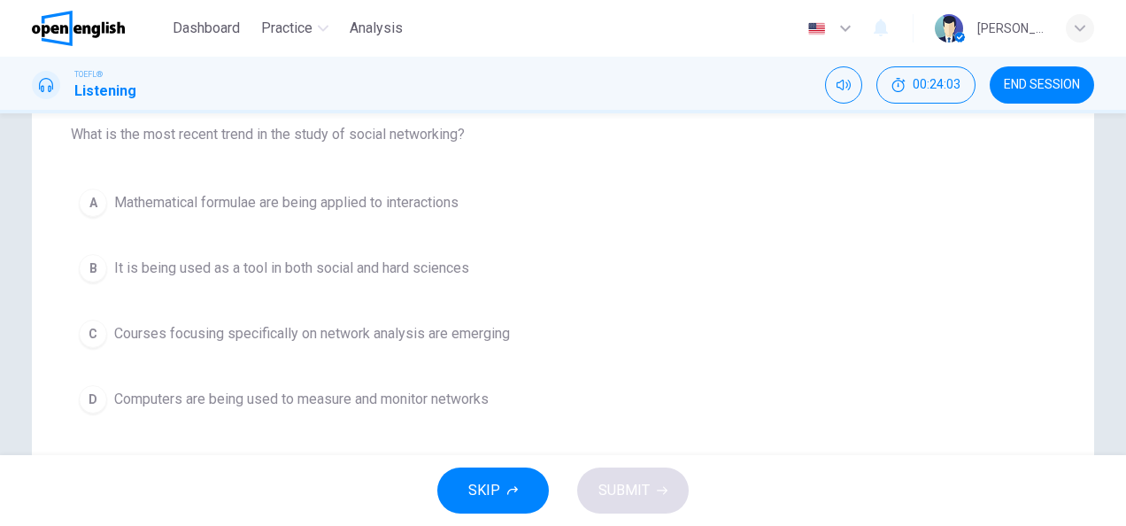
scroll to position [199, 0]
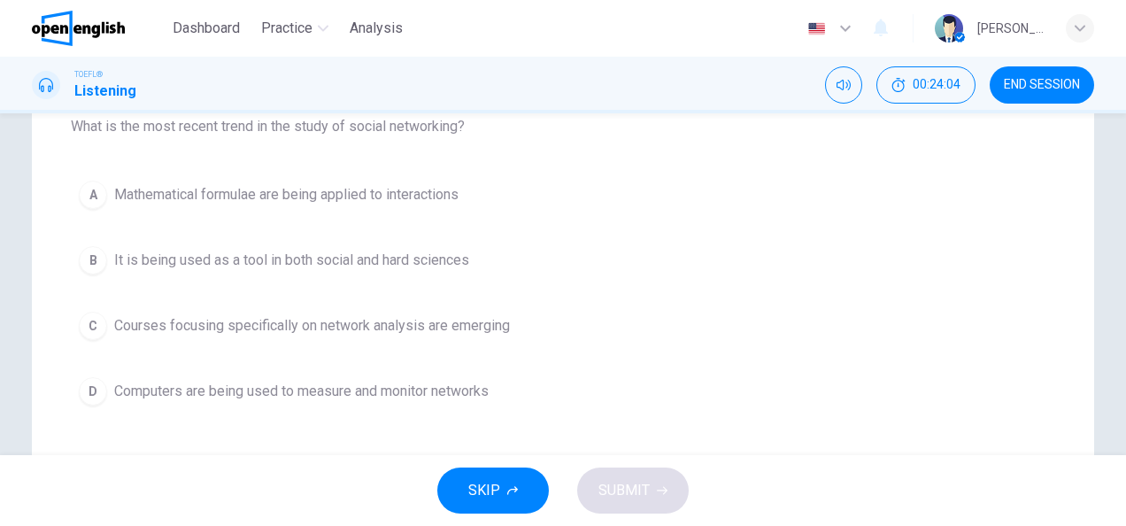
click at [382, 328] on span "Courses focusing specifically on network analysis are emerging" at bounding box center [312, 325] width 396 height 21
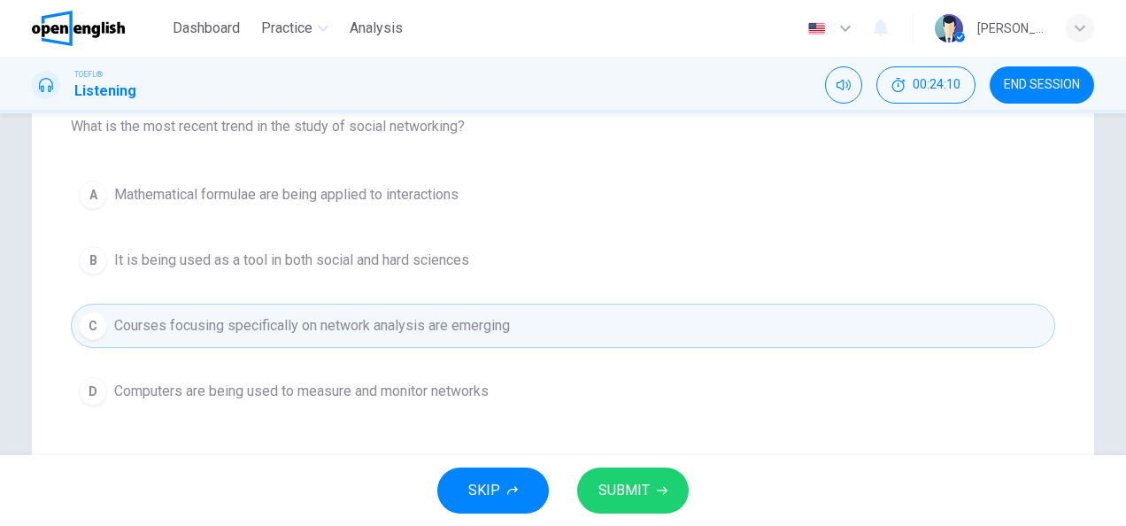
click at [638, 475] on button "SUBMIT" at bounding box center [633, 490] width 112 height 46
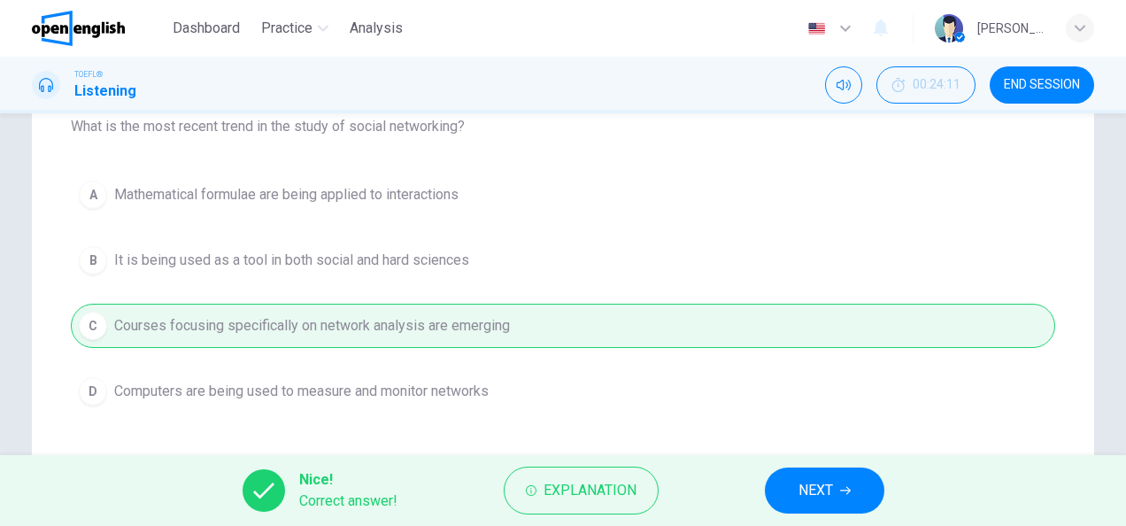
click at [822, 510] on button "NEXT" at bounding box center [825, 490] width 120 height 46
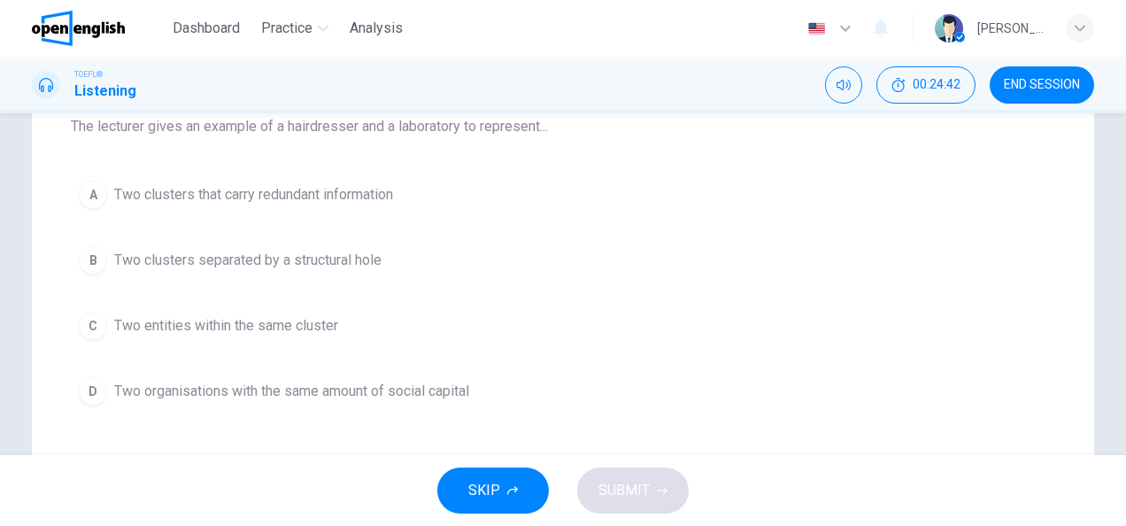
click at [205, 326] on span "Two entities within the same cluster" at bounding box center [226, 325] width 224 height 21
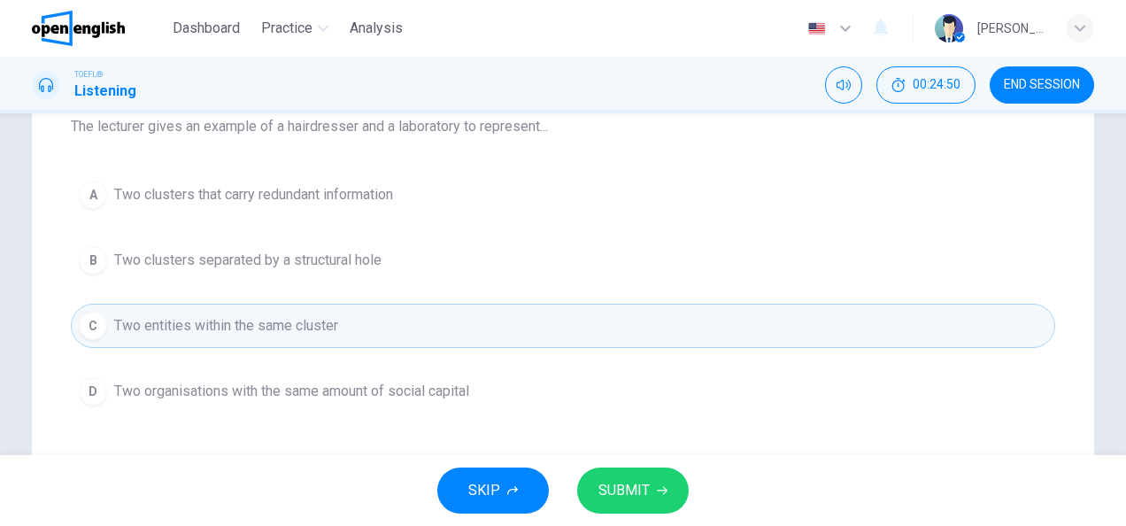
click at [637, 480] on span "SUBMIT" at bounding box center [624, 490] width 51 height 25
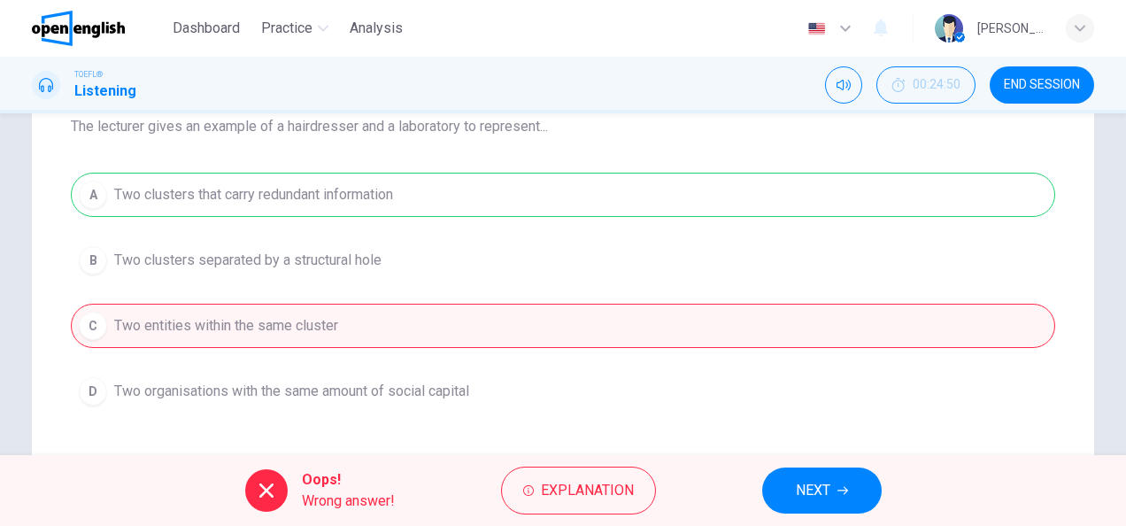
click at [815, 492] on span "NEXT" at bounding box center [813, 490] width 35 height 25
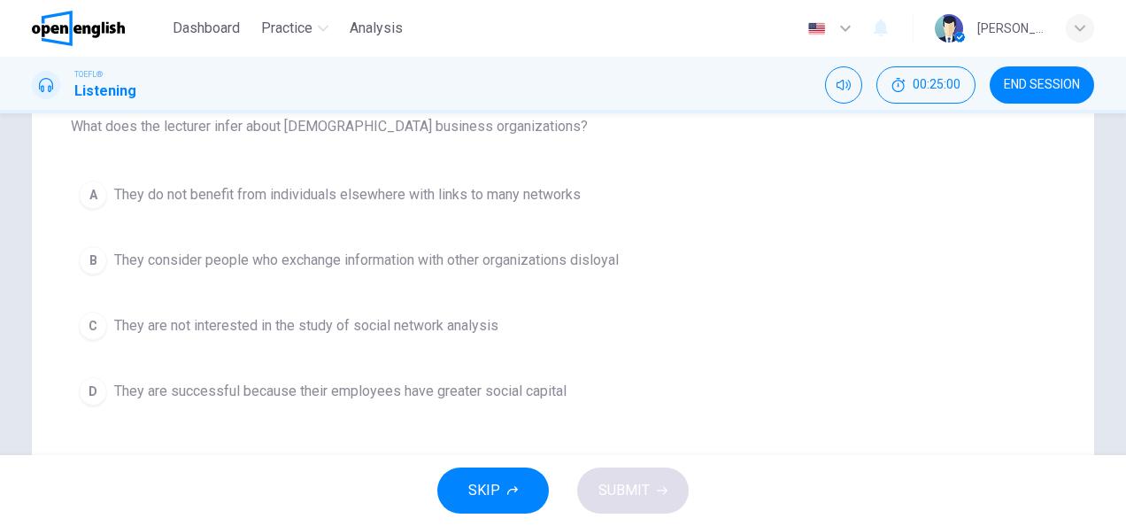
click at [493, 395] on span "They are successful because their employees have greater social capital" at bounding box center [340, 391] width 452 height 21
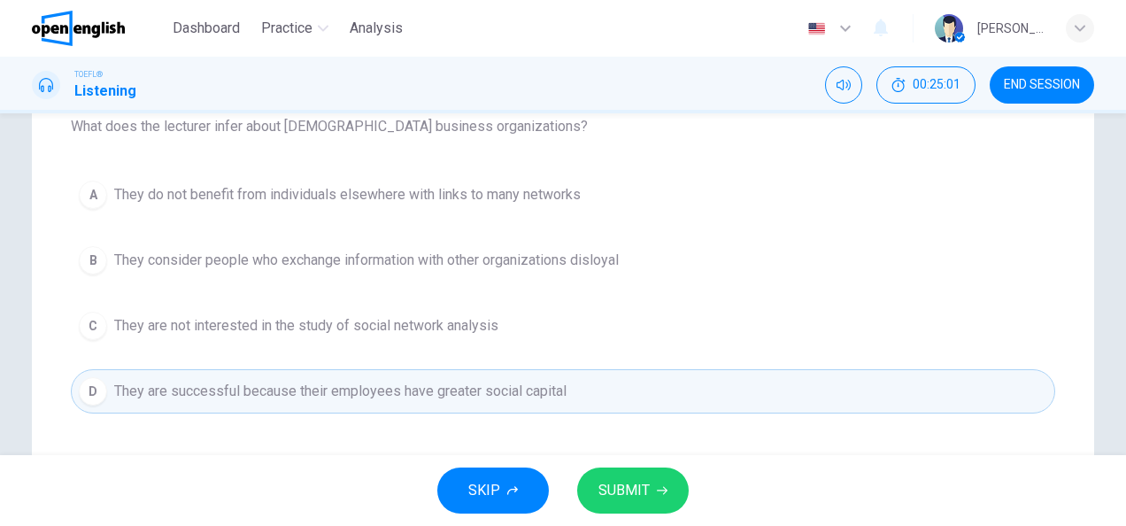
click at [669, 501] on button "SUBMIT" at bounding box center [633, 490] width 112 height 46
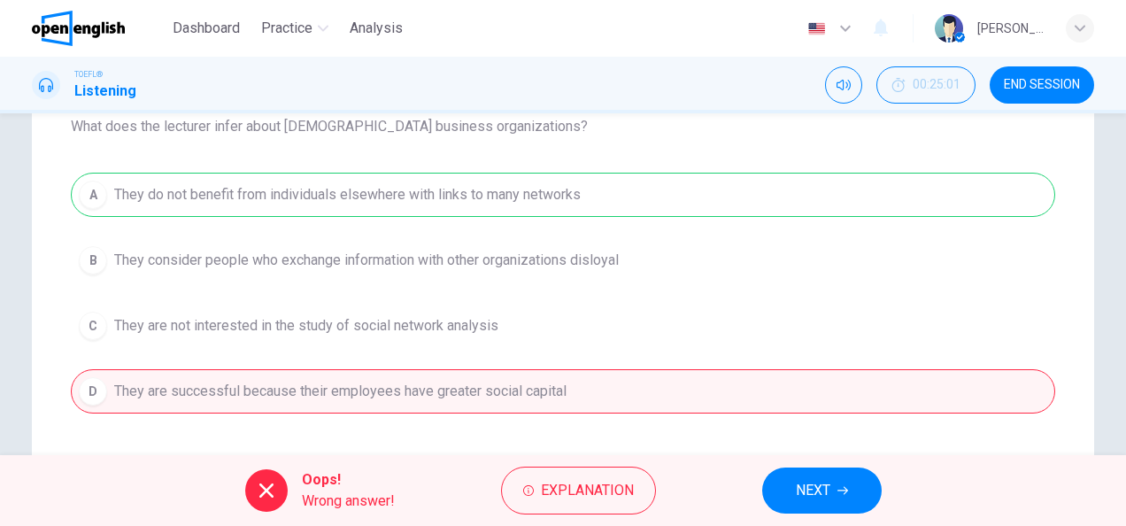
click at [818, 490] on span "NEXT" at bounding box center [813, 490] width 35 height 25
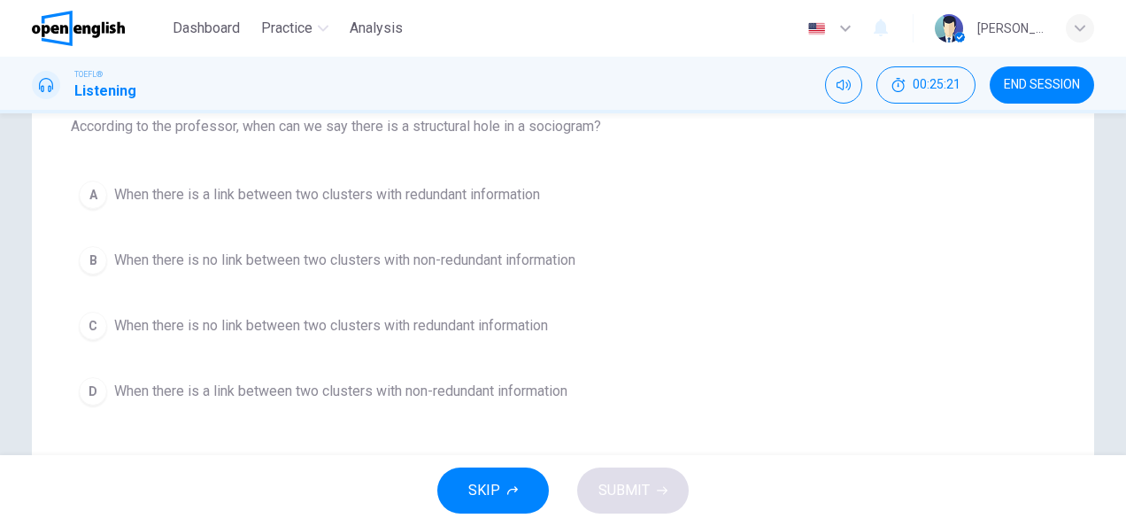
click at [334, 255] on span "When there is no link between two clusters with non-redundant information" at bounding box center [344, 260] width 461 height 21
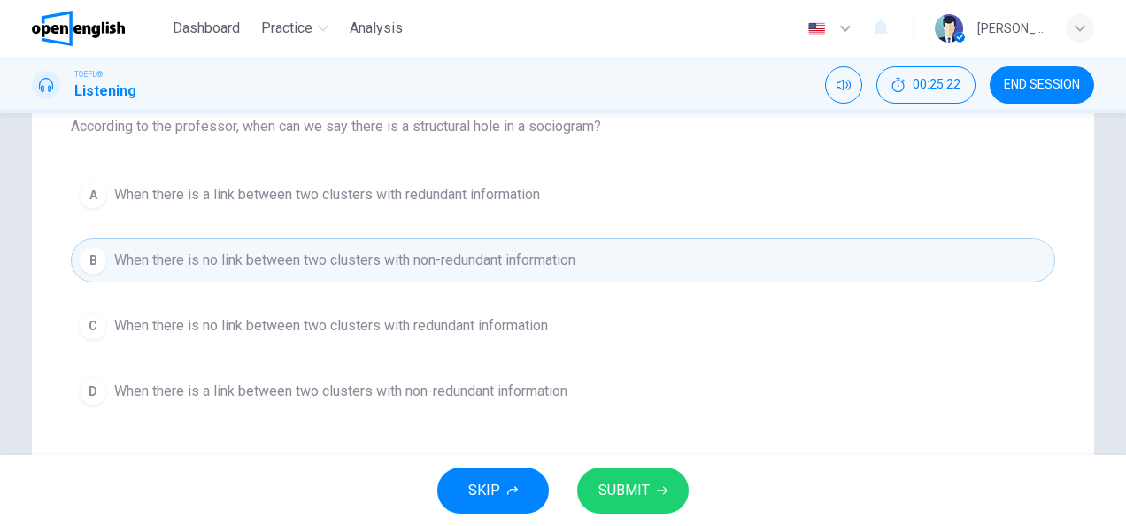
click at [634, 490] on span "SUBMIT" at bounding box center [624, 490] width 51 height 25
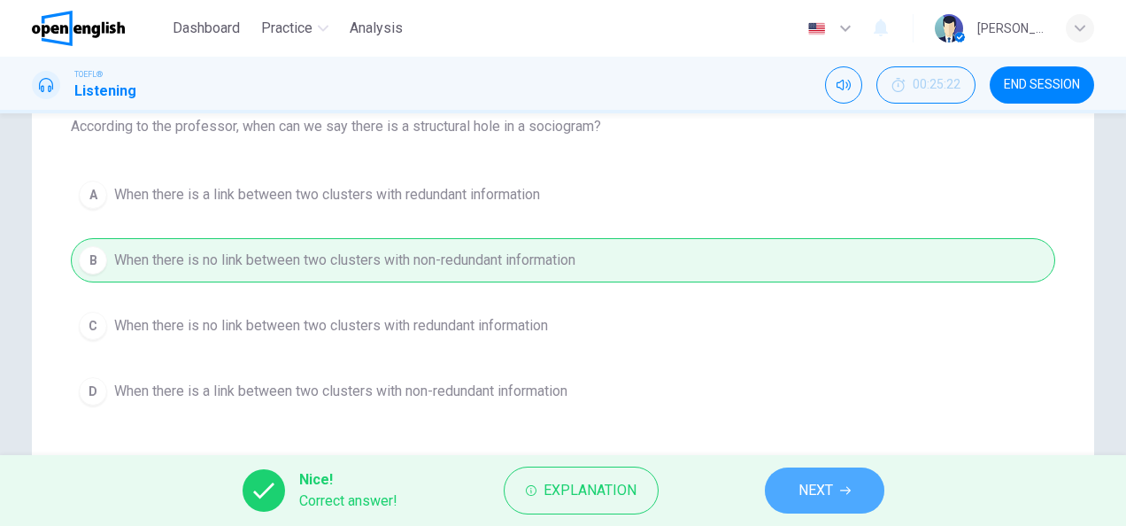
click at [847, 490] on icon "button" at bounding box center [845, 490] width 11 height 11
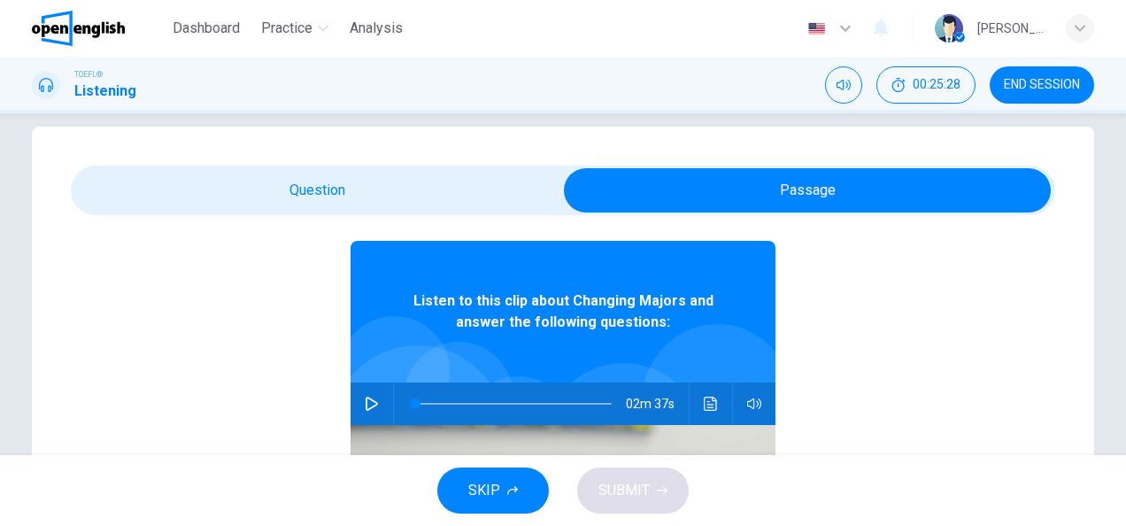
scroll to position [99, 0]
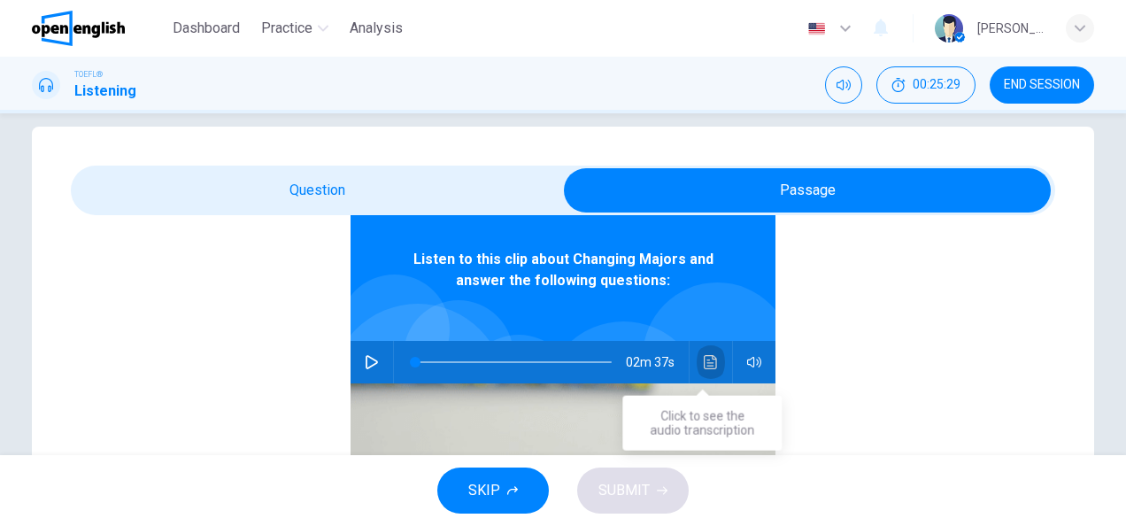
click at [704, 357] on icon "Click to see the audio transcription" at bounding box center [711, 362] width 14 height 14
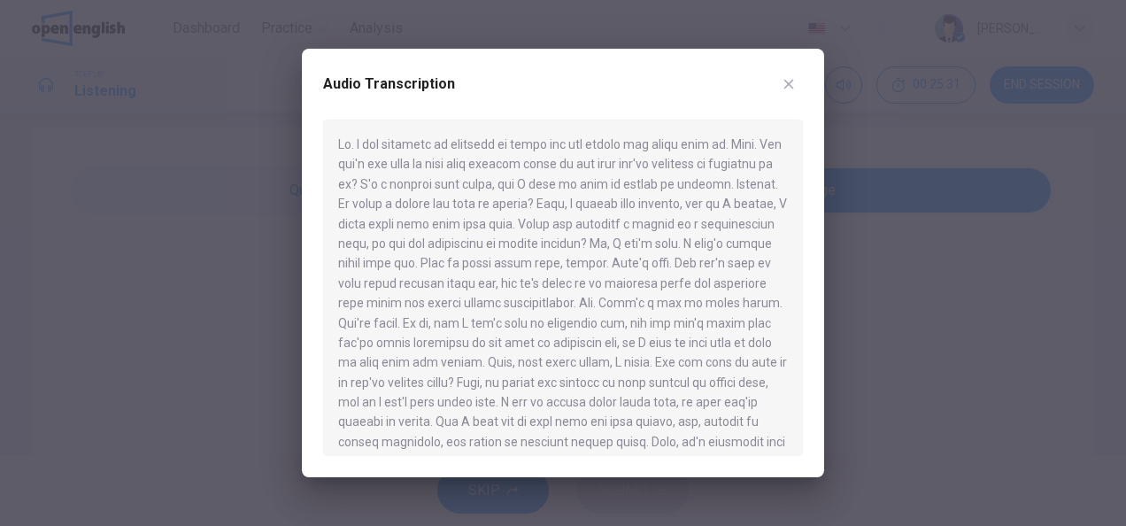
click at [790, 89] on icon "button" at bounding box center [789, 84] width 14 height 14
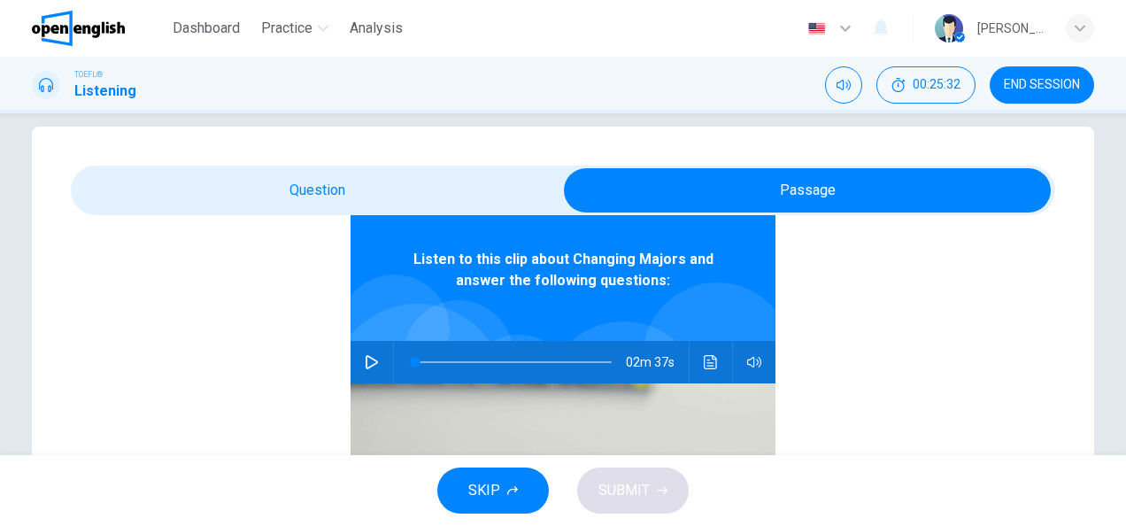
click at [366, 356] on icon "button" at bounding box center [372, 362] width 12 height 14
click at [704, 365] on icon "Click to see the audio transcription" at bounding box center [710, 362] width 13 height 14
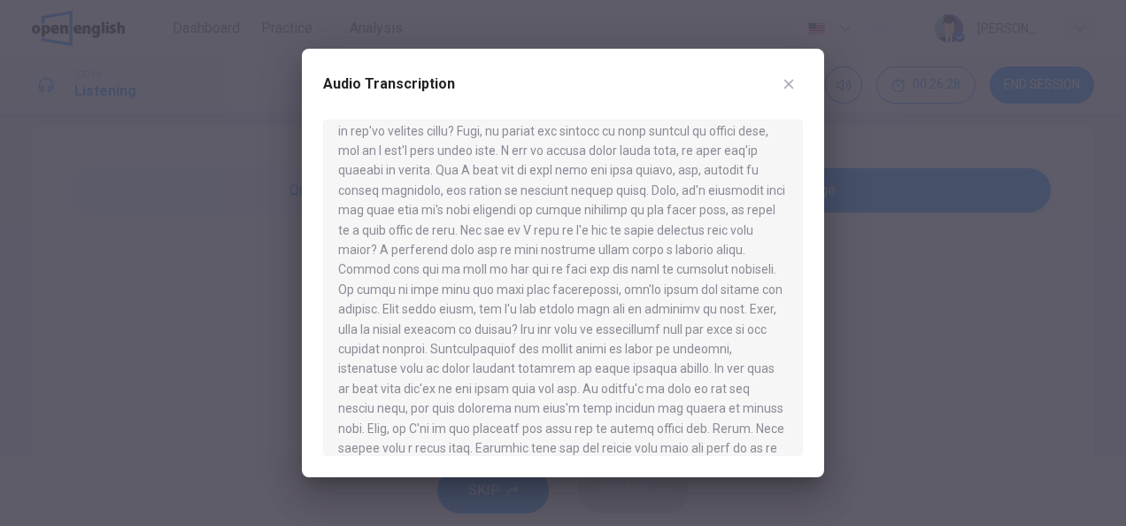
scroll to position [328, 0]
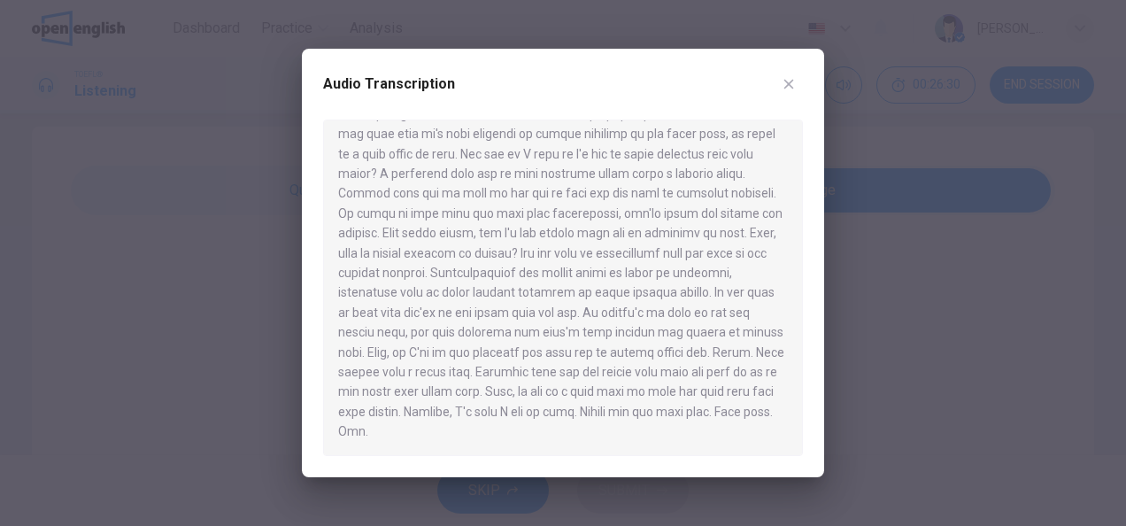
click at [793, 81] on icon "button" at bounding box center [789, 84] width 14 height 14
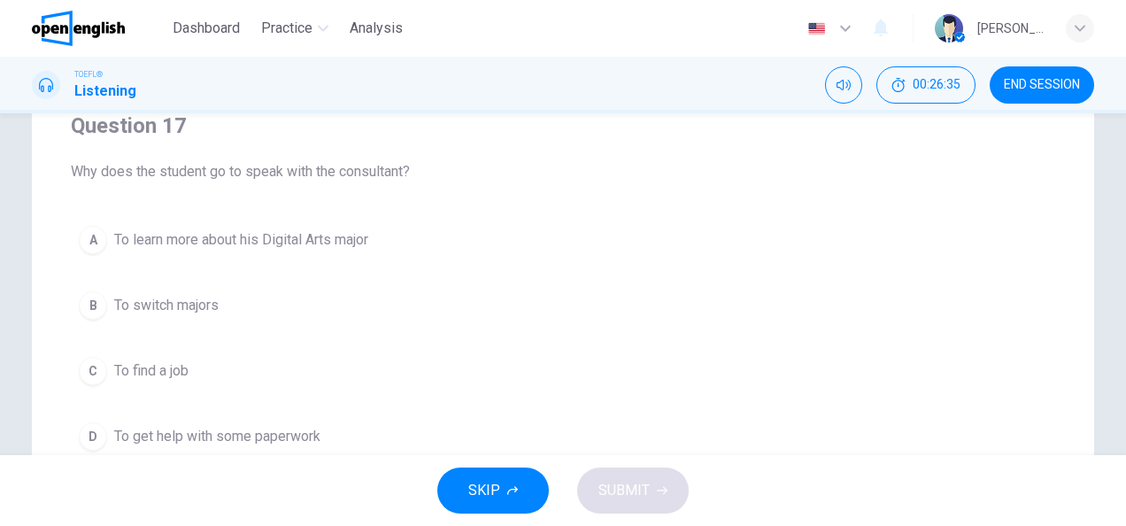
scroll to position [155, 0]
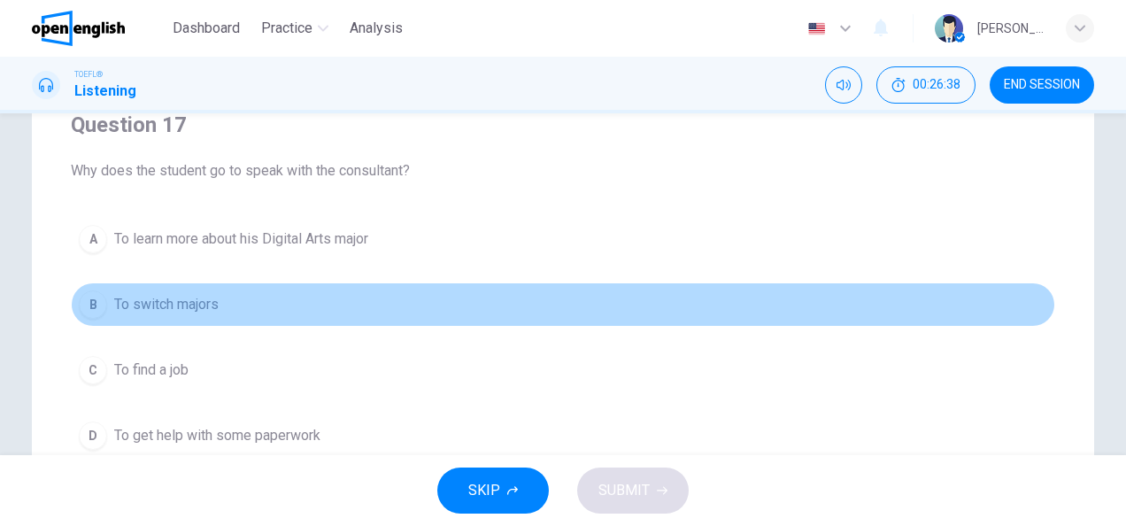
click at [204, 303] on span "To switch majors" at bounding box center [166, 304] width 104 height 21
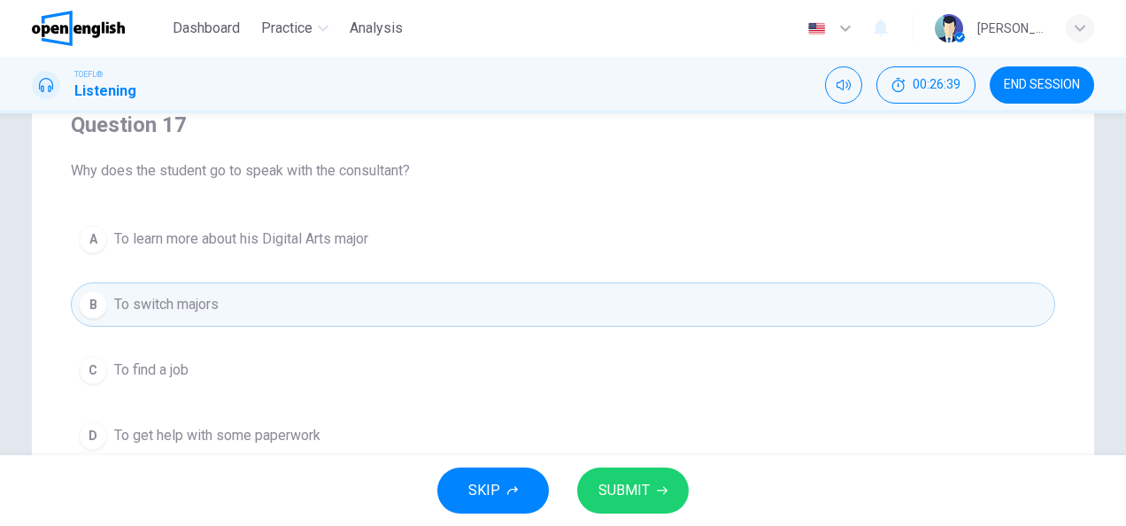
click at [154, 375] on span "To find a job" at bounding box center [151, 369] width 74 height 21
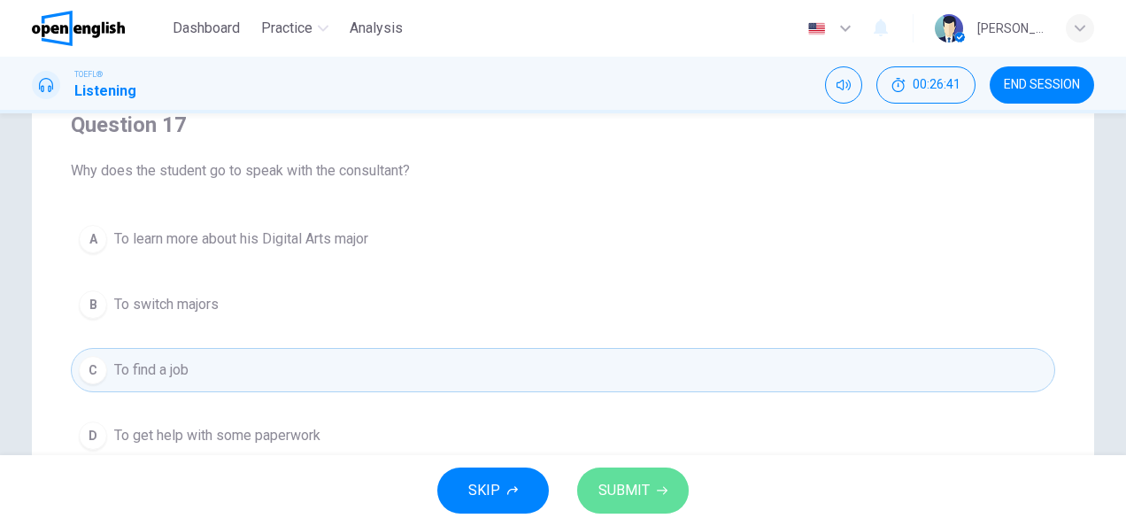
click at [627, 474] on button "SUBMIT" at bounding box center [633, 490] width 112 height 46
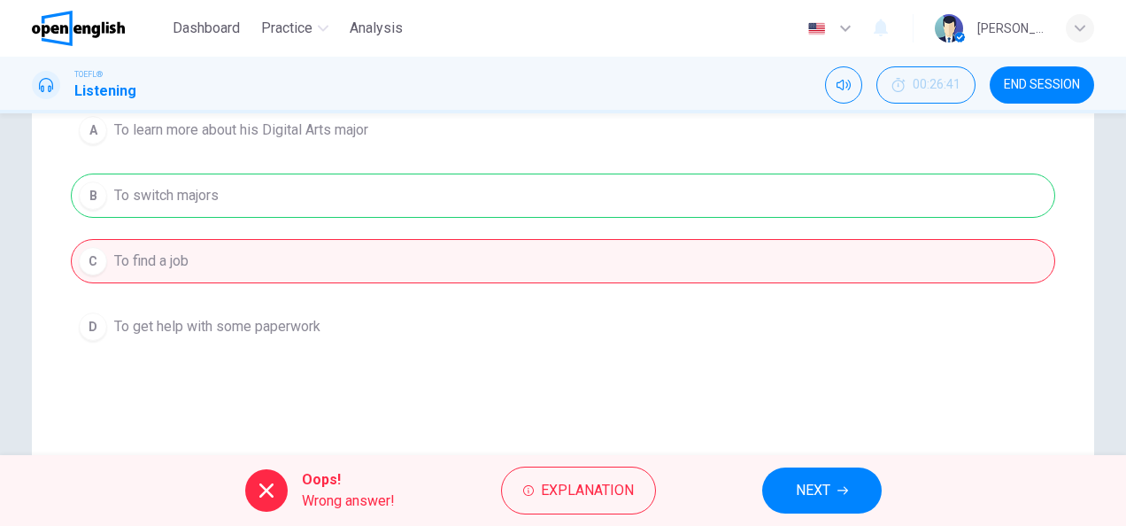
scroll to position [266, 0]
click at [855, 493] on button "NEXT" at bounding box center [822, 490] width 120 height 46
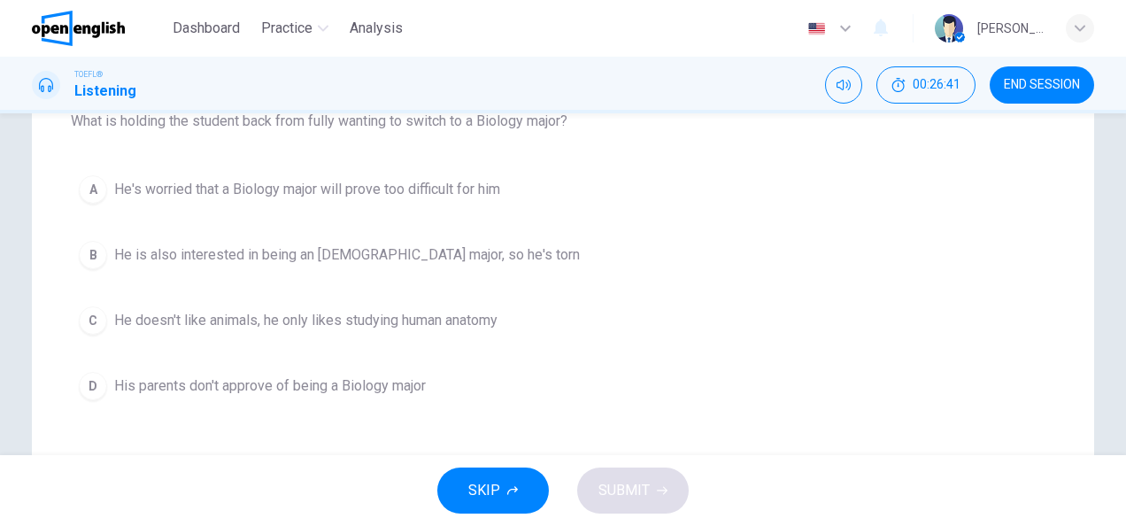
scroll to position [177, 0]
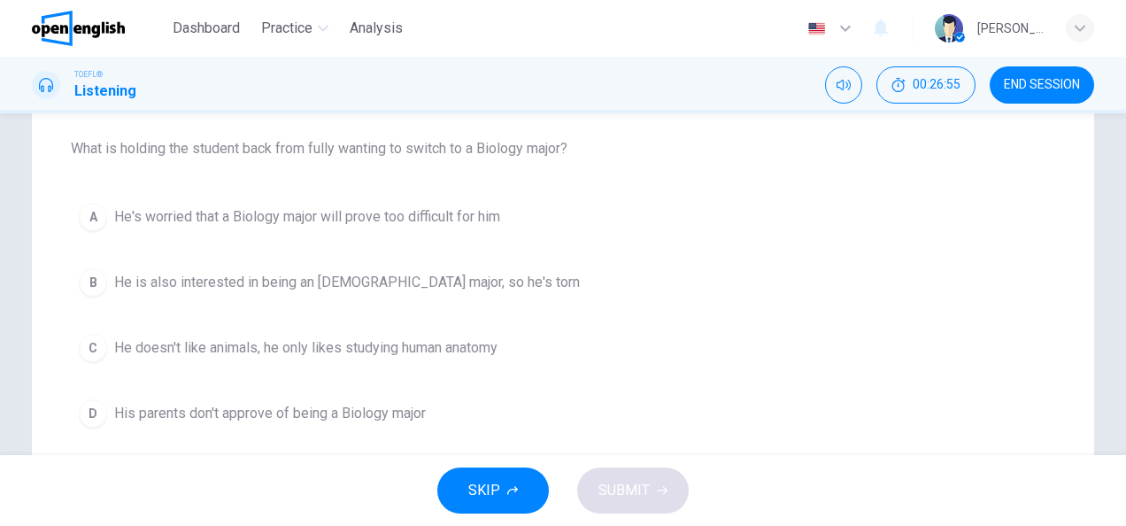
click at [353, 220] on span "He's worried that a Biology major will prove too difficult for him" at bounding box center [307, 216] width 386 height 21
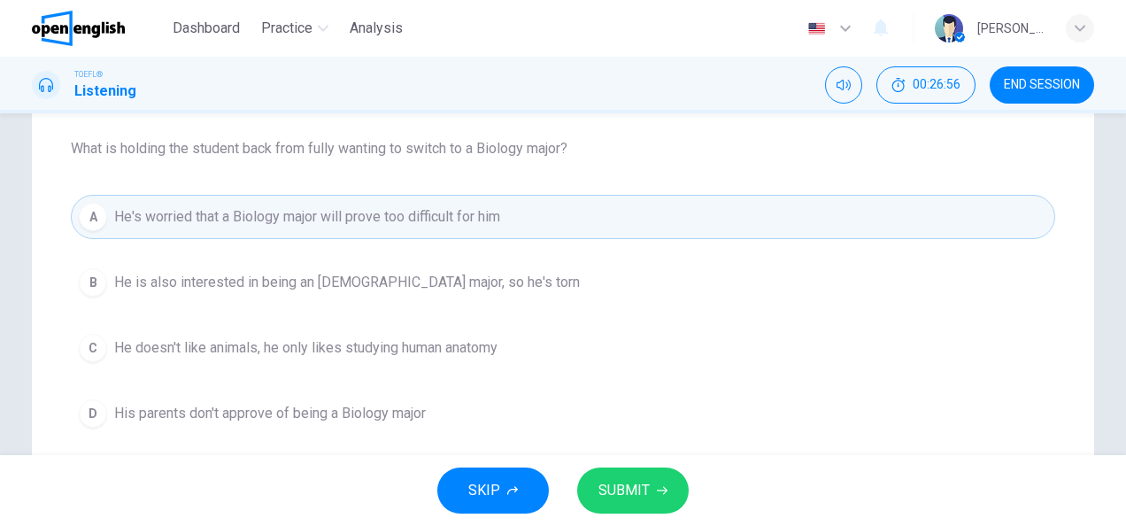
click at [636, 501] on span "SUBMIT" at bounding box center [624, 490] width 51 height 25
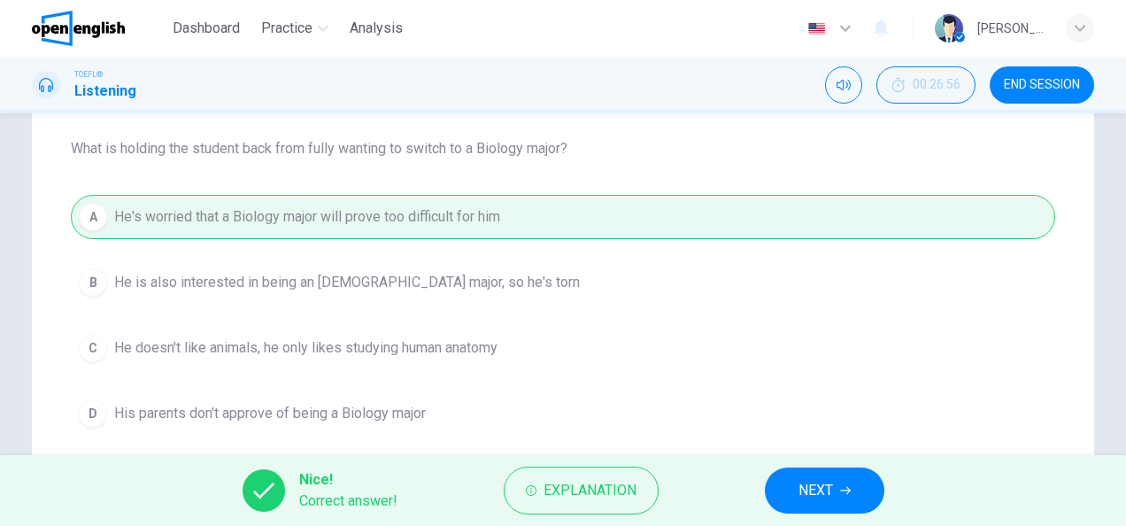
click at [806, 493] on span "NEXT" at bounding box center [816, 490] width 35 height 25
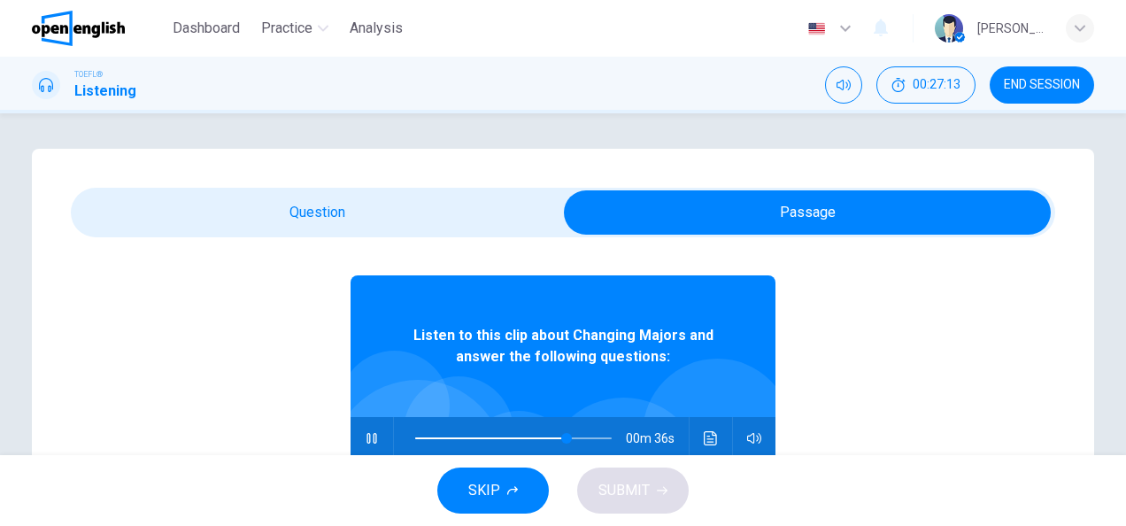
scroll to position [99, 0]
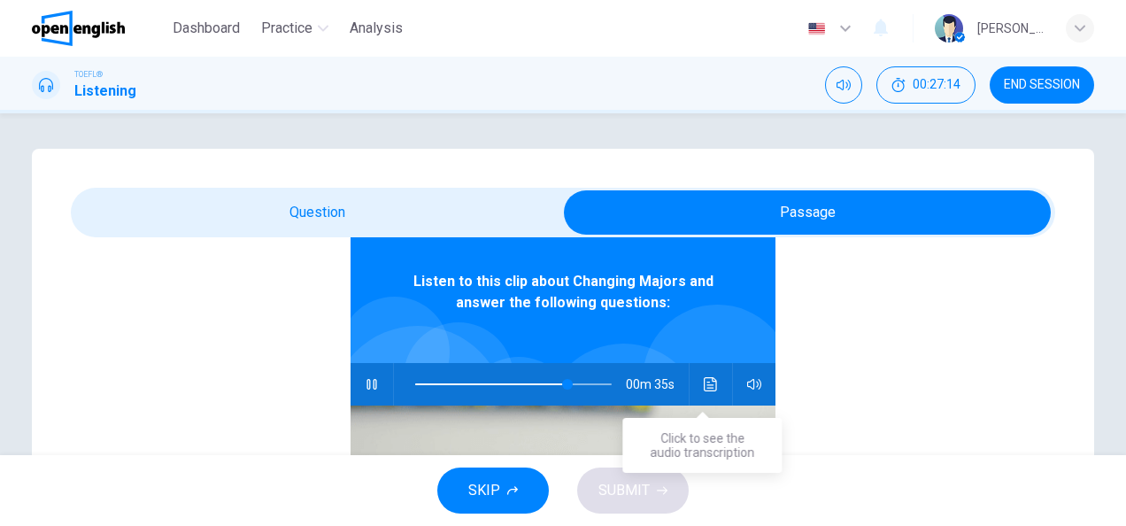
click at [704, 386] on icon "Click to see the audio transcription" at bounding box center [711, 384] width 14 height 14
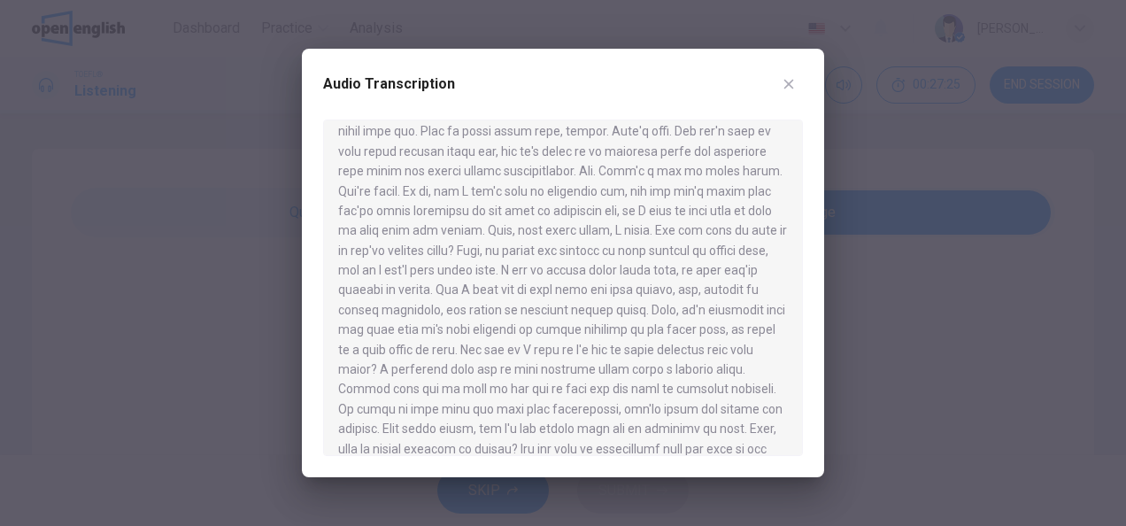
scroll to position [133, 0]
click at [783, 82] on icon "button" at bounding box center [789, 84] width 14 height 14
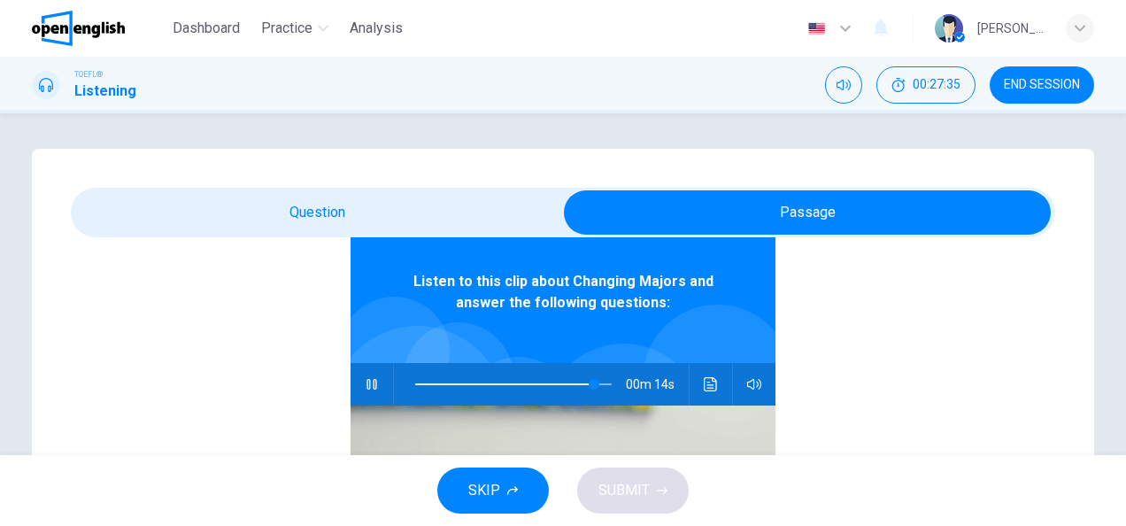
type input "**"
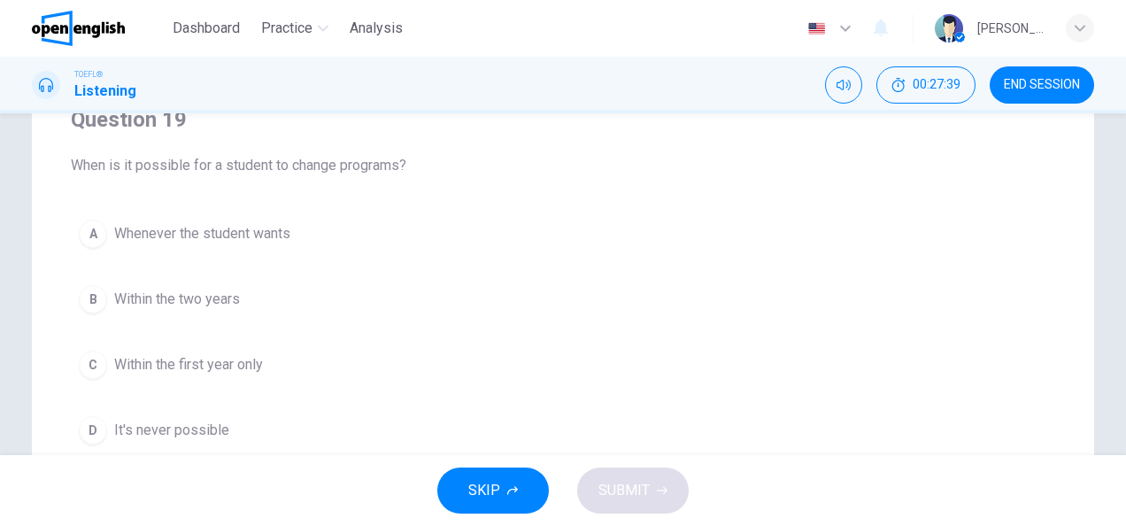
scroll to position [177, 0]
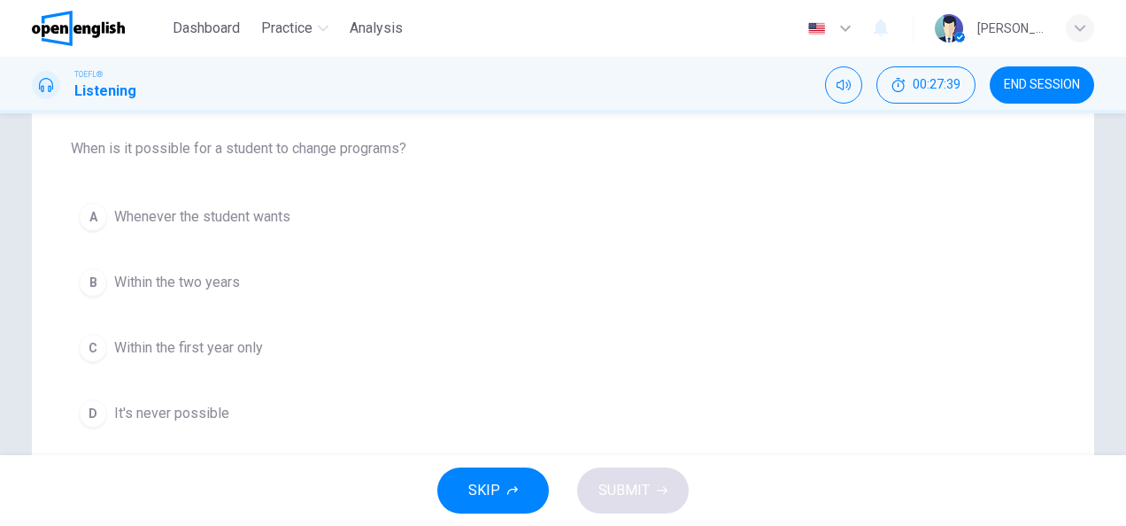
click at [211, 354] on span "Within the first year only" at bounding box center [188, 347] width 149 height 21
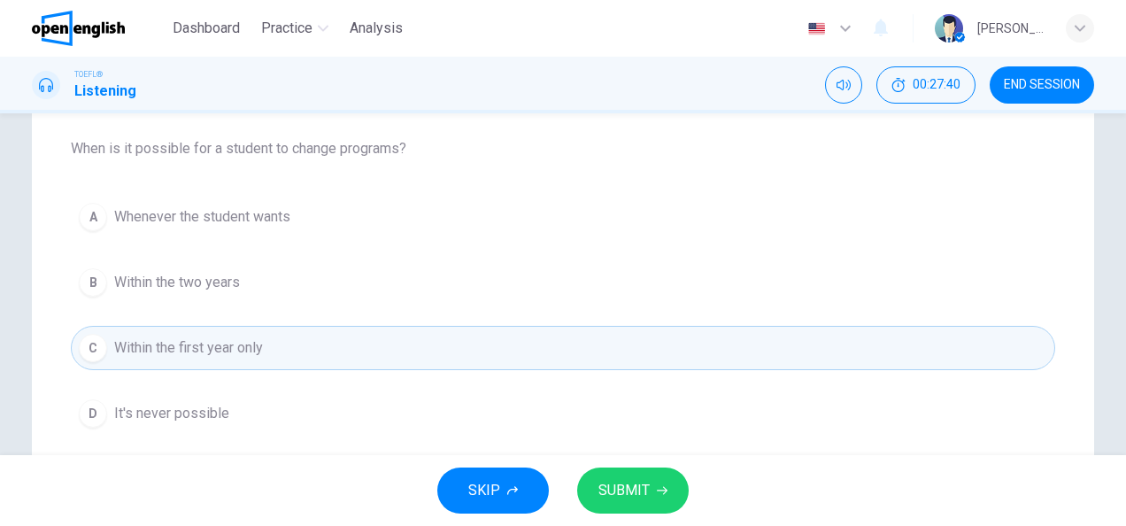
click at [611, 519] on div "SKIP SUBMIT" at bounding box center [563, 490] width 1126 height 71
click at [618, 512] on button "SUBMIT" at bounding box center [633, 490] width 112 height 46
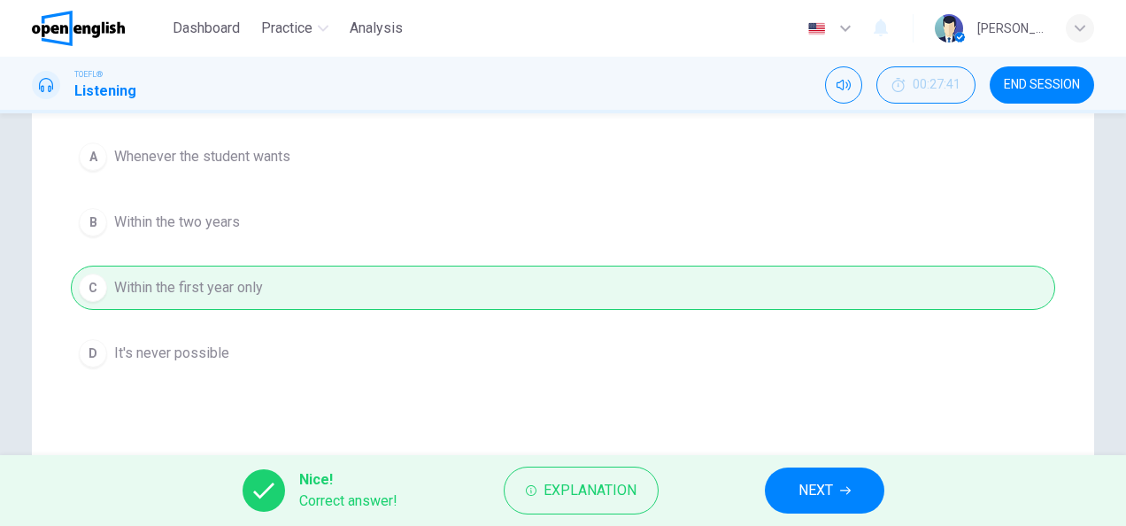
scroll to position [243, 0]
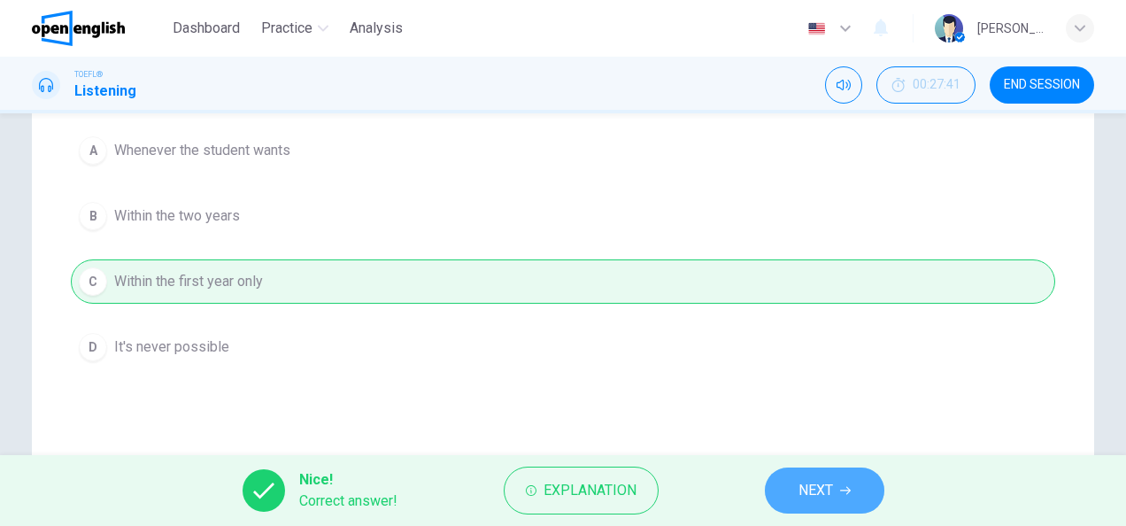
click at [825, 483] on span "NEXT" at bounding box center [816, 490] width 35 height 25
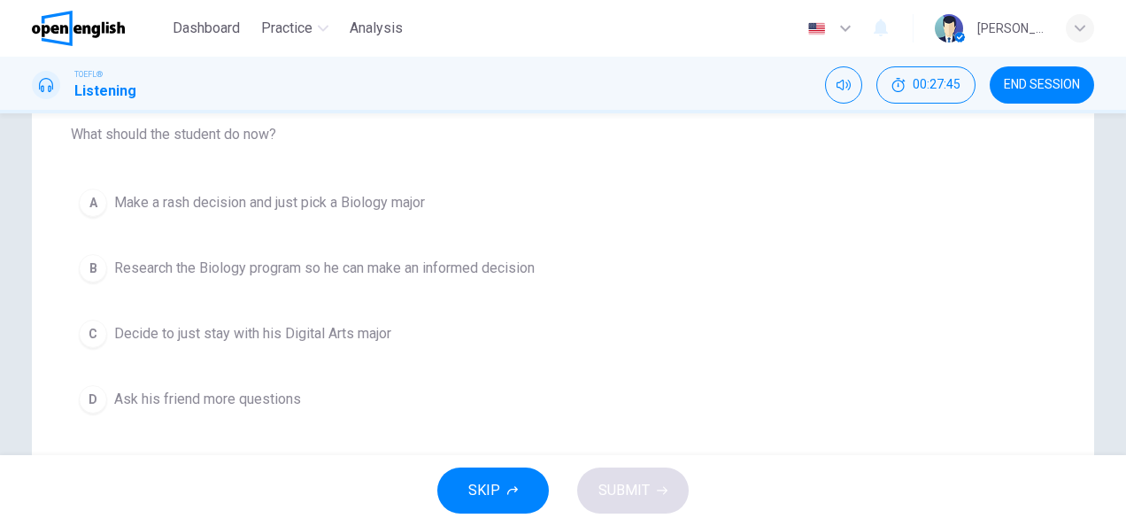
scroll to position [199, 0]
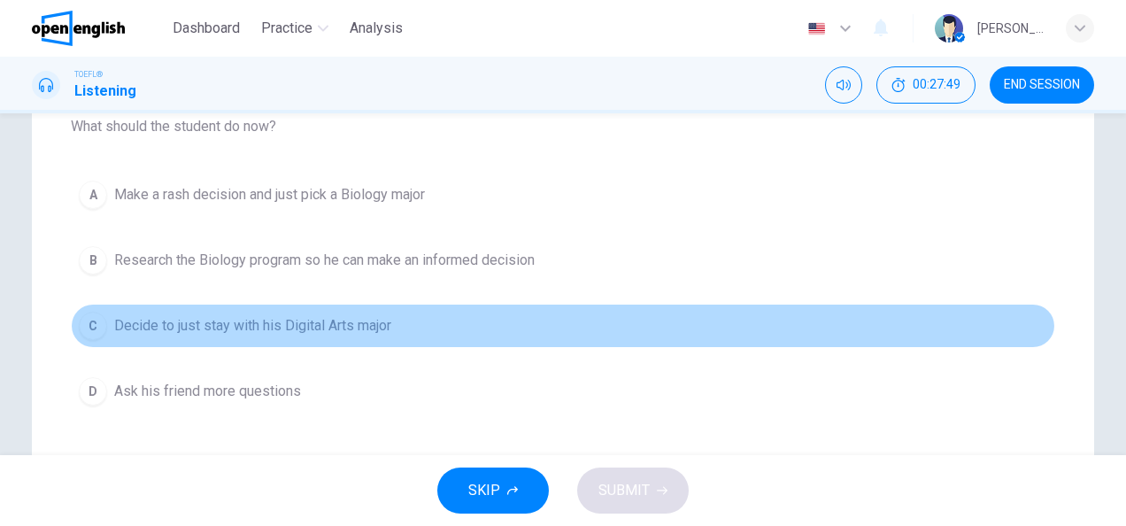
click at [259, 328] on span "Decide to just stay with his Digital Arts major" at bounding box center [252, 325] width 277 height 21
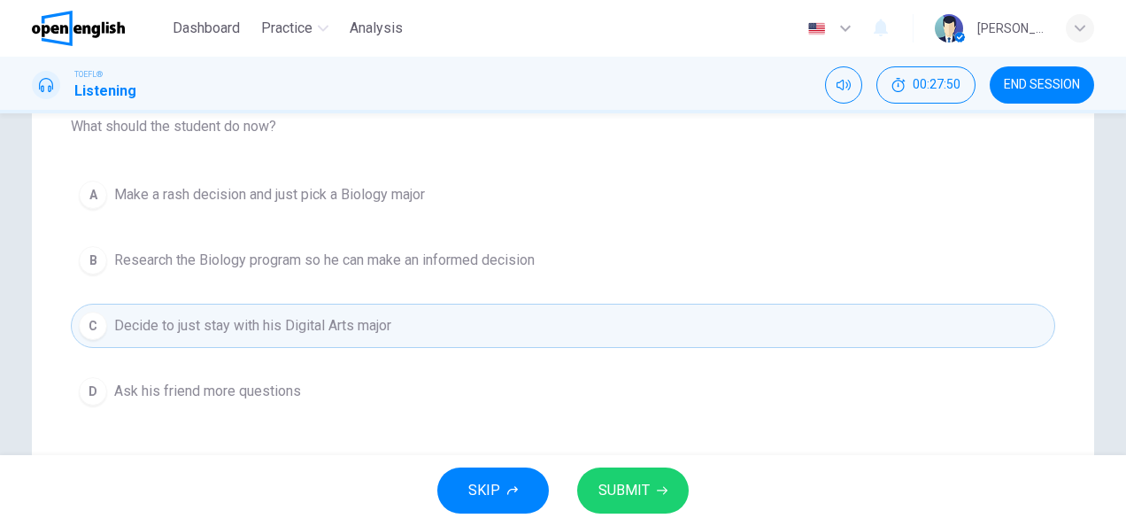
click at [645, 475] on button "SUBMIT" at bounding box center [633, 490] width 112 height 46
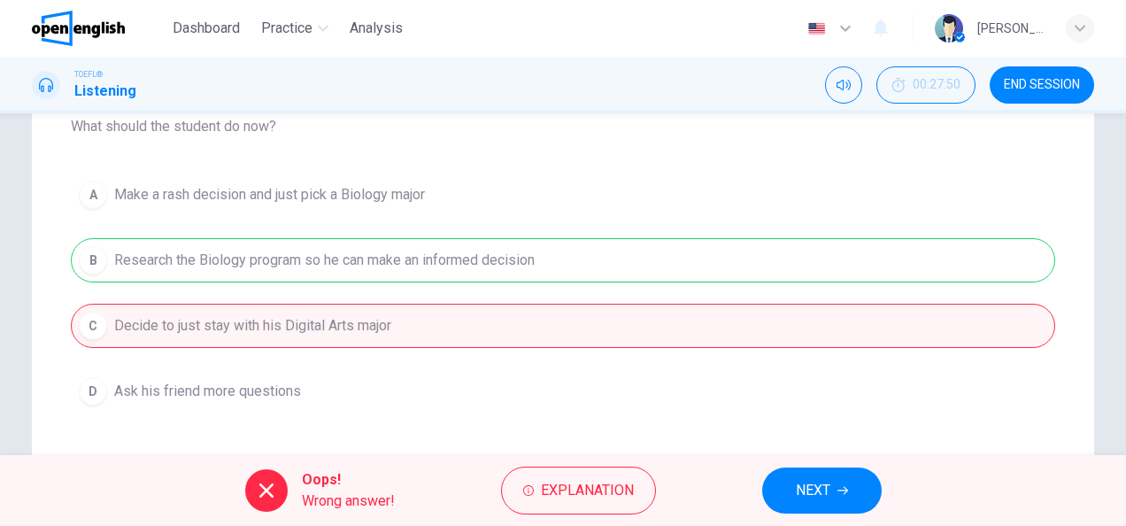
click at [799, 490] on span "NEXT" at bounding box center [813, 490] width 35 height 25
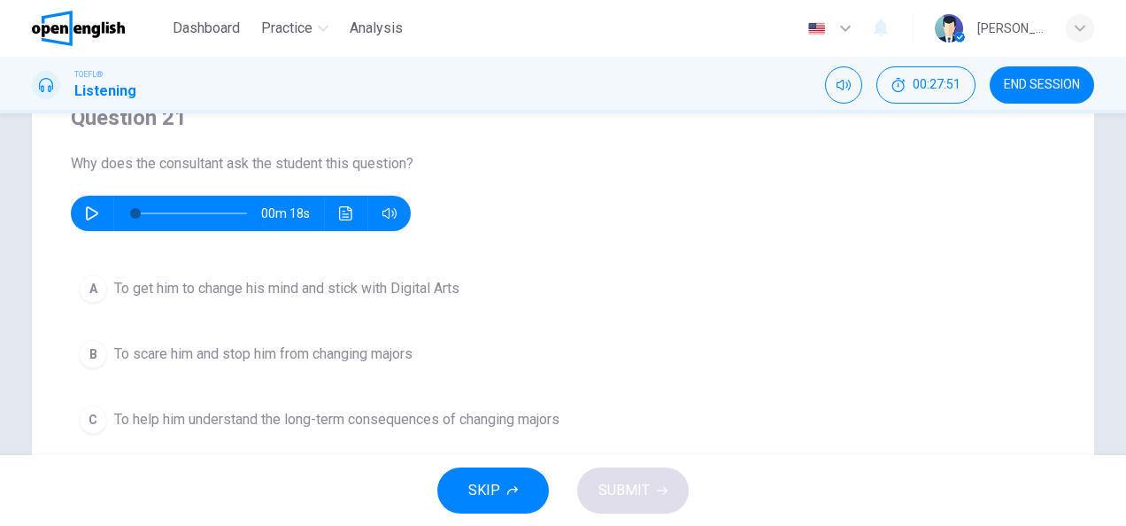
scroll to position [155, 0]
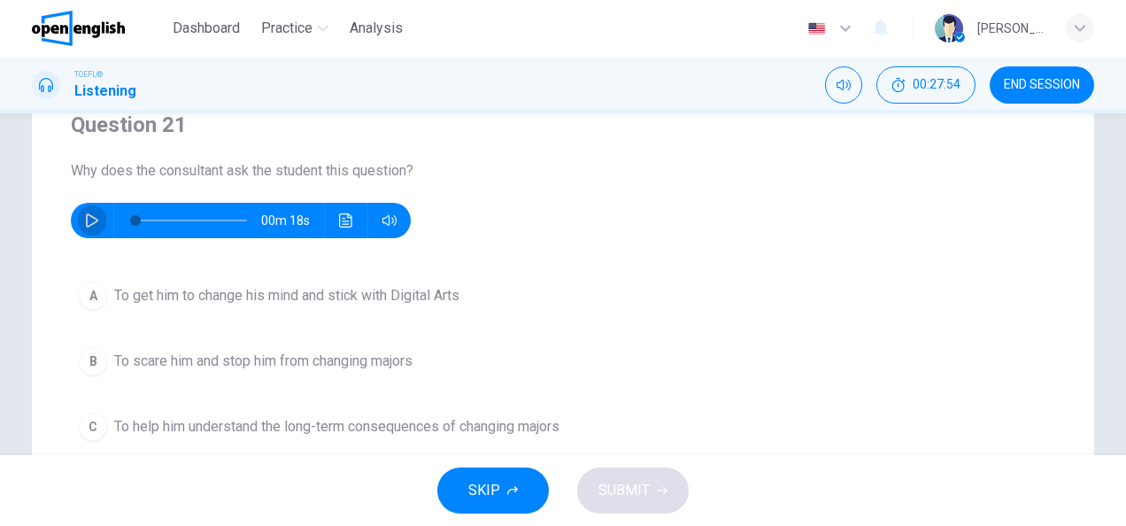
click at [89, 220] on icon "button" at bounding box center [92, 220] width 14 height 14
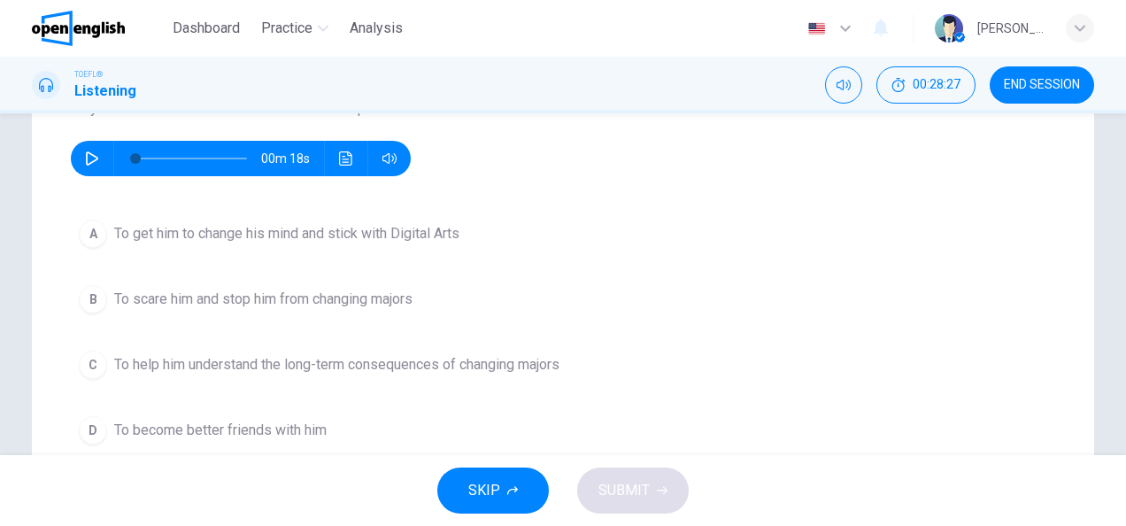
scroll to position [221, 0]
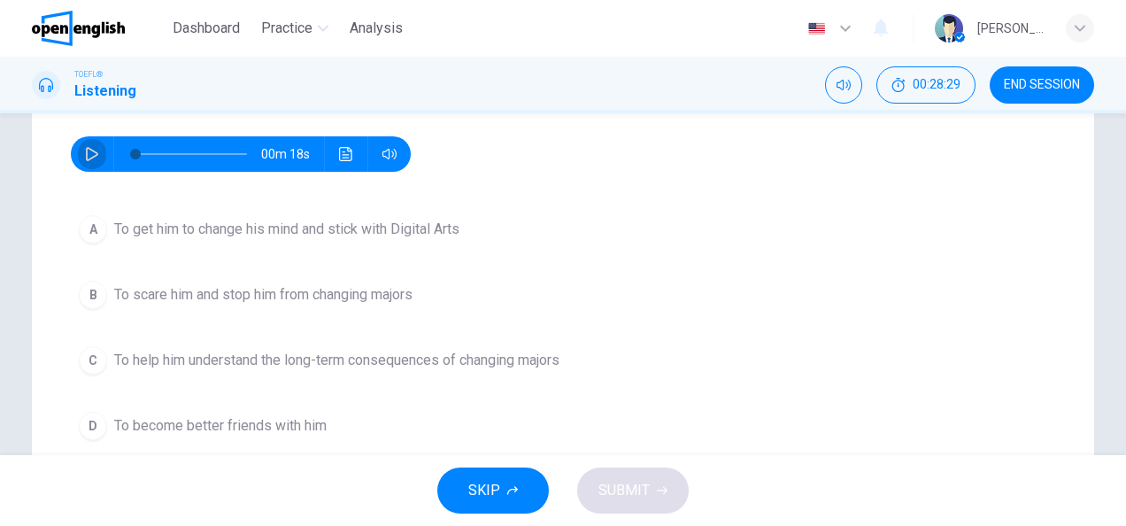
click at [86, 154] on icon "button" at bounding box center [92, 154] width 12 height 14
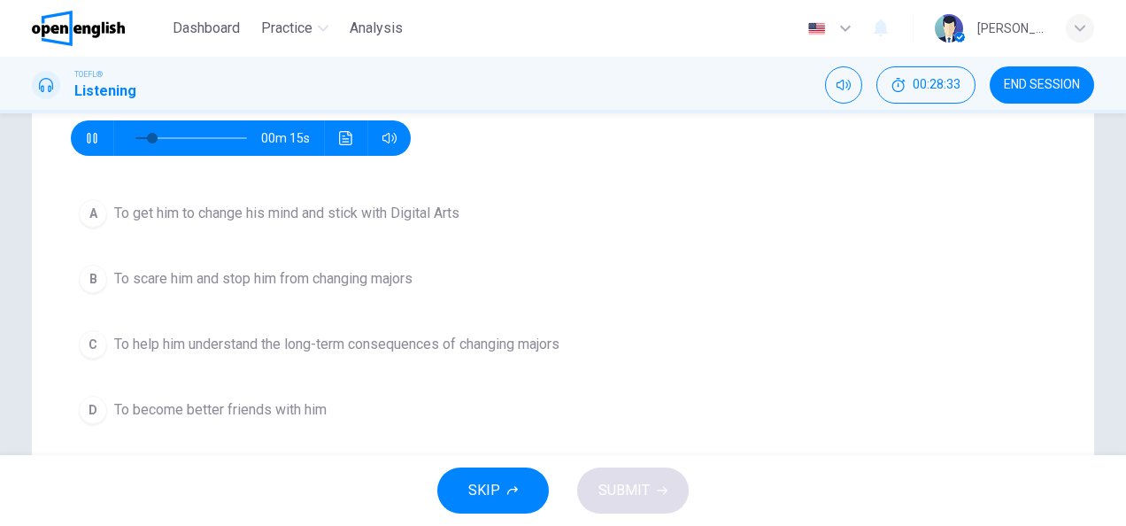
scroll to position [243, 0]
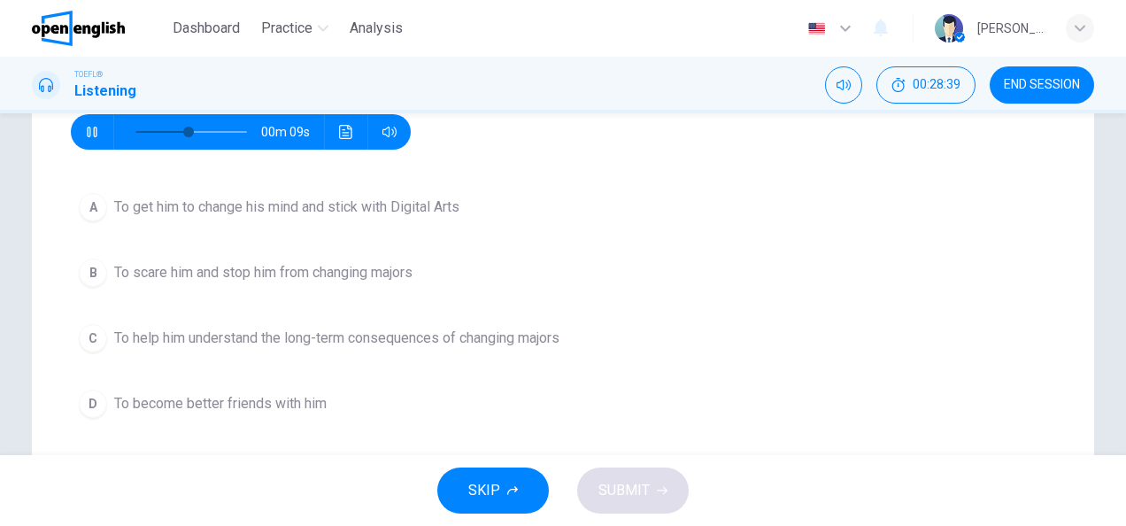
click at [379, 276] on span "To scare him and stop him from changing majors" at bounding box center [263, 272] width 298 height 21
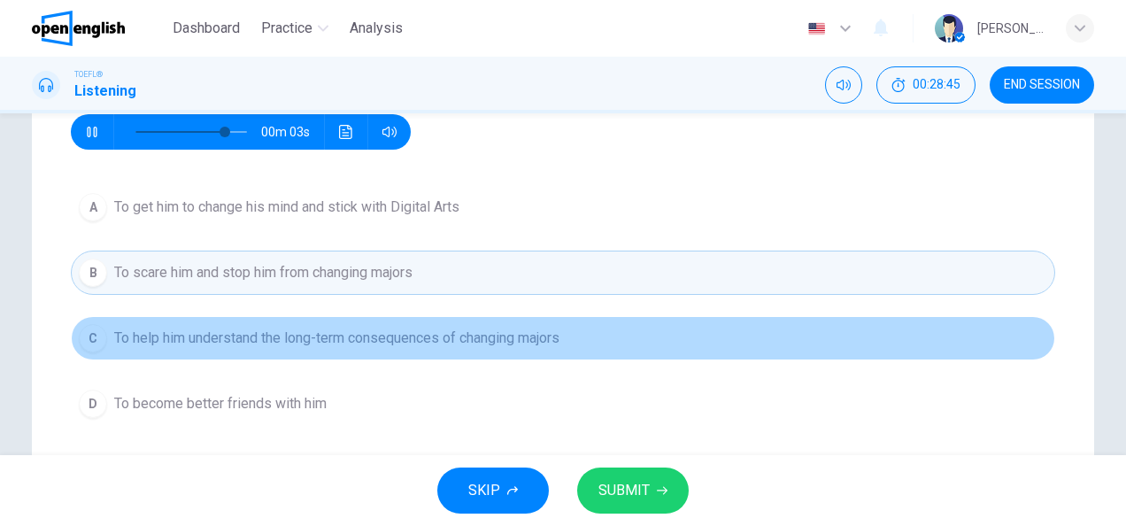
click at [324, 338] on span "To help him understand the long-term consequences of changing majors" at bounding box center [336, 338] width 445 height 21
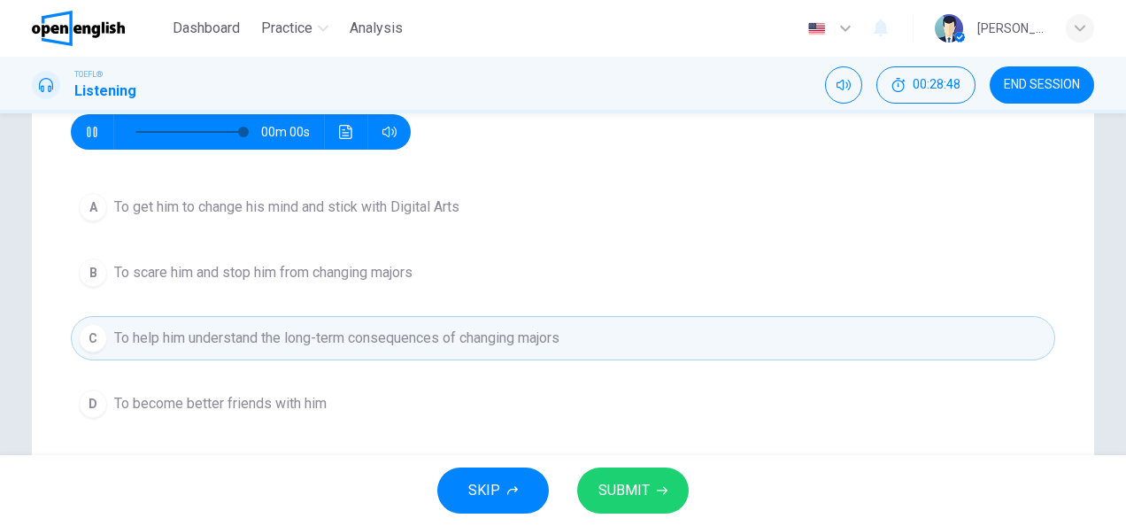
type input "*"
click at [664, 490] on icon "button" at bounding box center [662, 490] width 11 height 11
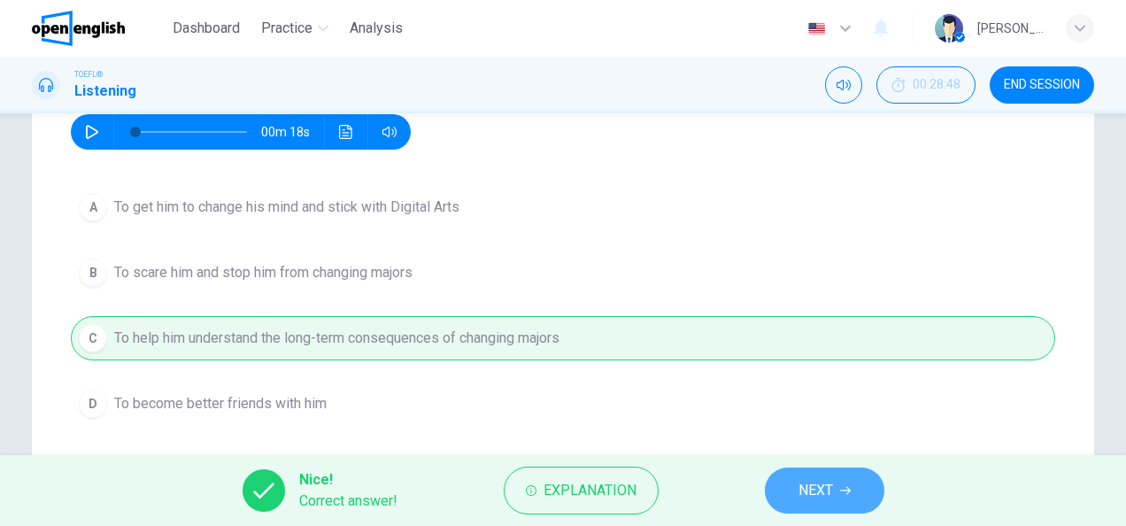
click at [792, 502] on button "NEXT" at bounding box center [825, 490] width 120 height 46
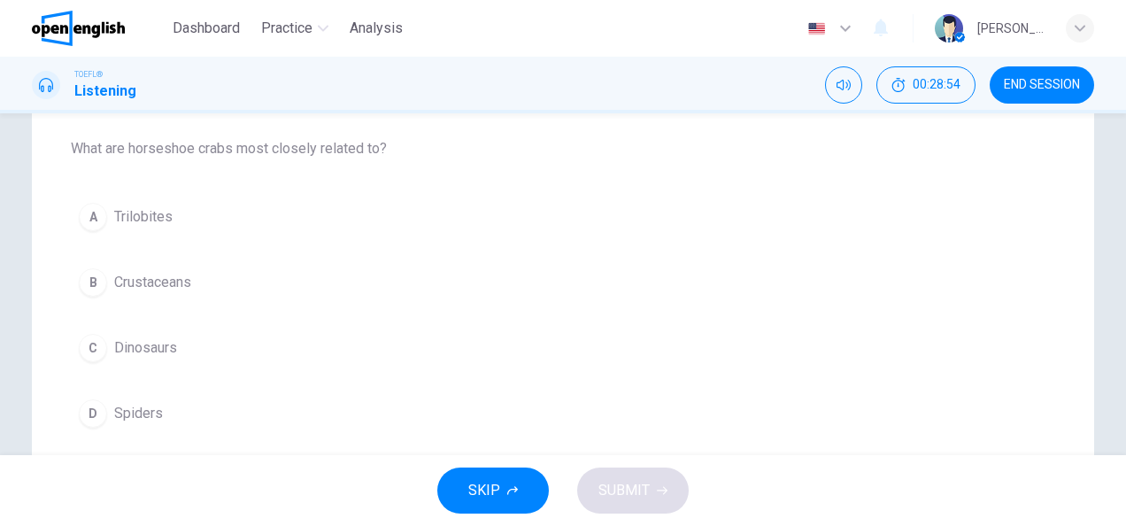
scroll to position [155, 0]
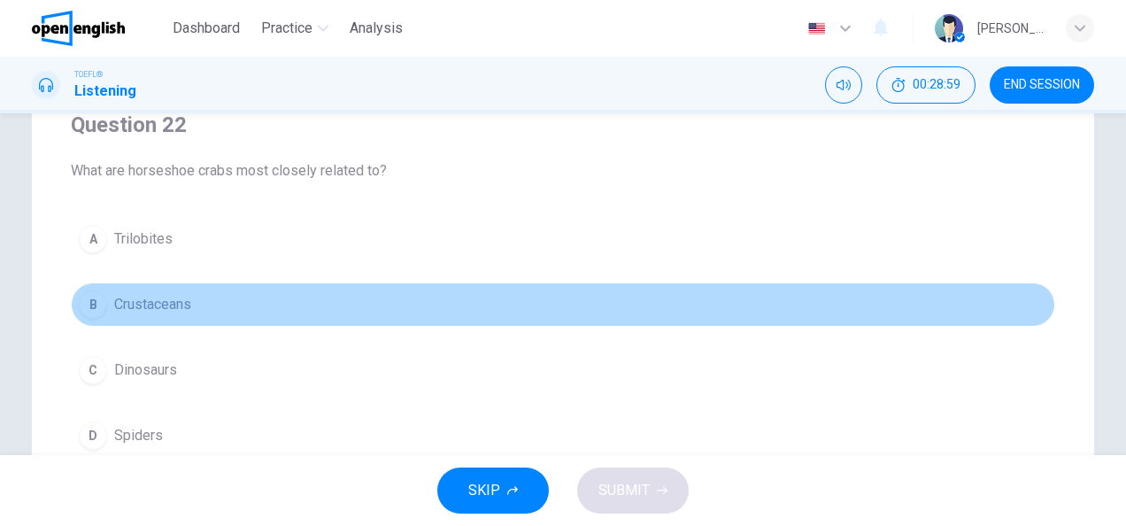
click at [159, 295] on span "Crustaceans" at bounding box center [152, 304] width 77 height 21
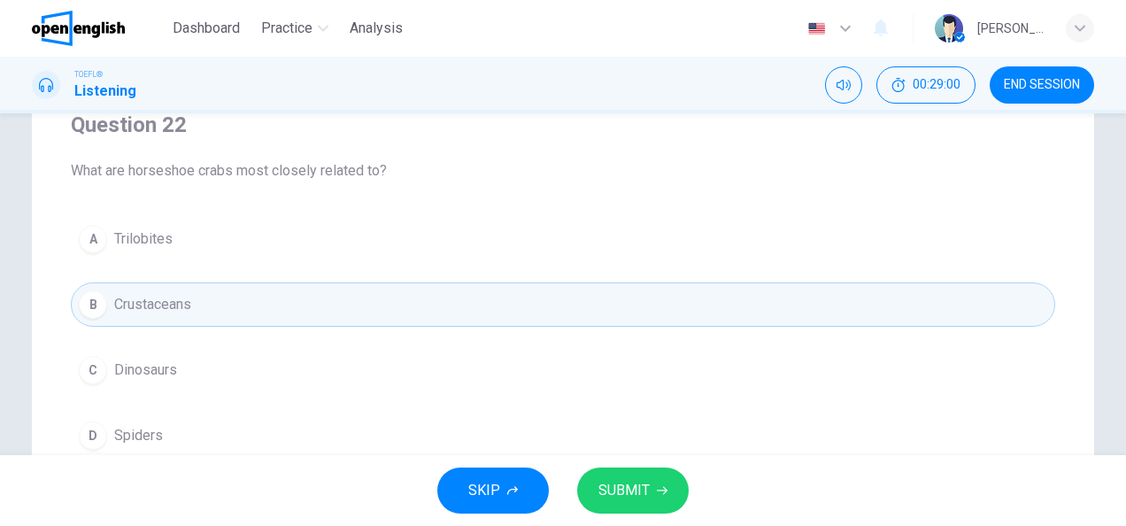
click at [622, 480] on span "SUBMIT" at bounding box center [624, 490] width 51 height 25
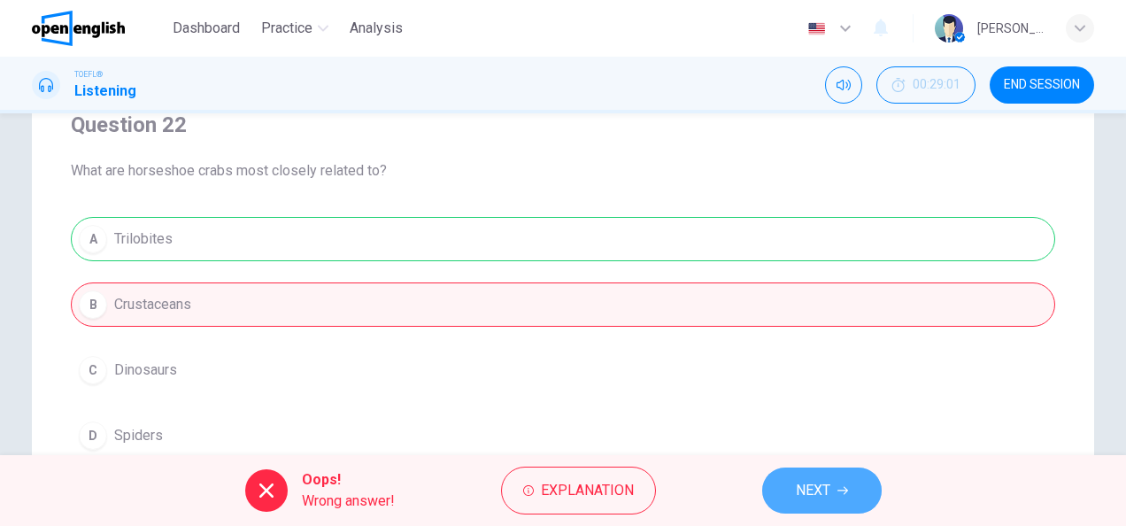
click at [801, 487] on span "NEXT" at bounding box center [813, 490] width 35 height 25
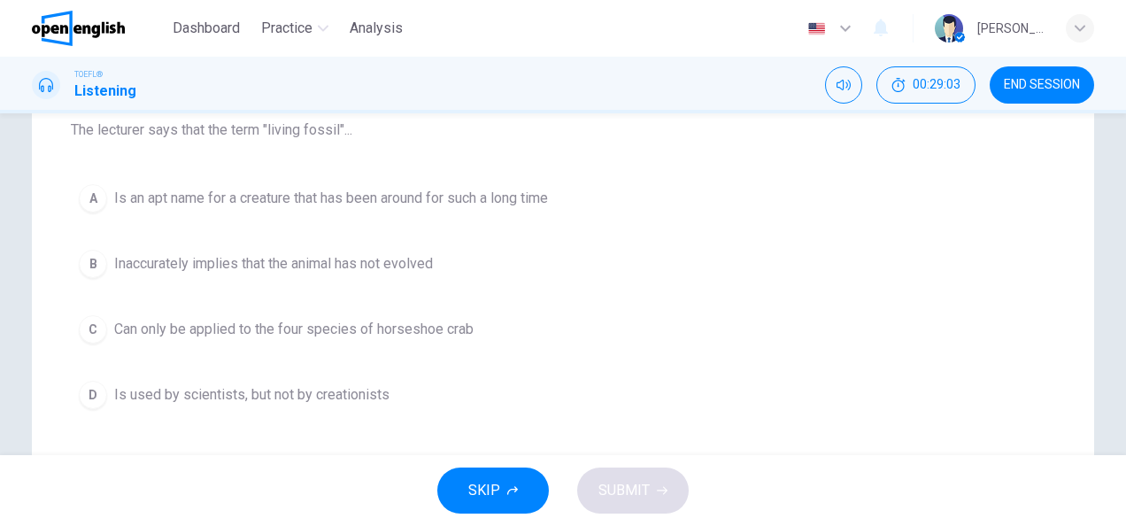
scroll to position [199, 0]
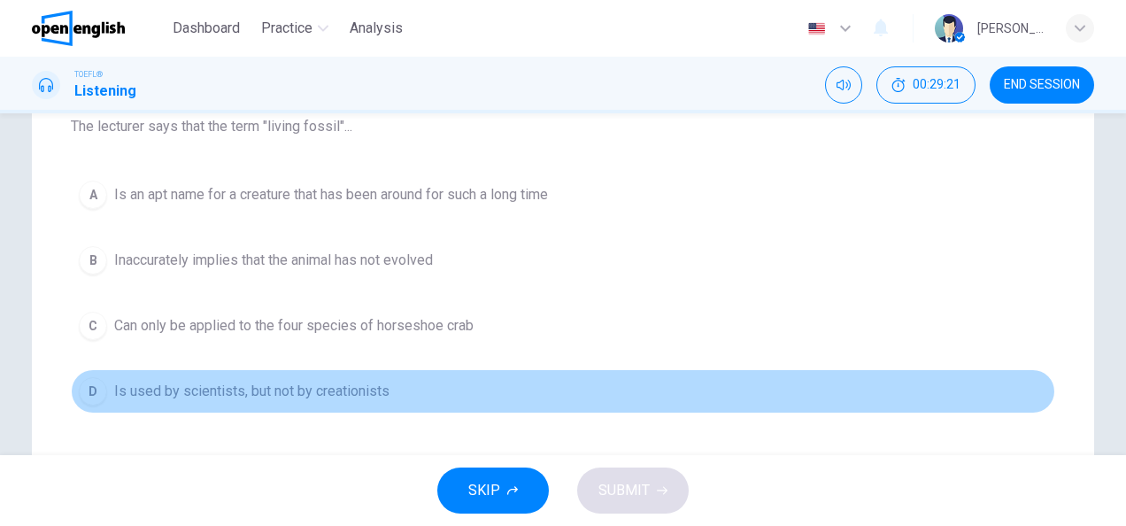
click at [218, 392] on span "Is used by scientists, but not by creationists" at bounding box center [251, 391] width 275 height 21
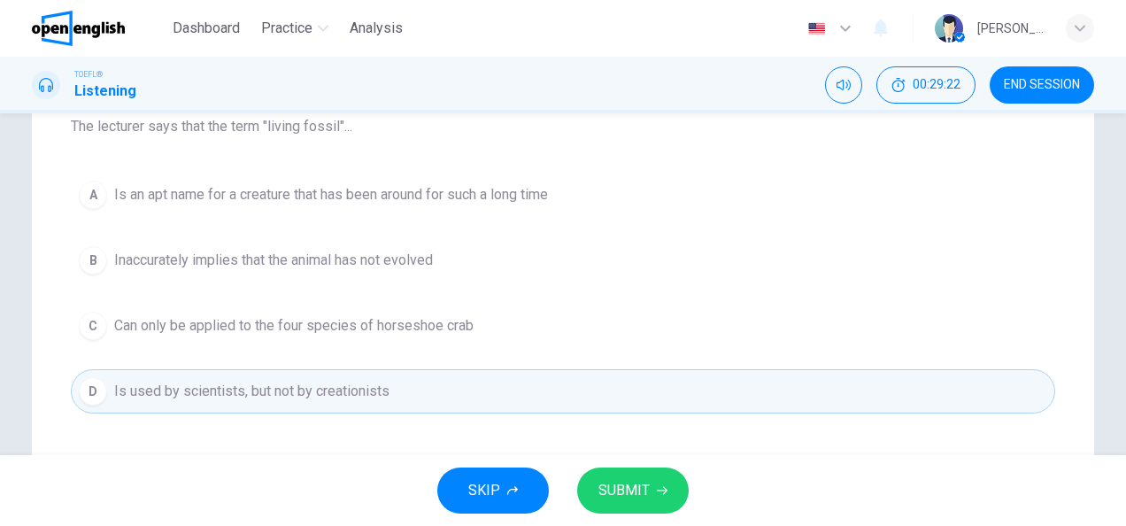
click at [639, 504] on button "SUBMIT" at bounding box center [633, 490] width 112 height 46
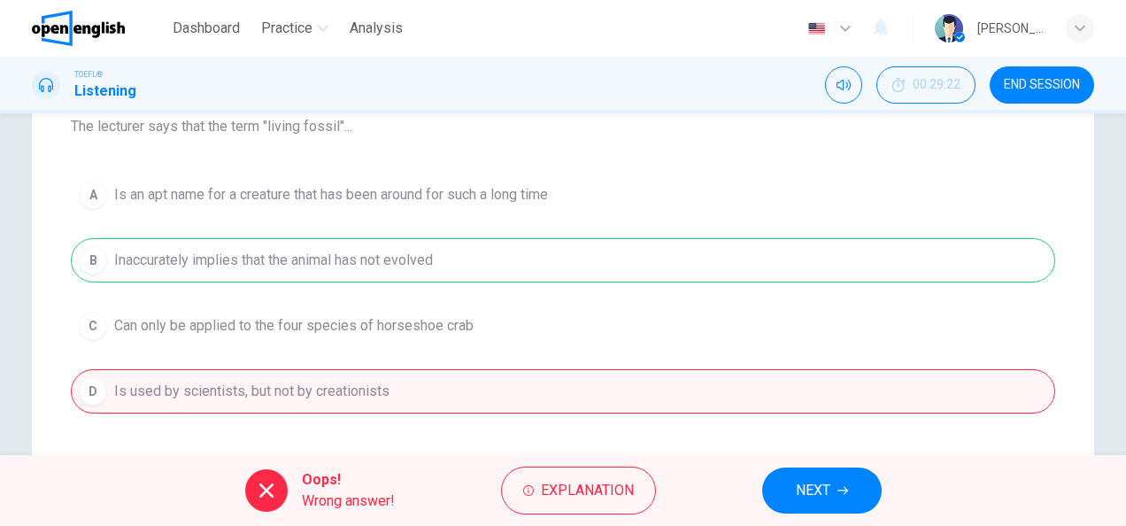
click at [809, 503] on button "NEXT" at bounding box center [822, 490] width 120 height 46
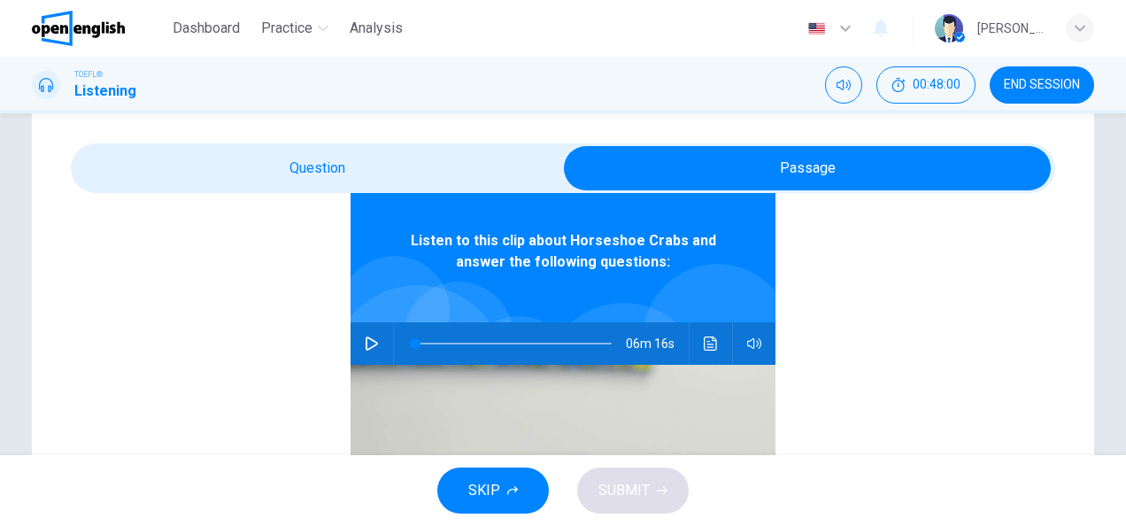
scroll to position [99, 0]
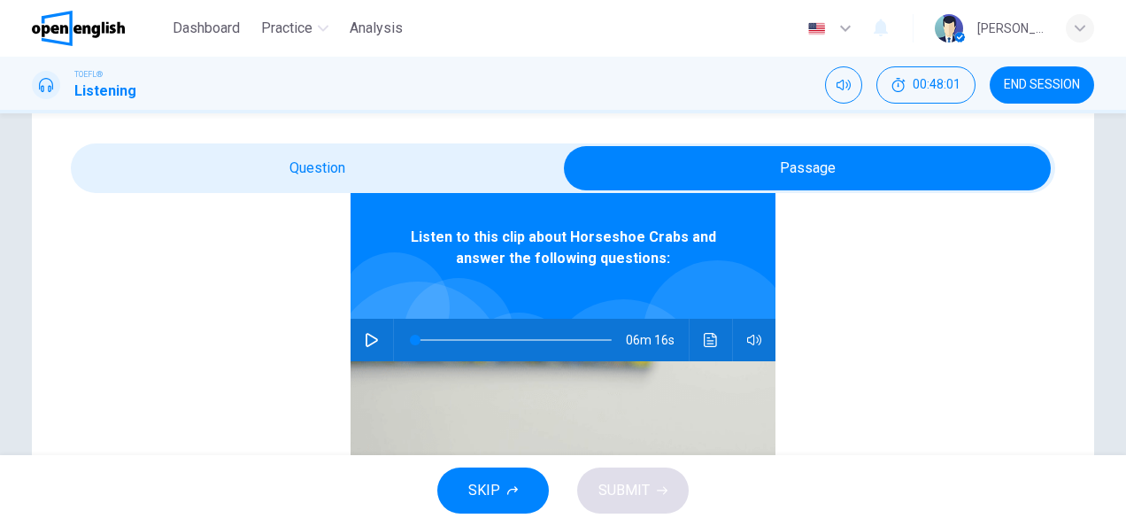
click at [365, 341] on icon "button" at bounding box center [372, 340] width 14 height 14
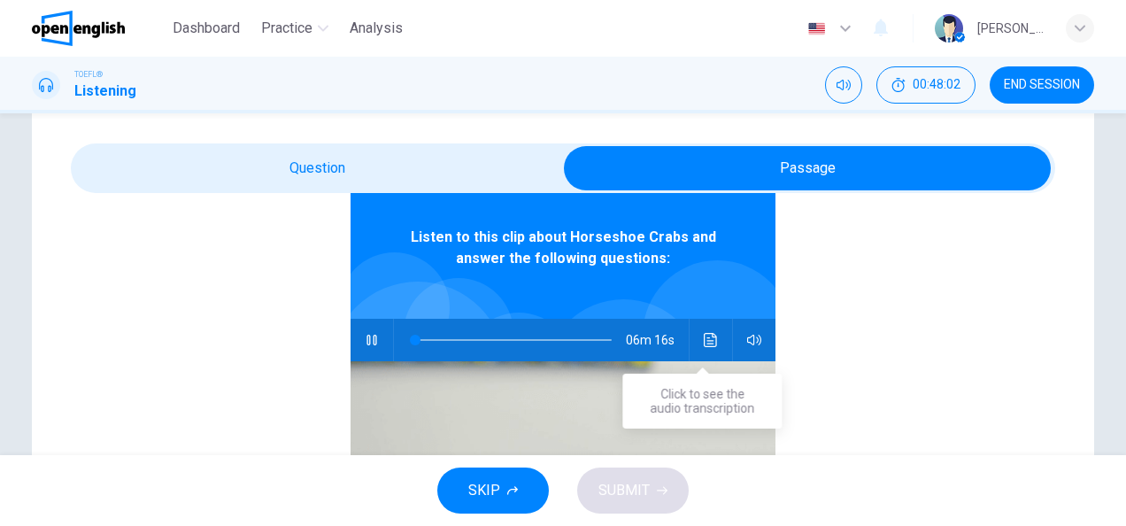
click at [704, 342] on icon "Click to see the audio transcription" at bounding box center [711, 340] width 14 height 14
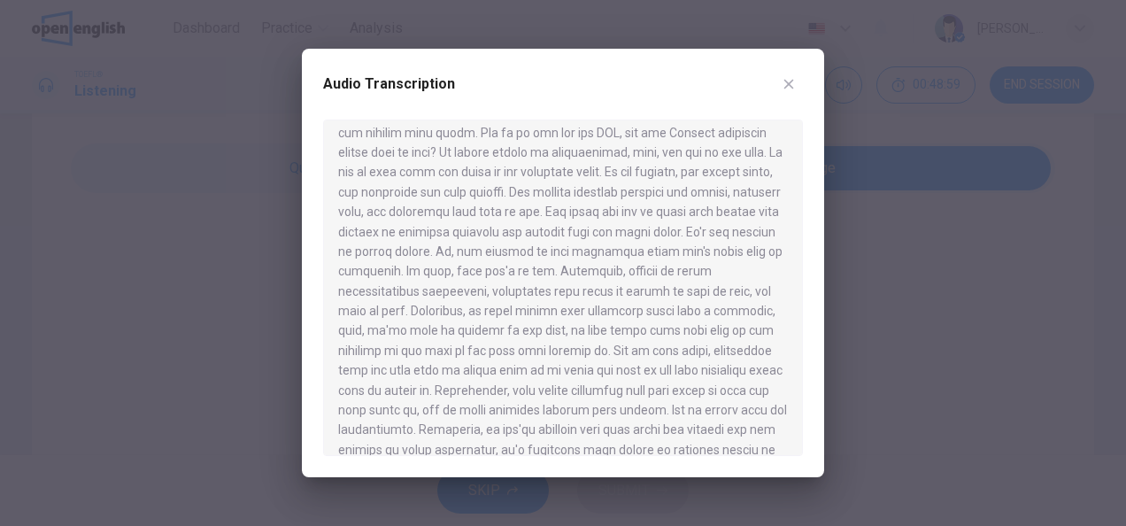
scroll to position [894, 0]
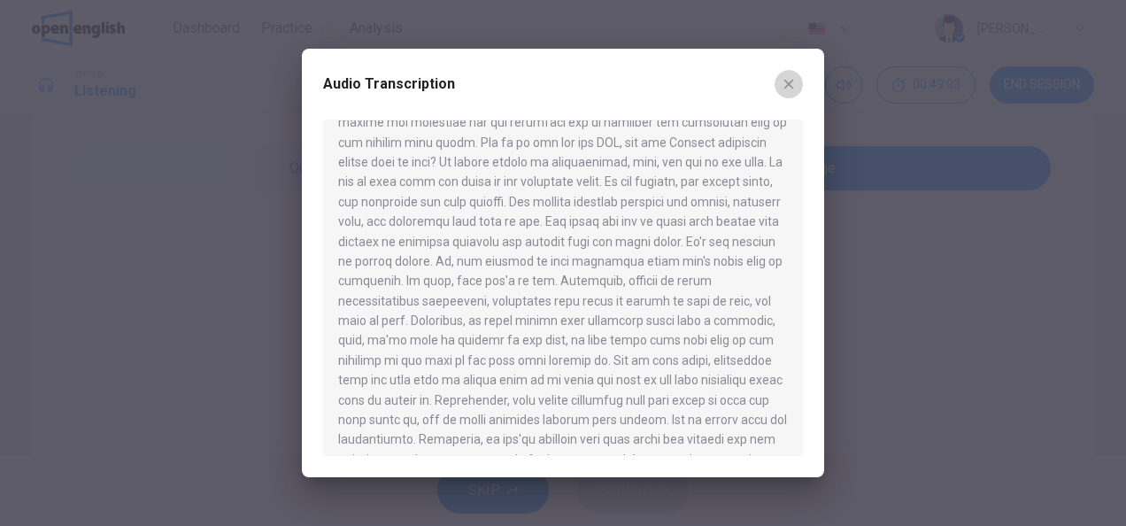
click at [791, 81] on icon "button" at bounding box center [789, 84] width 14 height 14
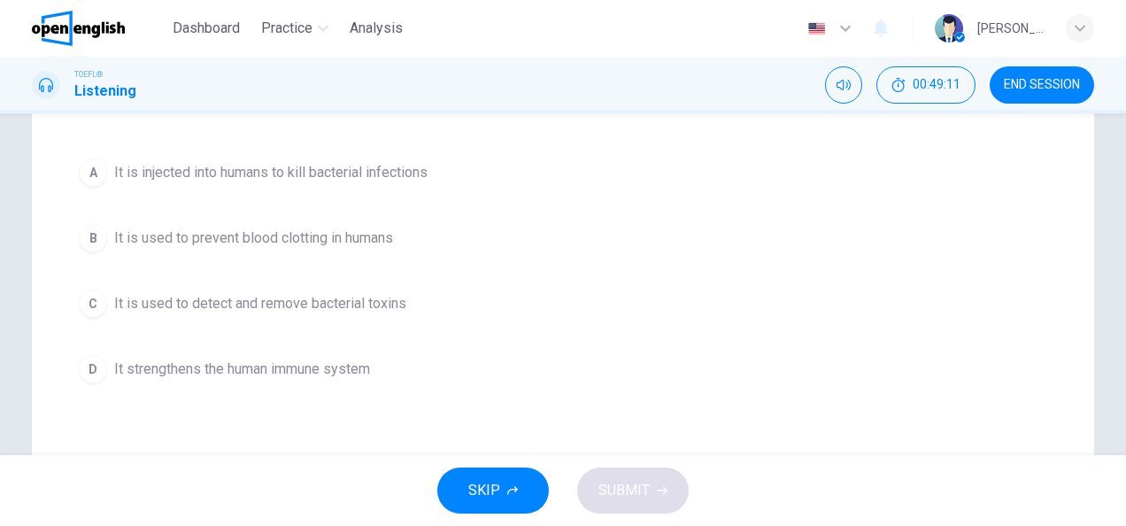
scroll to position [243, 0]
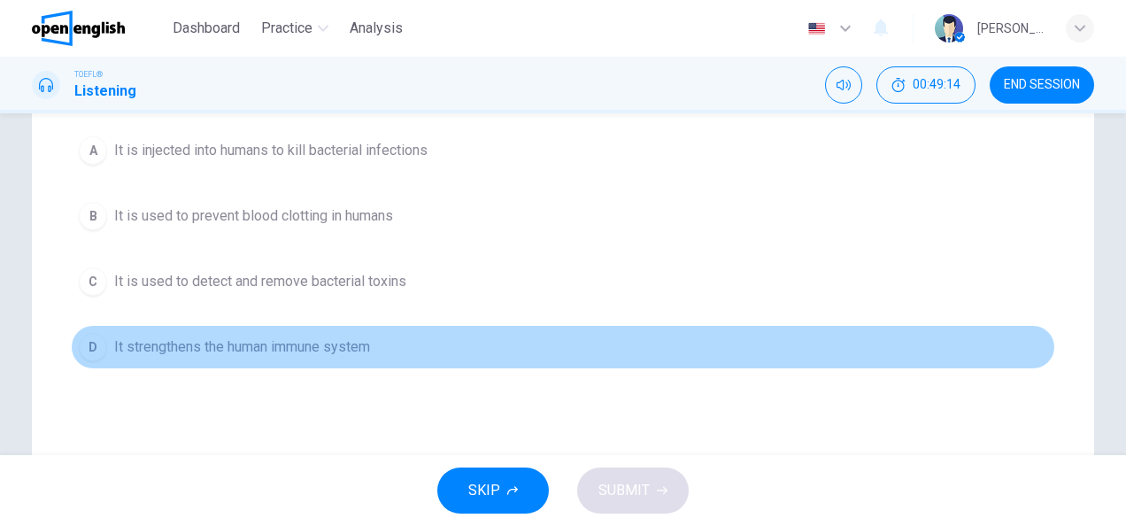
click at [235, 340] on span "It strengthens the human immune system" at bounding box center [242, 346] width 256 height 21
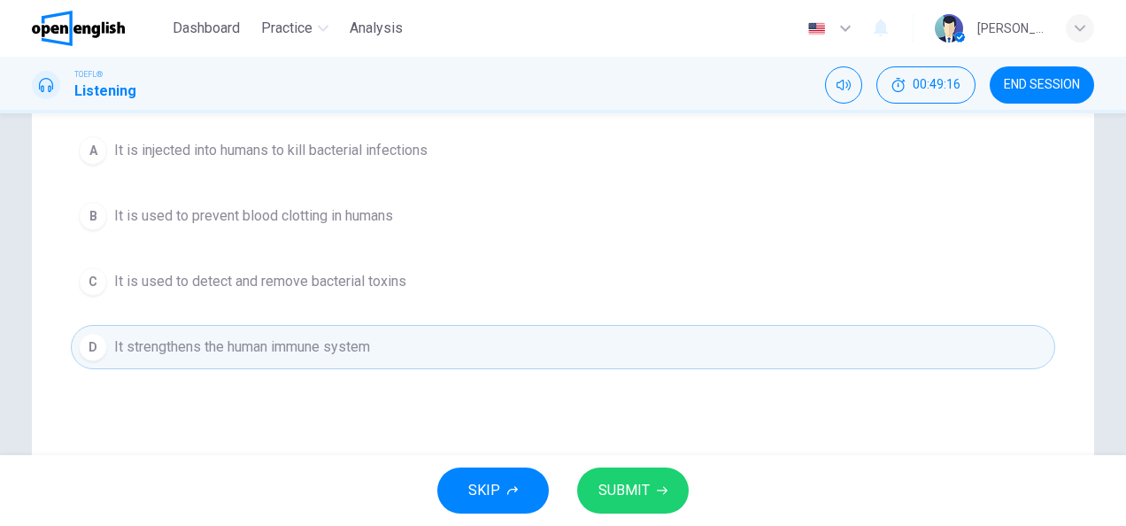
click at [657, 499] on button "SUBMIT" at bounding box center [633, 490] width 112 height 46
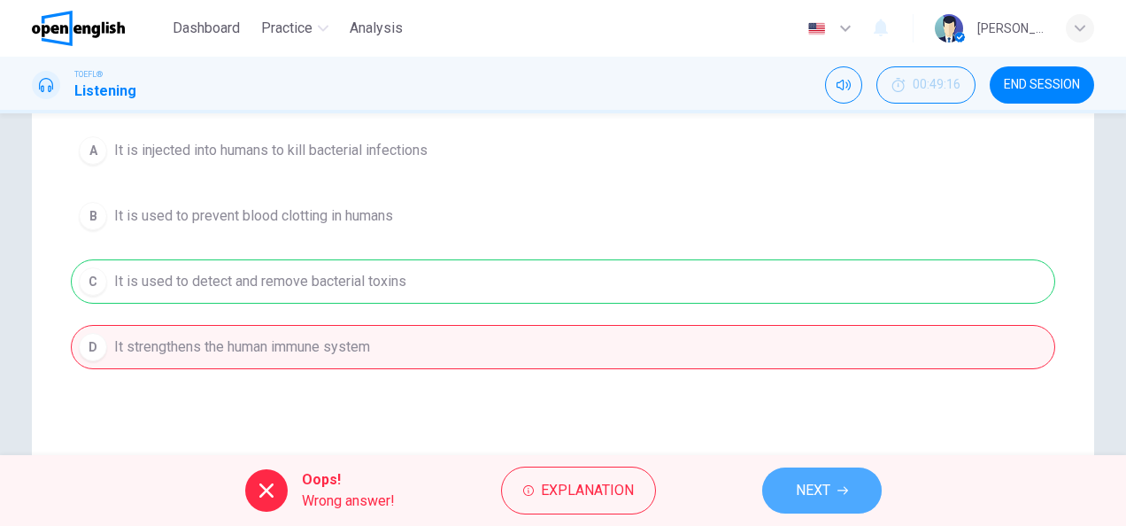
click at [808, 490] on span "NEXT" at bounding box center [813, 490] width 35 height 25
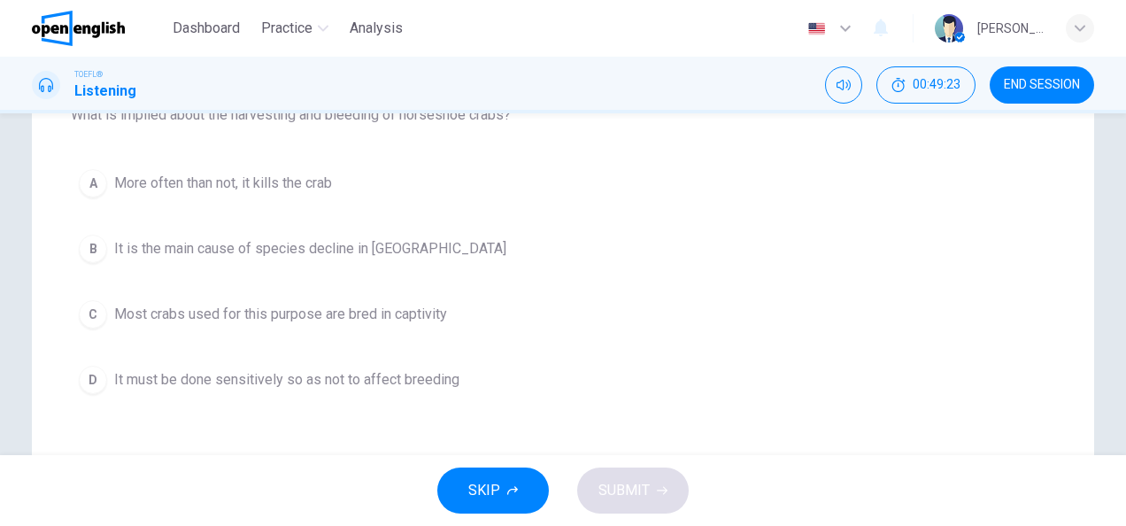
scroll to position [221, 0]
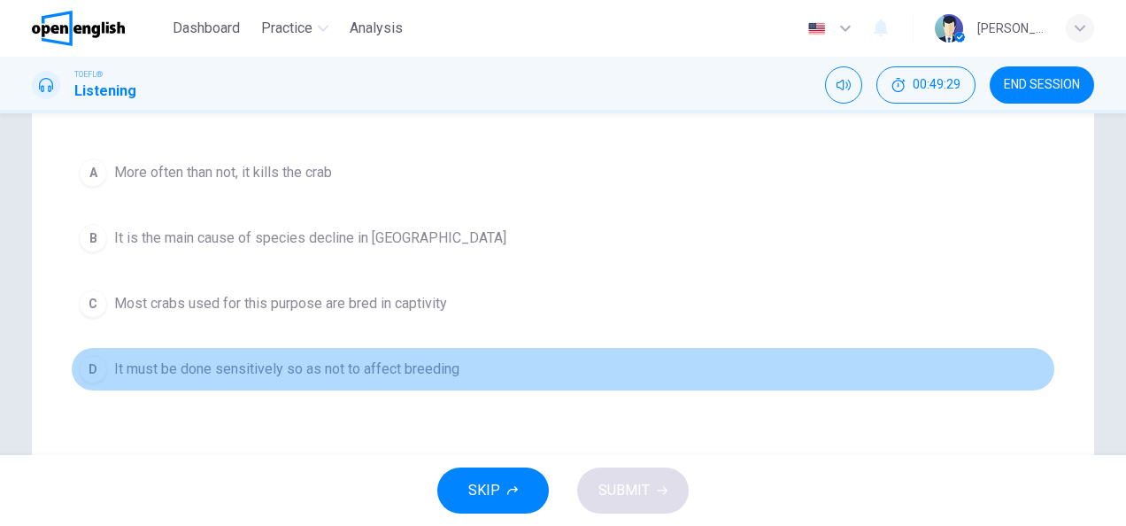
click at [243, 365] on span "It must be done sensitively so as not to affect breeding" at bounding box center [286, 369] width 345 height 21
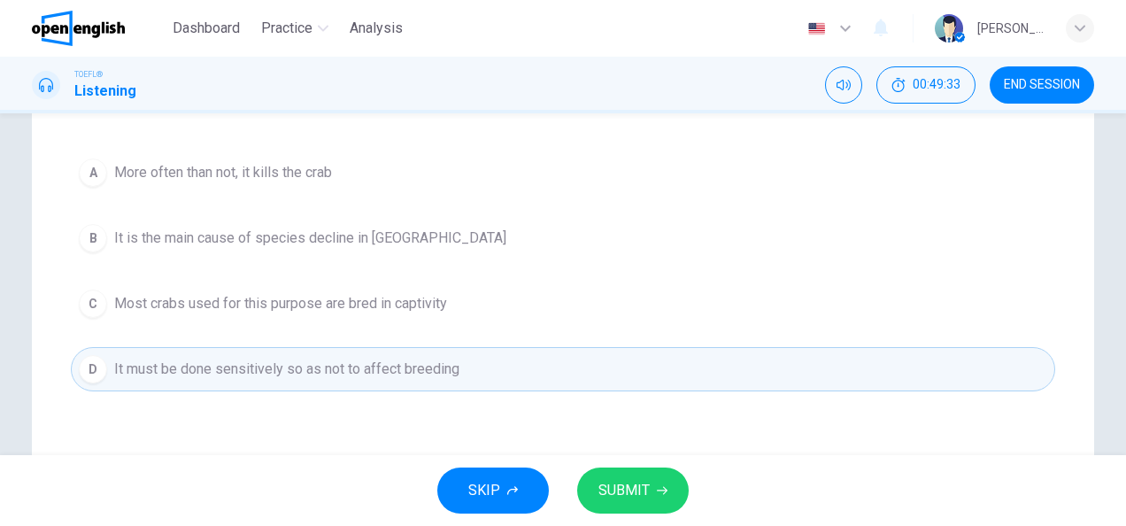
click at [626, 475] on button "SUBMIT" at bounding box center [633, 490] width 112 height 46
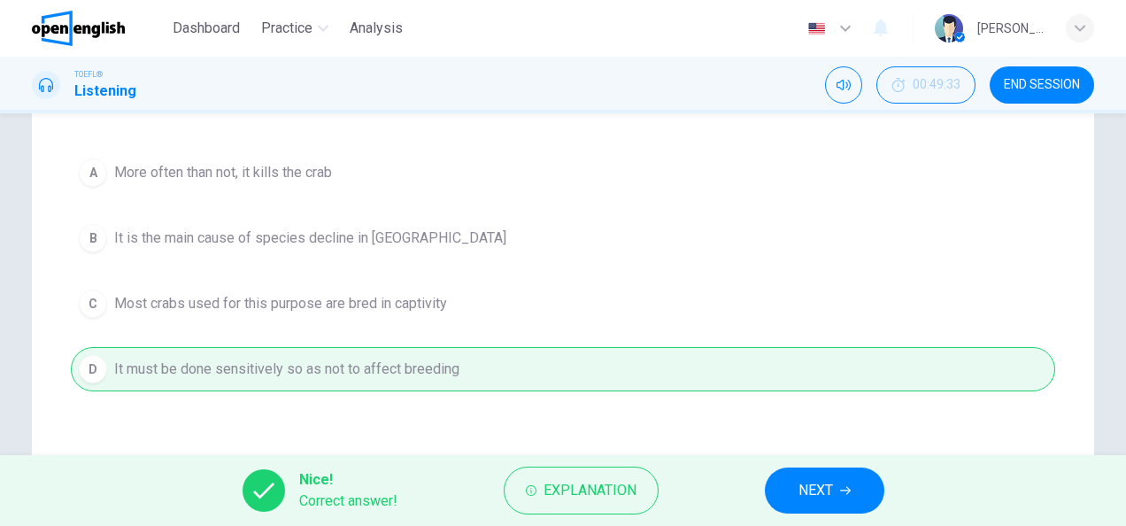
click at [806, 482] on span "NEXT" at bounding box center [816, 490] width 35 height 25
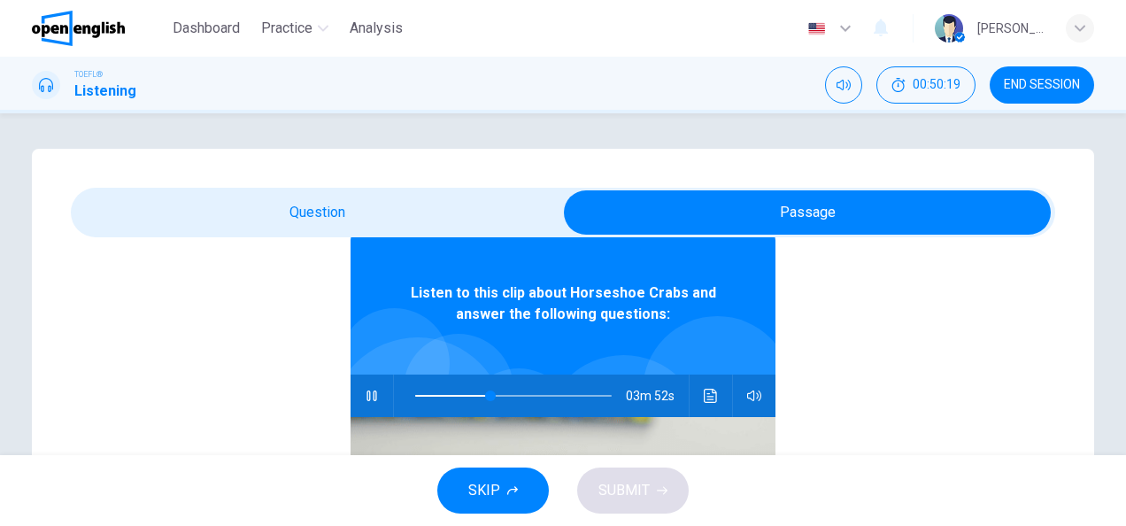
scroll to position [99, 0]
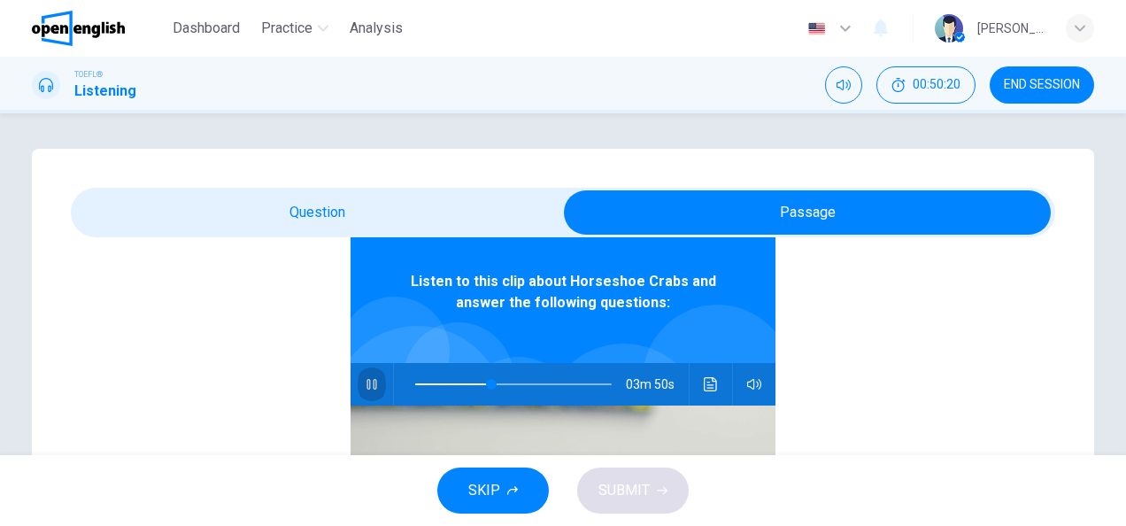
click at [365, 374] on button "button" at bounding box center [372, 384] width 28 height 42
click at [490, 486] on span "SKIP" at bounding box center [484, 490] width 32 height 25
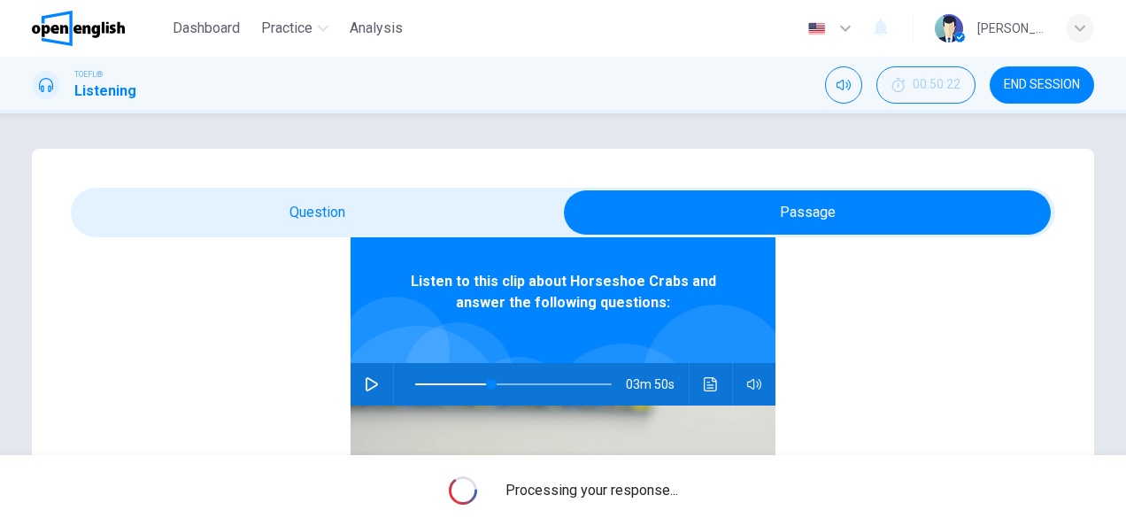
type input "**"
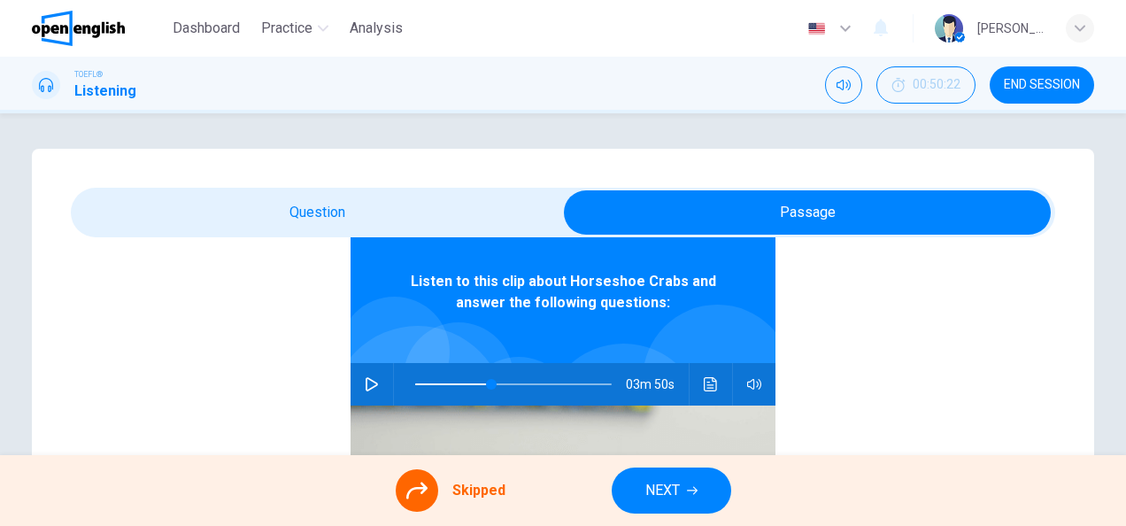
click at [668, 490] on span "NEXT" at bounding box center [662, 490] width 35 height 25
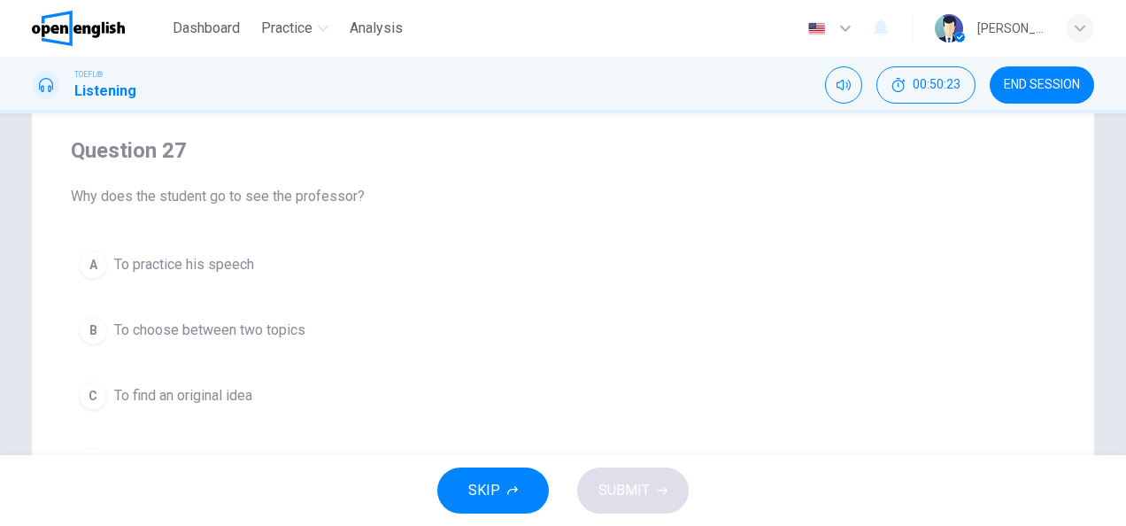
scroll to position [0, 0]
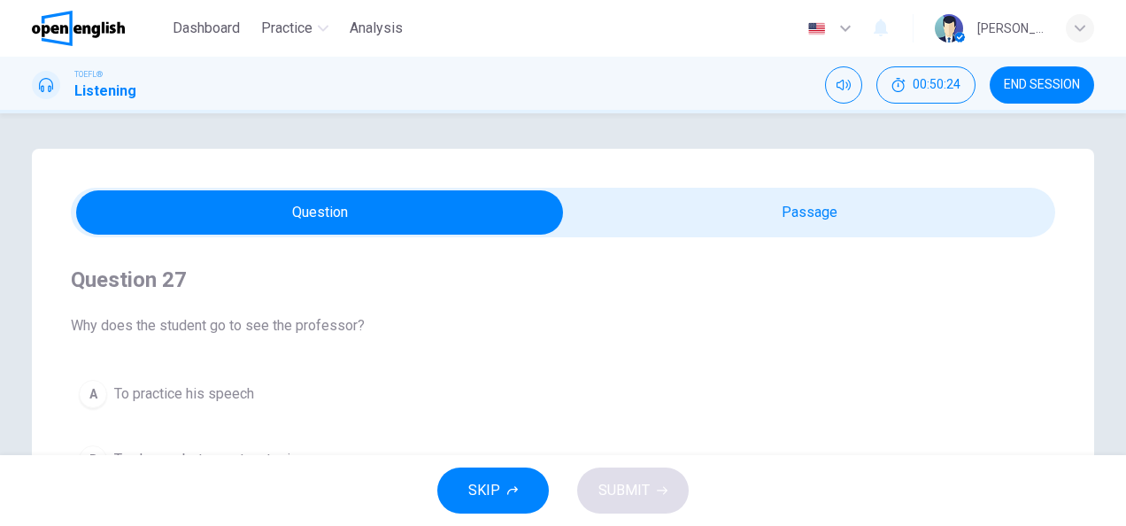
drag, startPoint x: 220, startPoint y: 16, endPoint x: 616, endPoint y: 129, distance: 411.7
click at [220, 16] on button "Dashboard" at bounding box center [206, 28] width 81 height 32
